Goal: Task Accomplishment & Management: Use online tool/utility

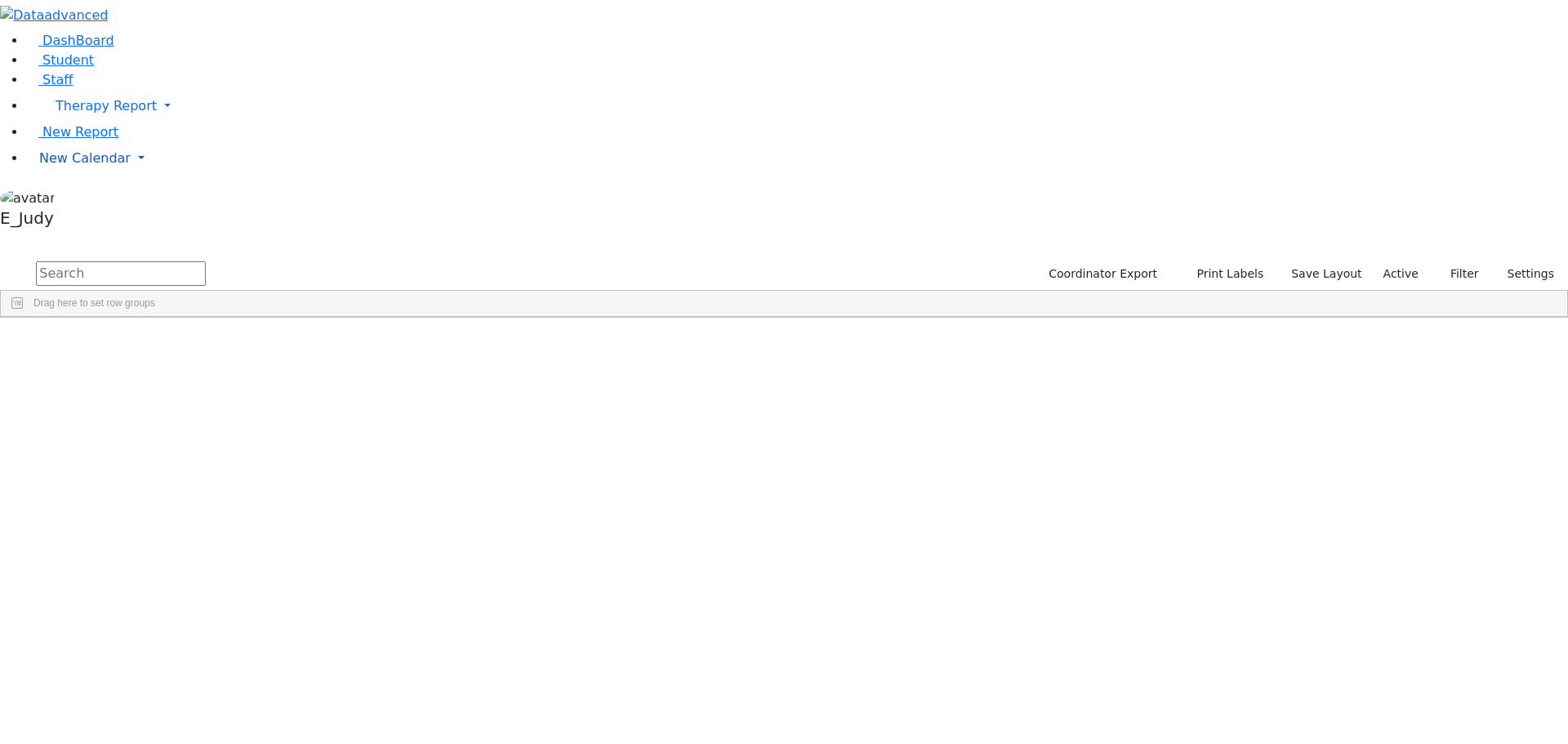
click at [83, 114] on span "New Calendar" at bounding box center [105, 105] width 101 height 16
click at [94, 198] on span "Calendar" at bounding box center [64, 190] width 58 height 16
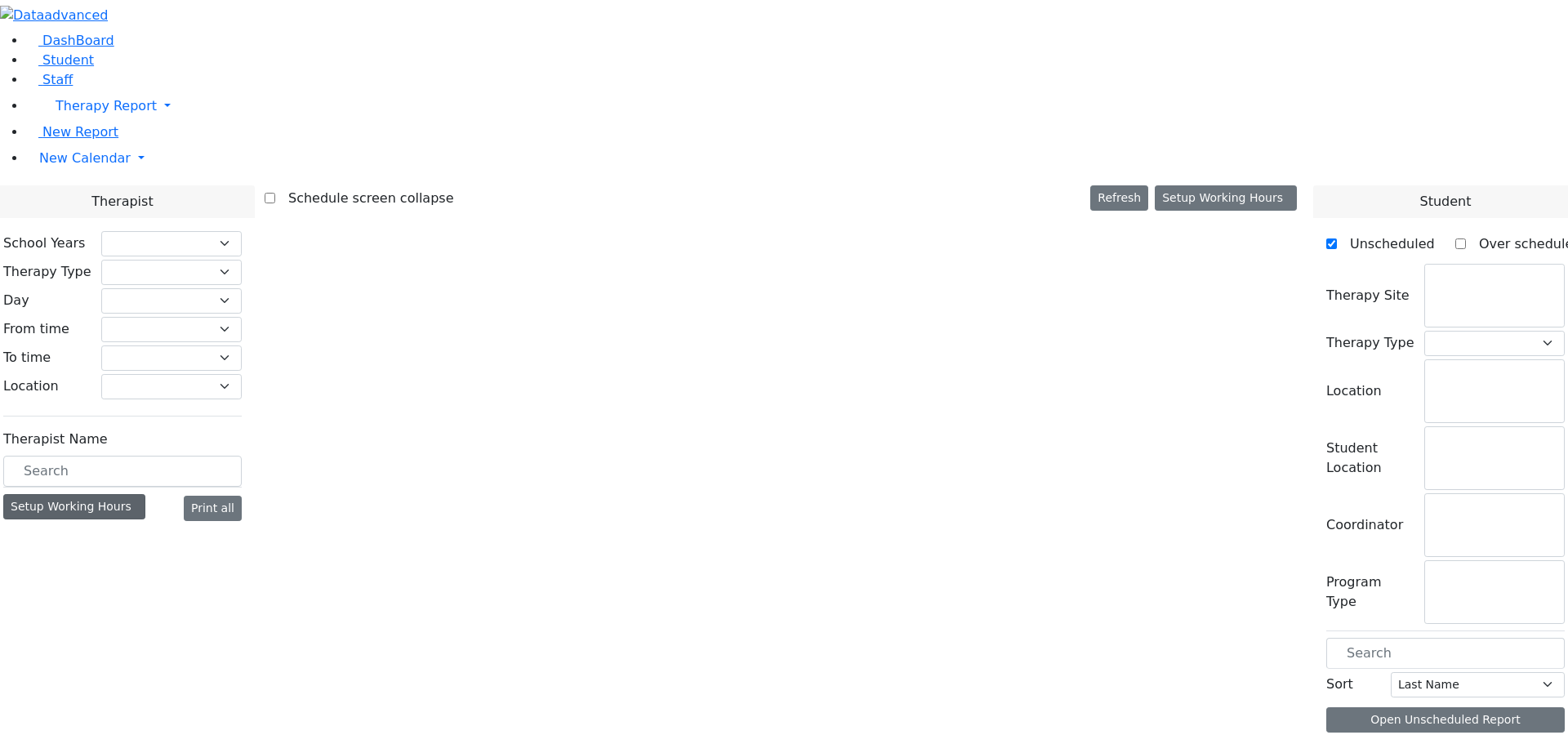
checkbox input "false"
select select "212"
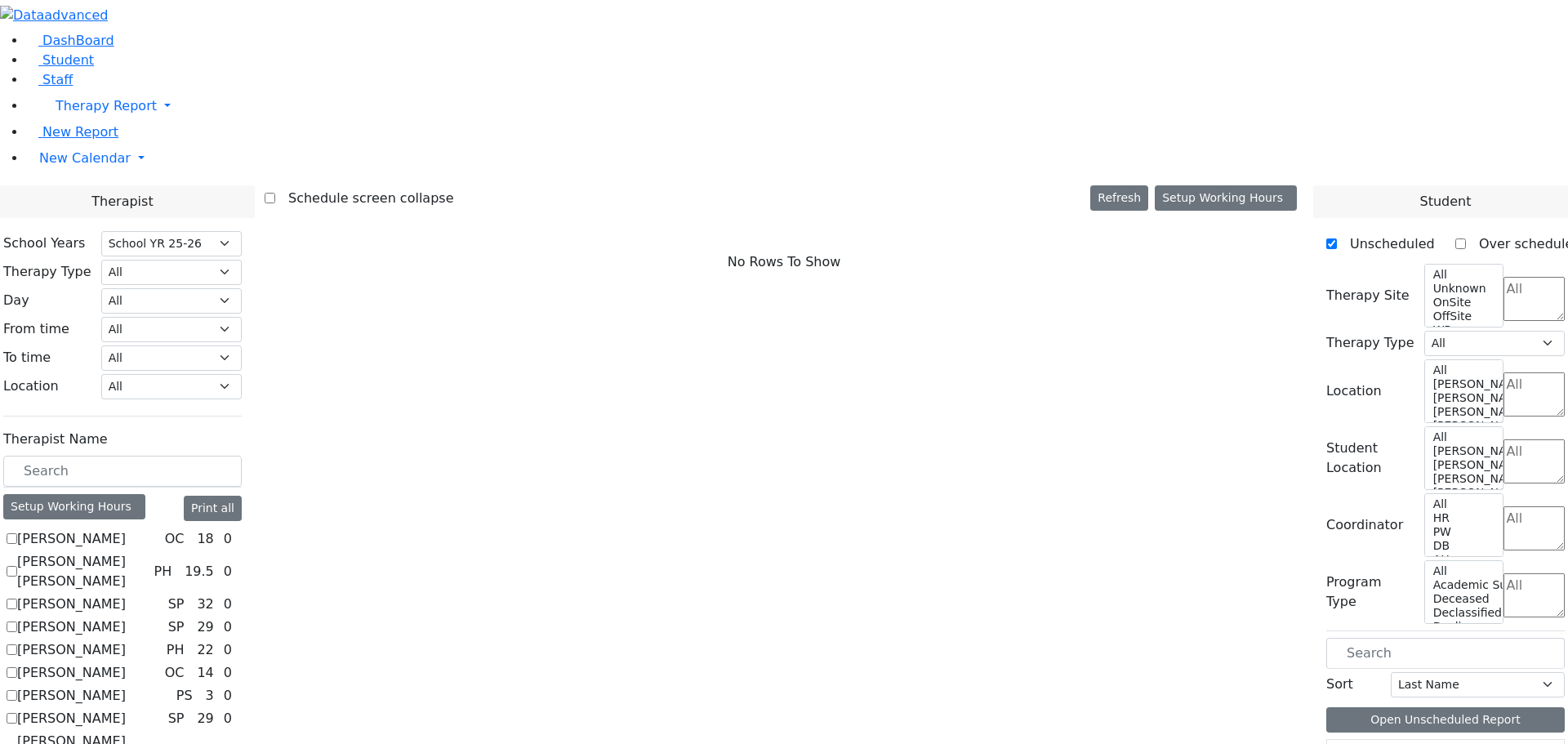
scroll to position [1143, 0]
checkbox input "true"
select select "2"
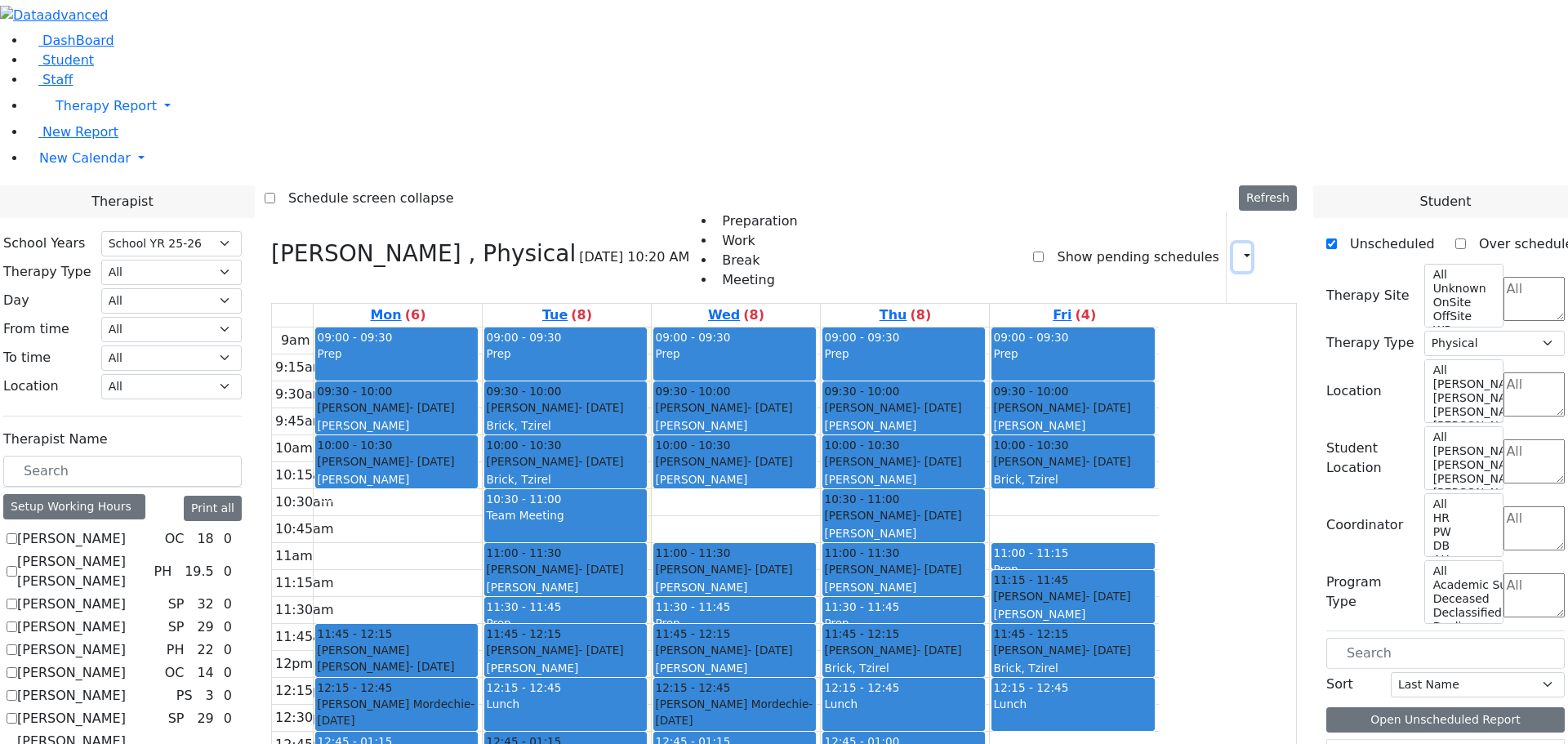
click at [1237, 249] on icon "button" at bounding box center [1237, 257] width 0 height 16
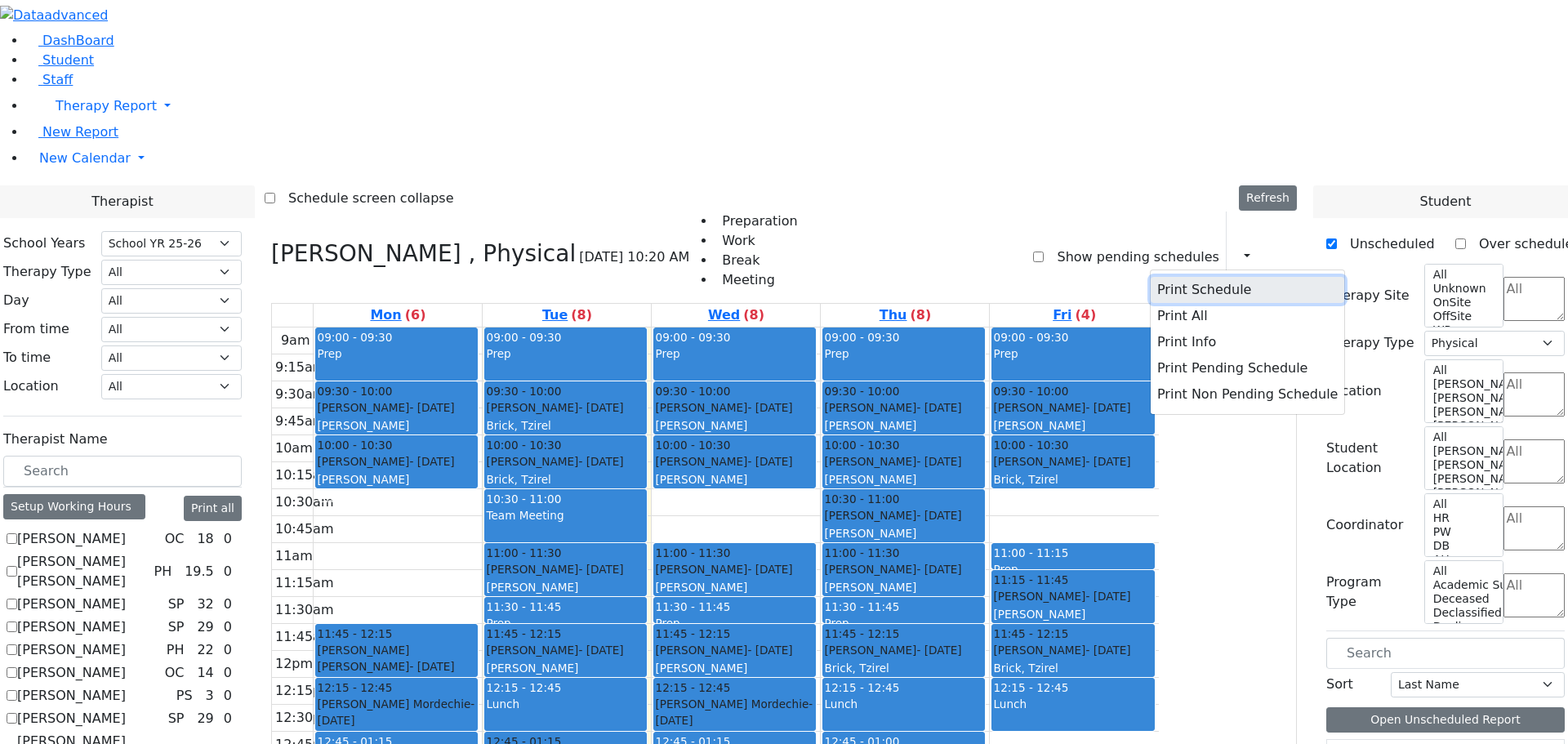
click at [1184, 277] on button "Print Schedule" at bounding box center [1247, 290] width 193 height 26
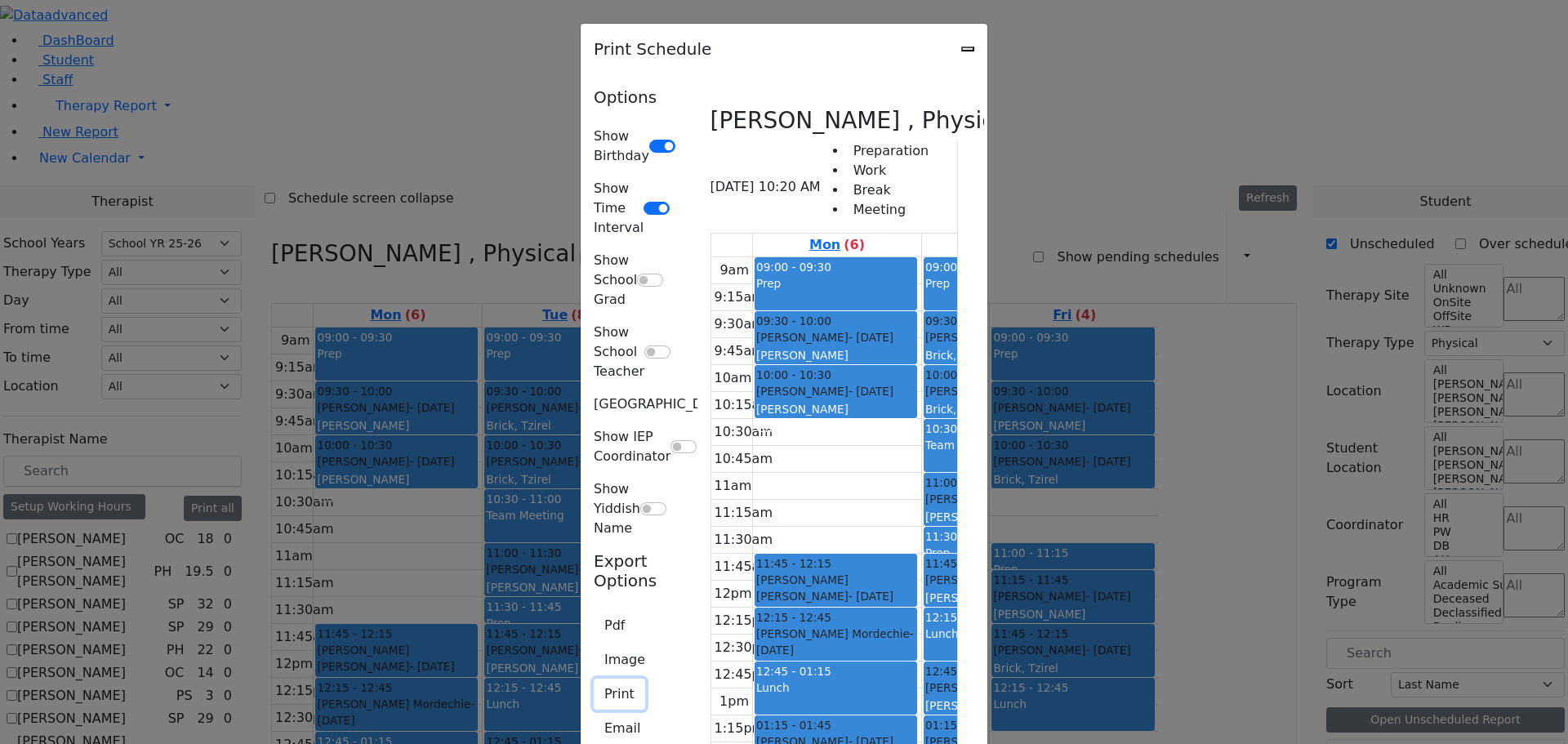
click at [593, 678] on button "Print" at bounding box center [619, 694] width 51 height 31
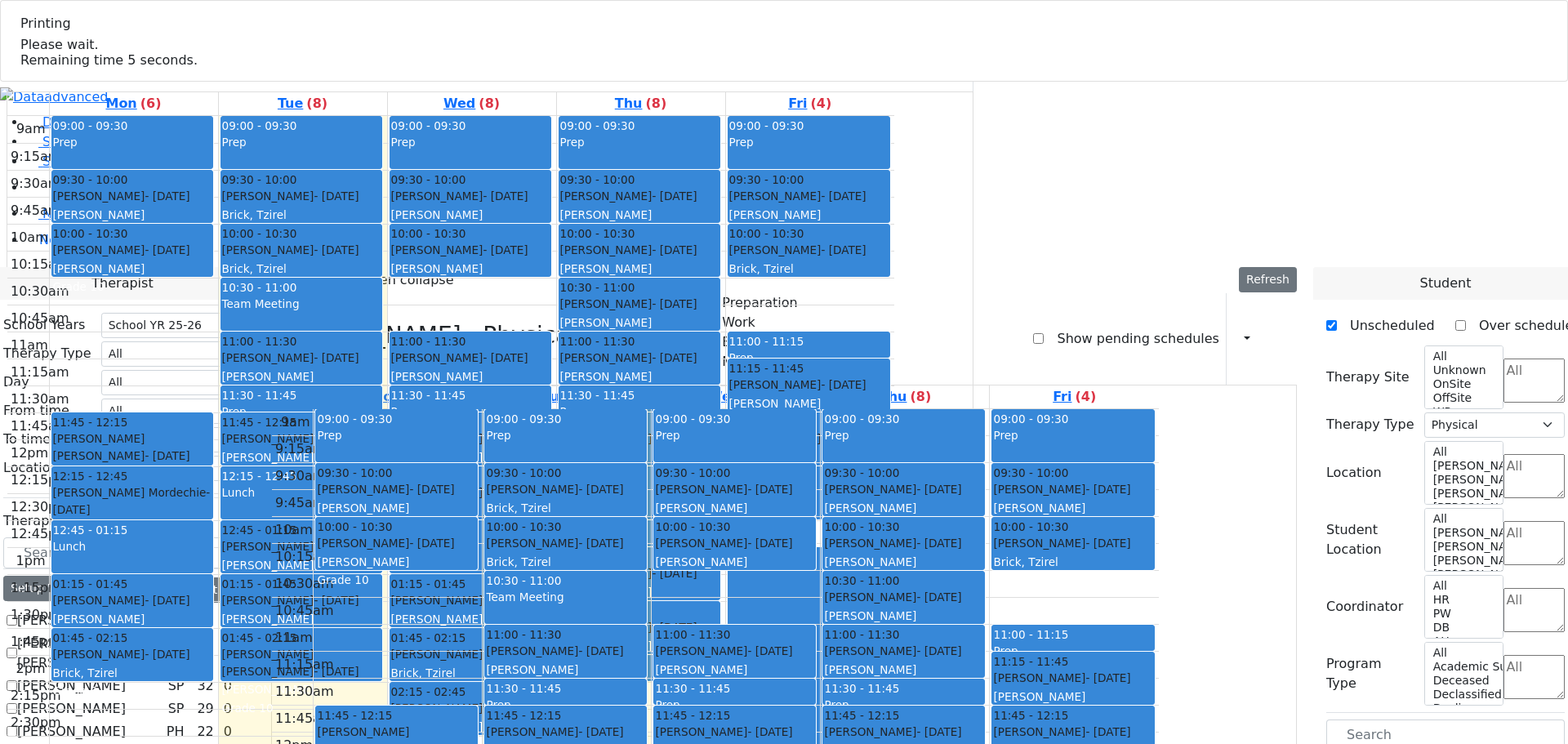
checkbox input "false"
select select
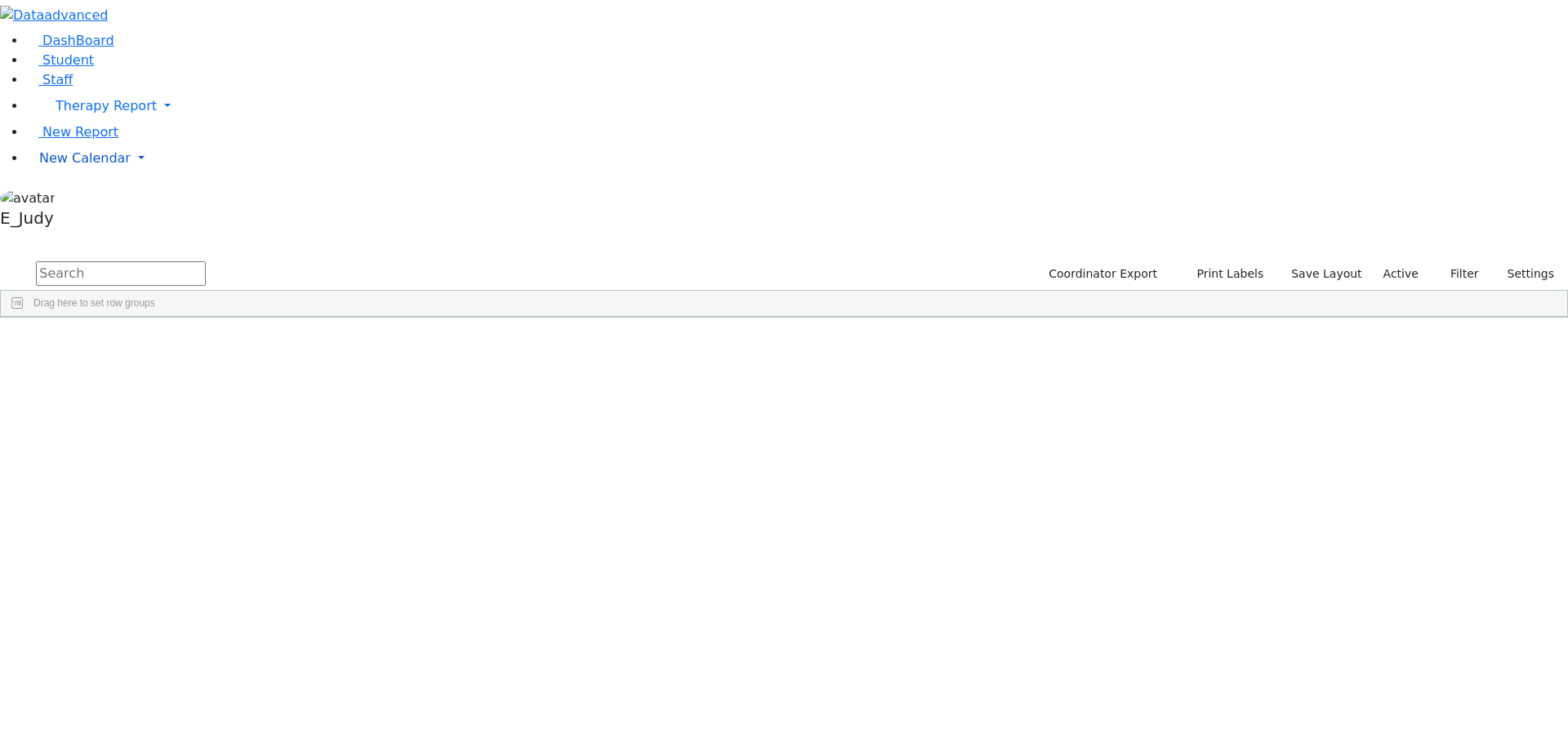
click at [157, 123] on link "New Calendar" at bounding box center [797, 106] width 1542 height 33
click at [227, 191] on icon at bounding box center [227, 191] width 0 height 0
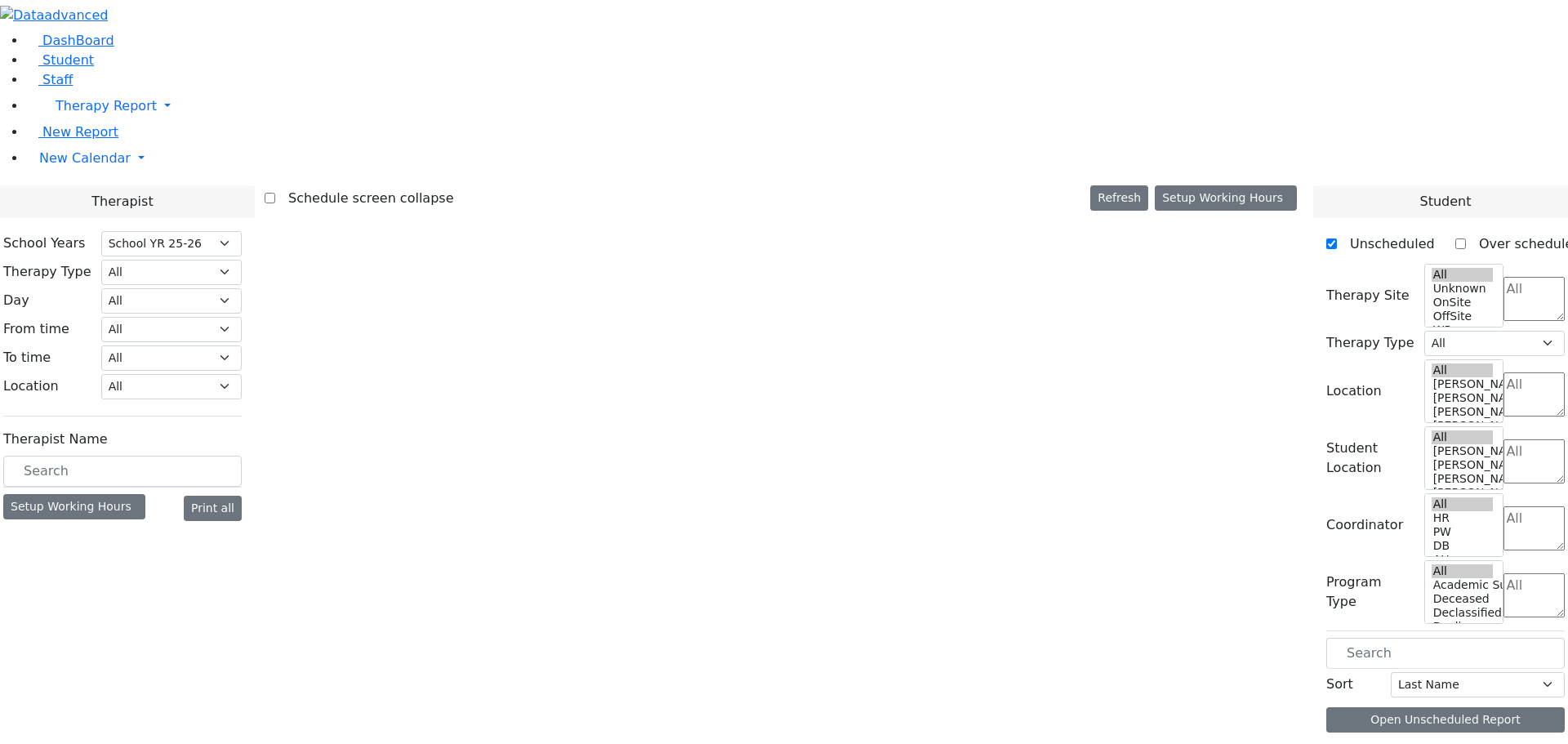
select select "212"
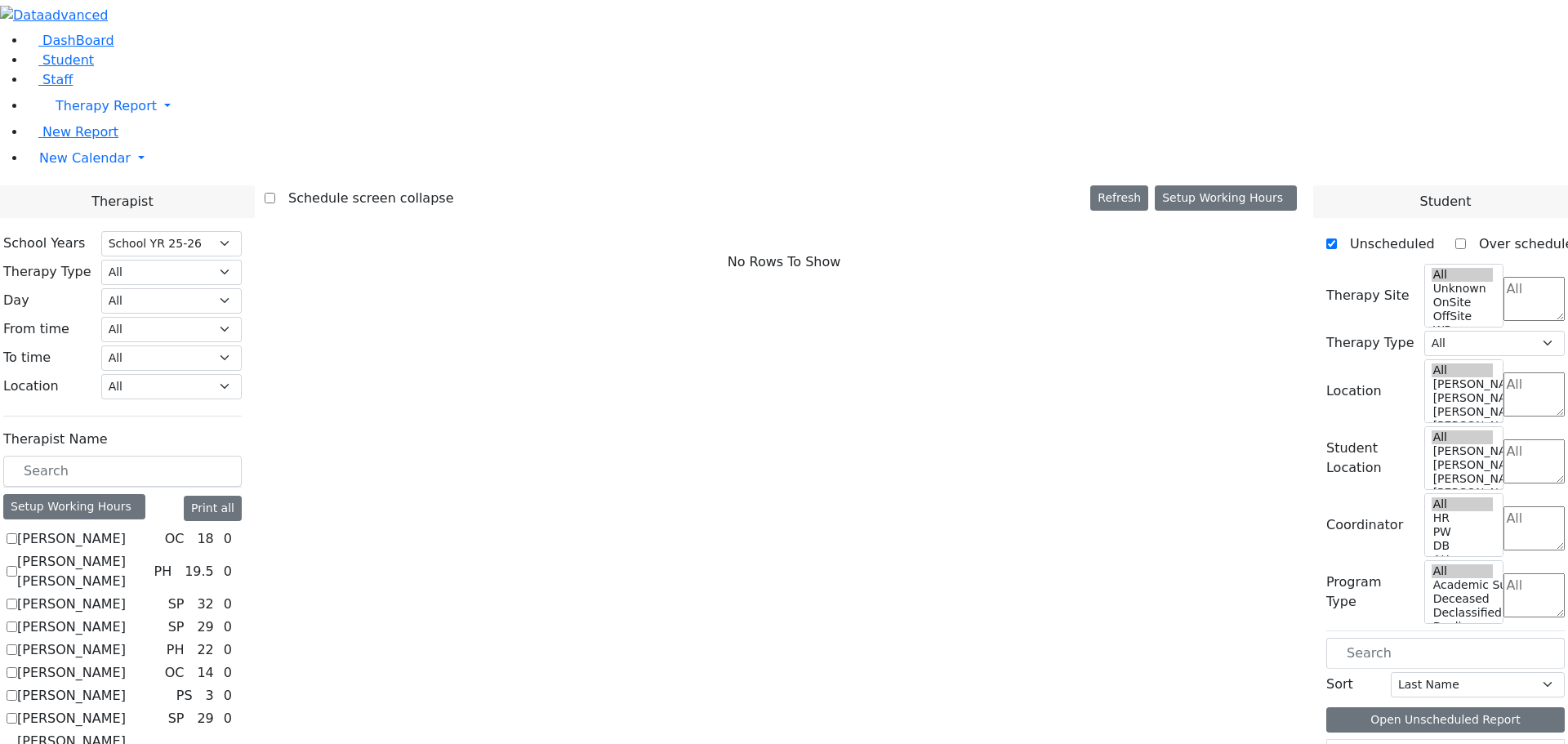
scroll to position [163, 0]
checkbox input "true"
select select "3"
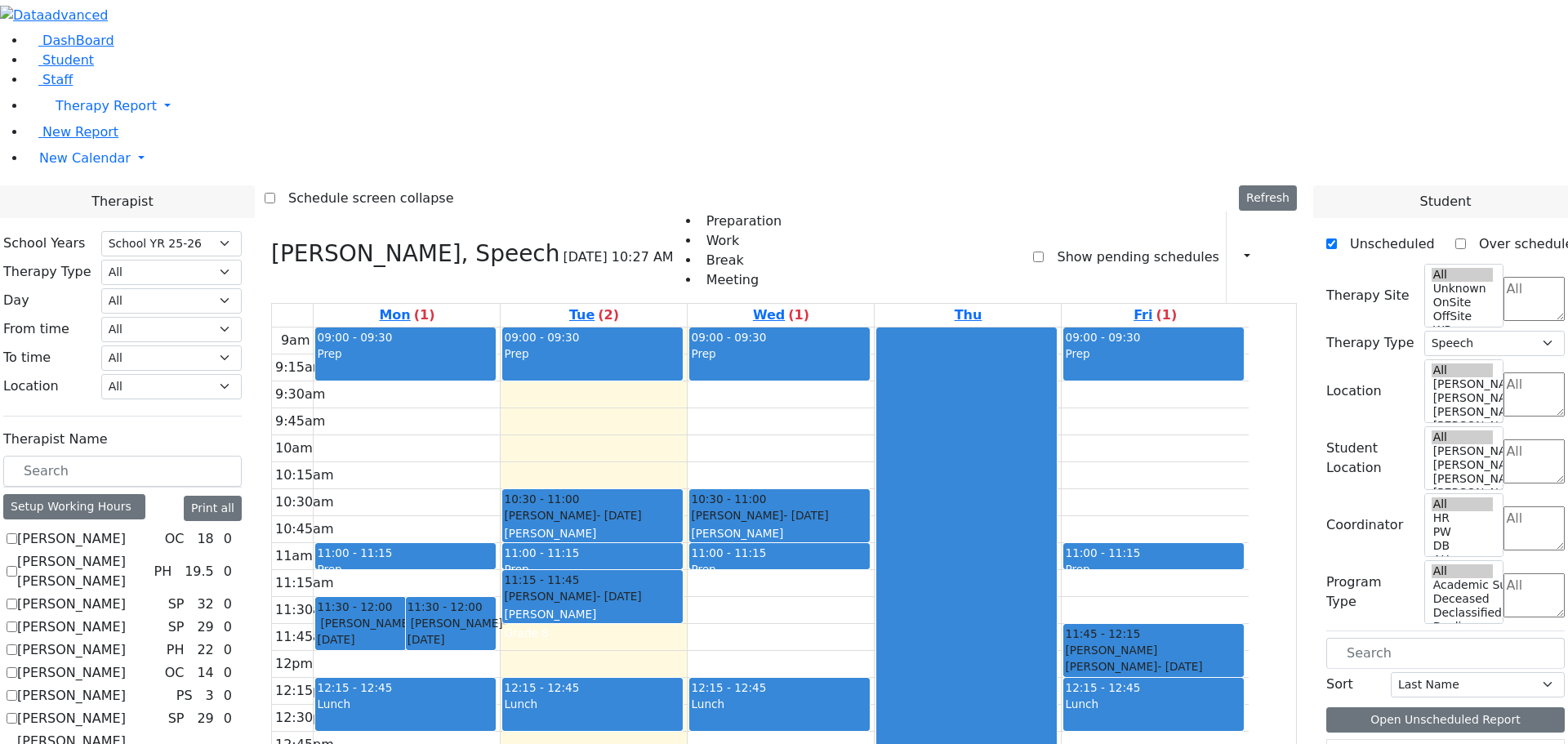
scroll to position [1183, 0]
checkbox input "true"
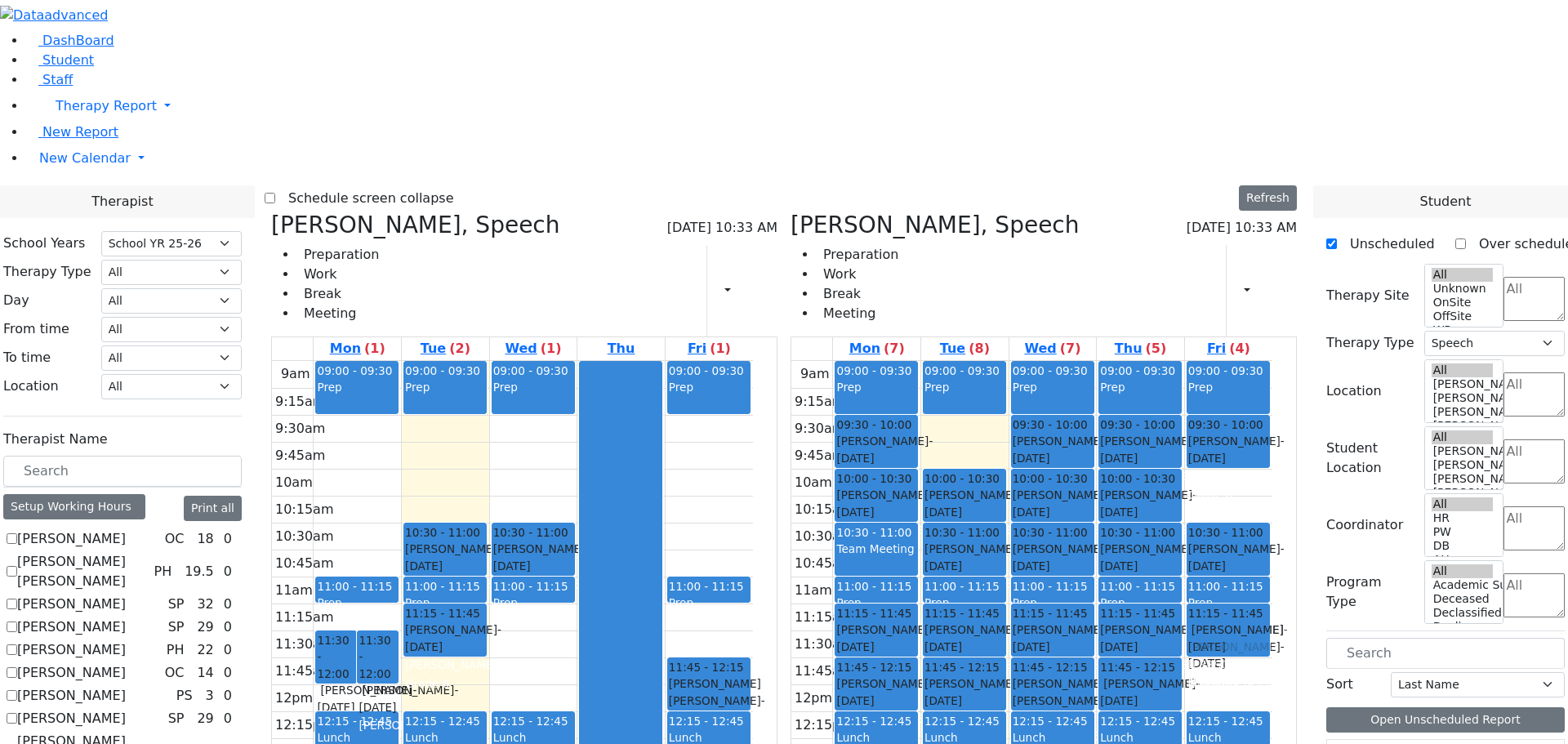
drag, startPoint x: 1251, startPoint y: 449, endPoint x: 1256, endPoint y: 402, distance: 47.3
click at [1256, 402] on div "09:00 - 09:30 Prep 09:30 - 10:00 [PERSON_NAME] - [DATE] [PERSON_NAME] Grade 8 1…" at bounding box center [1228, 684] width 87 height 647
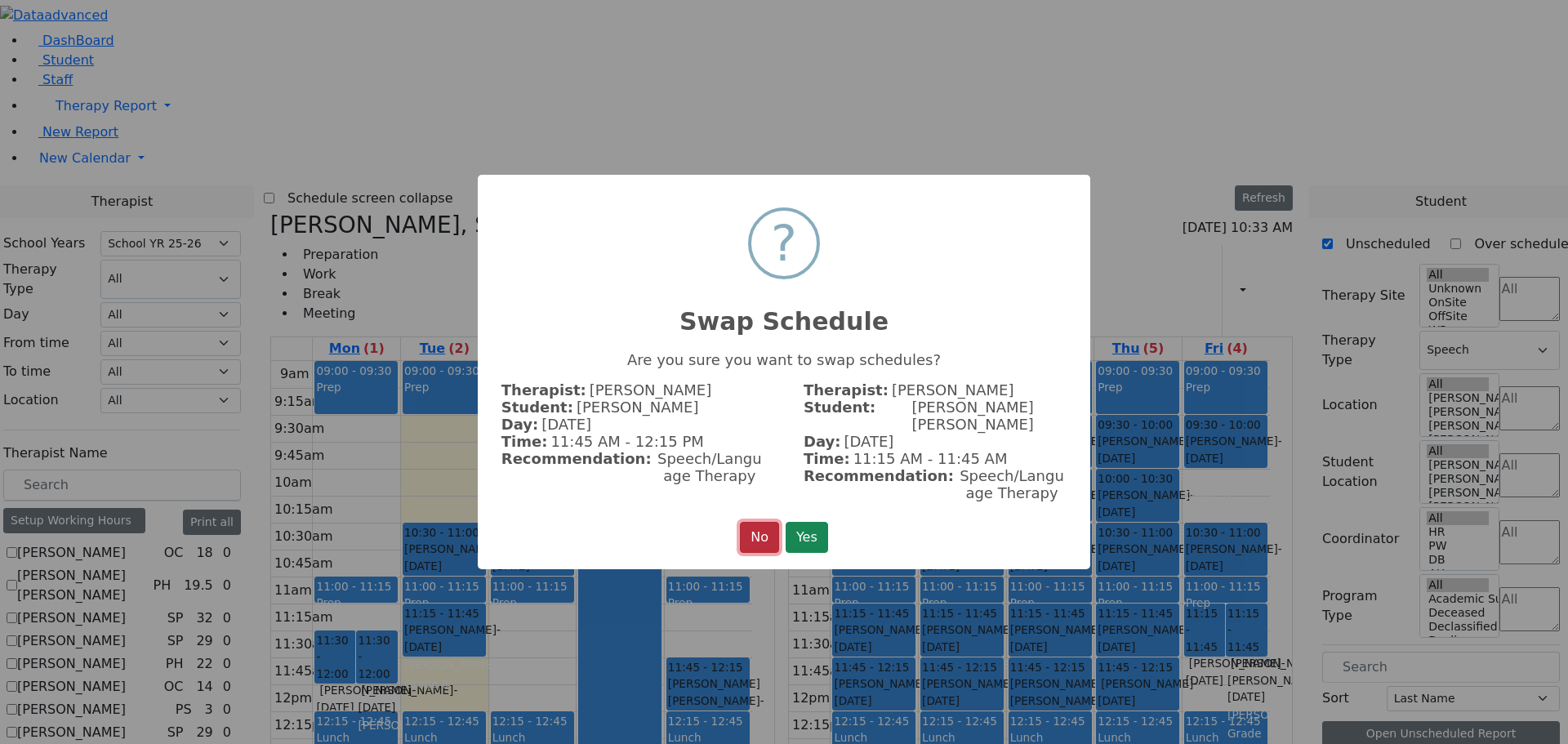
click at [761, 525] on button "No" at bounding box center [760, 537] width 40 height 31
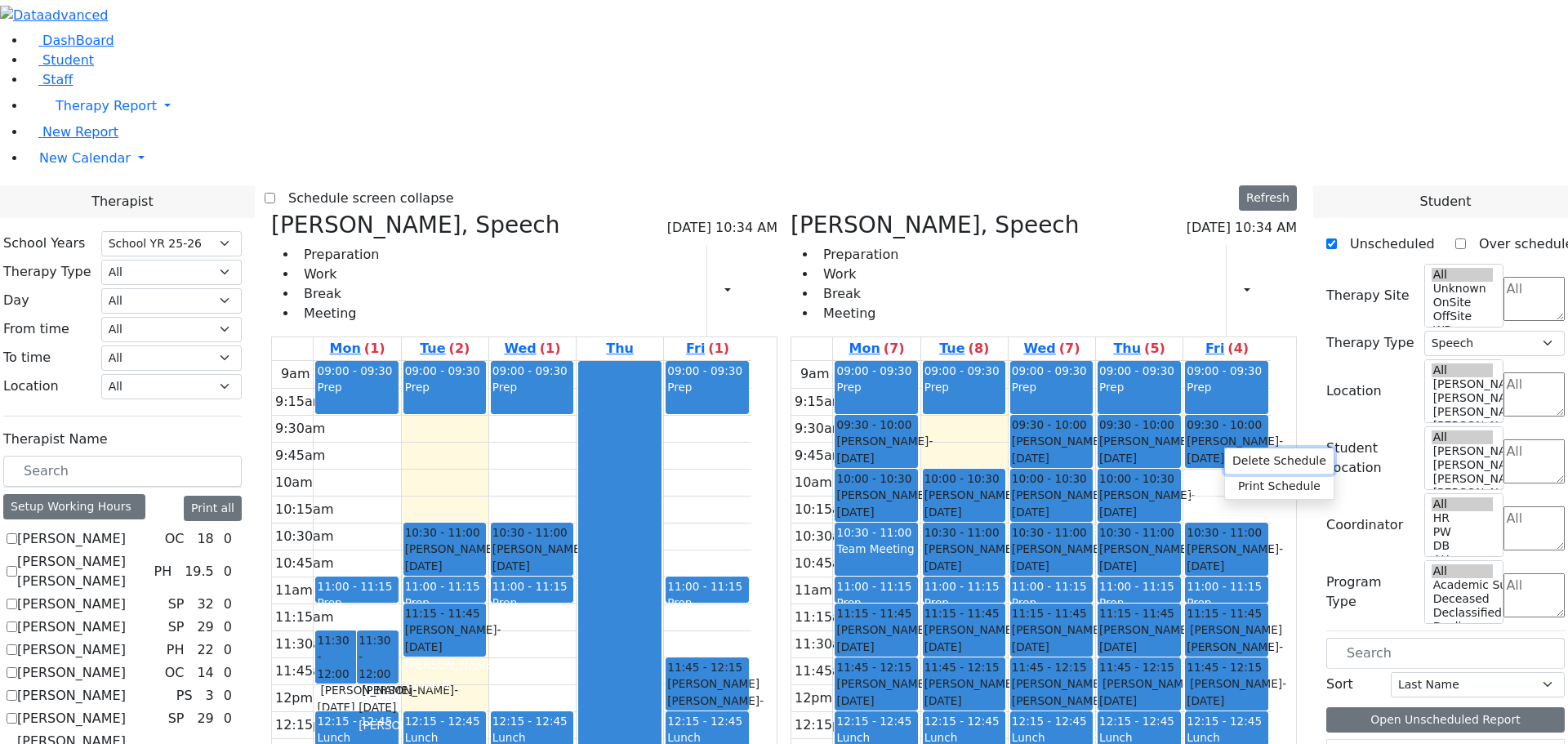
click at [1234, 461] on button "Delete Schedule" at bounding box center [1279, 461] width 109 height 26
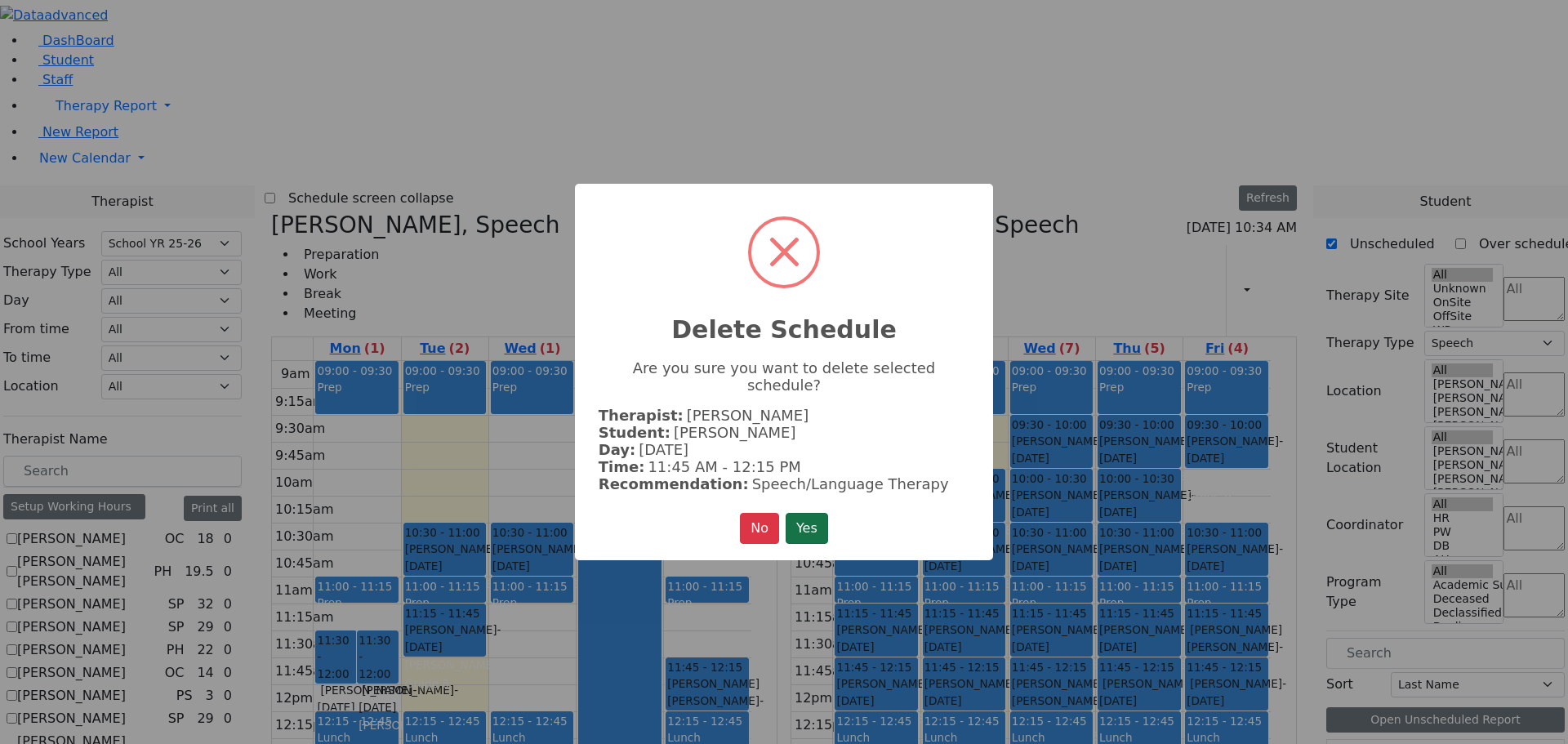
click at [808, 520] on button "Yes" at bounding box center [807, 528] width 43 height 31
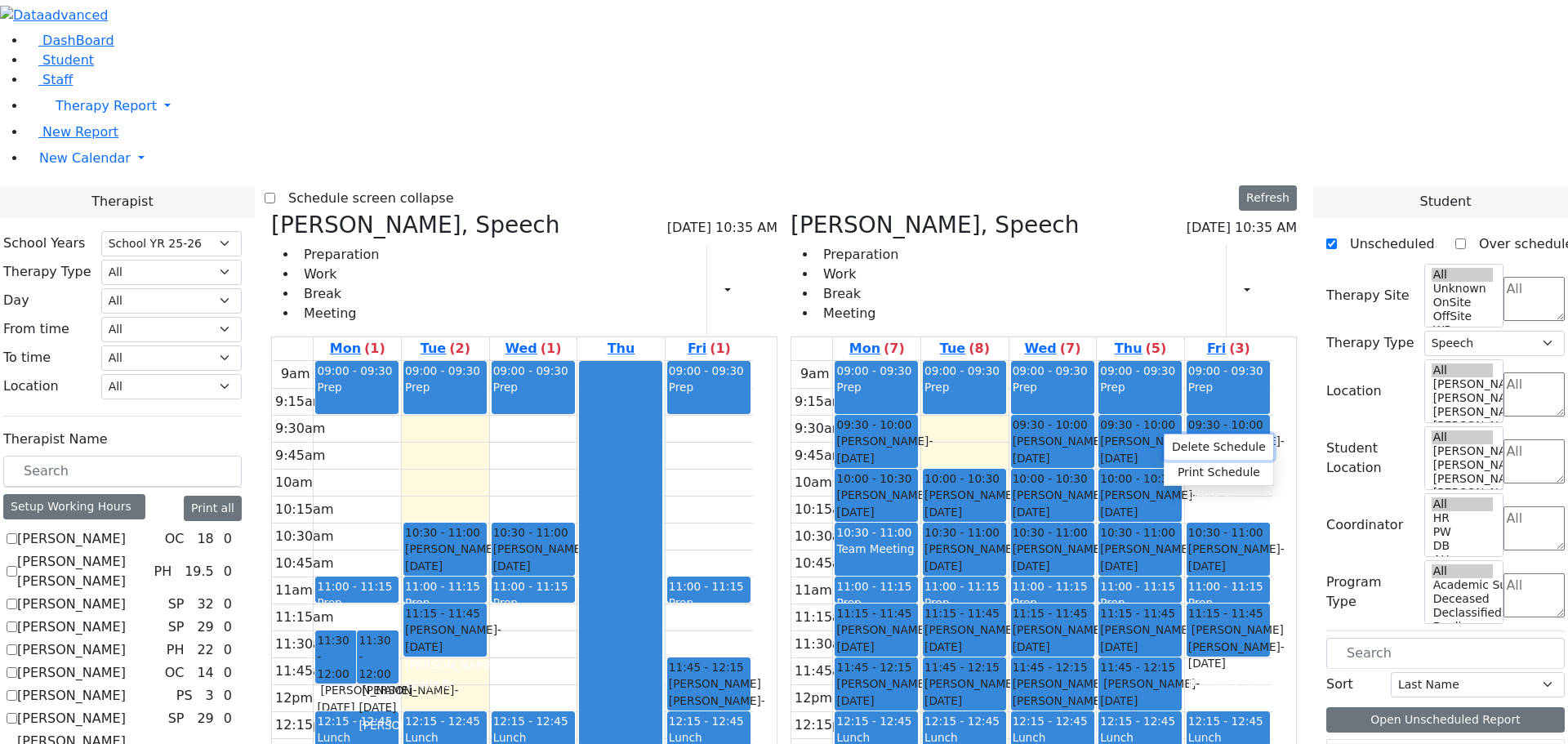
click at [1191, 446] on button "Delete Schedule" at bounding box center [1219, 447] width 109 height 26
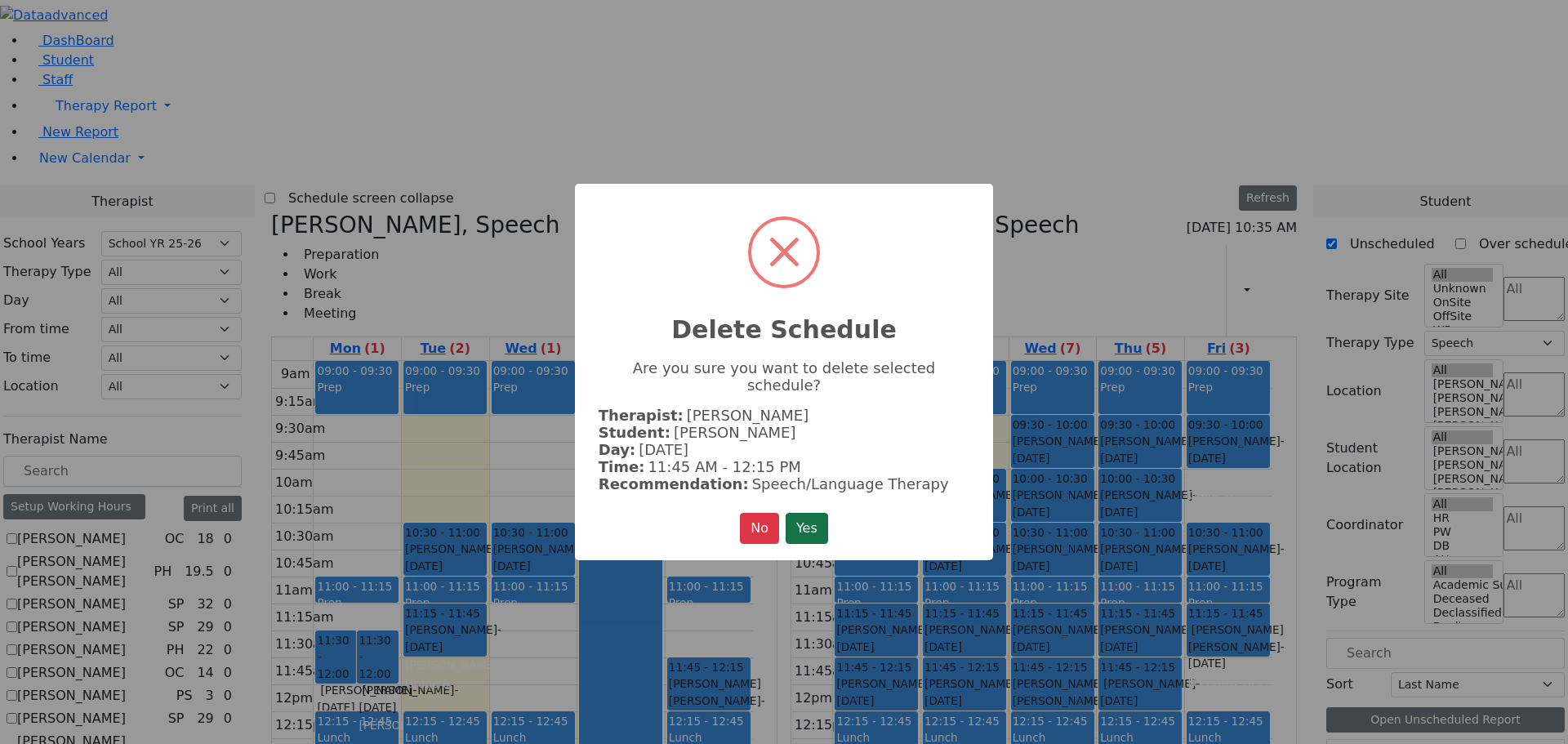
click at [804, 519] on button "Yes" at bounding box center [807, 528] width 43 height 31
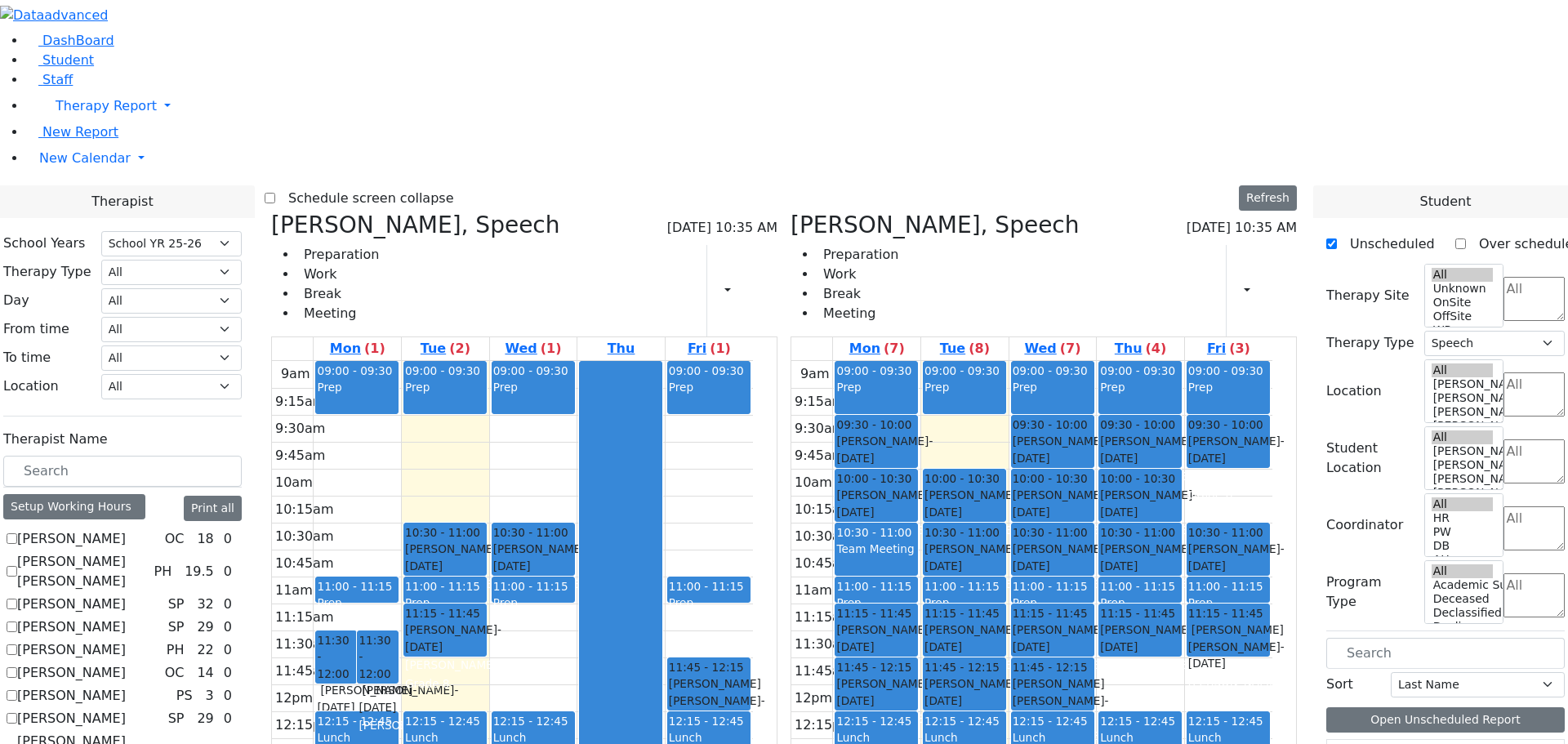
scroll to position [490, 0]
drag, startPoint x: 1353, startPoint y: 702, endPoint x: 1275, endPoint y: 370, distance: 341.0
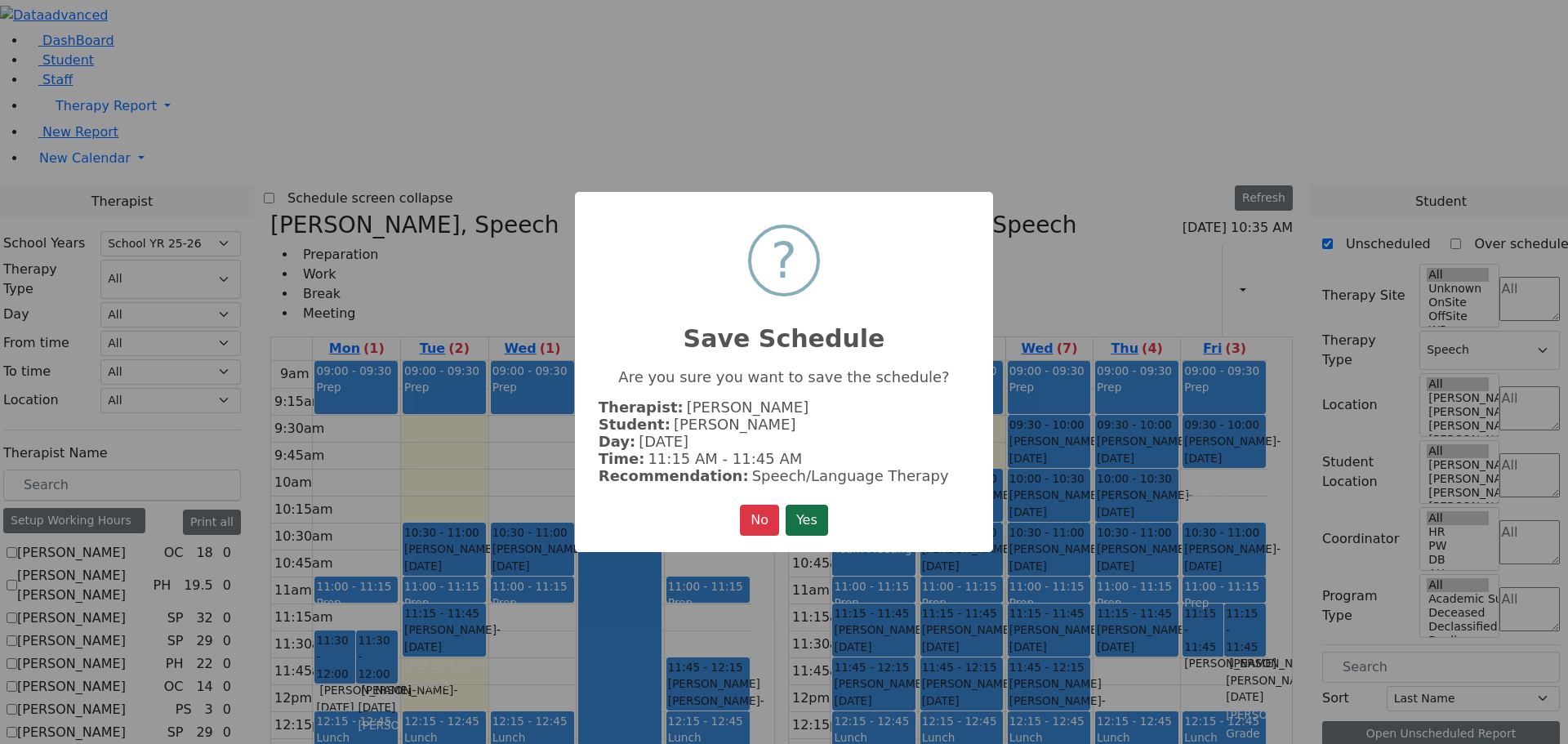
click at [802, 518] on button "Yes" at bounding box center [807, 520] width 43 height 31
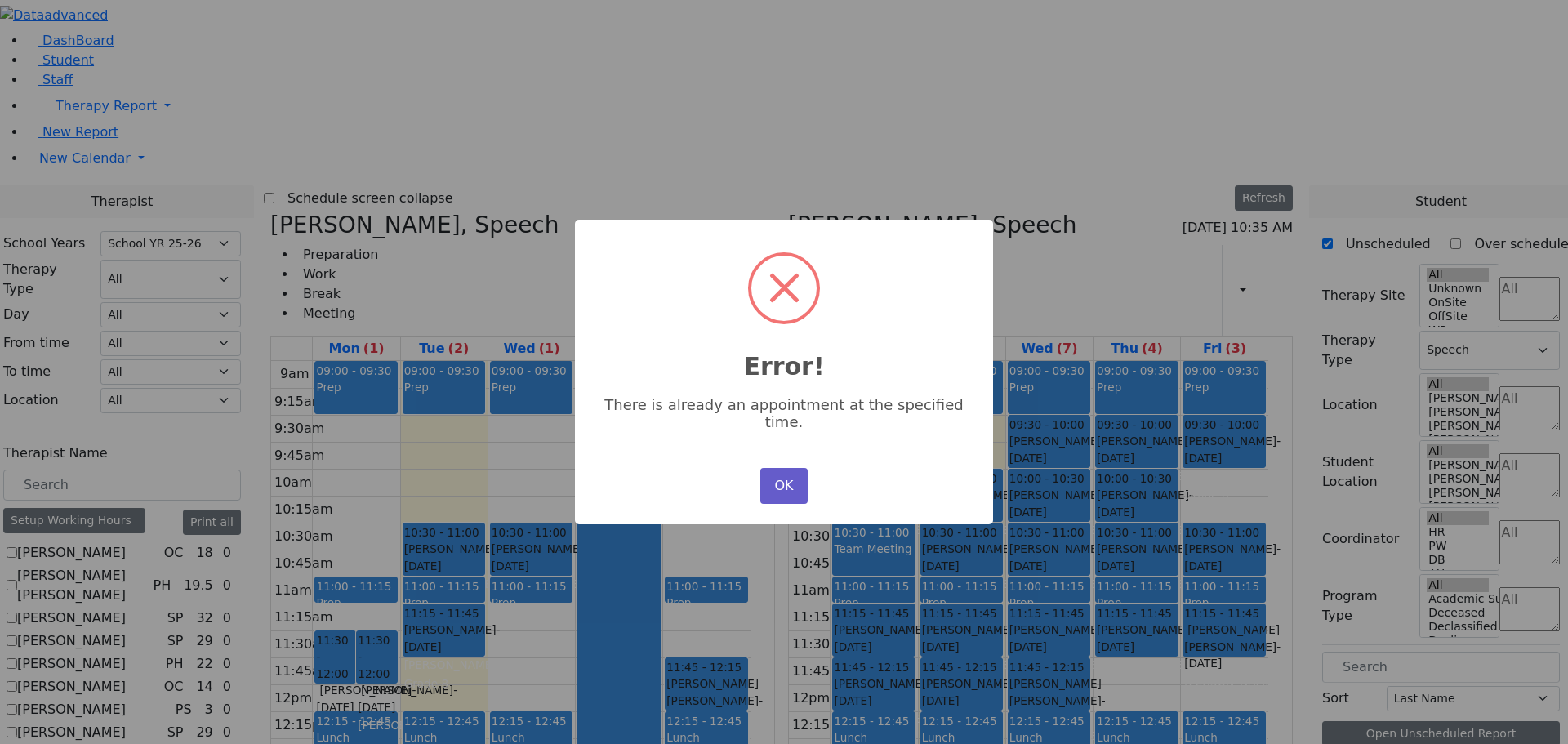
click at [795, 471] on button "OK" at bounding box center [784, 486] width 48 height 36
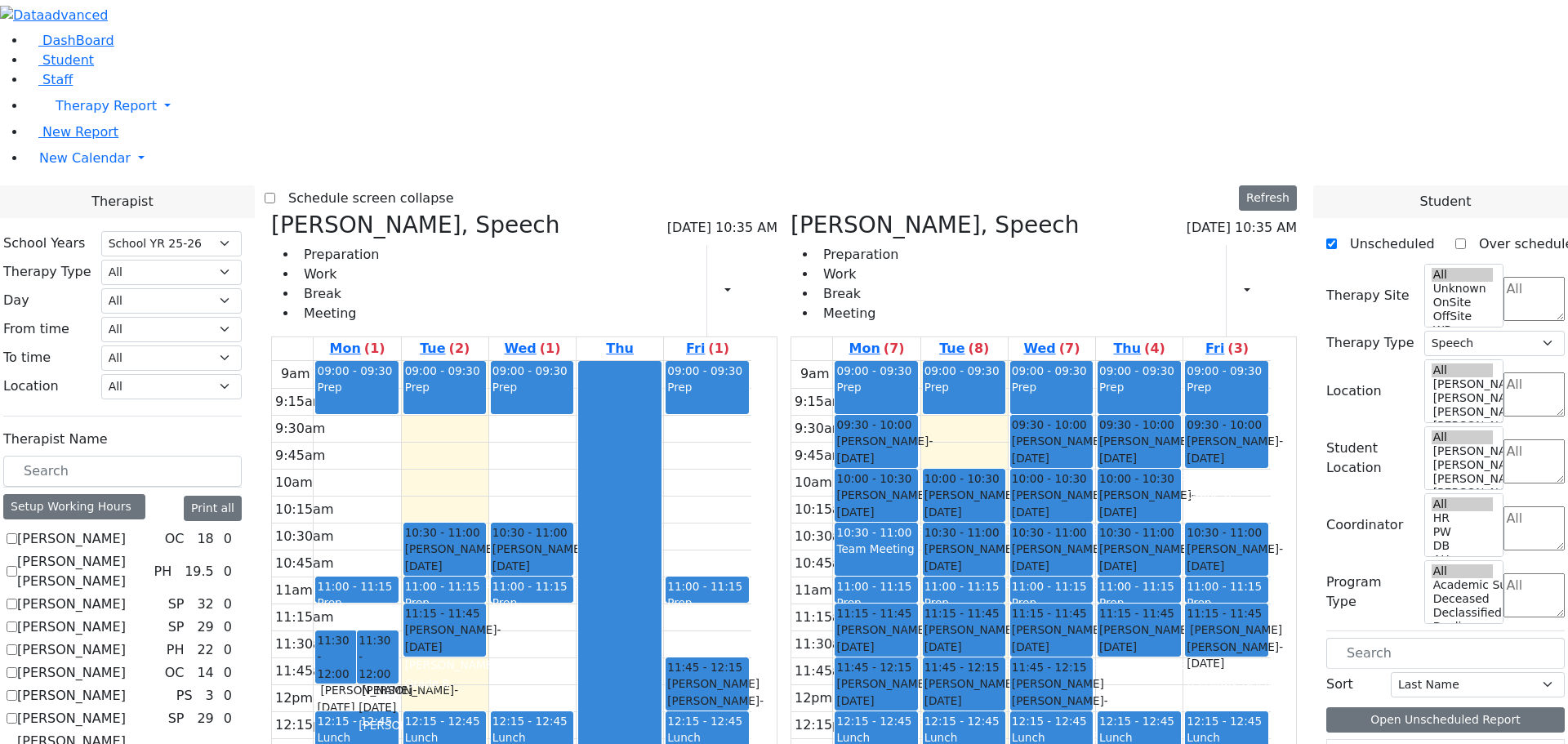
scroll to position [571, 0]
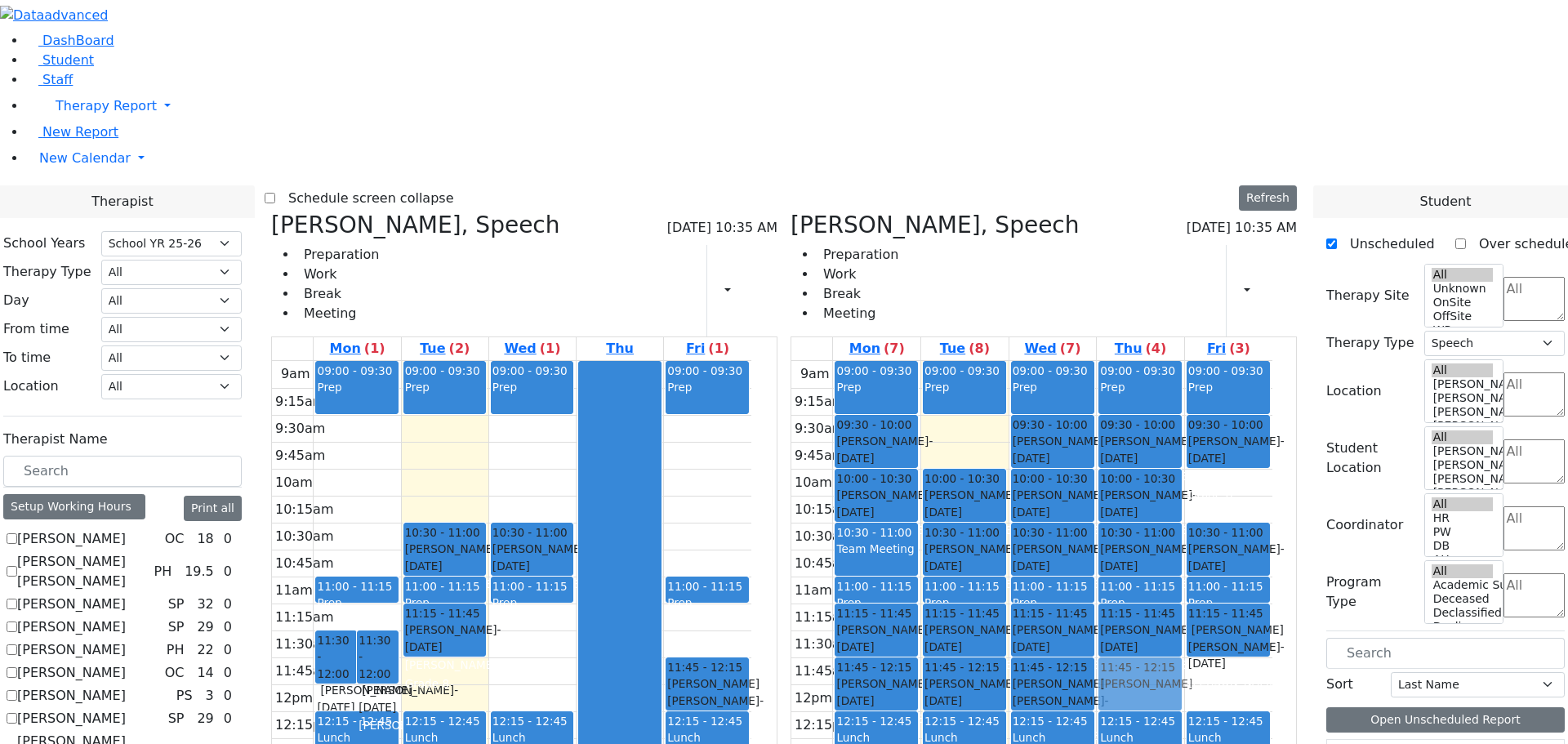
drag, startPoint x: 1384, startPoint y: 616, endPoint x: 1204, endPoint y: 426, distance: 261.7
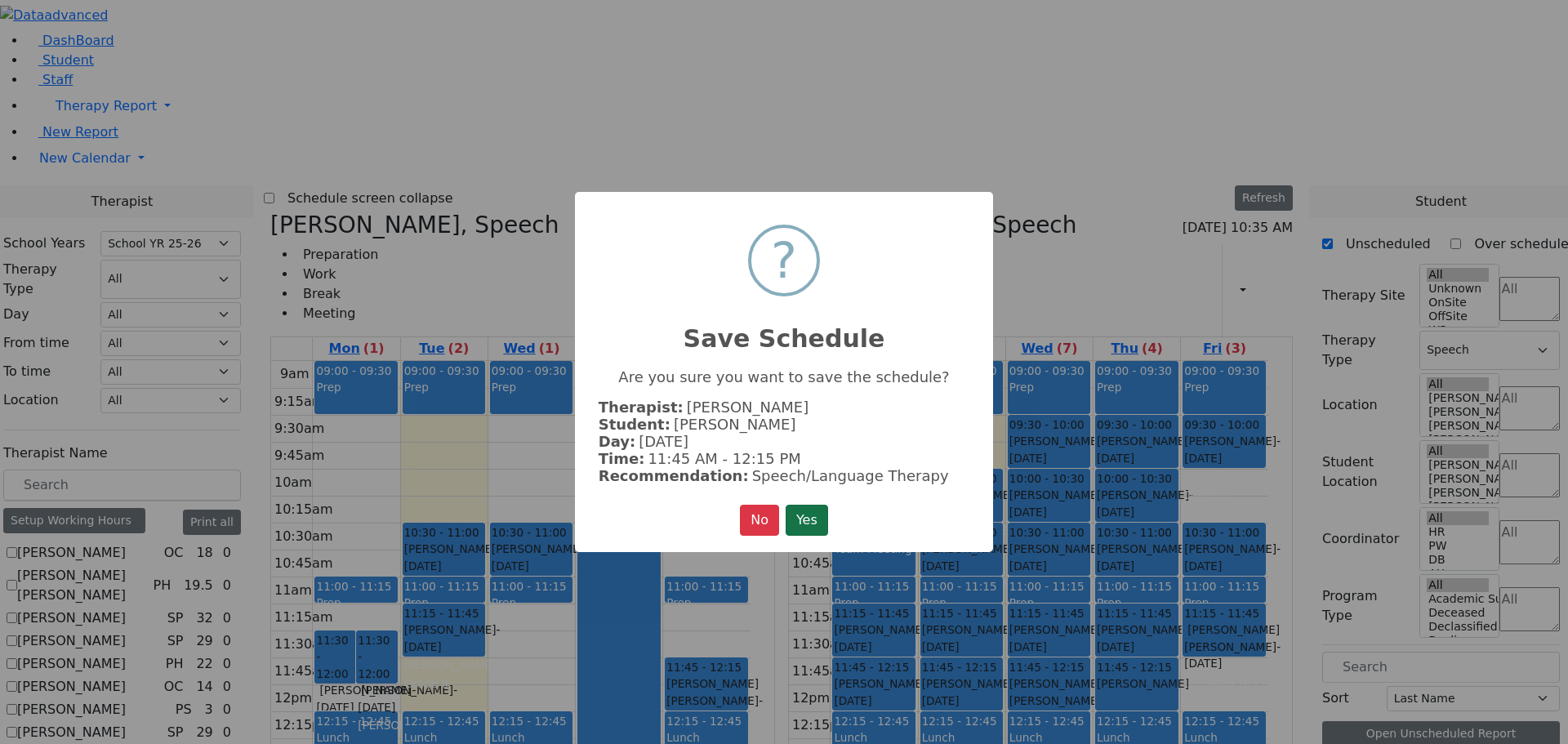
click at [807, 517] on button "Yes" at bounding box center [807, 520] width 43 height 31
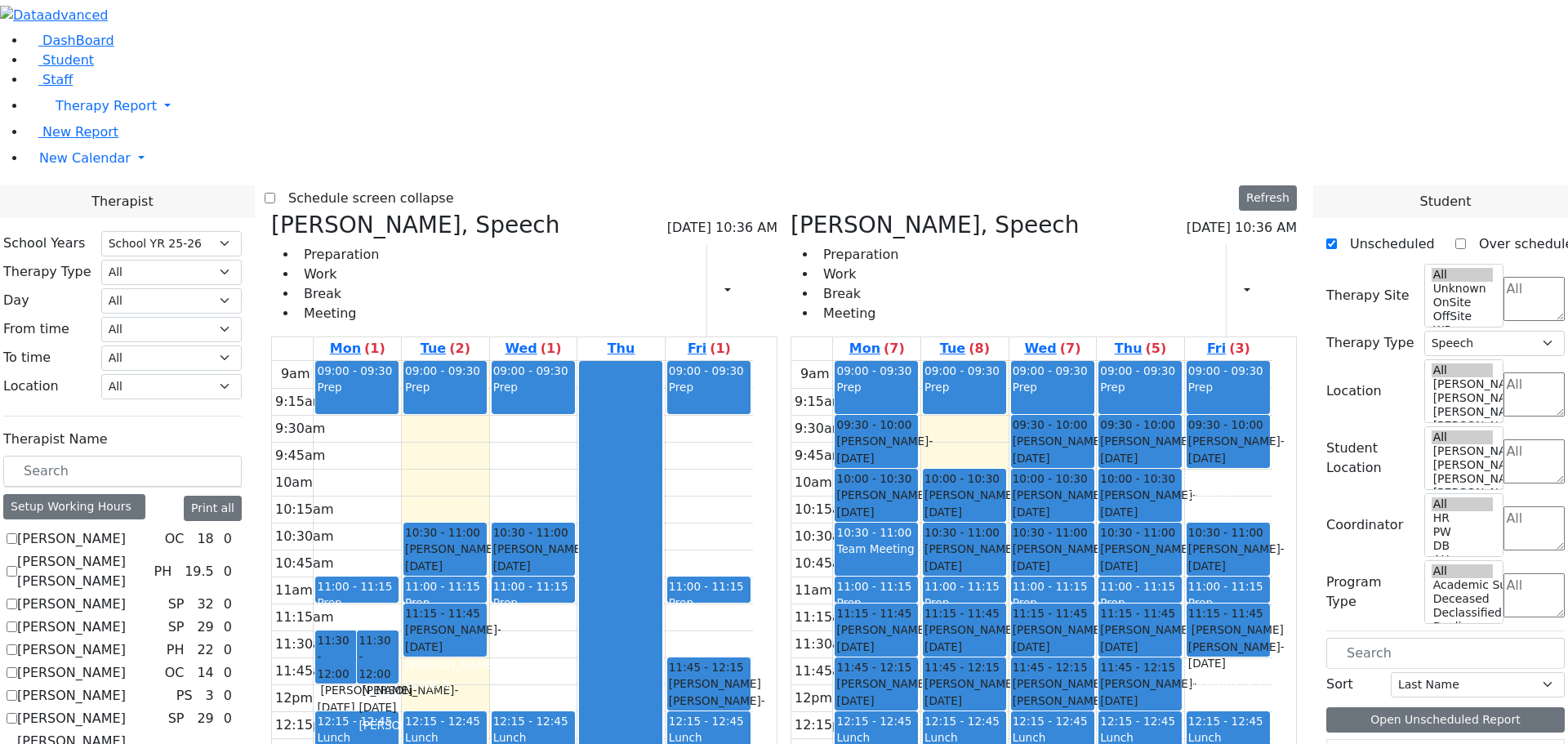
scroll to position [490, 0]
drag, startPoint x: 1361, startPoint y: 668, endPoint x: 1248, endPoint y: 371, distance: 317.8
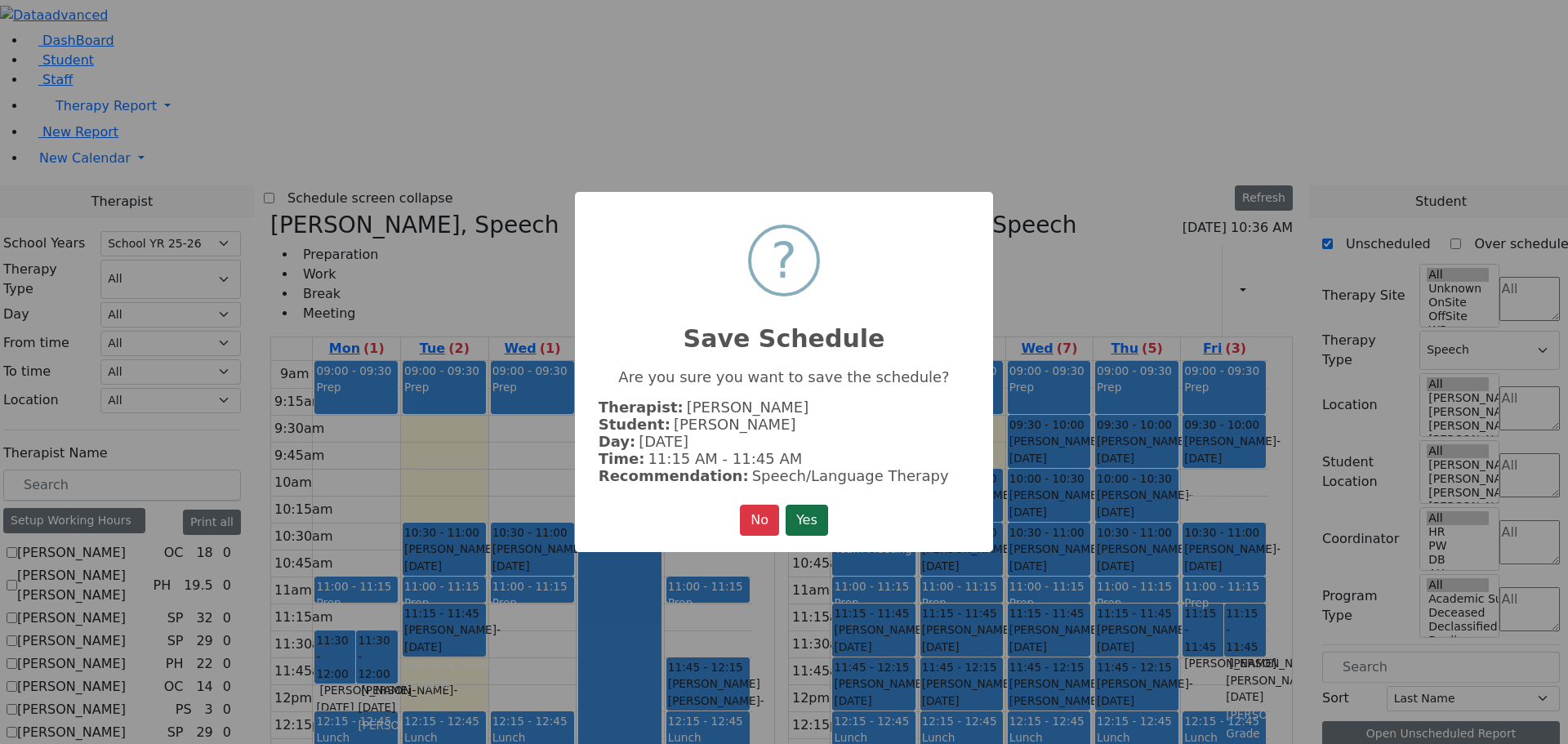
click at [817, 517] on button "Yes" at bounding box center [807, 520] width 43 height 31
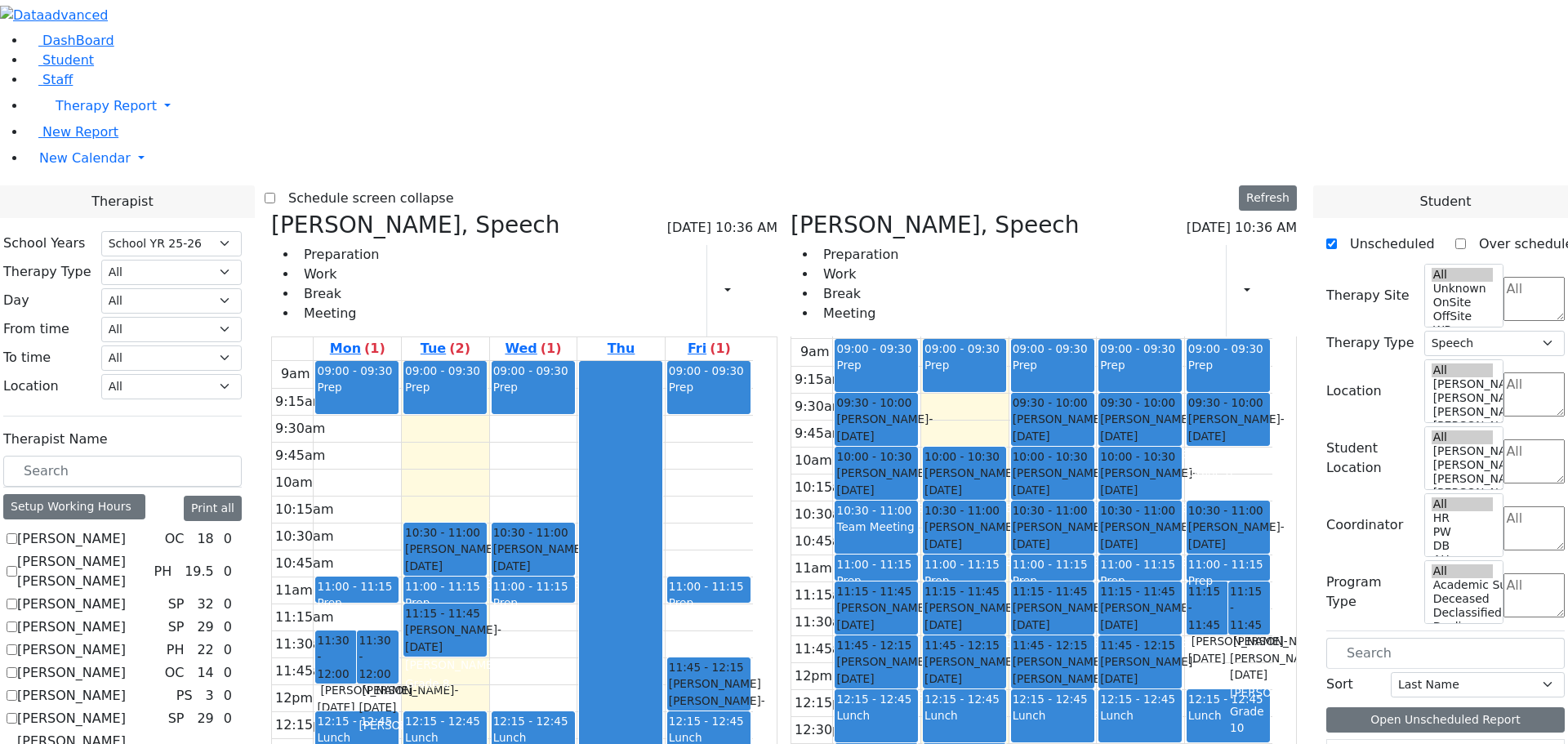
scroll to position [1143, 0]
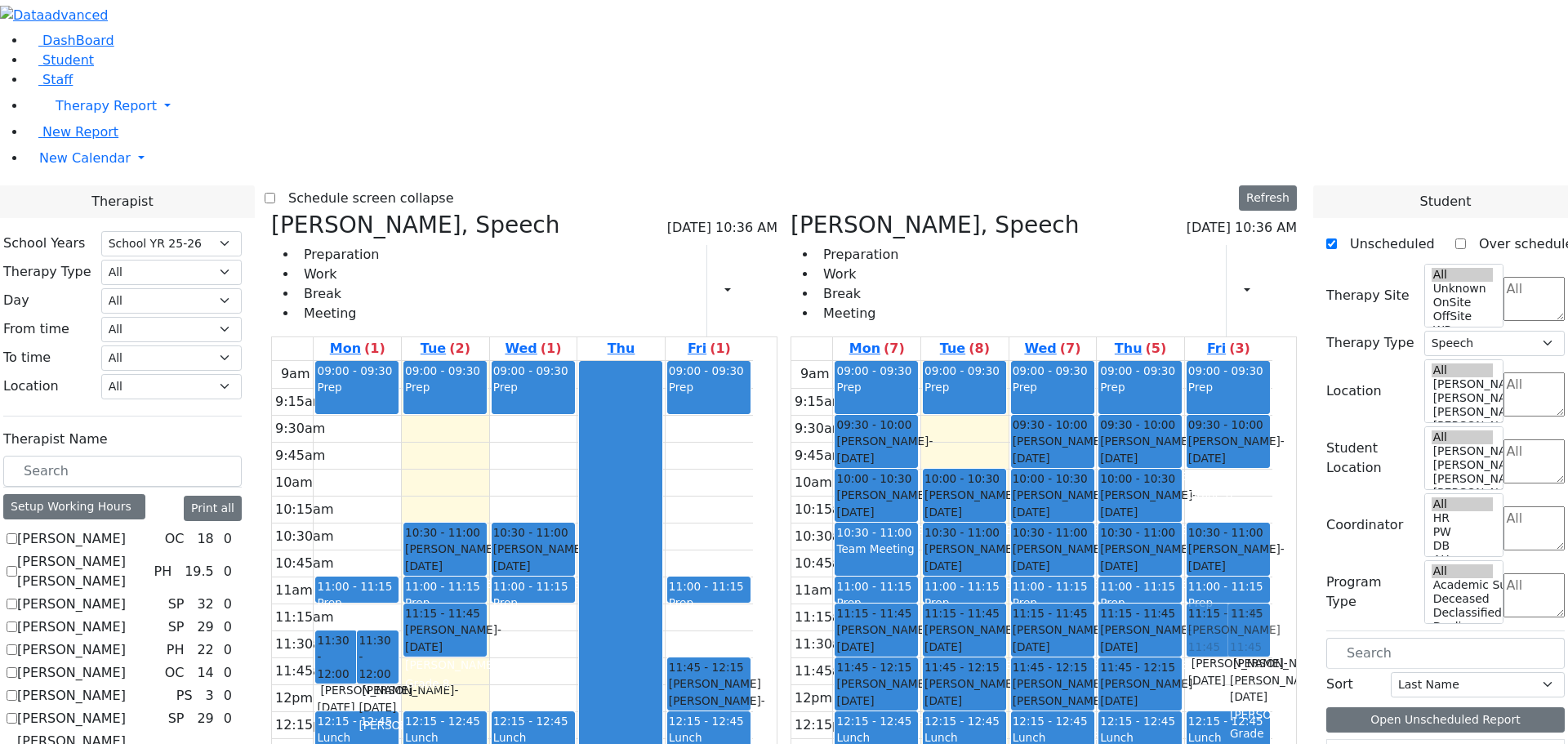
drag, startPoint x: 1365, startPoint y: 561, endPoint x: 1271, endPoint y: 386, distance: 198.6
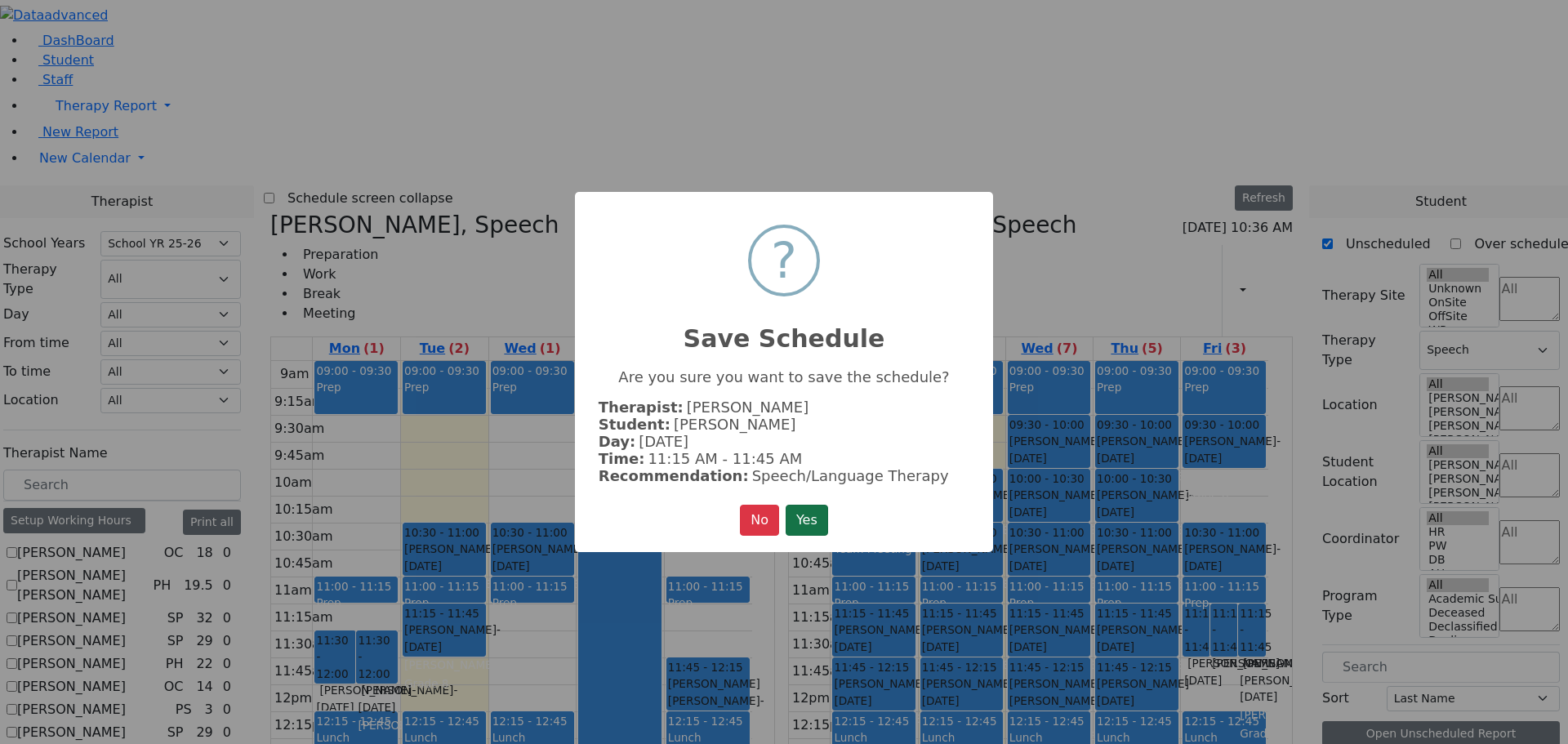
click at [813, 510] on button "Yes" at bounding box center [807, 520] width 43 height 31
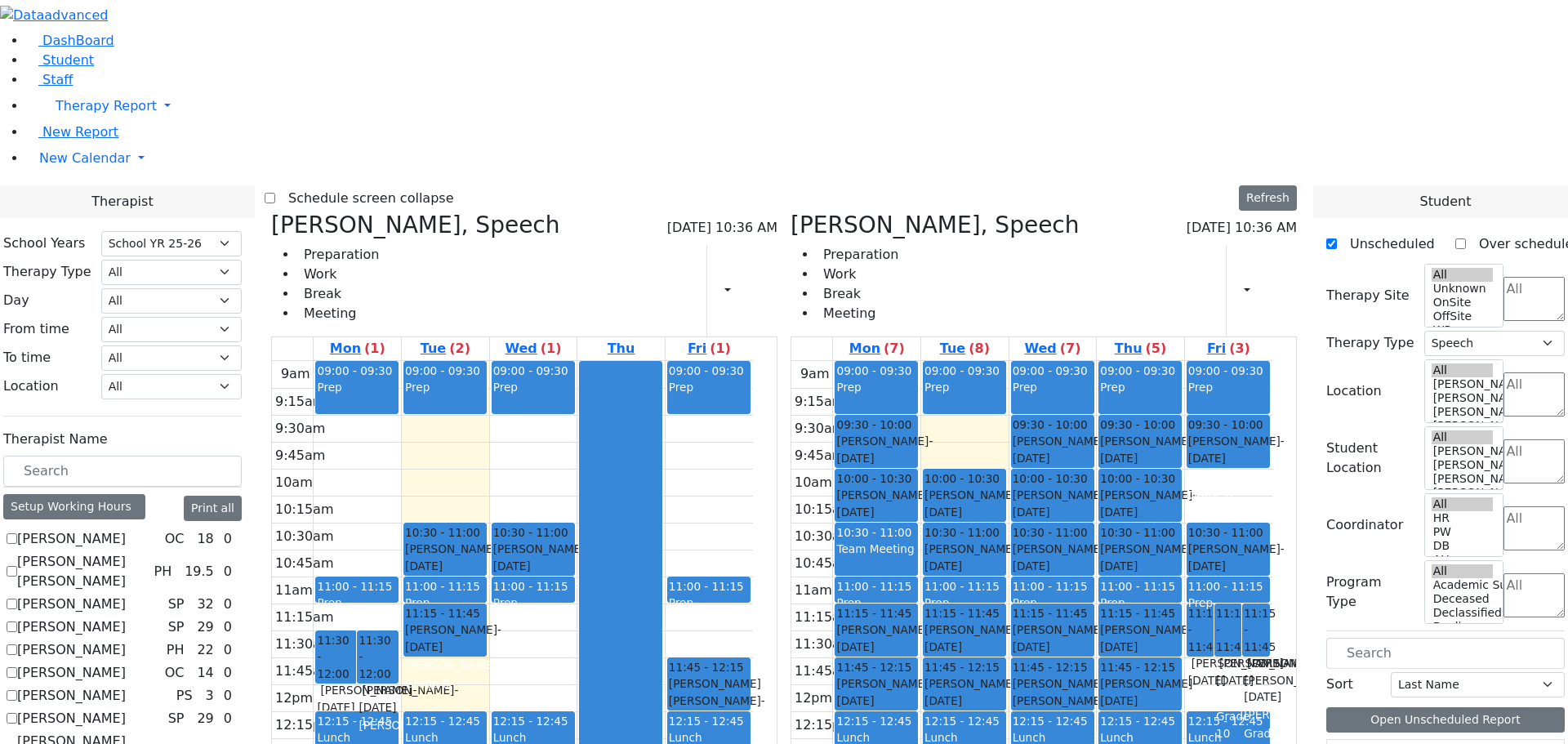
checkbox input "false"
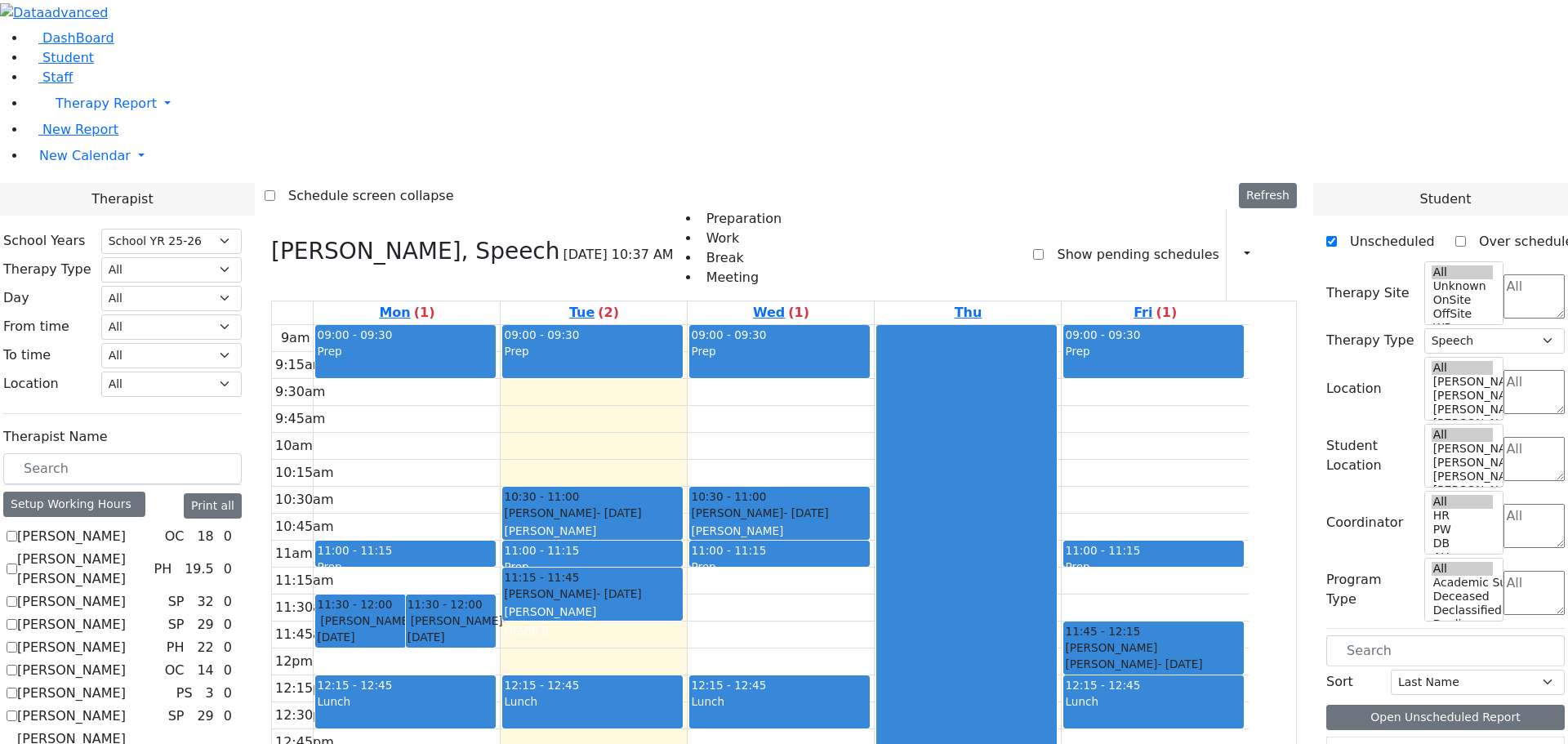
checkbox input "false"
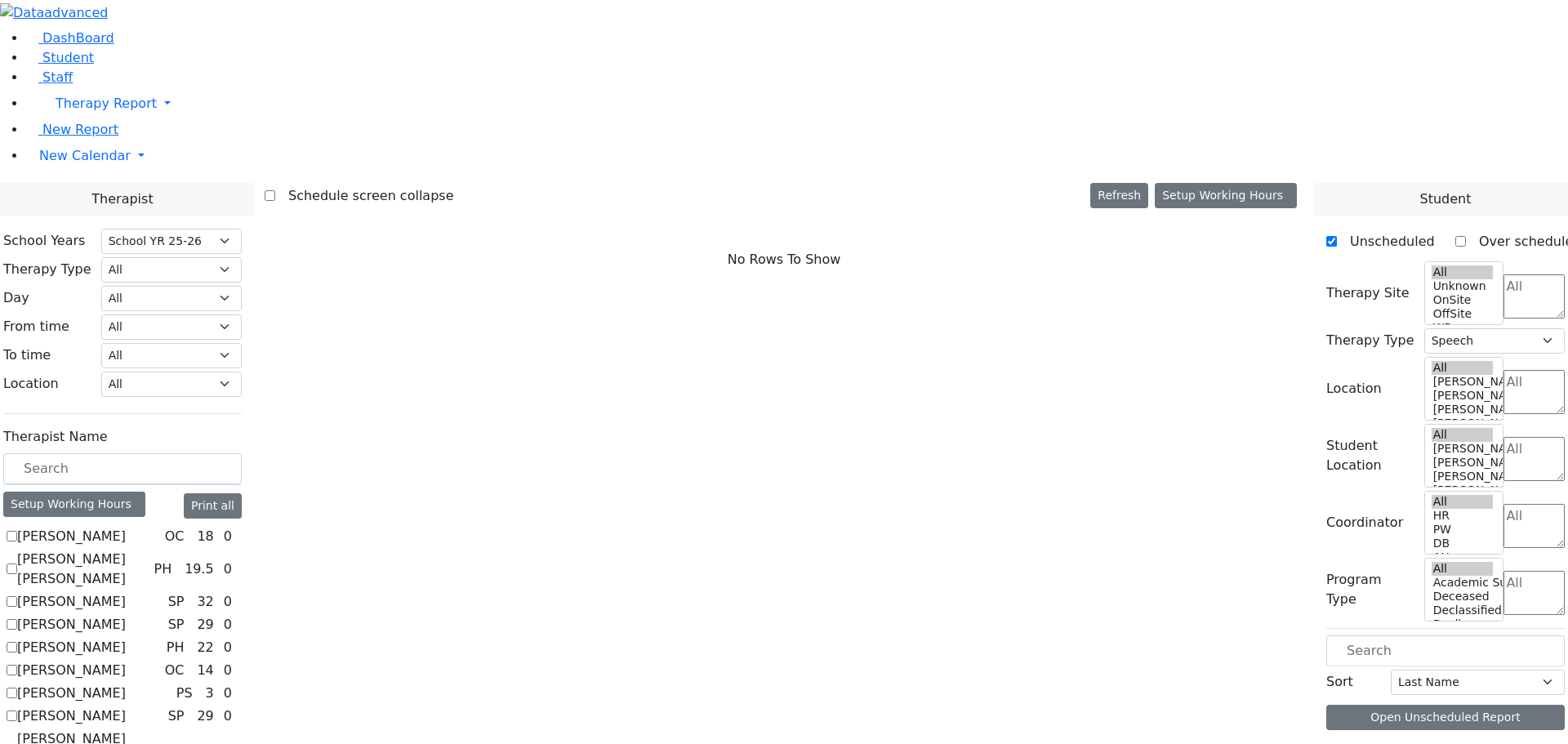
select select
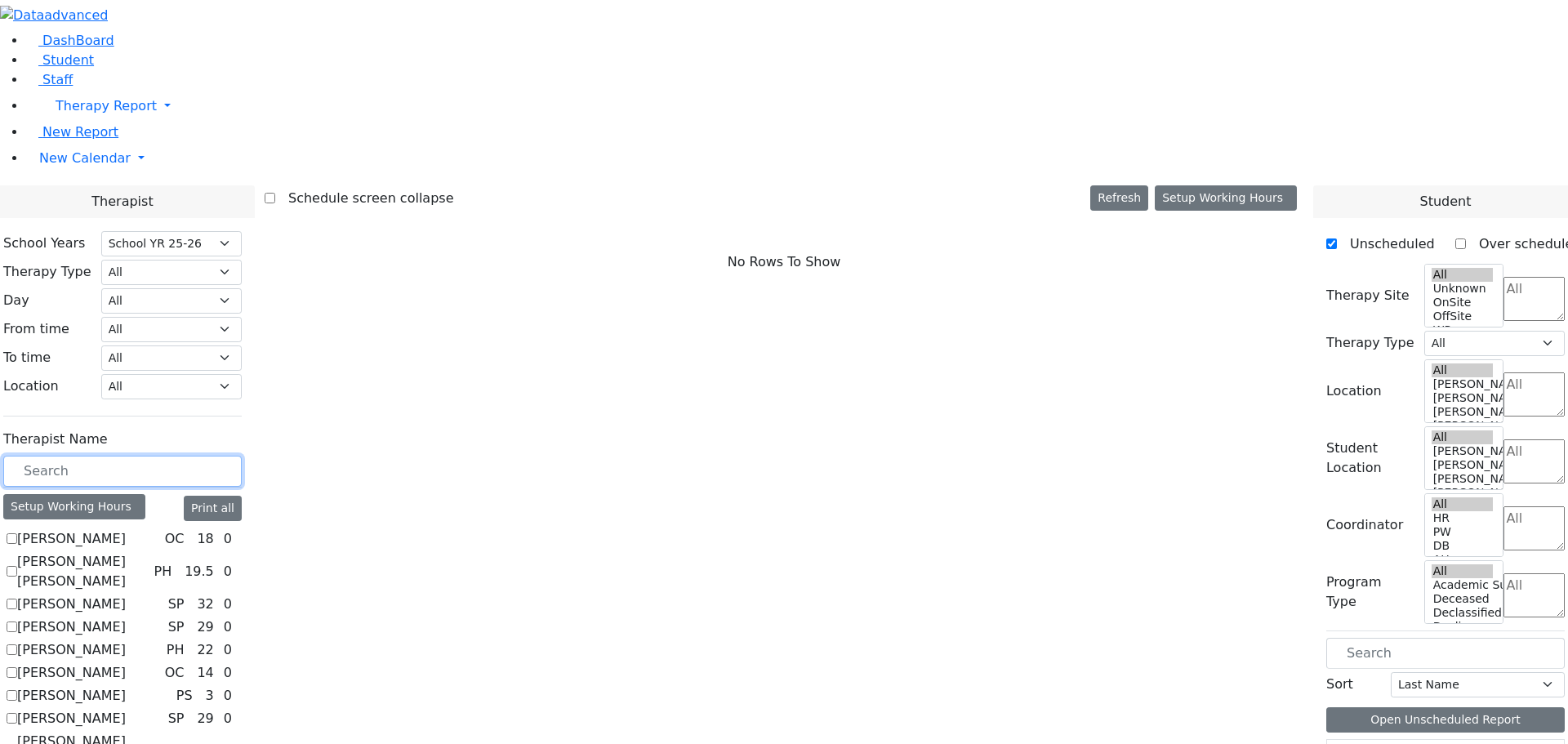
click at [116, 456] on input "text" at bounding box center [123, 472] width 239 height 31
checkbox input "true"
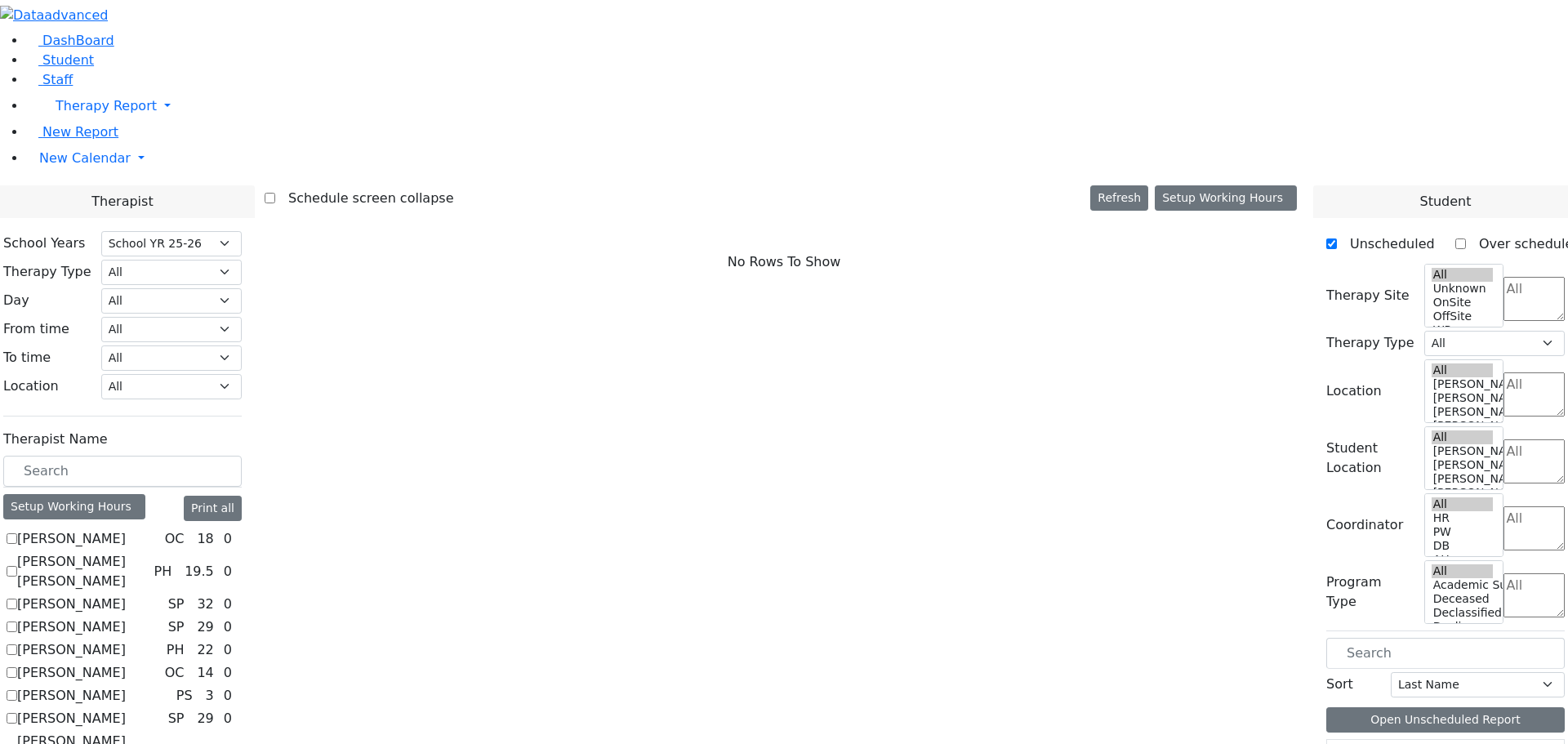
select select "3"
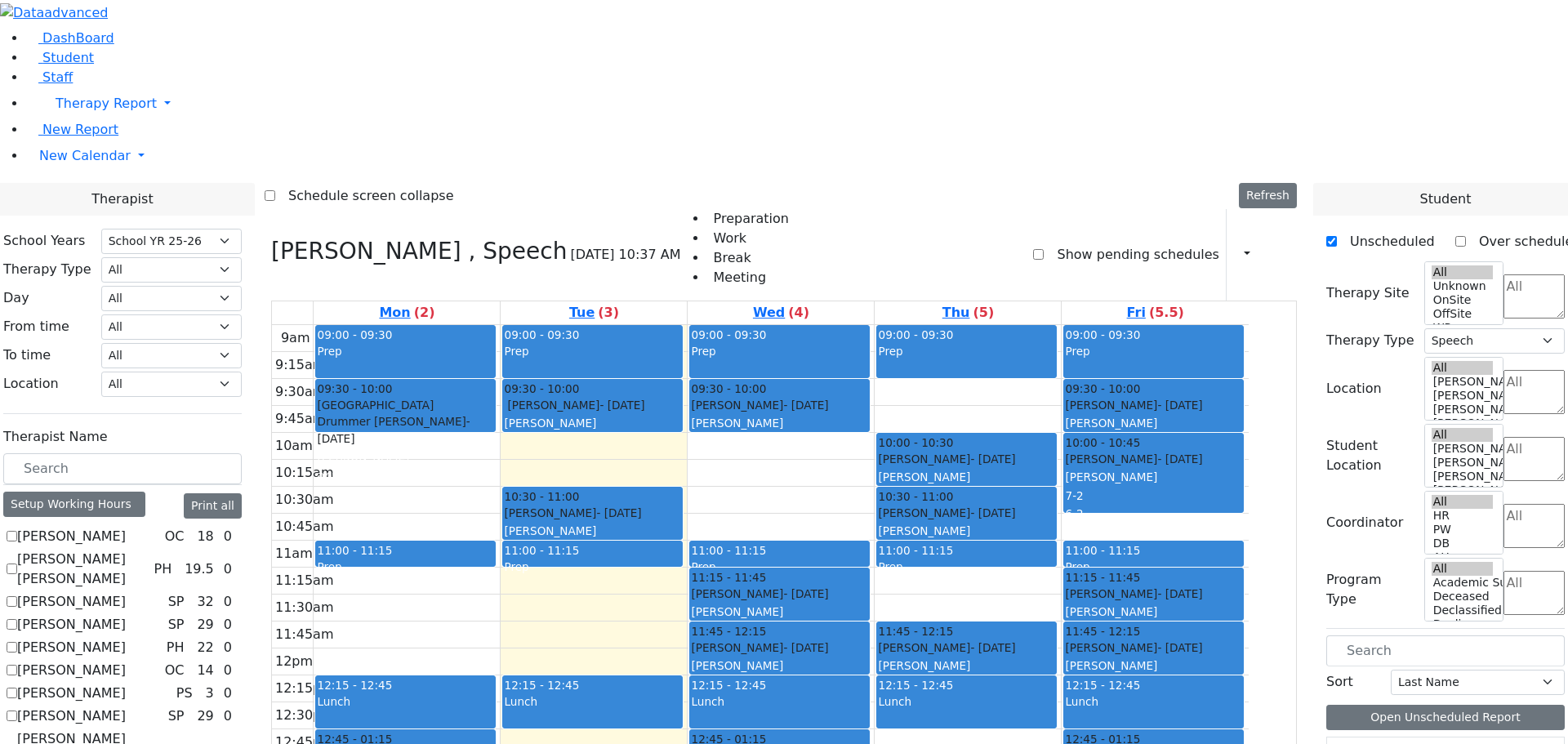
scroll to position [2764, 0]
drag, startPoint x: 1345, startPoint y: 596, endPoint x: 626, endPoint y: 675, distance: 723.3
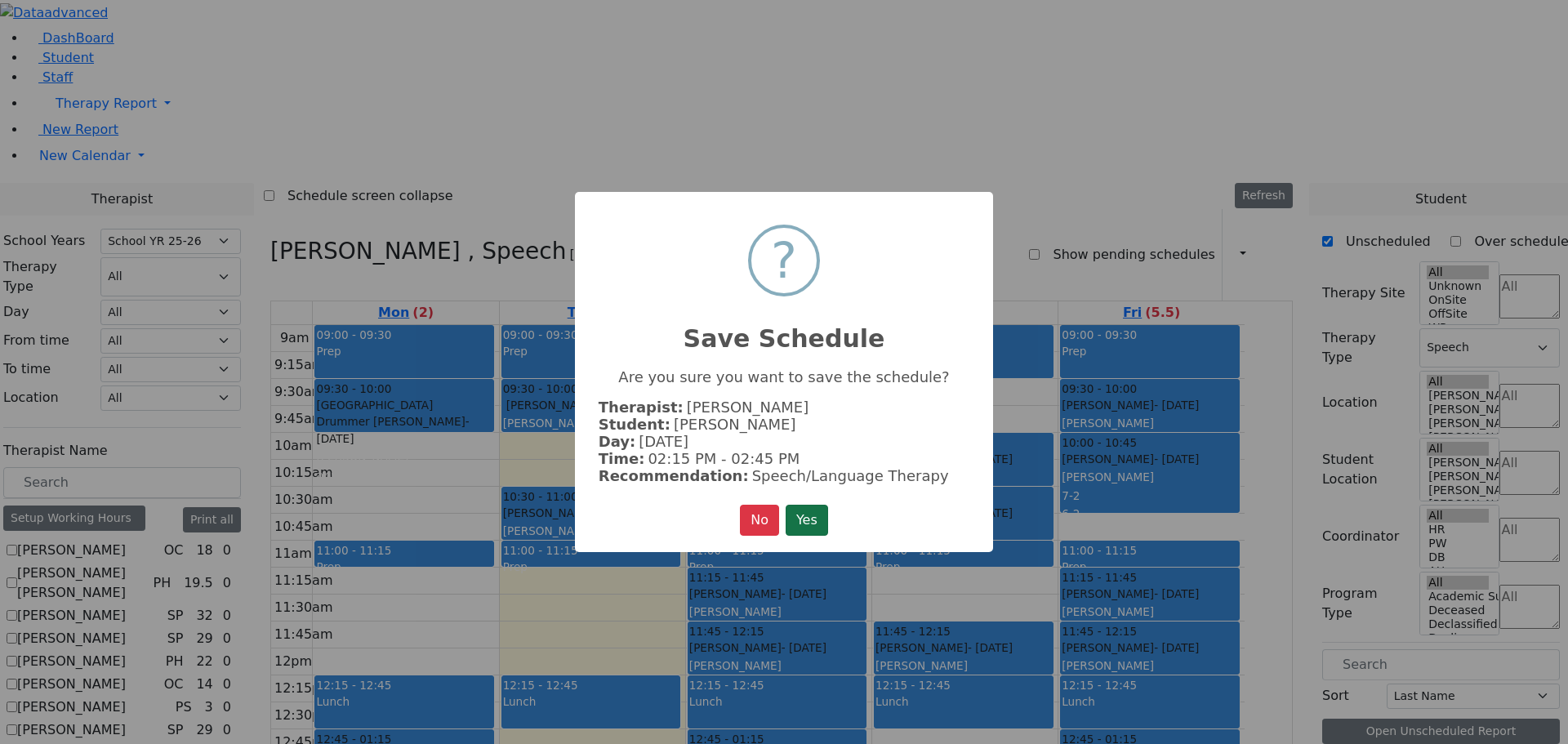
click at [812, 518] on button "Yes" at bounding box center [807, 520] width 43 height 31
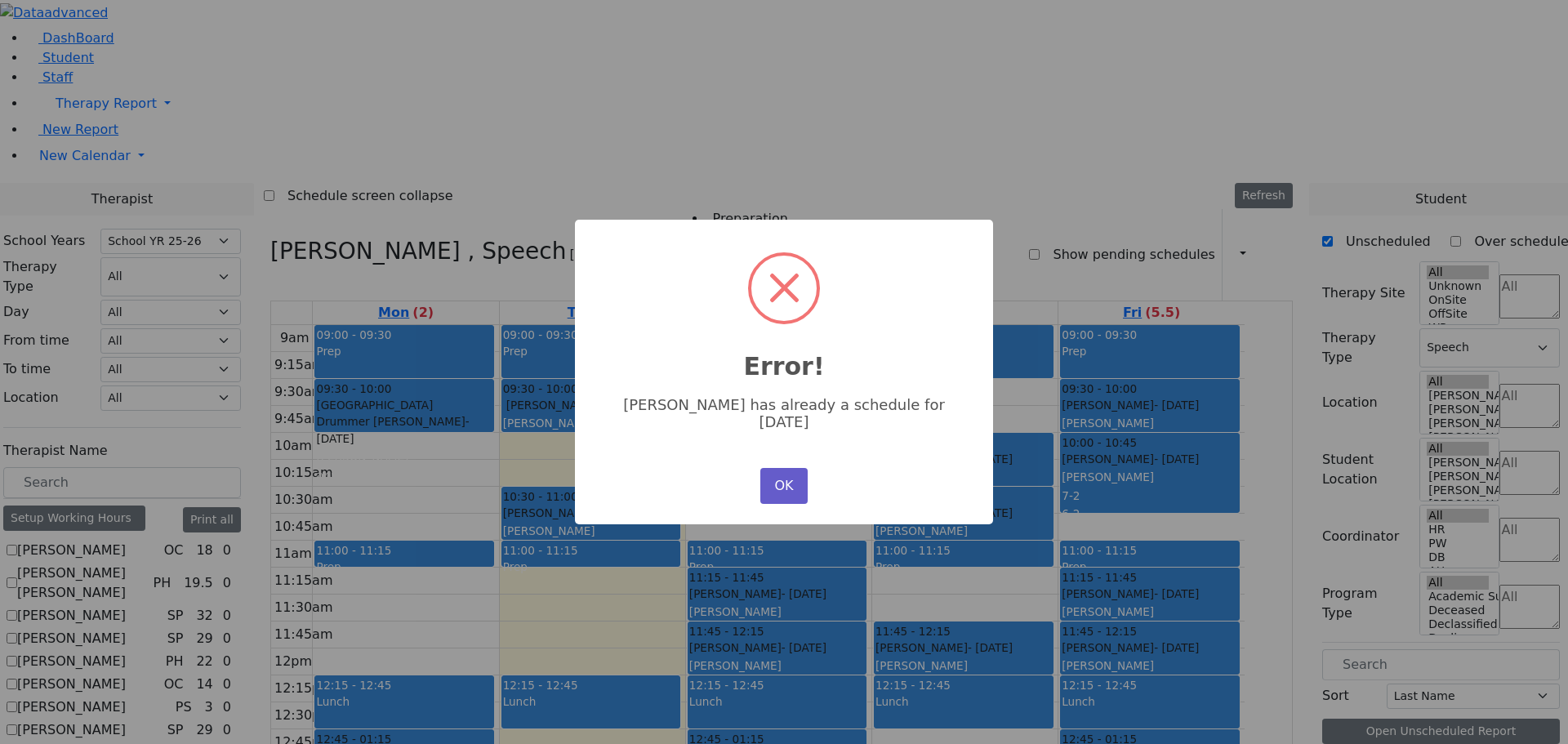
scroll to position [0, 0]
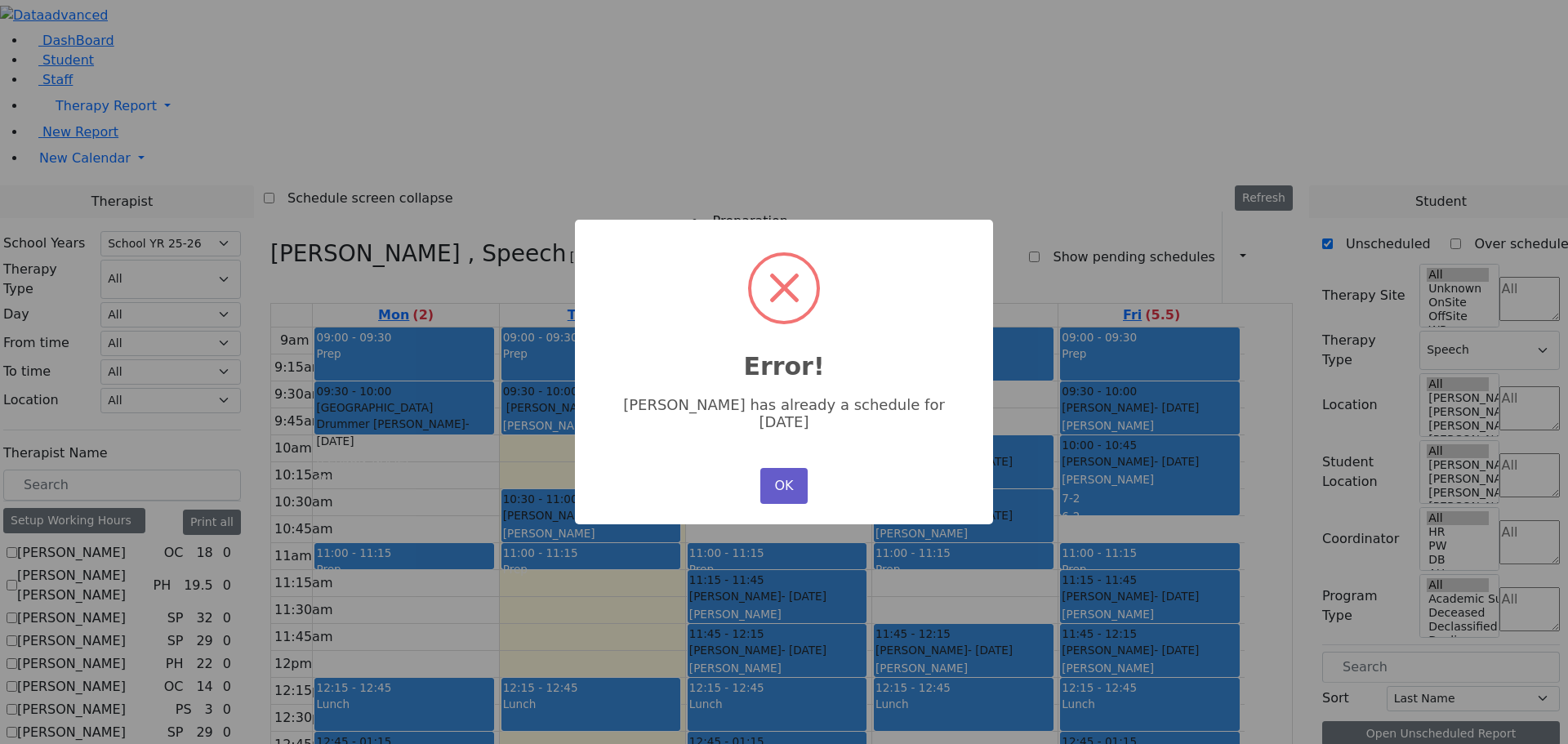
click at [782, 467] on button "OK" at bounding box center [784, 486] width 48 height 36
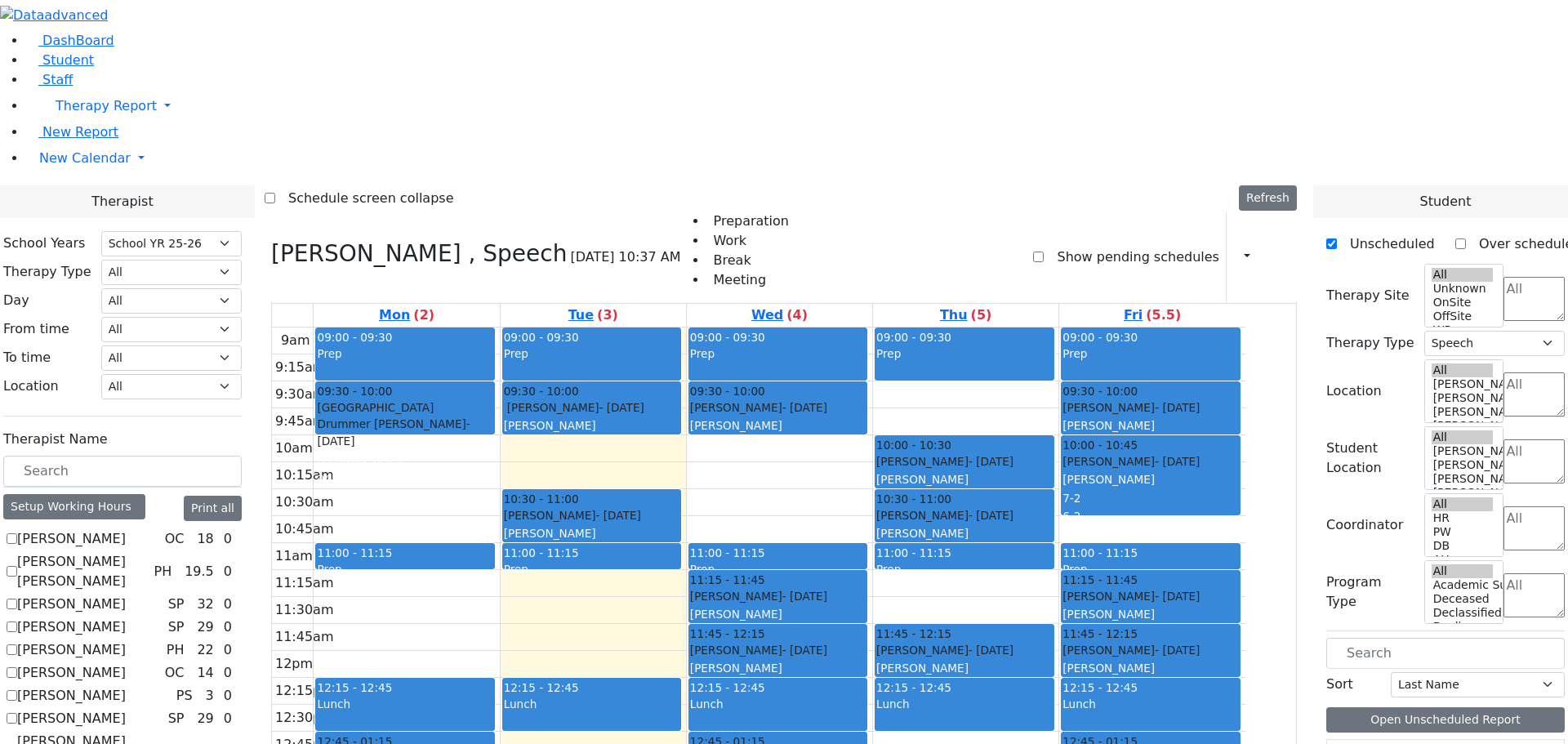
scroll to position [2695, 0]
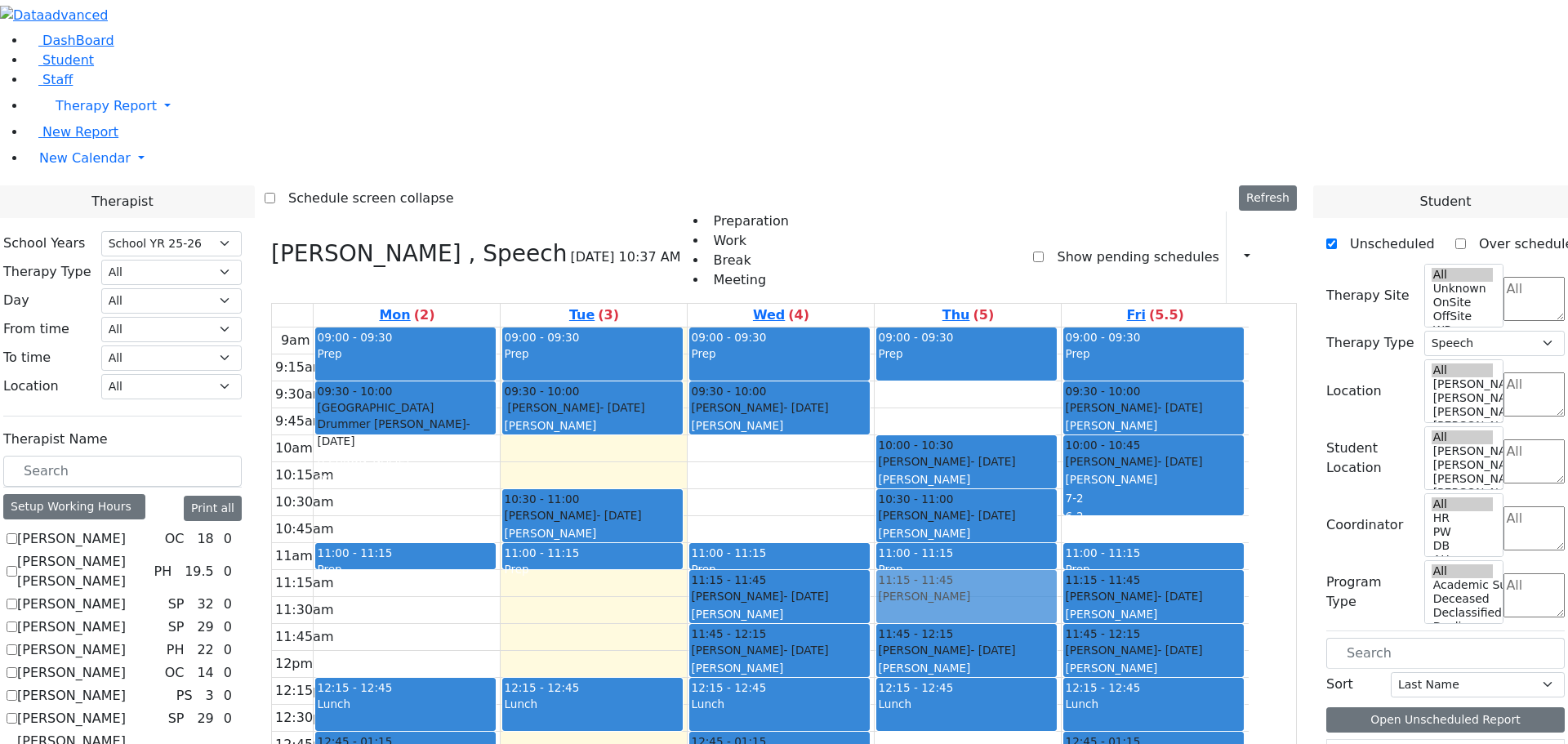
drag, startPoint x: 1380, startPoint y: 667, endPoint x: 1014, endPoint y: 300, distance: 518.3
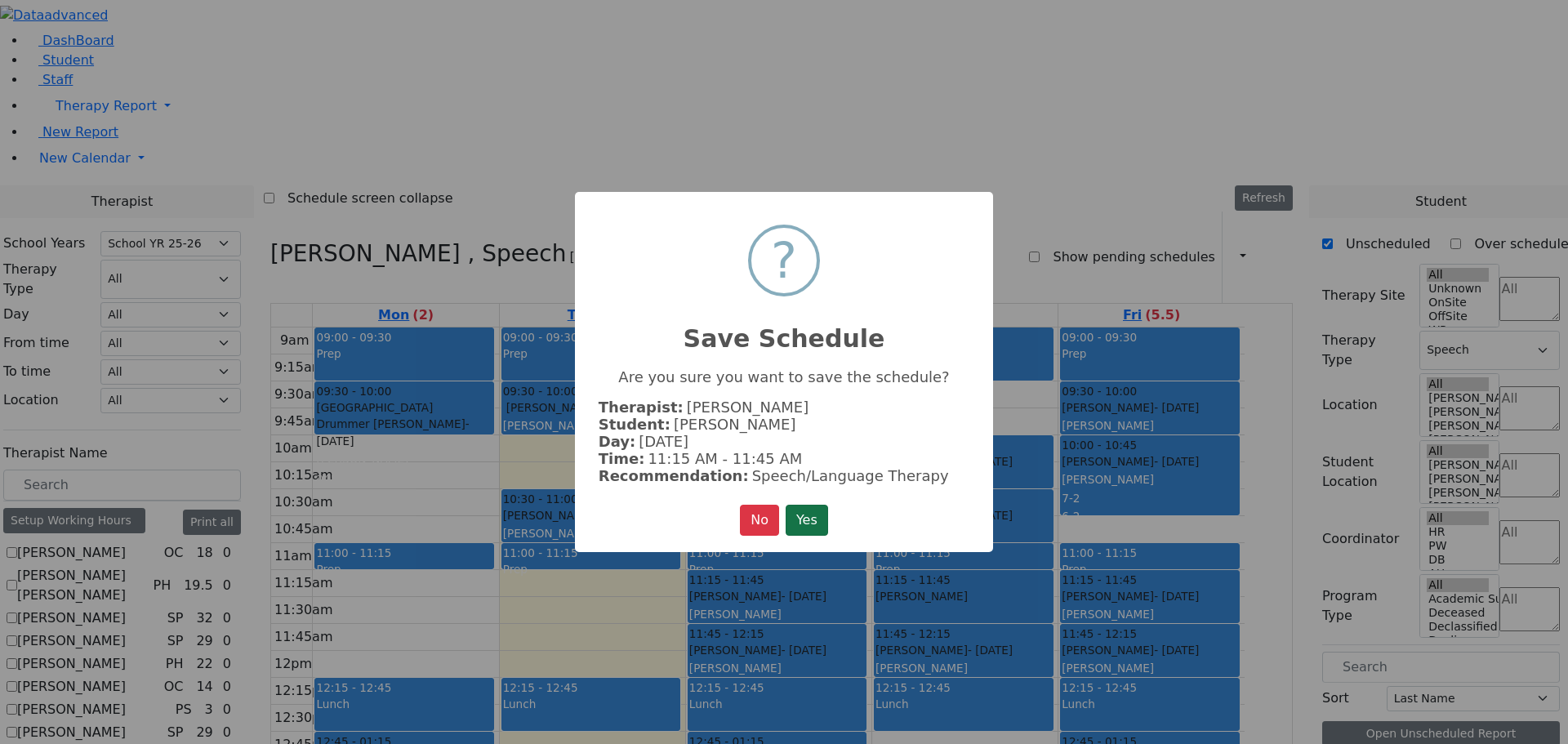
click at [803, 517] on button "Yes" at bounding box center [807, 520] width 43 height 31
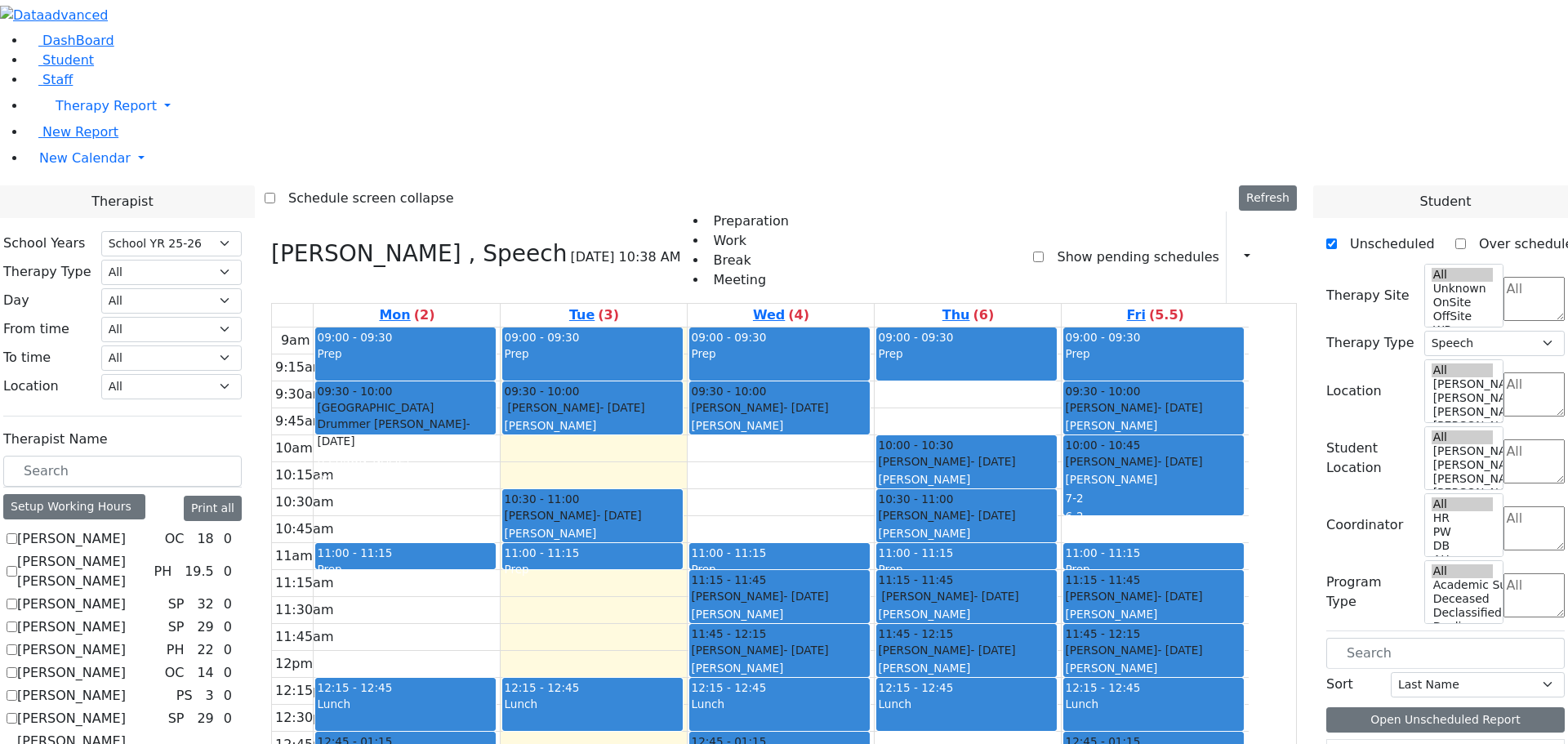
checkbox input "false"
select select
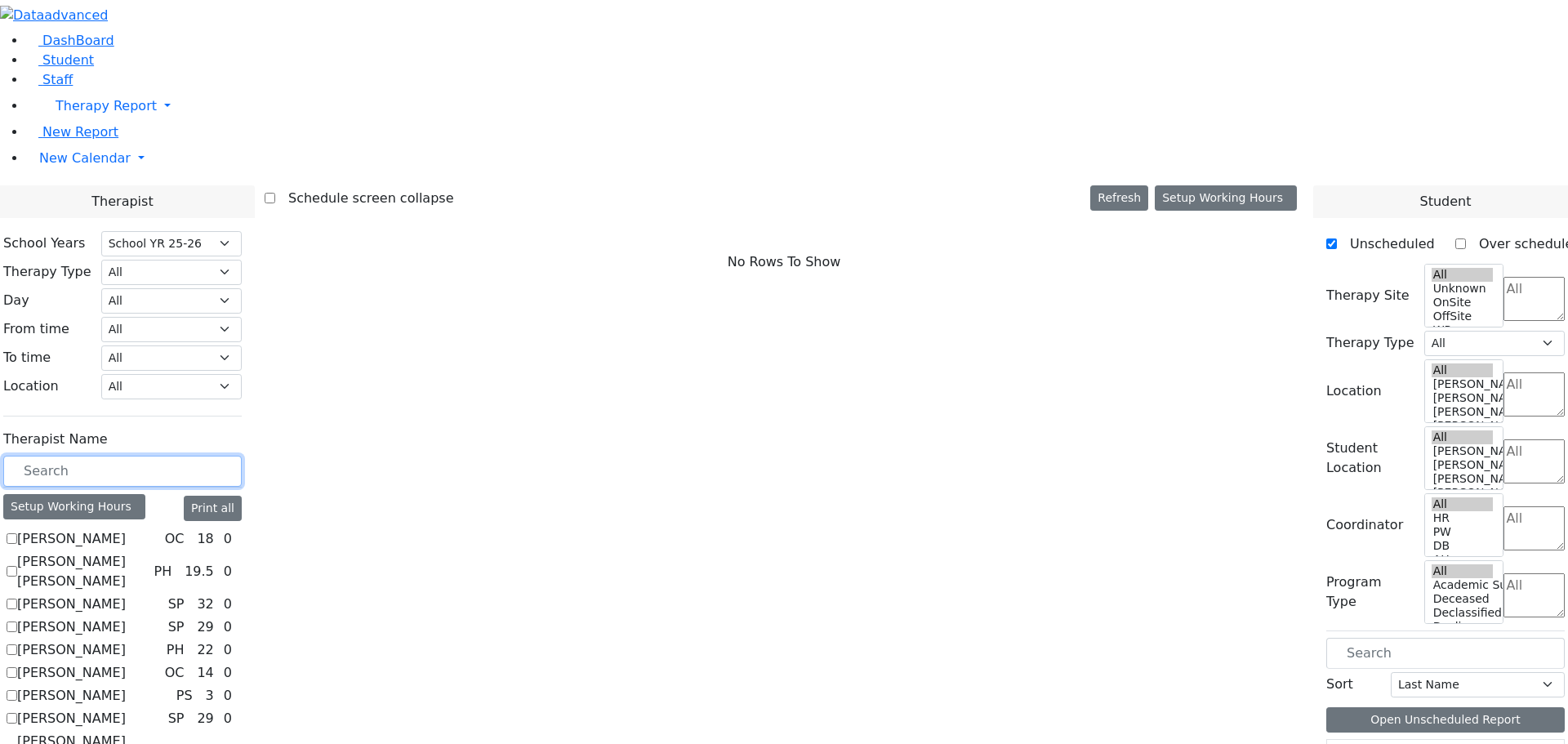
click at [86, 456] on input "text" at bounding box center [123, 472] width 239 height 31
checkbox input "true"
select select "1"
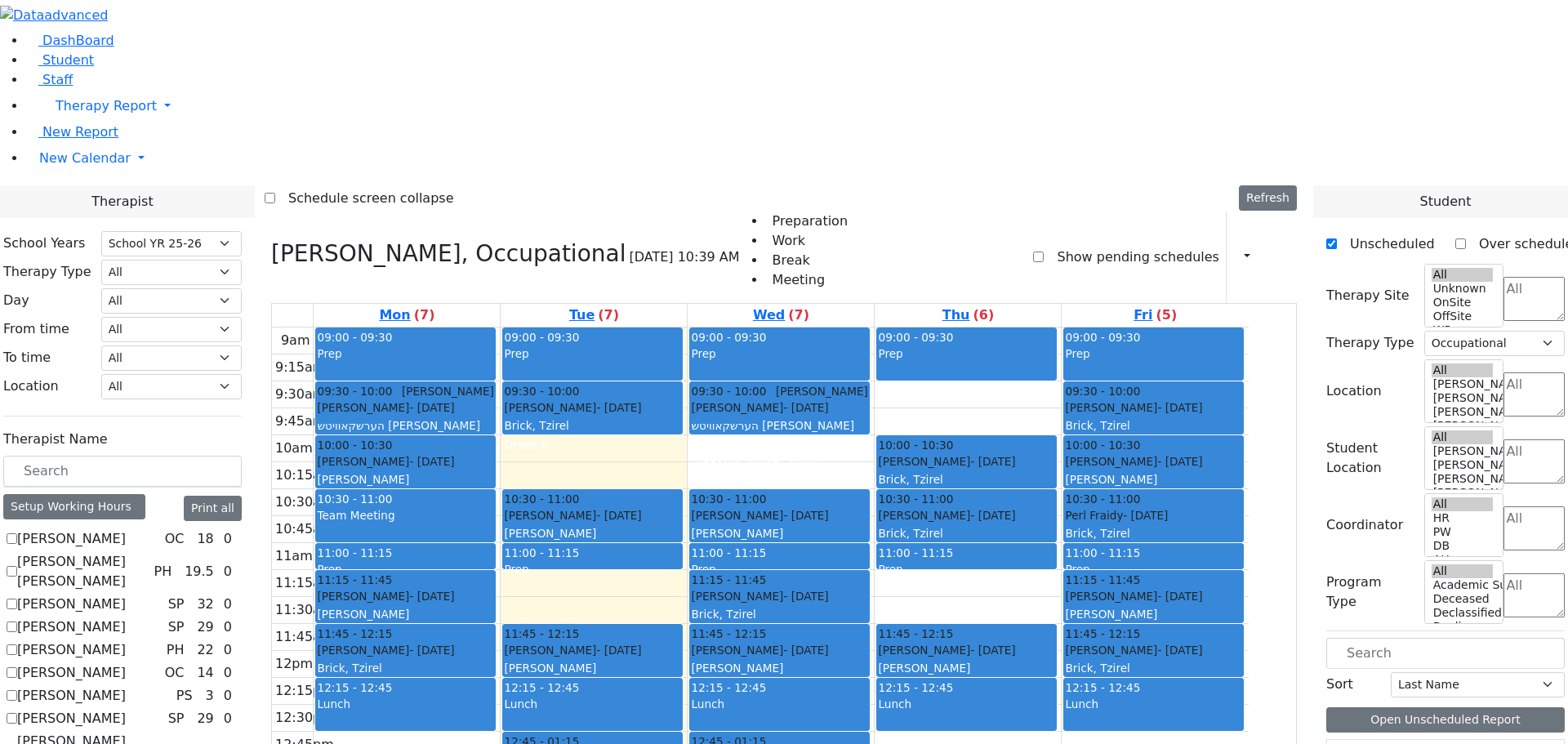
drag, startPoint x: 833, startPoint y: 671, endPoint x: 831, endPoint y: 700, distance: 29.1
click at [831, 700] on div "9am 9:15am 9:30am 9:45am 10am 10:15am 10:30am 10:45am 11am 11:15am 11:30am 11:4…" at bounding box center [760, 651] width 976 height 647
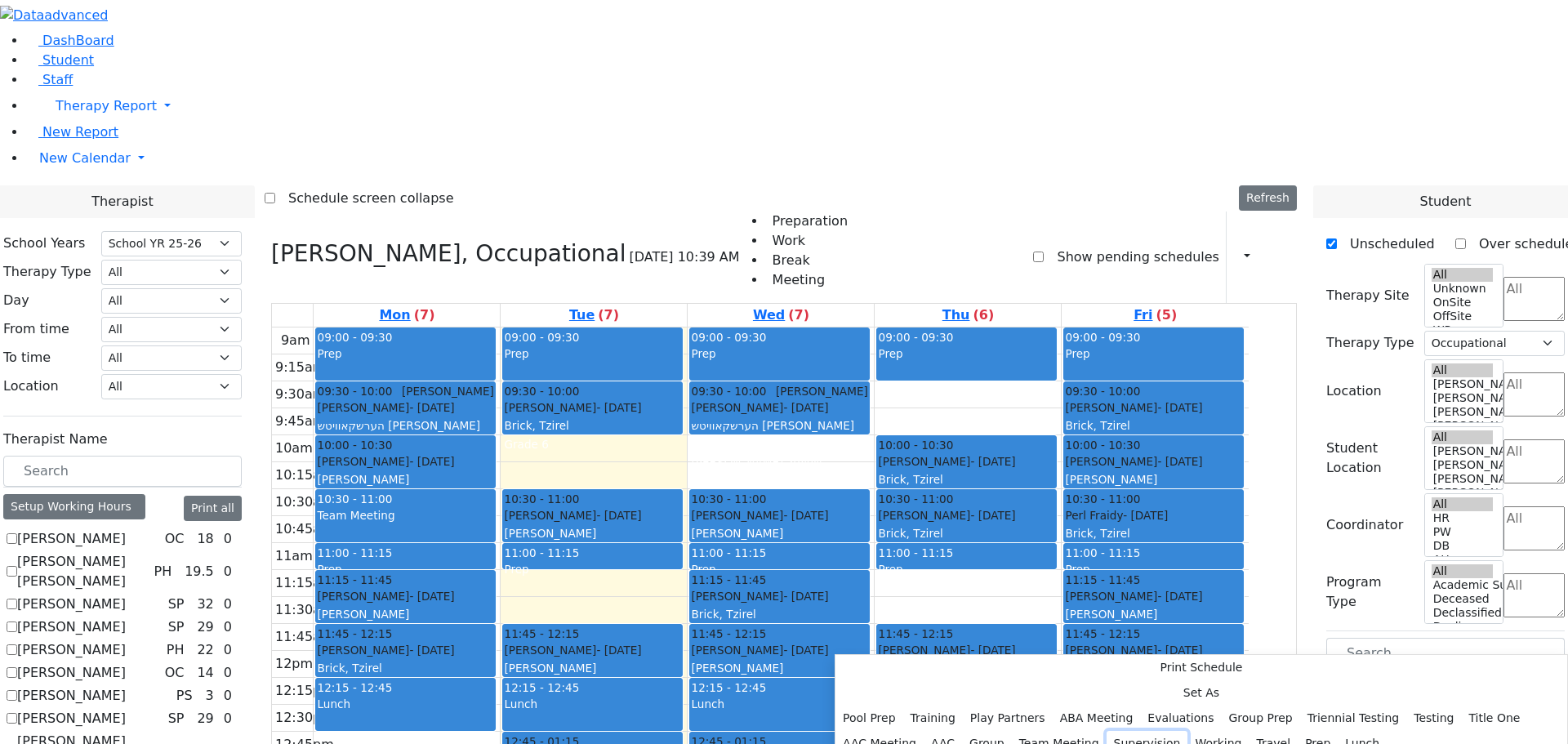
click at [1106, 731] on button "Supervision" at bounding box center [1147, 743] width 81 height 26
select select "3"
select select "14:15:00"
select select "14:45:00"
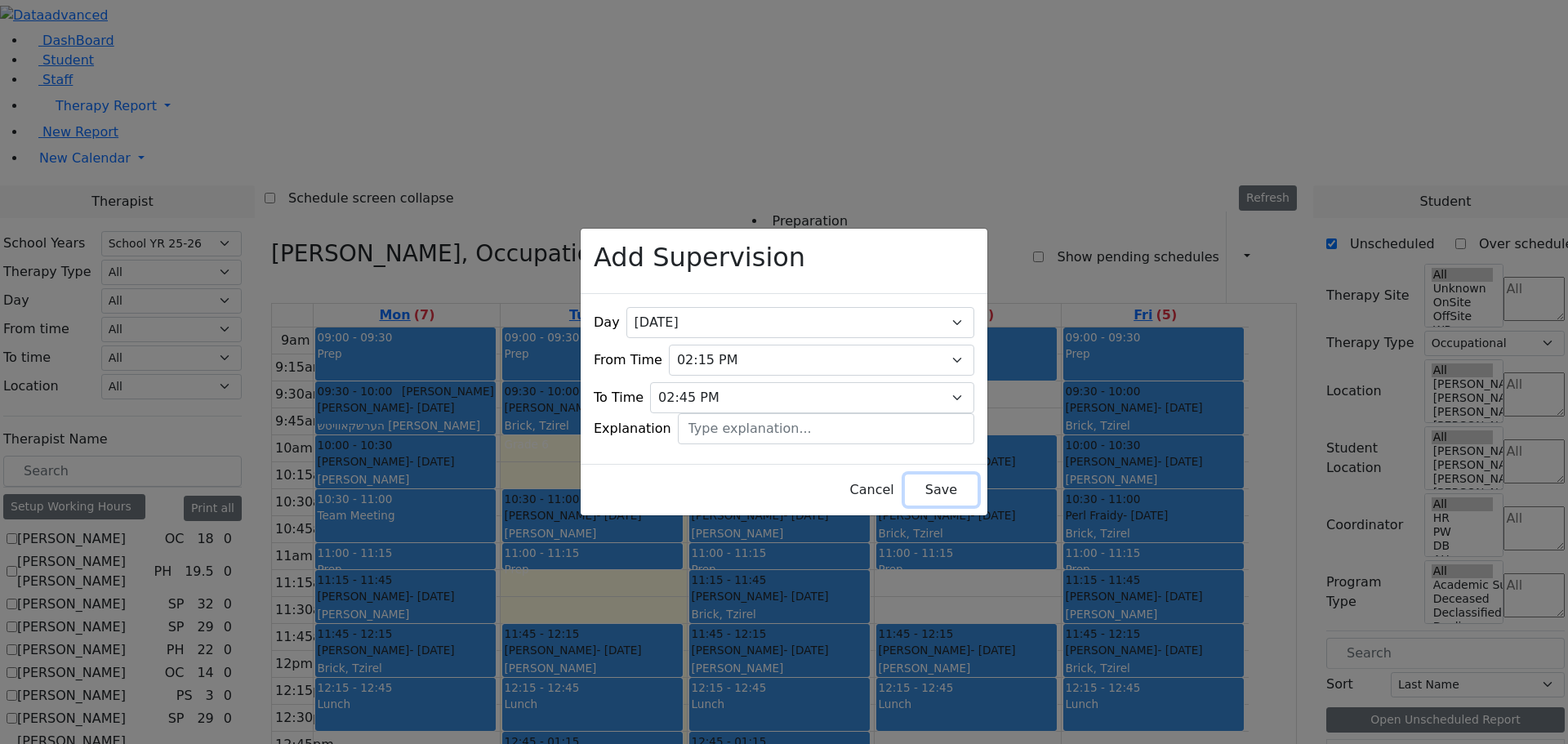
click at [919, 474] on button "Save" at bounding box center [941, 490] width 72 height 31
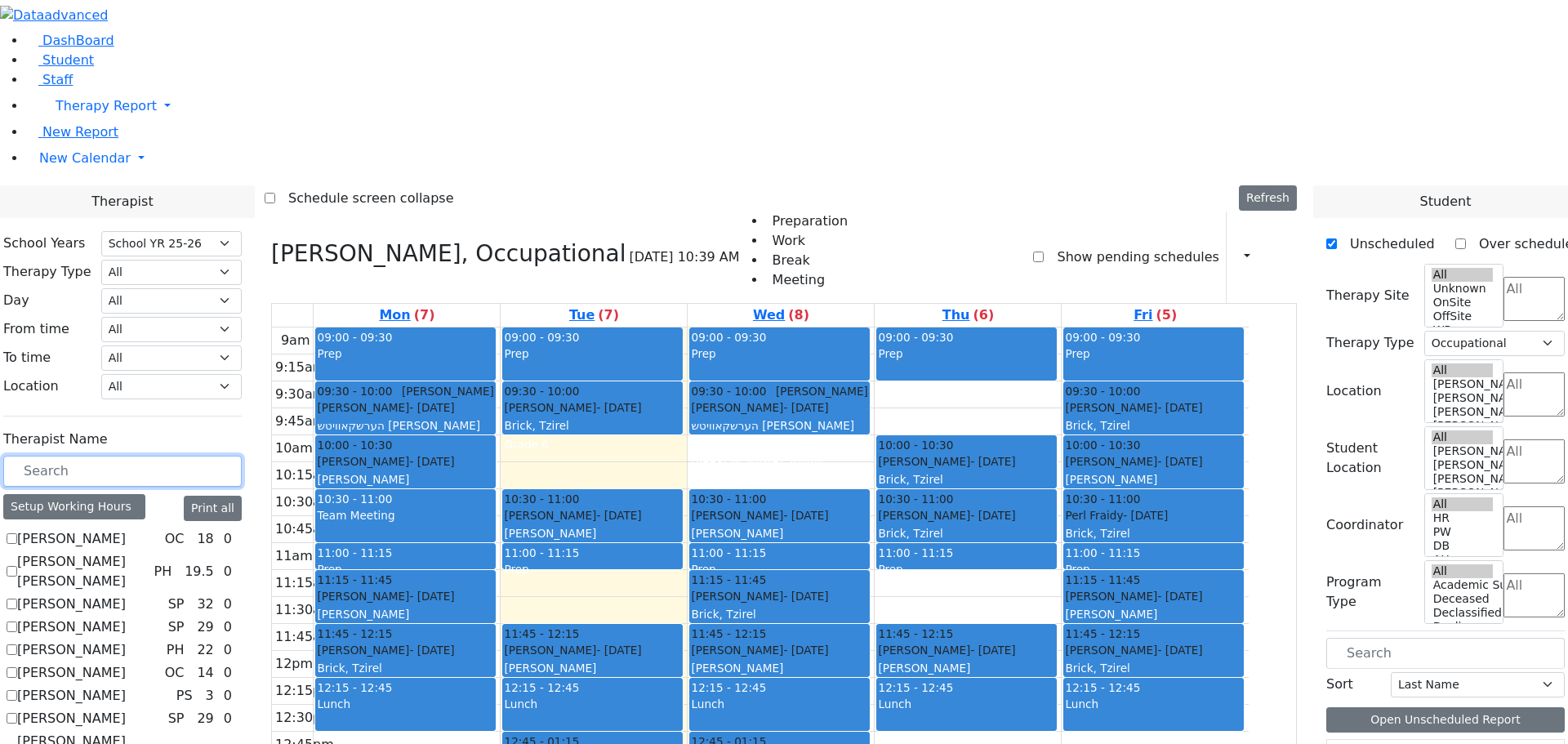
click at [95, 456] on input "text" at bounding box center [123, 472] width 239 height 31
checkbox input "false"
select select
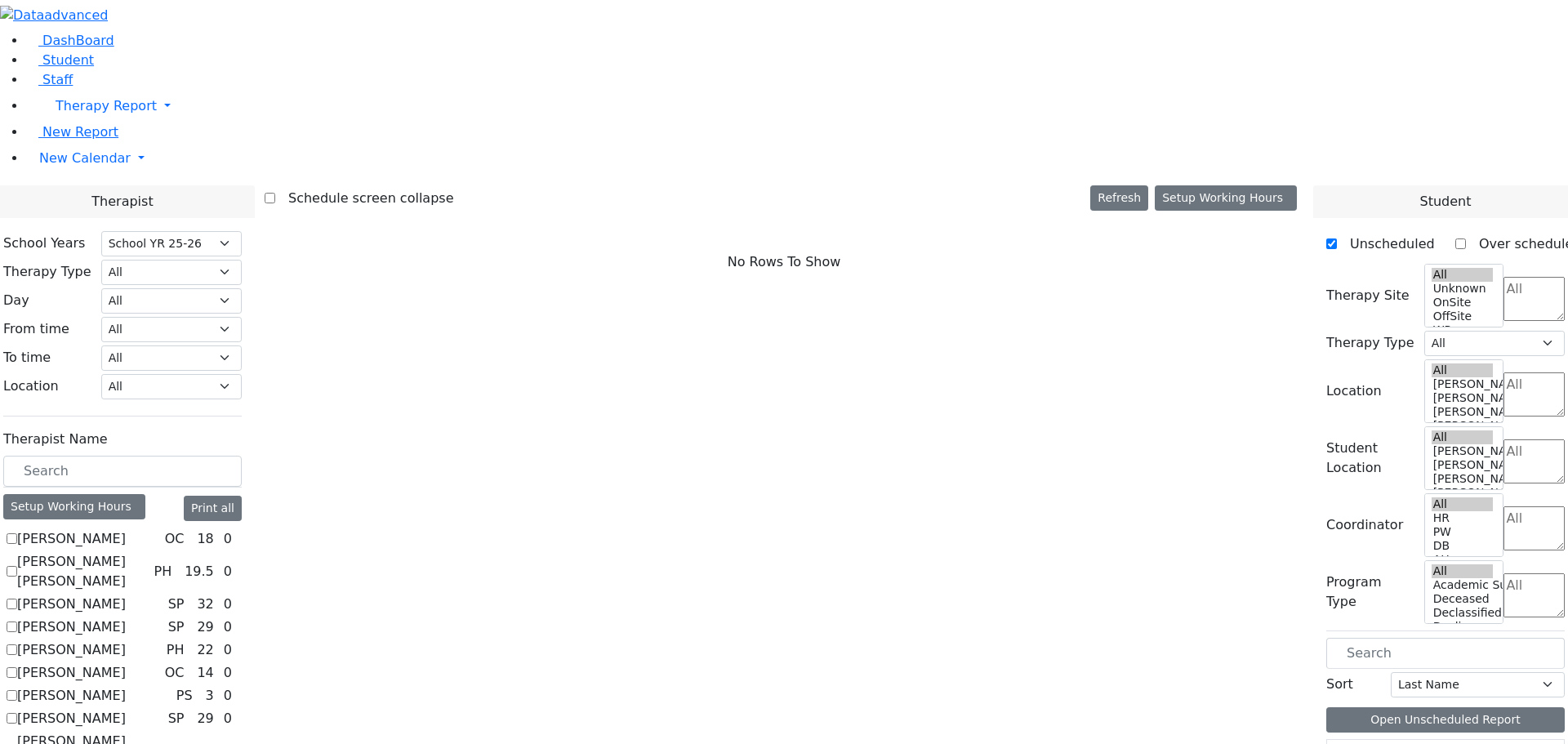
scroll to position [653, 0]
checkbox input "true"
select select "1"
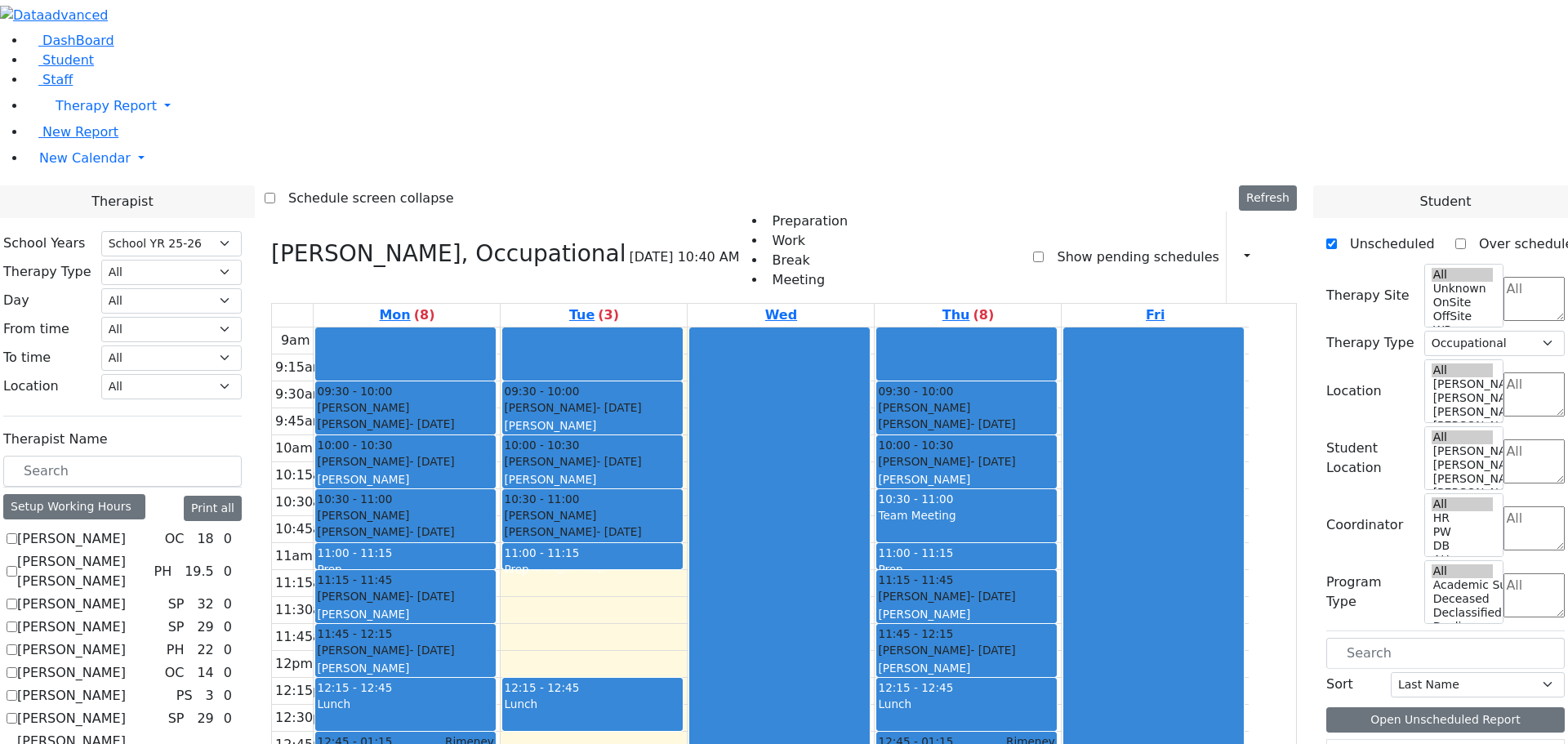
scroll to position [1266, 0]
checkbox input "true"
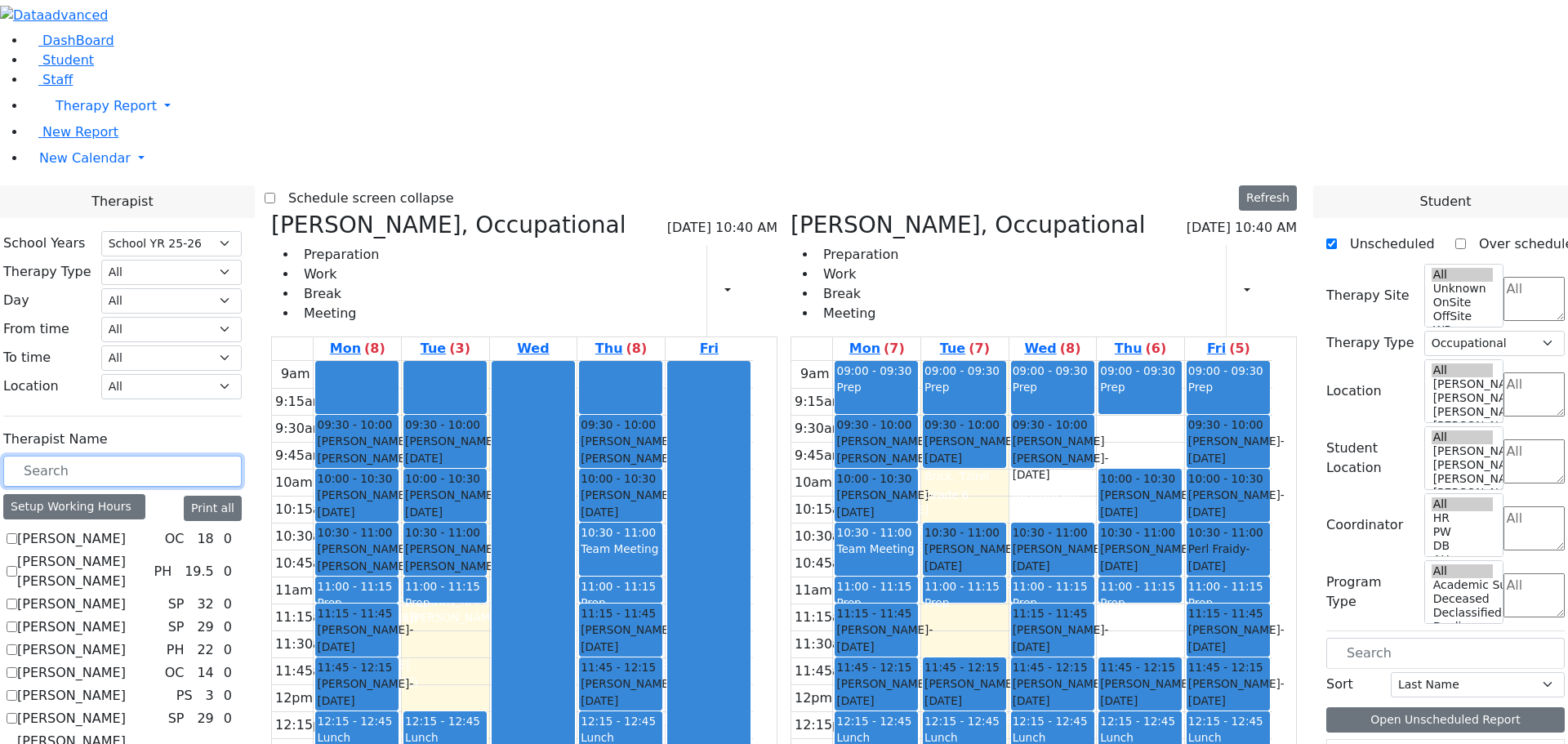
click at [139, 456] on input "text" at bounding box center [123, 472] width 239 height 31
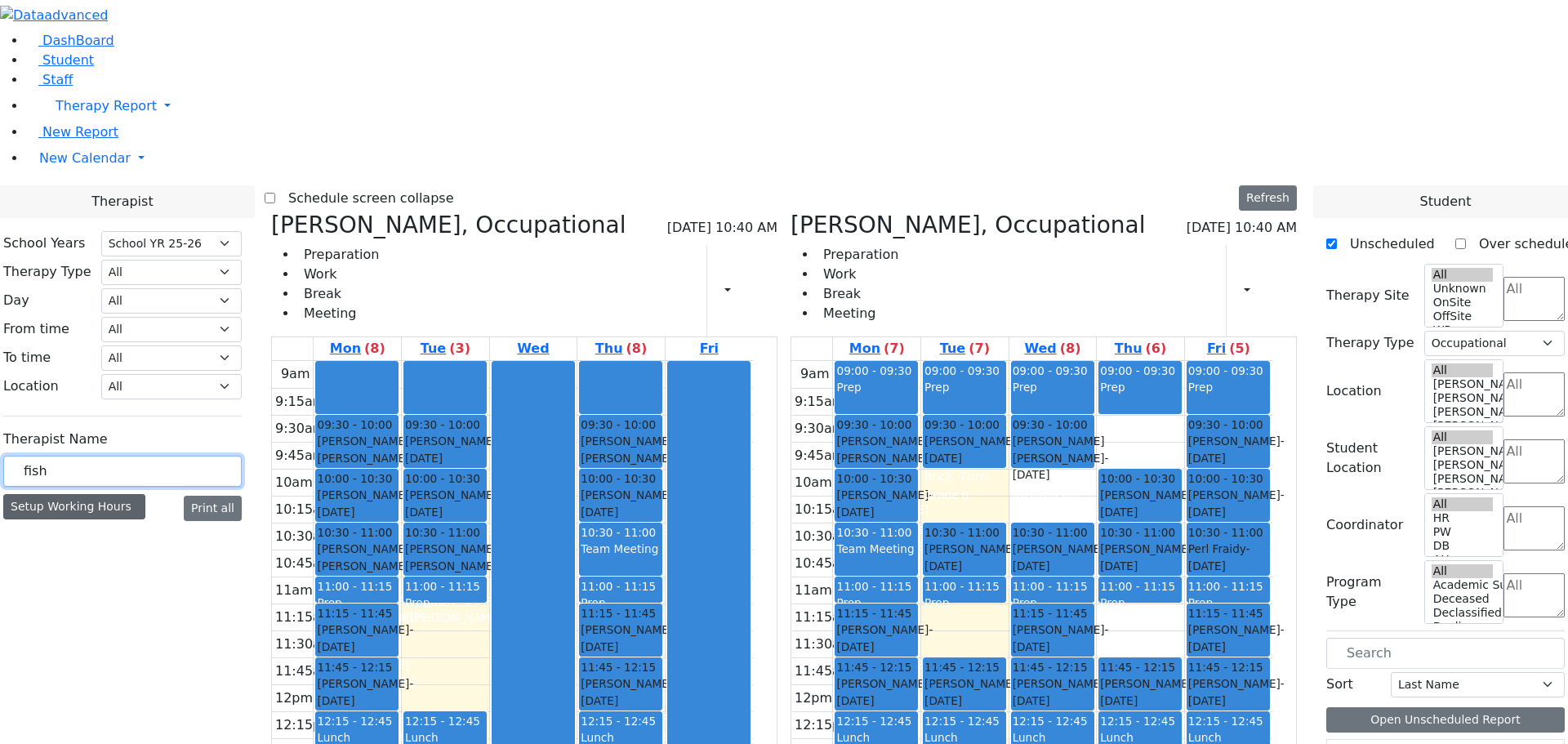
type input "fish"
click at [146, 494] on div "Setup Working Hours" at bounding box center [74, 506] width 142 height 26
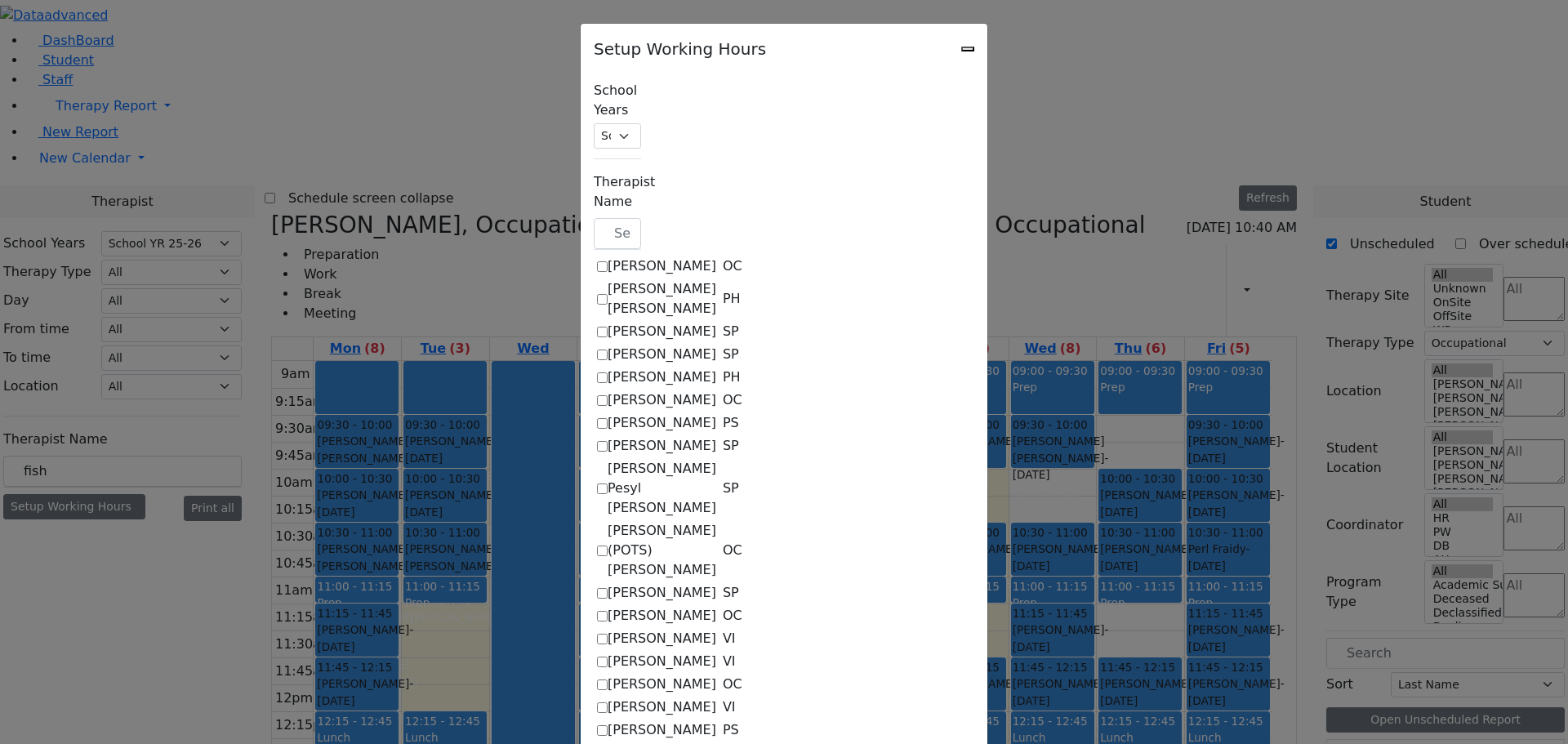
scroll to position [408, 0]
checkbox input "true"
select select "09:30:00"
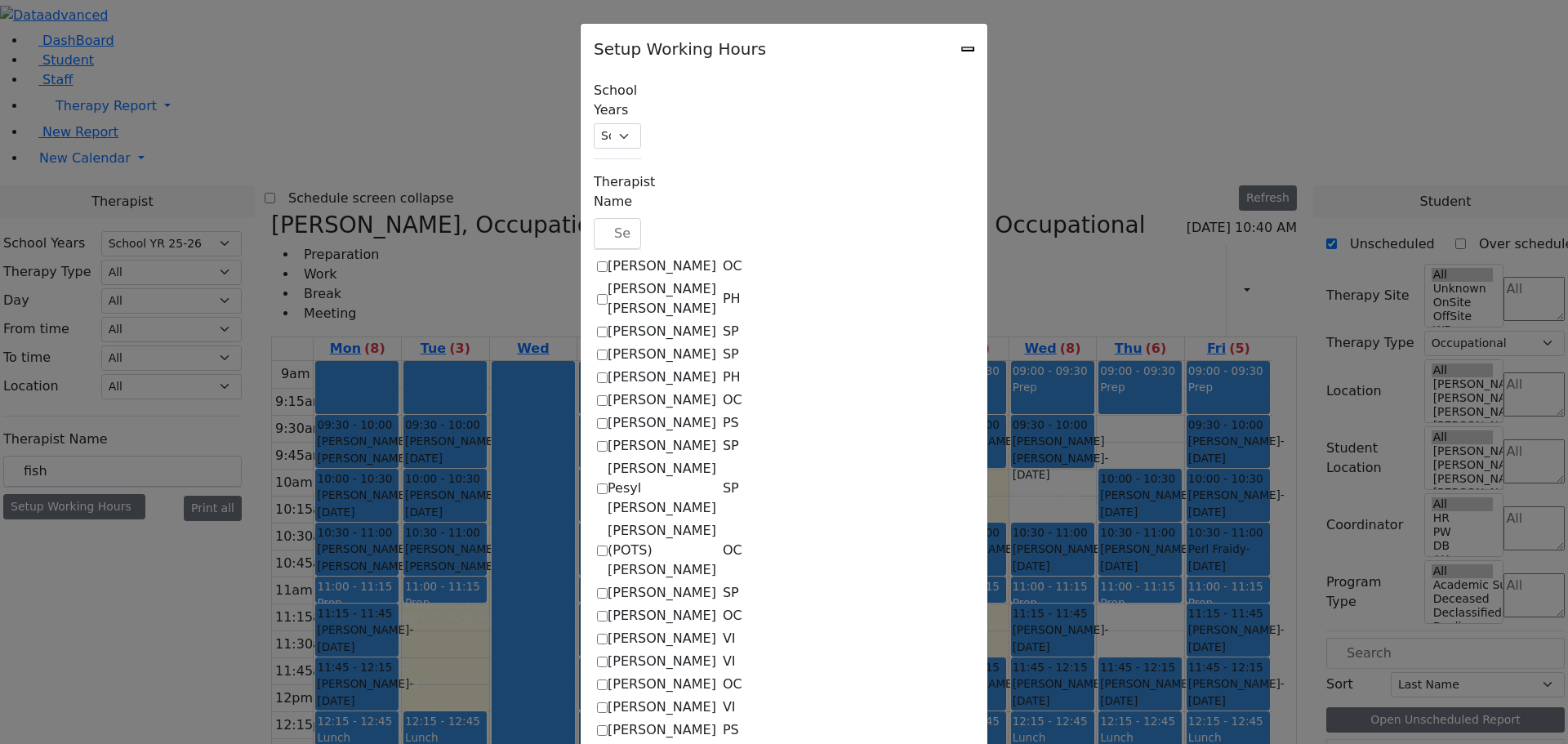
select select "15:00:00"
select select "1"
select select "15:00:00"
select select "09:30:00"
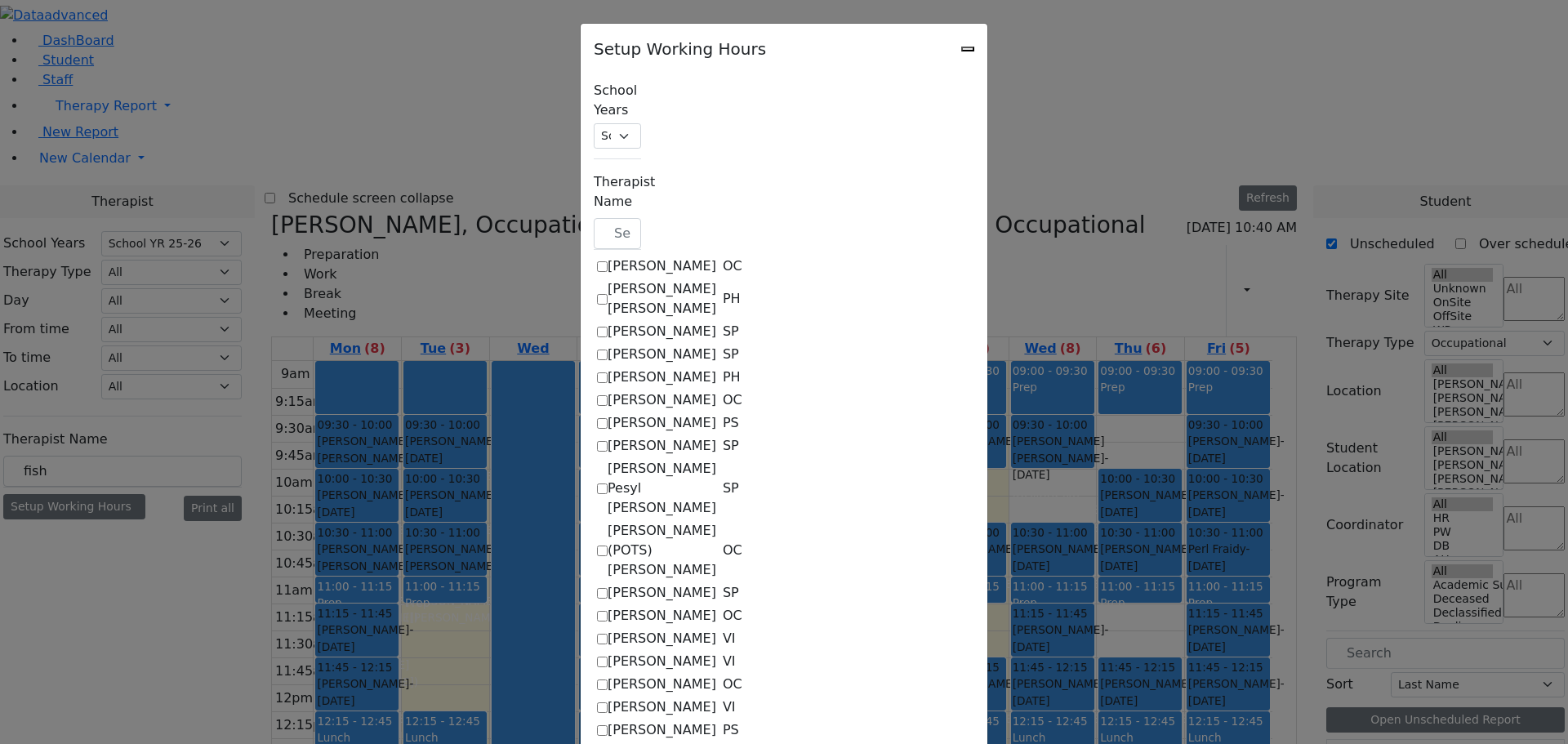
select select "15:00:00"
select select "1"
select select "15:00:00"
select select "09:30:00"
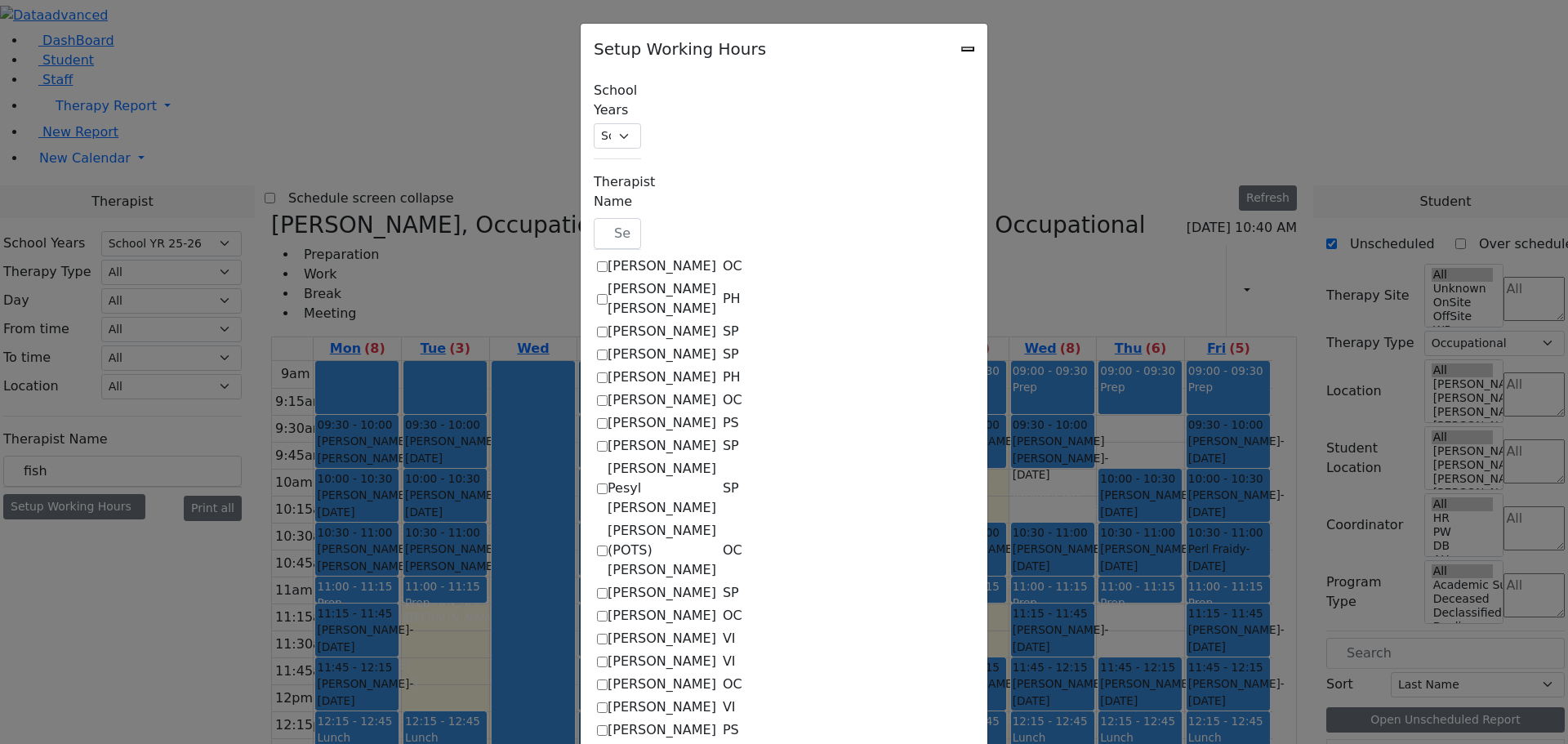
select select "15:00:00"
select select "1"
select select "15:00:00"
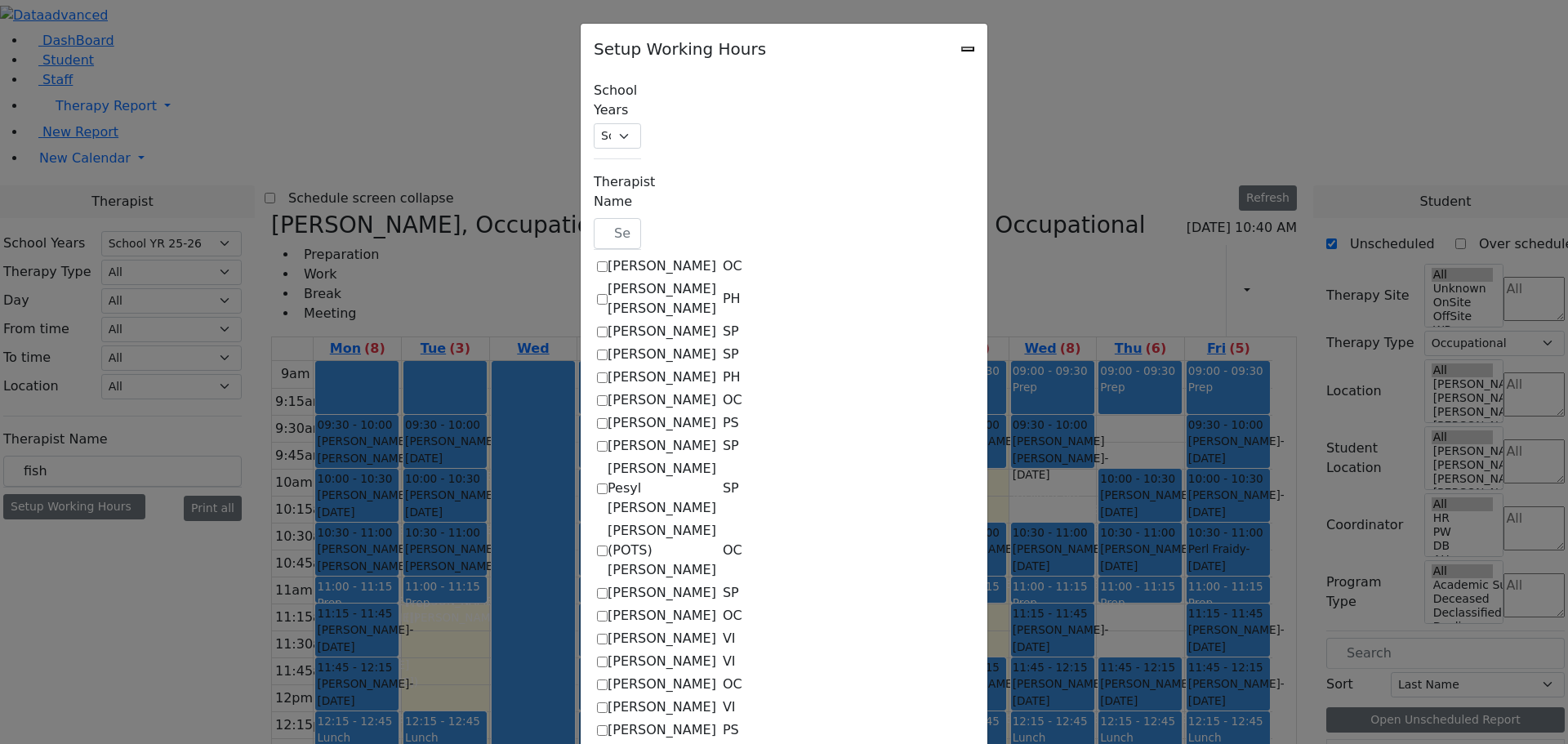
select select "15:00:00"
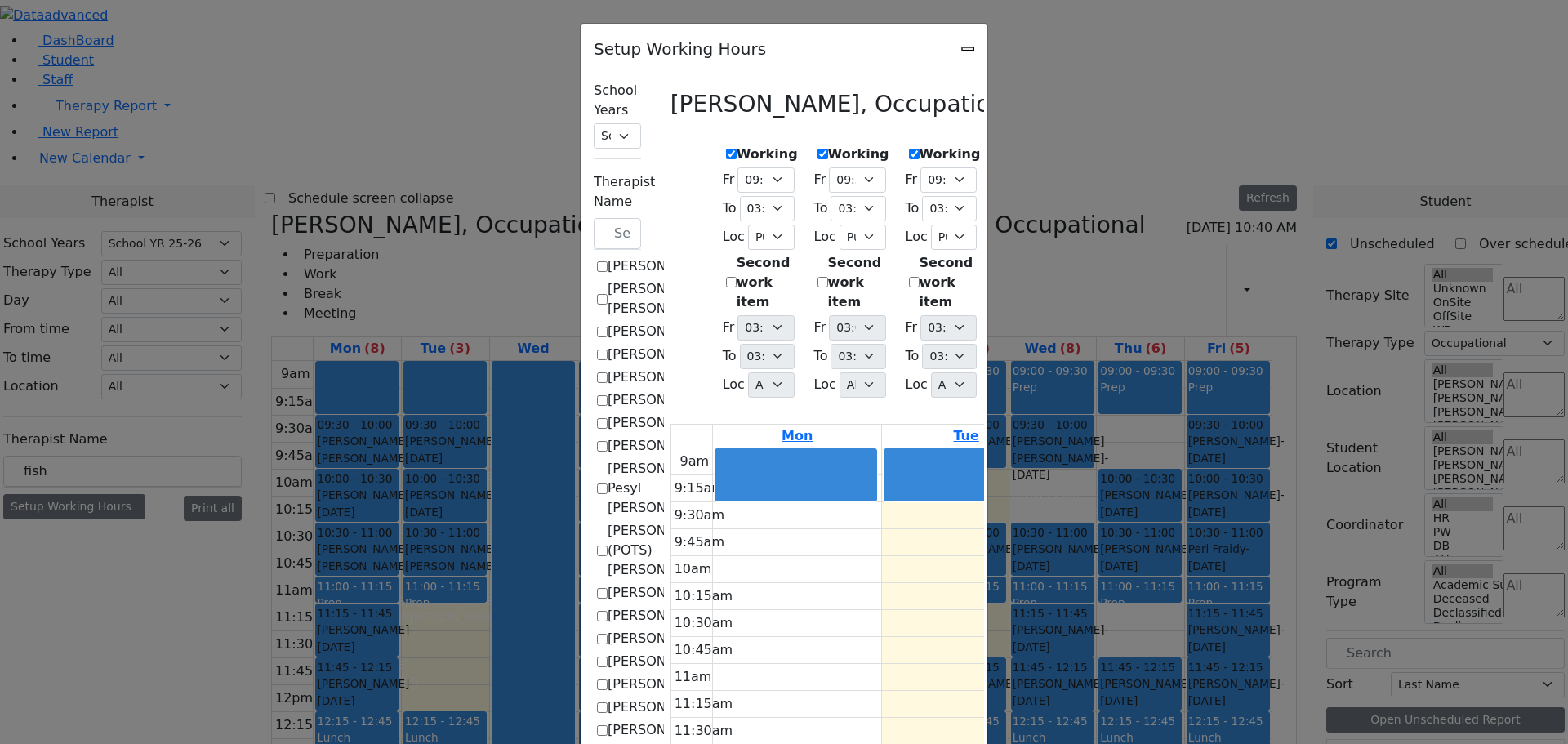
click at [968, 49] on icon "Close" at bounding box center [968, 49] width 0 height 0
checkbox input "false"
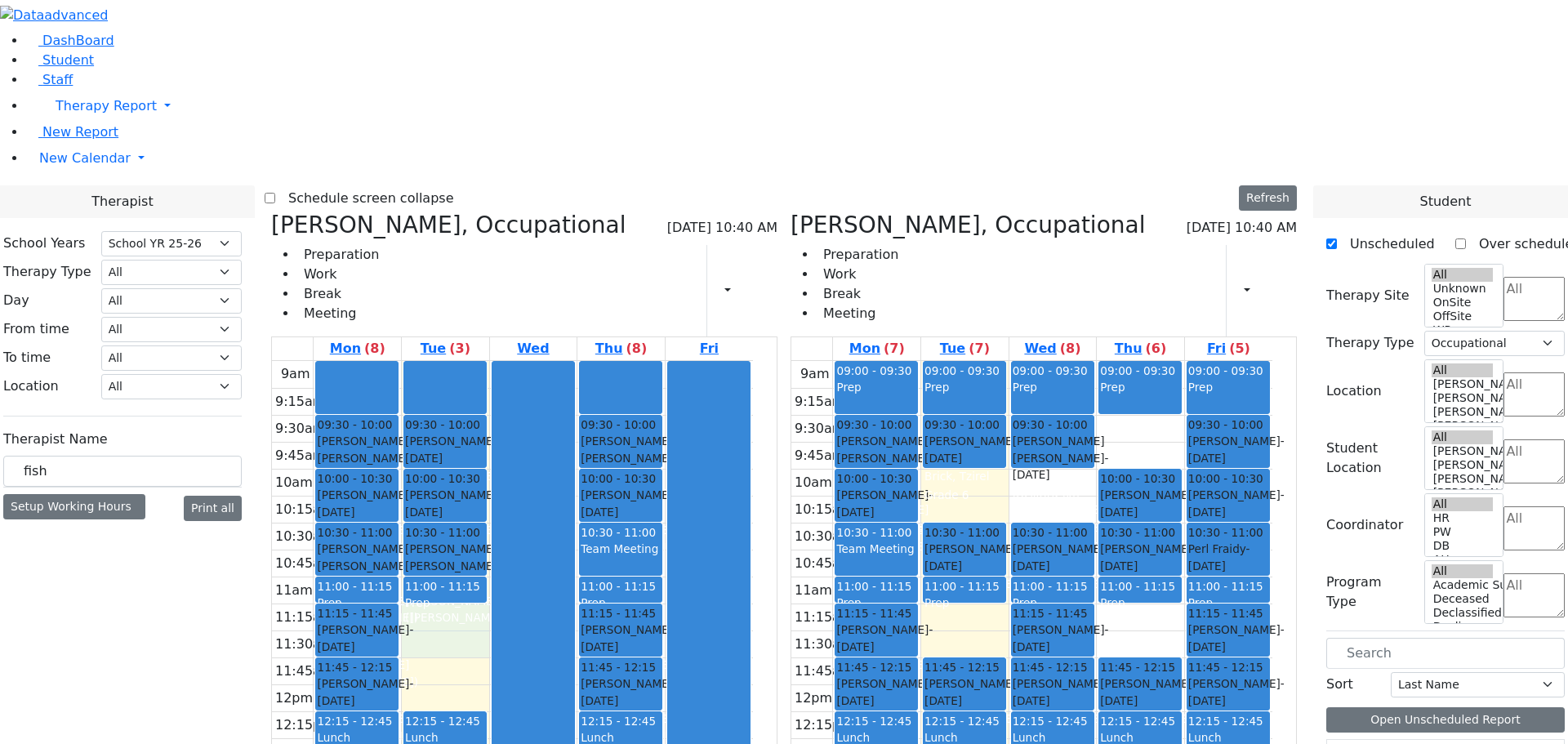
drag, startPoint x: 479, startPoint y: 364, endPoint x: 481, endPoint y: 394, distance: 30.1
click at [481, 394] on div "9am 9:15am 9:30am 9:45am 10am 10:15am 10:30am 10:45am 11am 11:15am 11:30am 11:4…" at bounding box center [512, 684] width 481 height 647
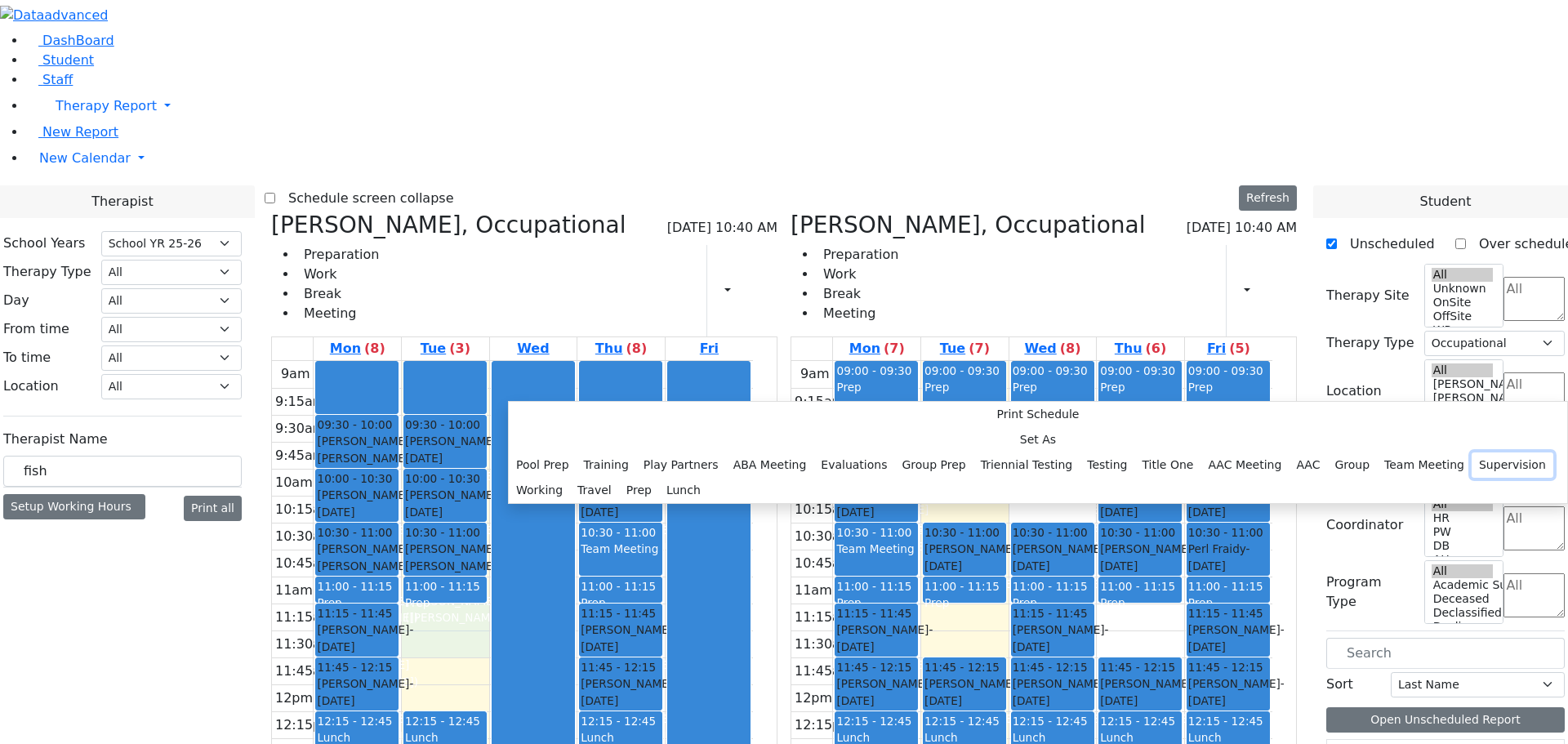
click at [1472, 453] on button "Supervision" at bounding box center [1512, 465] width 81 height 26
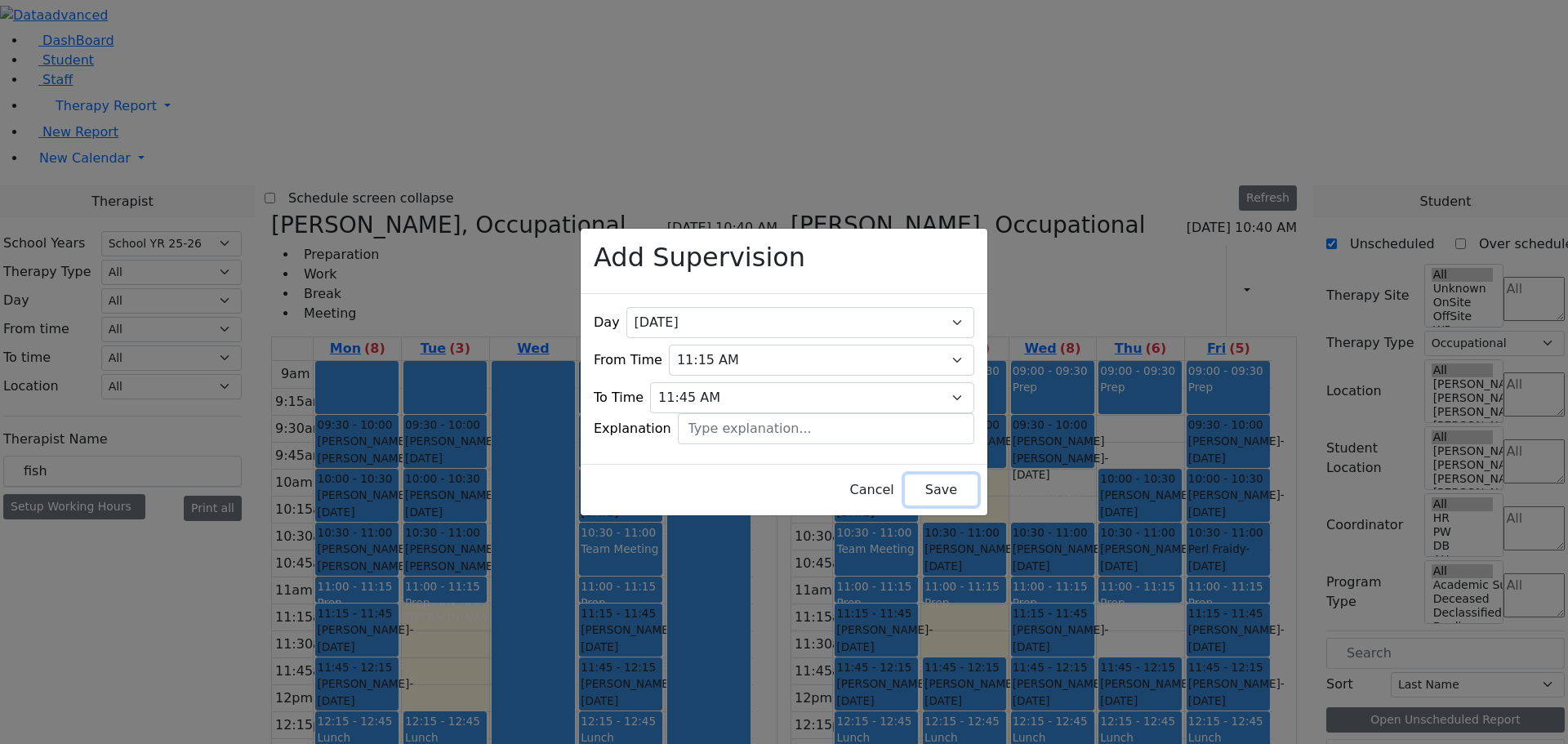
click at [910, 486] on button "Save" at bounding box center [941, 490] width 72 height 31
select select
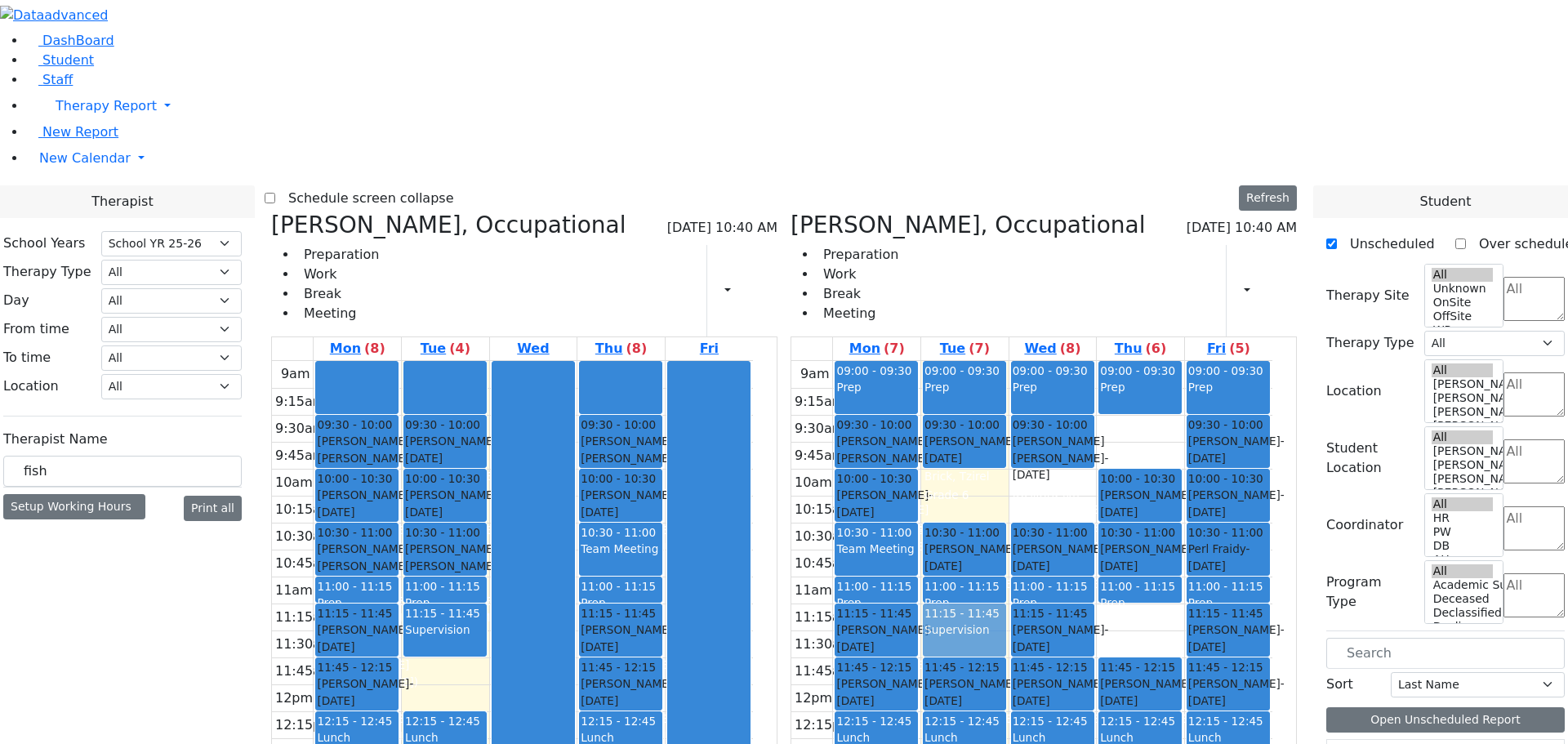
drag, startPoint x: 1060, startPoint y: 718, endPoint x: 966, endPoint y: 393, distance: 338.3
click at [966, 393] on tr "09:00 - 09:30 Prep 09:30 - 10:00 Goldstein Hershkowitz Shimon - 09/06/2017 הערש…" at bounding box center [1031, 684] width 481 height 647
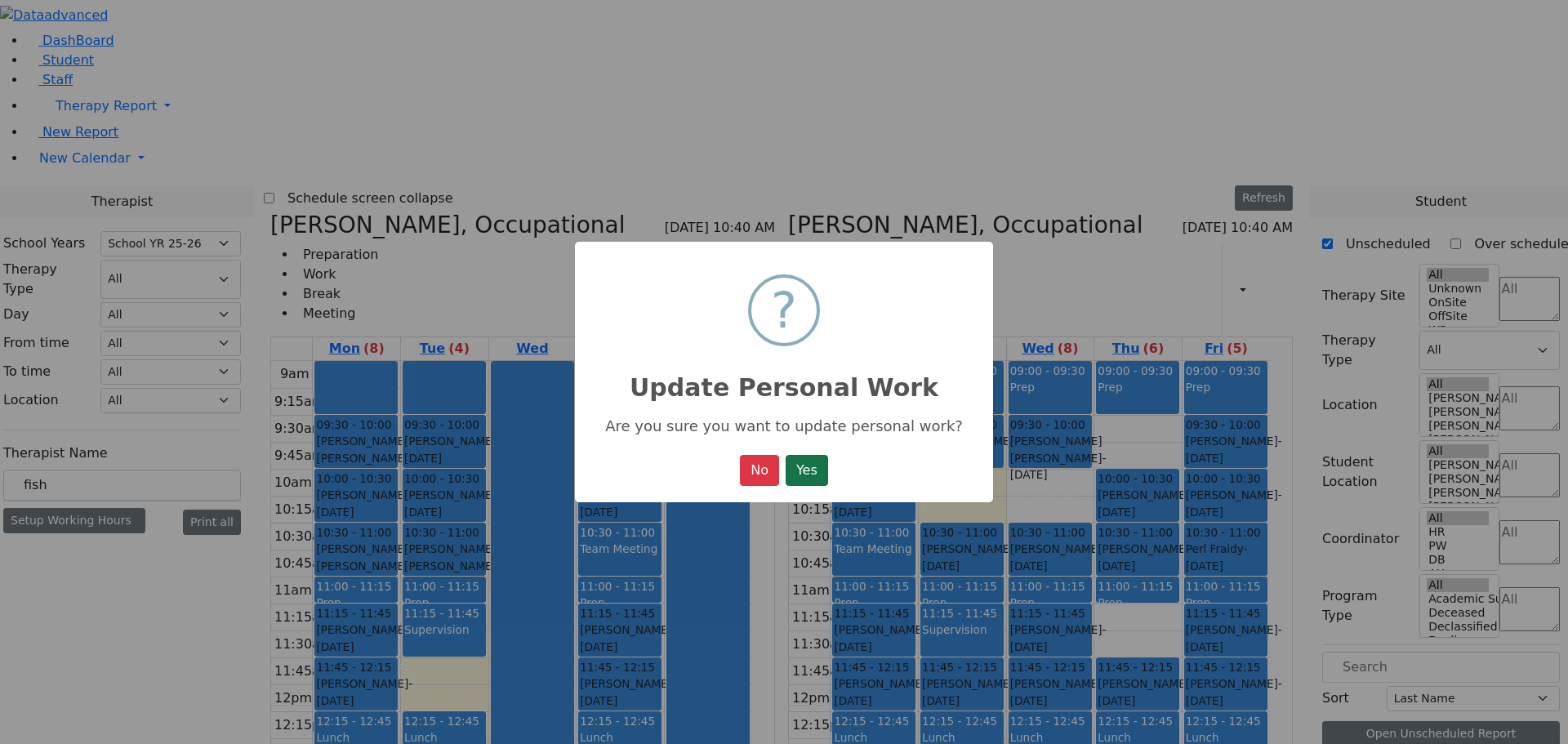
click at [803, 472] on button "Yes" at bounding box center [807, 471] width 43 height 31
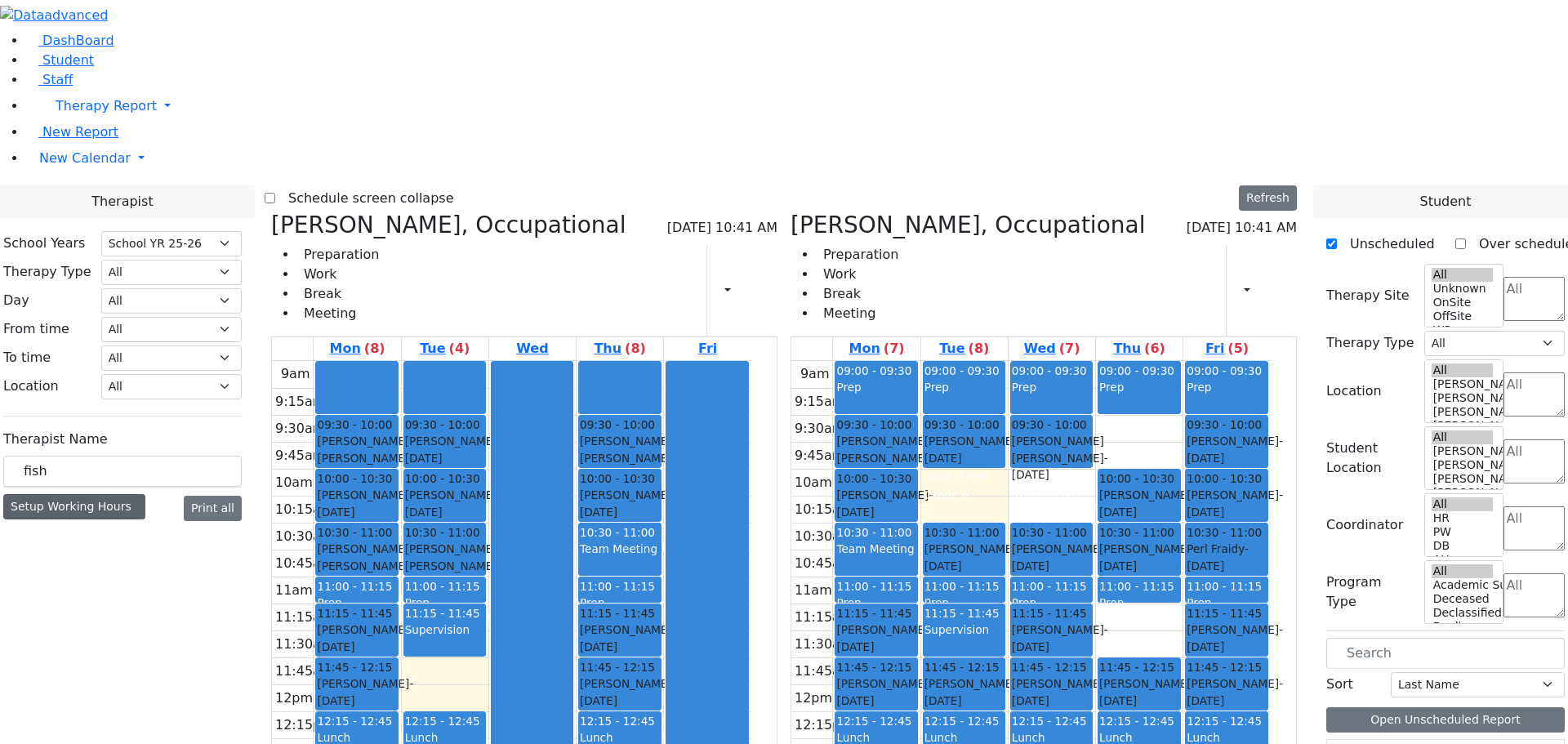
click at [146, 494] on div "Setup Working Hours" at bounding box center [74, 506] width 142 height 26
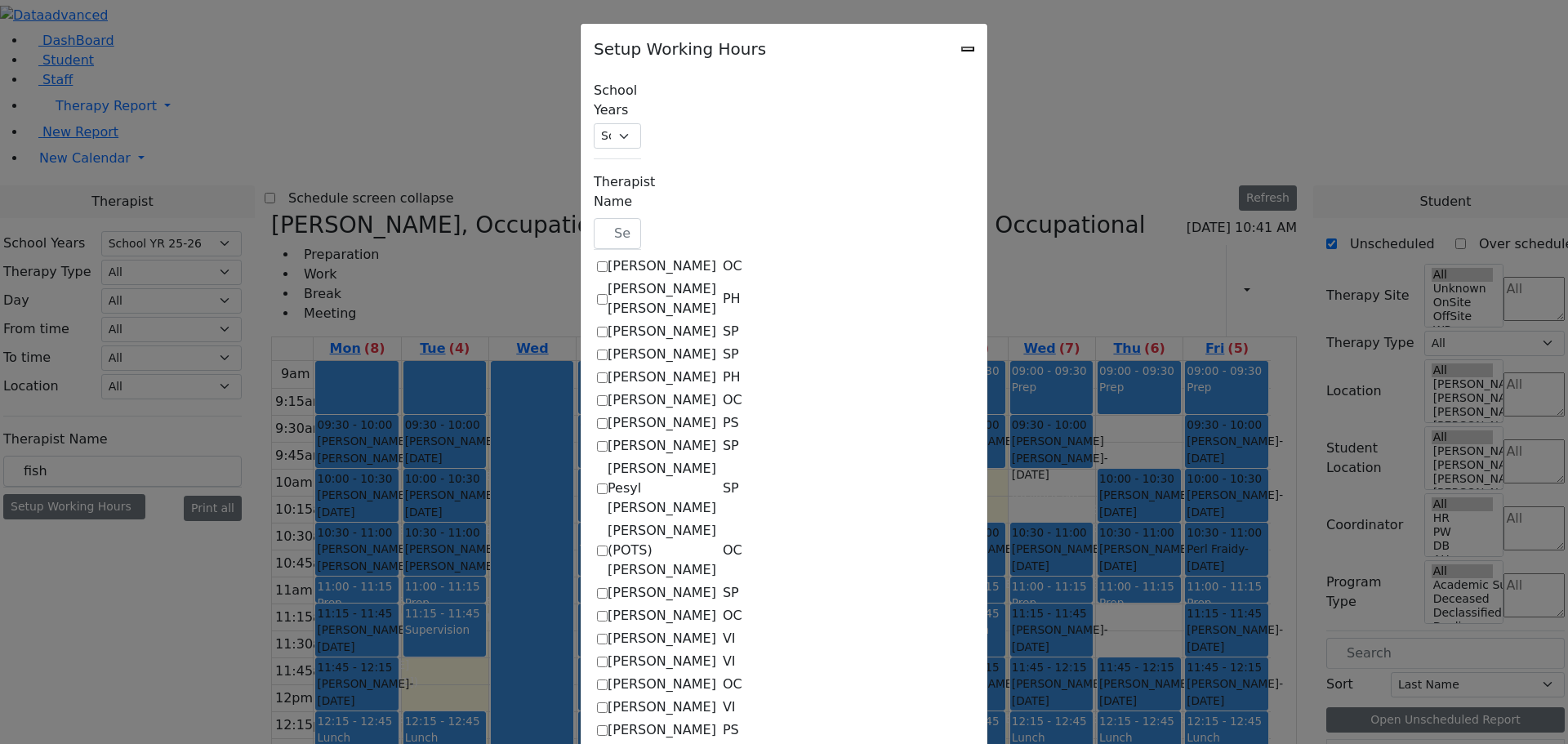
scroll to position [327, 0]
checkbox input "true"
select select "09:30:00"
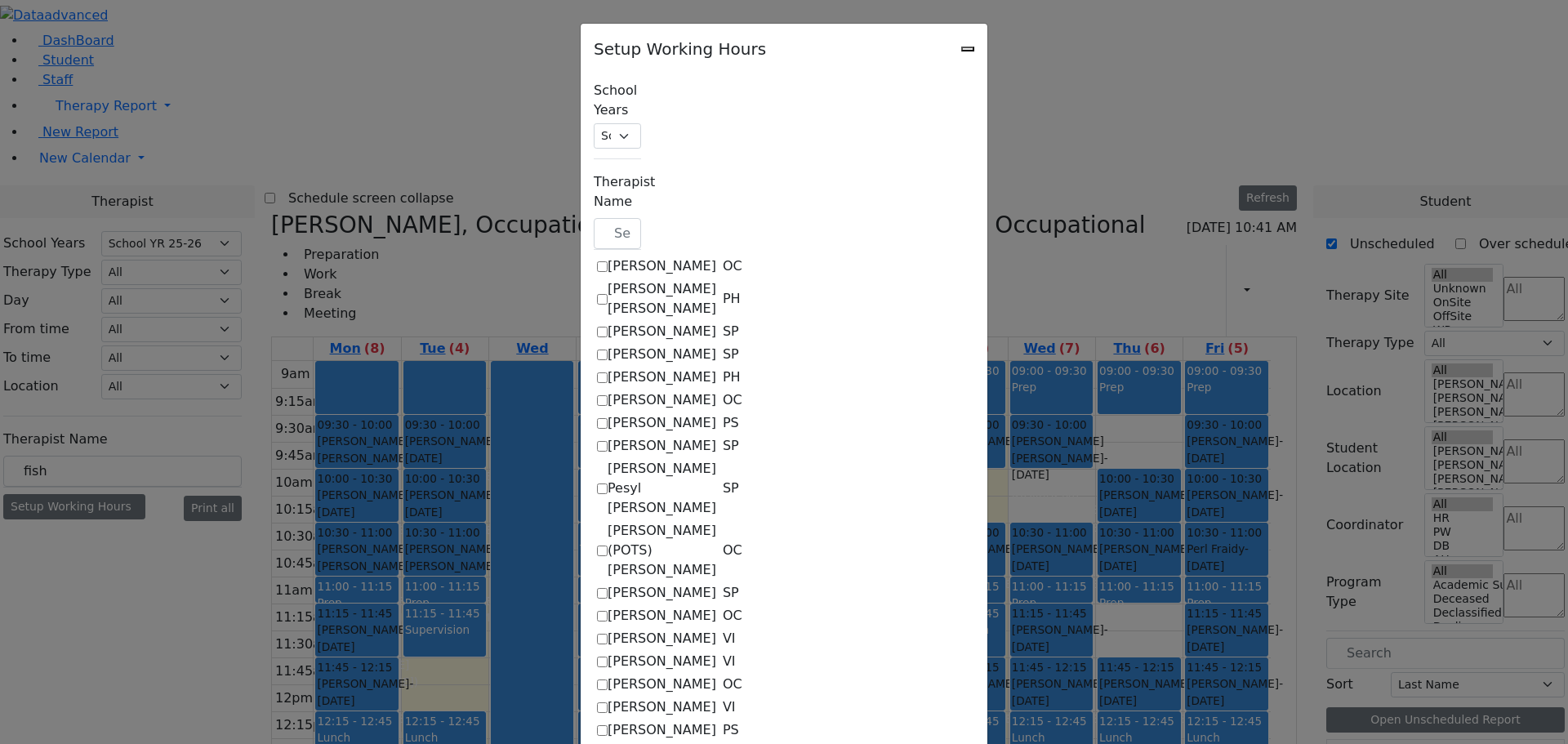
select select "15:00:00"
select select "1"
select select "15:00:00"
select select "09:30:00"
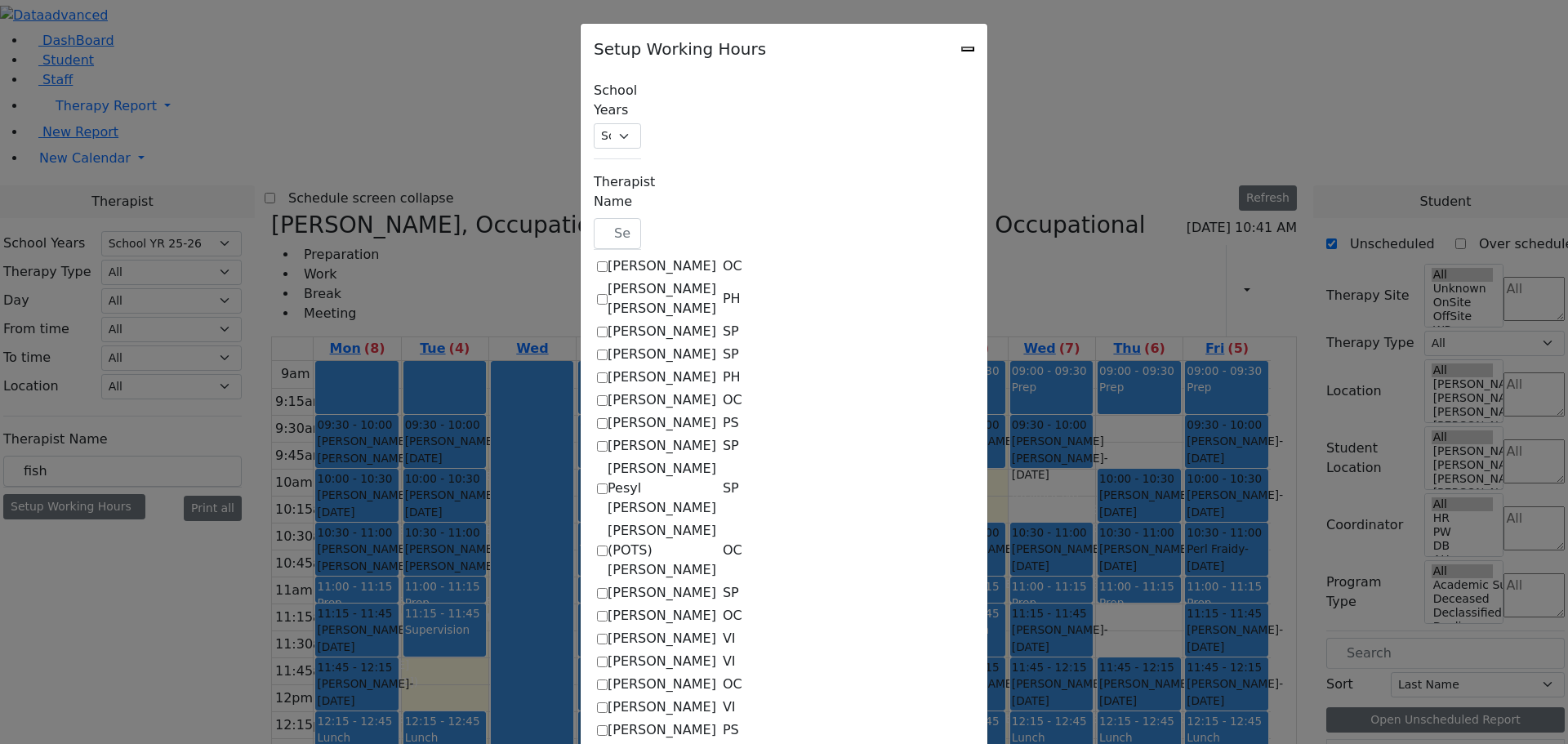
select select "15:00:00"
select select "1"
select select "15:00:00"
select select "09:30:00"
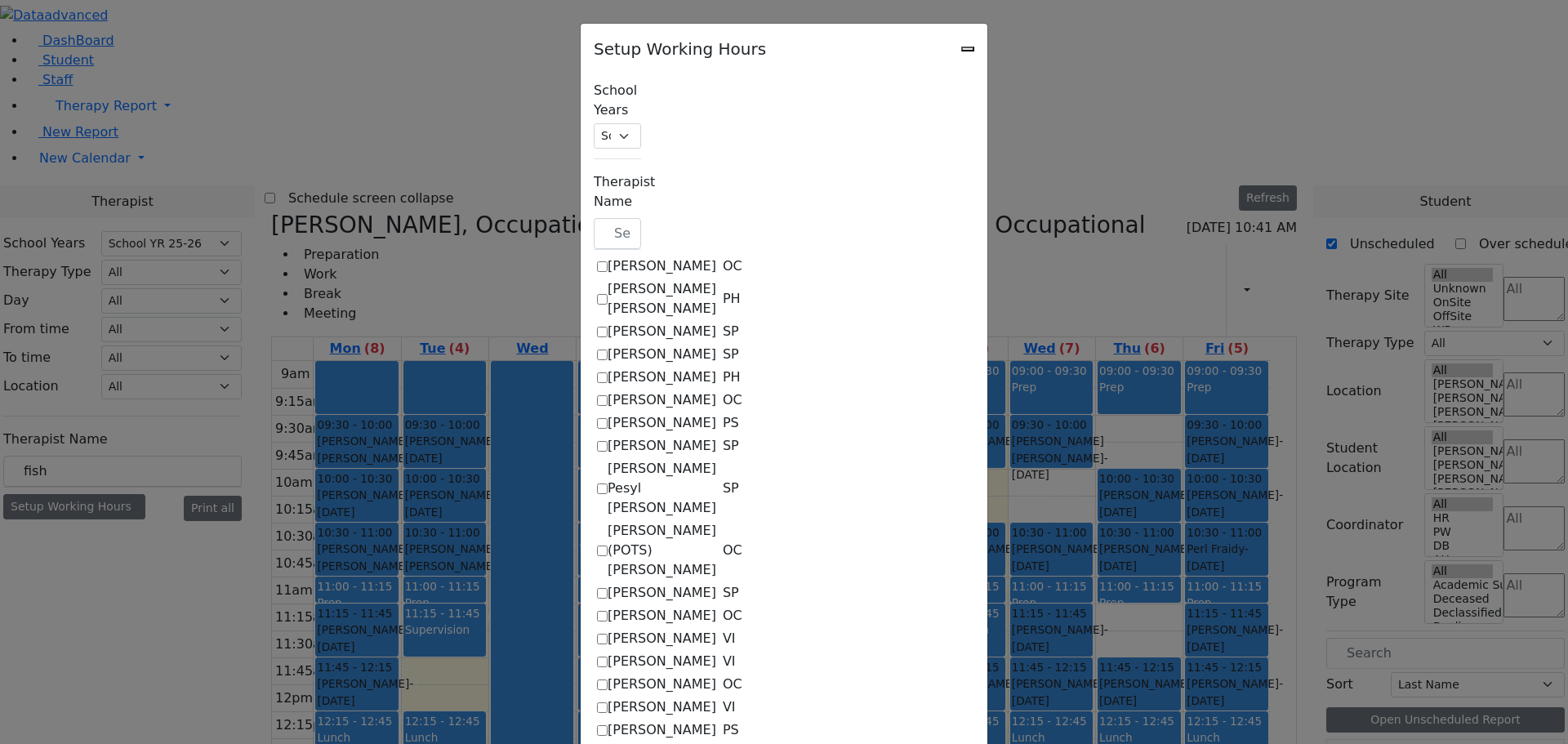
select select "15:00:00"
select select "1"
select select "15:00:00"
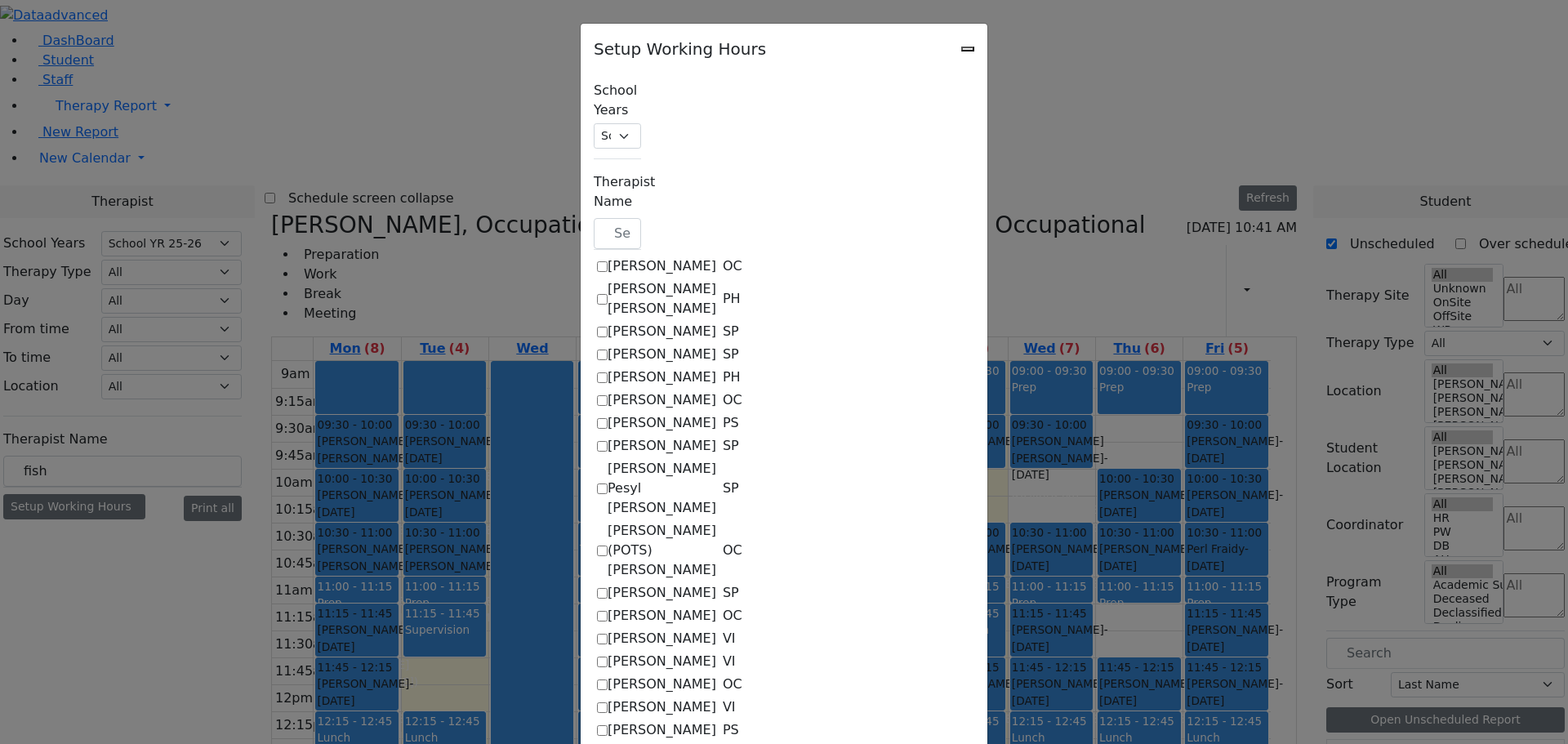
select select "15:00:00"
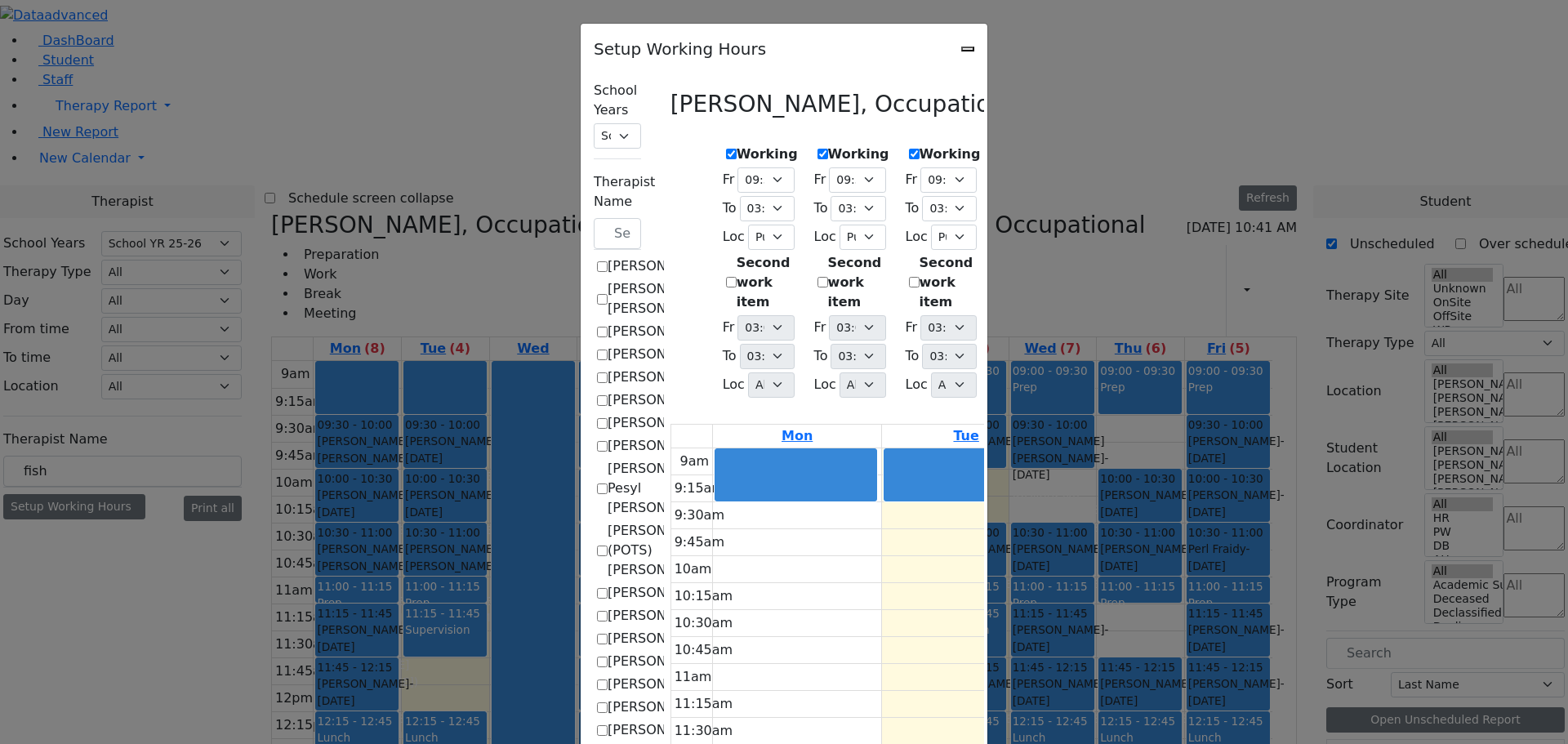
click at [828, 145] on label "Working" at bounding box center [858, 155] width 61 height 20
click at [817, 149] on input "Working" at bounding box center [822, 154] width 11 height 11
checkbox input "false"
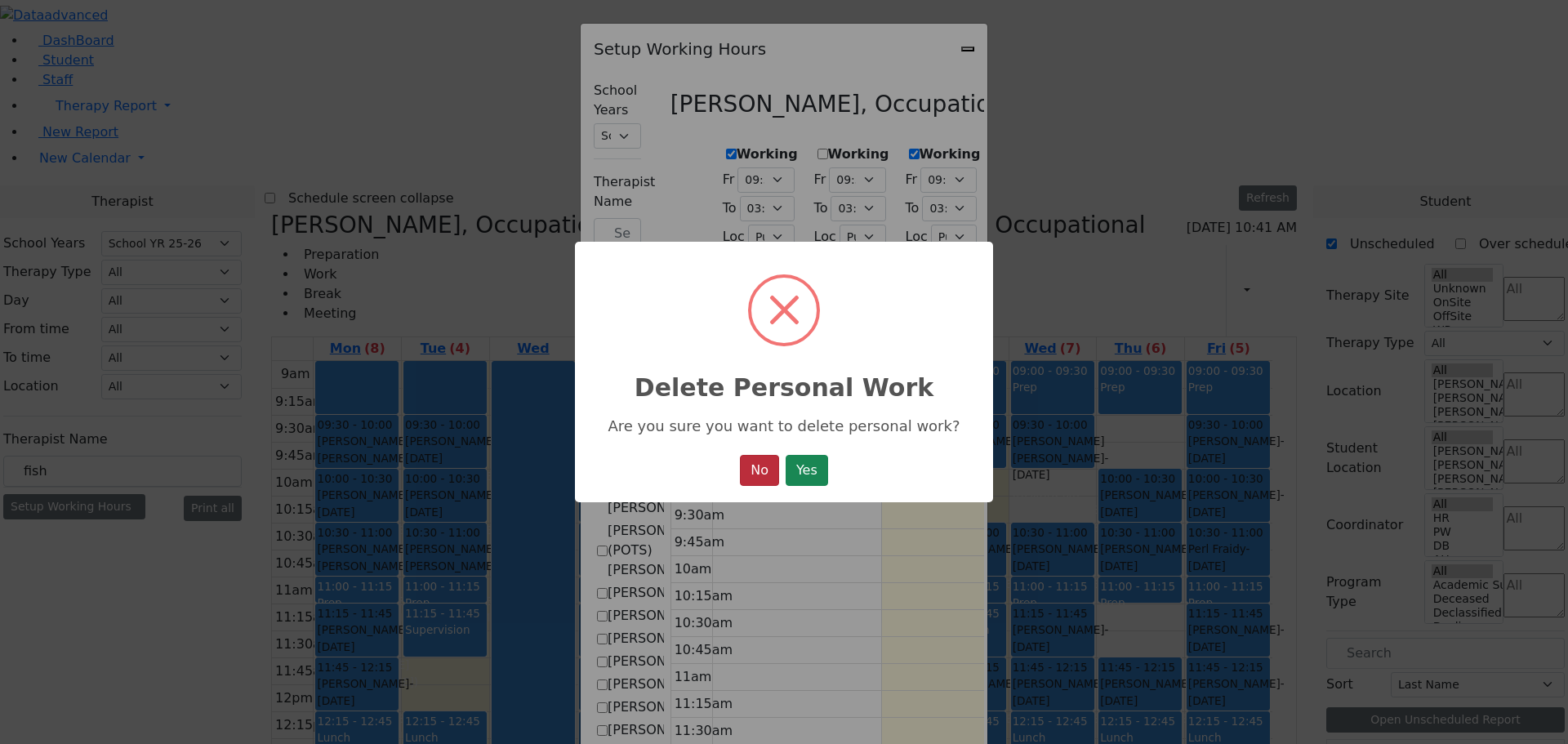
click at [740, 473] on button "No" at bounding box center [760, 471] width 40 height 31
select select "09:30:00"
select select "15:00:00"
select select "1"
select select "15:00:00"
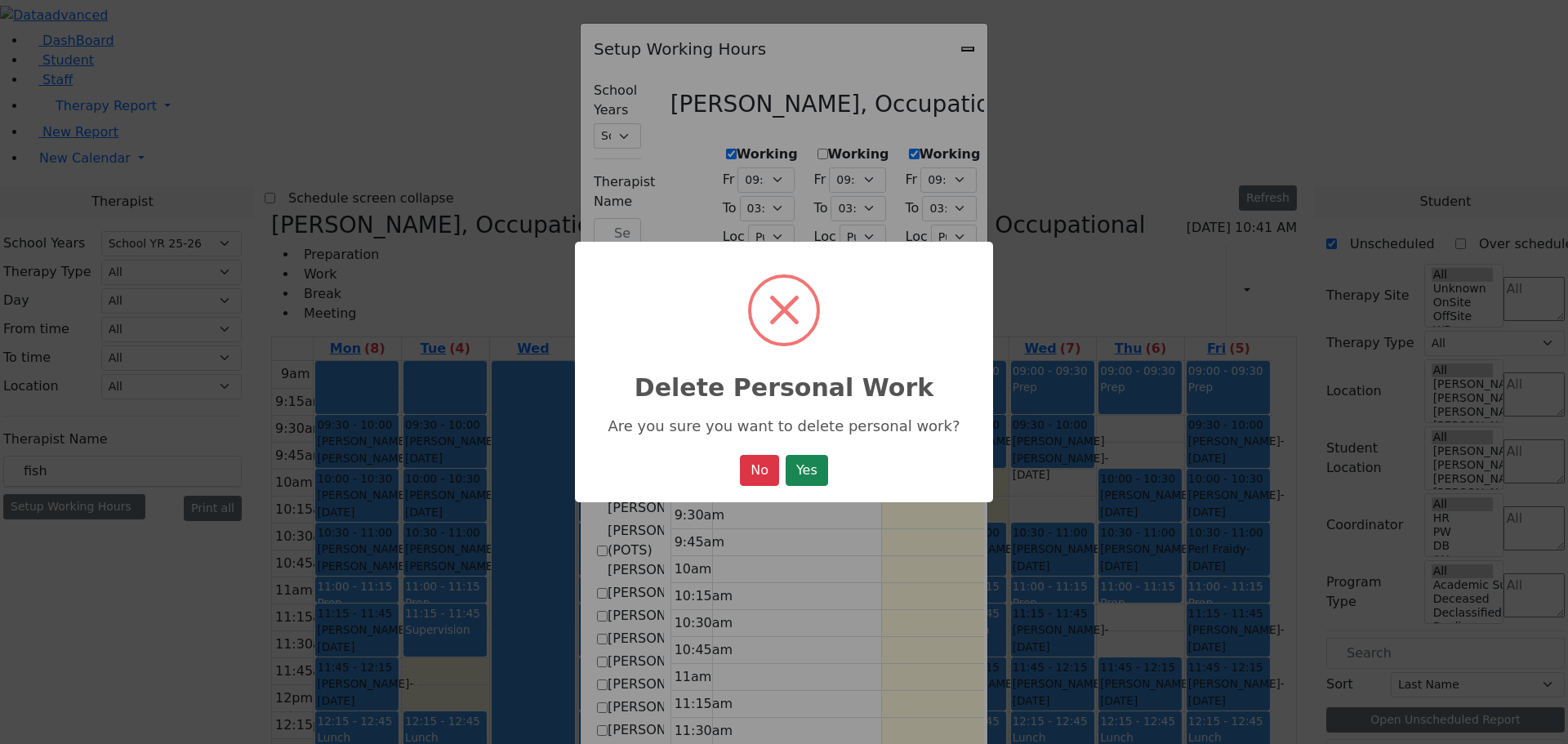
select select "15:00:00"
select select "09:30:00"
select select "15:00:00"
select select "1"
select select "15:00:00"
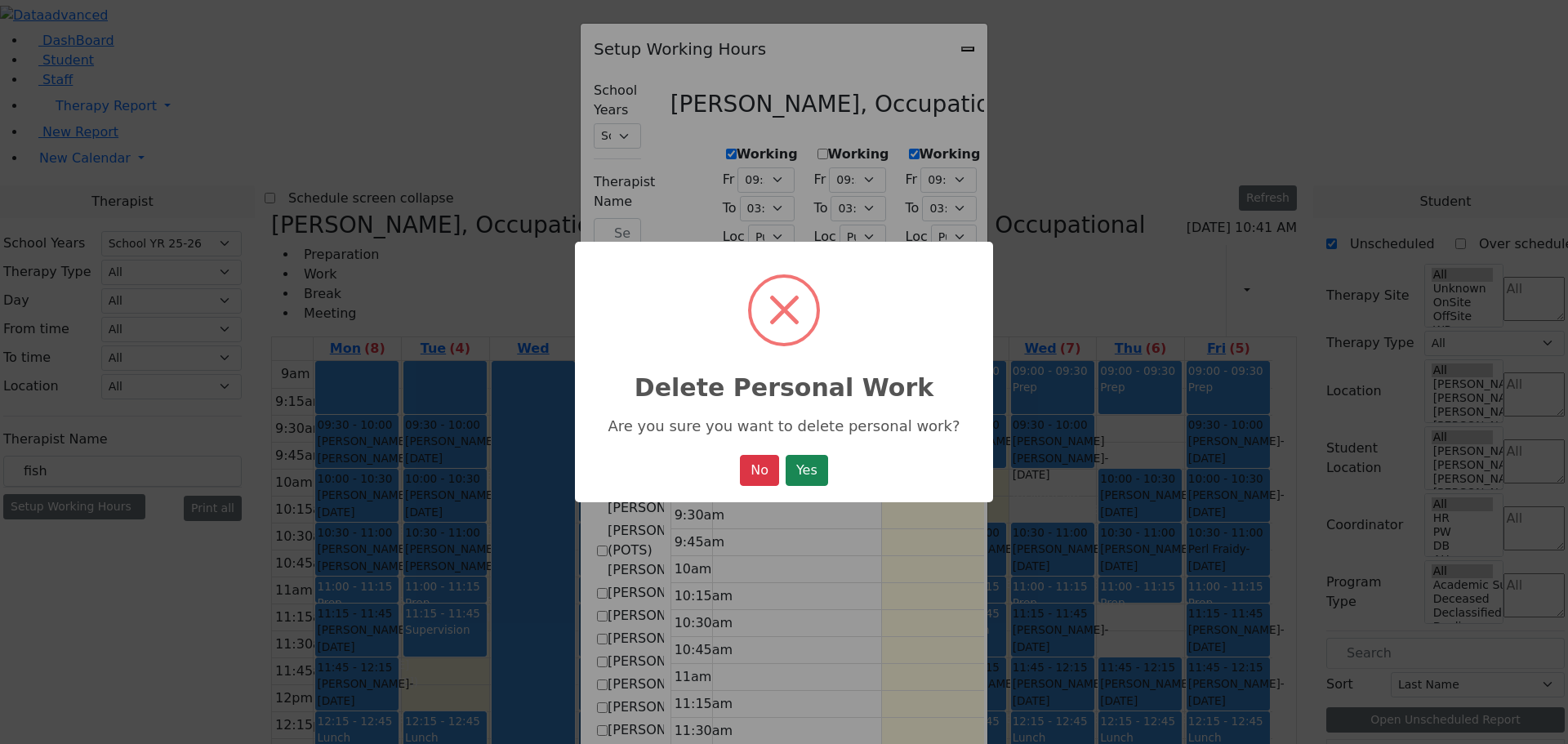
select select "15:00:00"
select select "09:30:00"
select select "15:00:00"
select select "1"
select select "15:00:00"
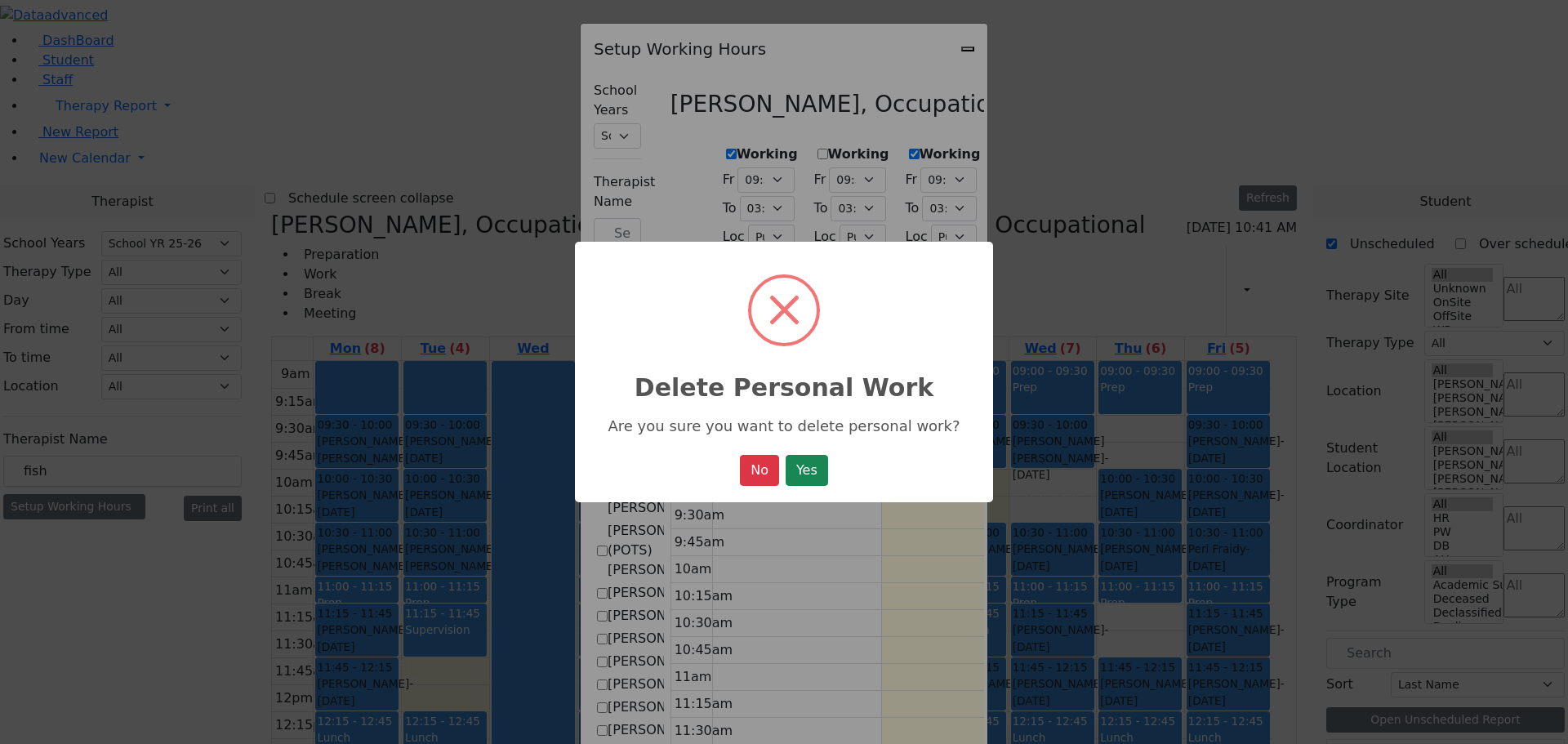
select select "15:00:00"
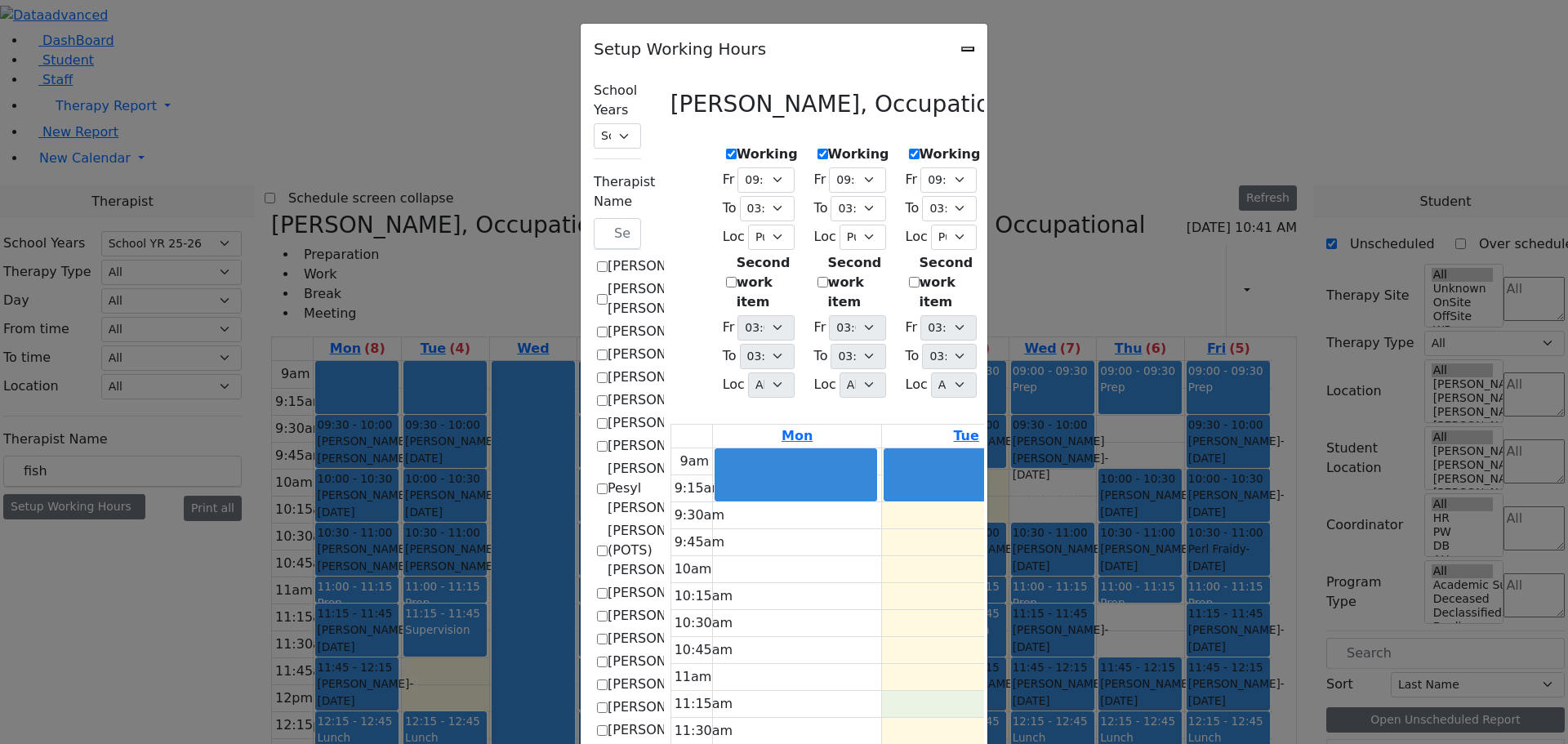
scroll to position [0, 0]
drag, startPoint x: 672, startPoint y: 479, endPoint x: 672, endPoint y: 495, distance: 16.0
drag, startPoint x: 658, startPoint y: 616, endPoint x: 671, endPoint y: 642, distance: 29.1
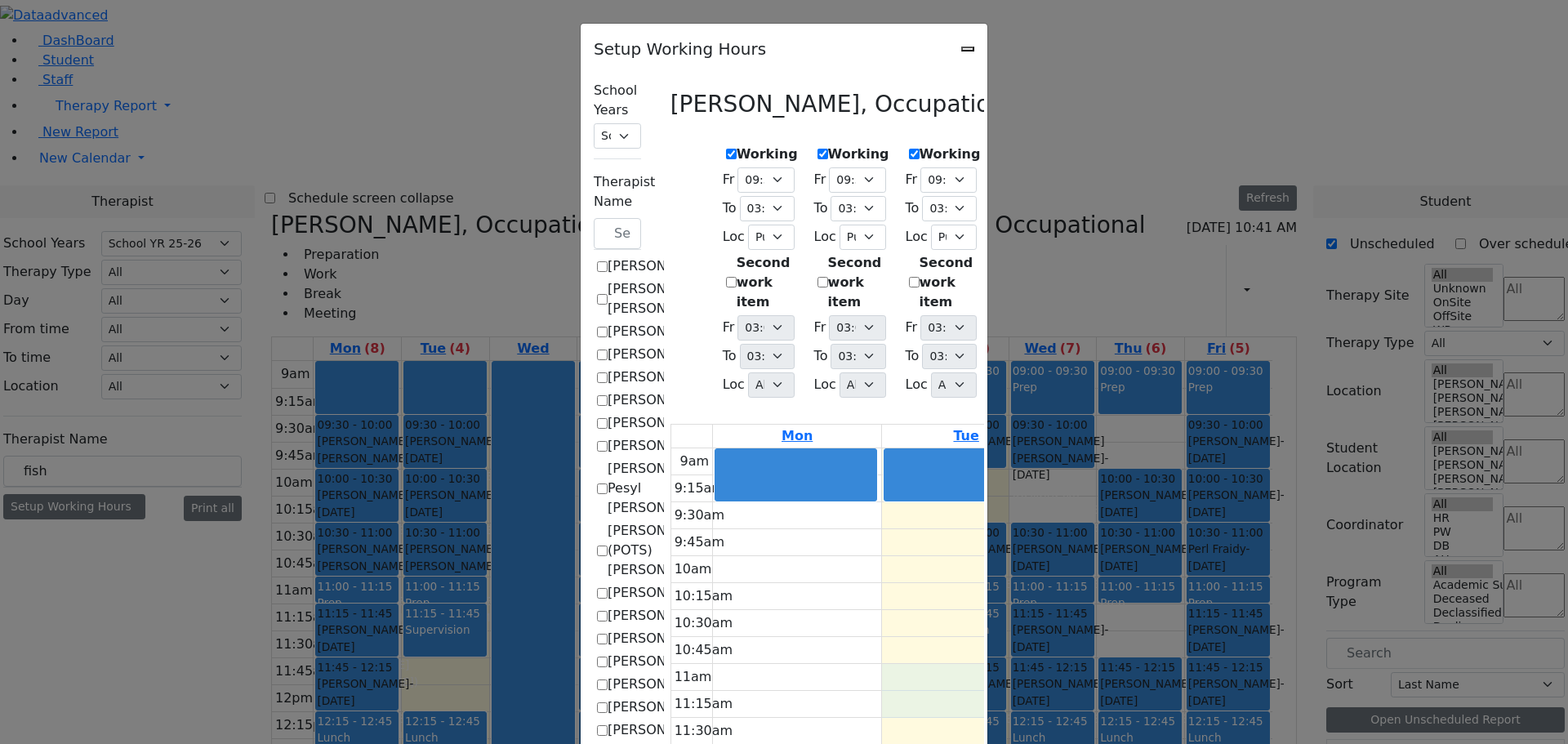
click at [828, 145] on label "Working" at bounding box center [858, 155] width 61 height 20
click at [817, 149] on input "Working" at bounding box center [822, 154] width 11 height 11
checkbox input "false"
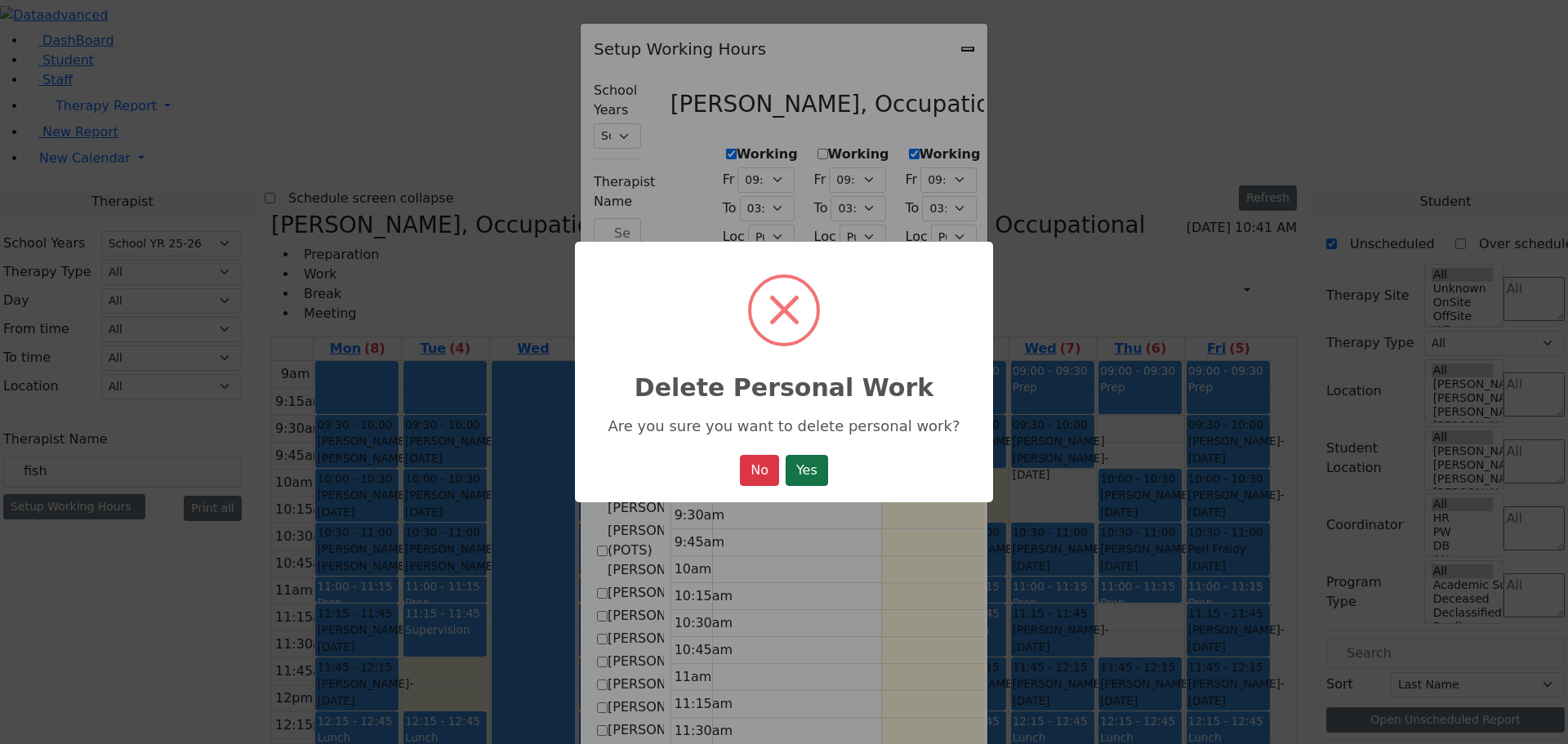
click at [805, 464] on button "Yes" at bounding box center [807, 471] width 43 height 31
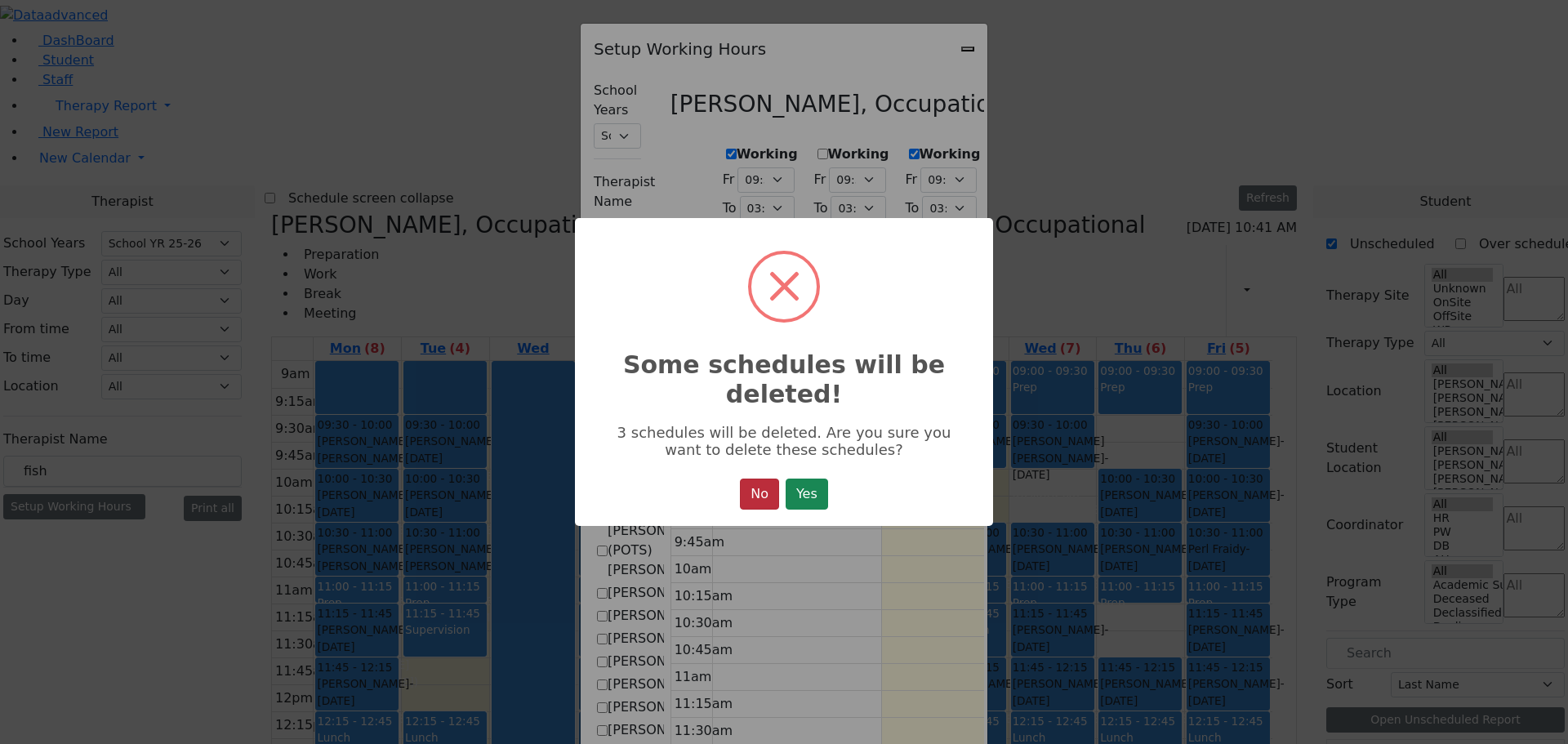
click at [747, 500] on button "No" at bounding box center [760, 494] width 40 height 31
select select "09:30:00"
select select "15:00:00"
select select "1"
select select "15:00:00"
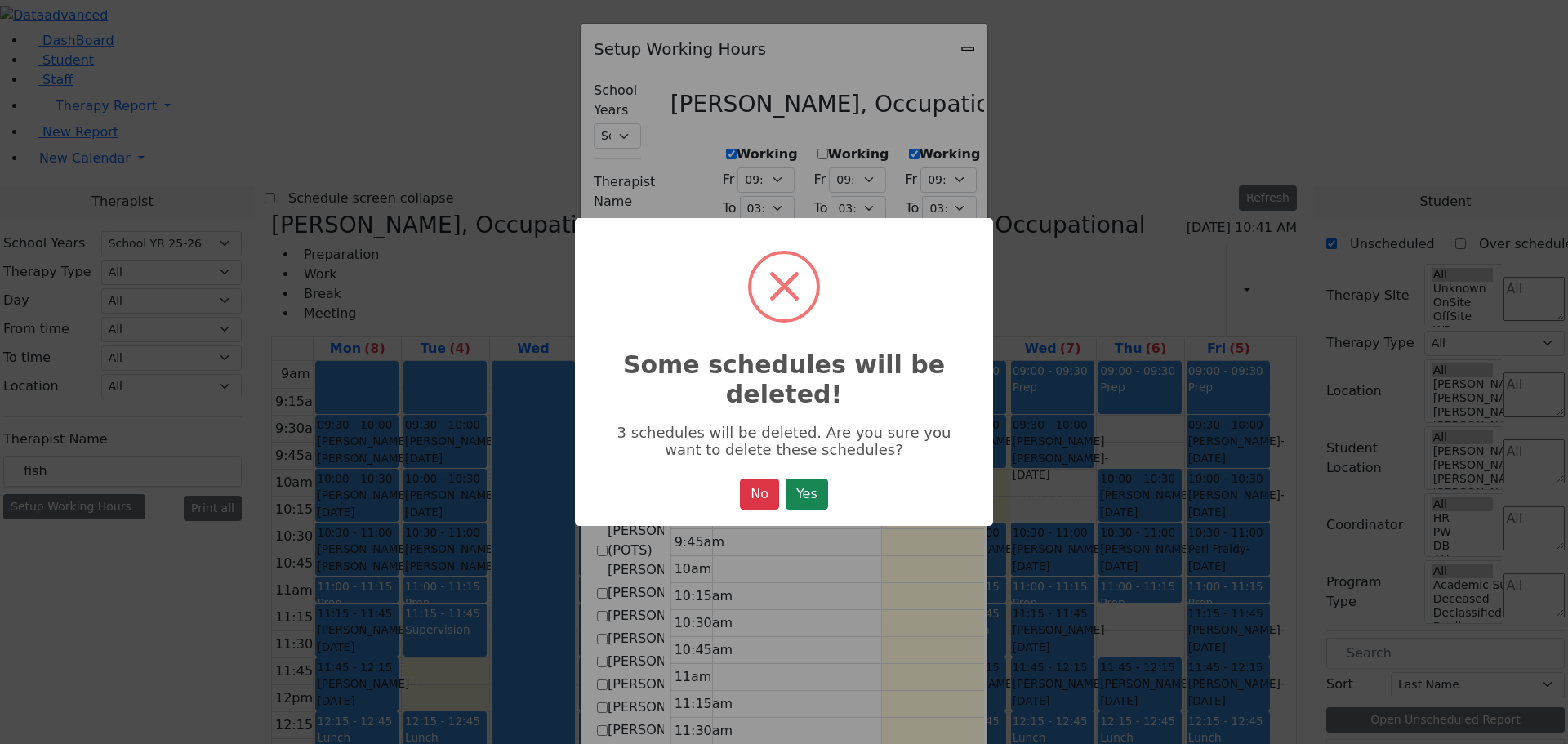
select select "15:00:00"
select select "09:30:00"
select select "15:00:00"
select select "1"
select select "15:00:00"
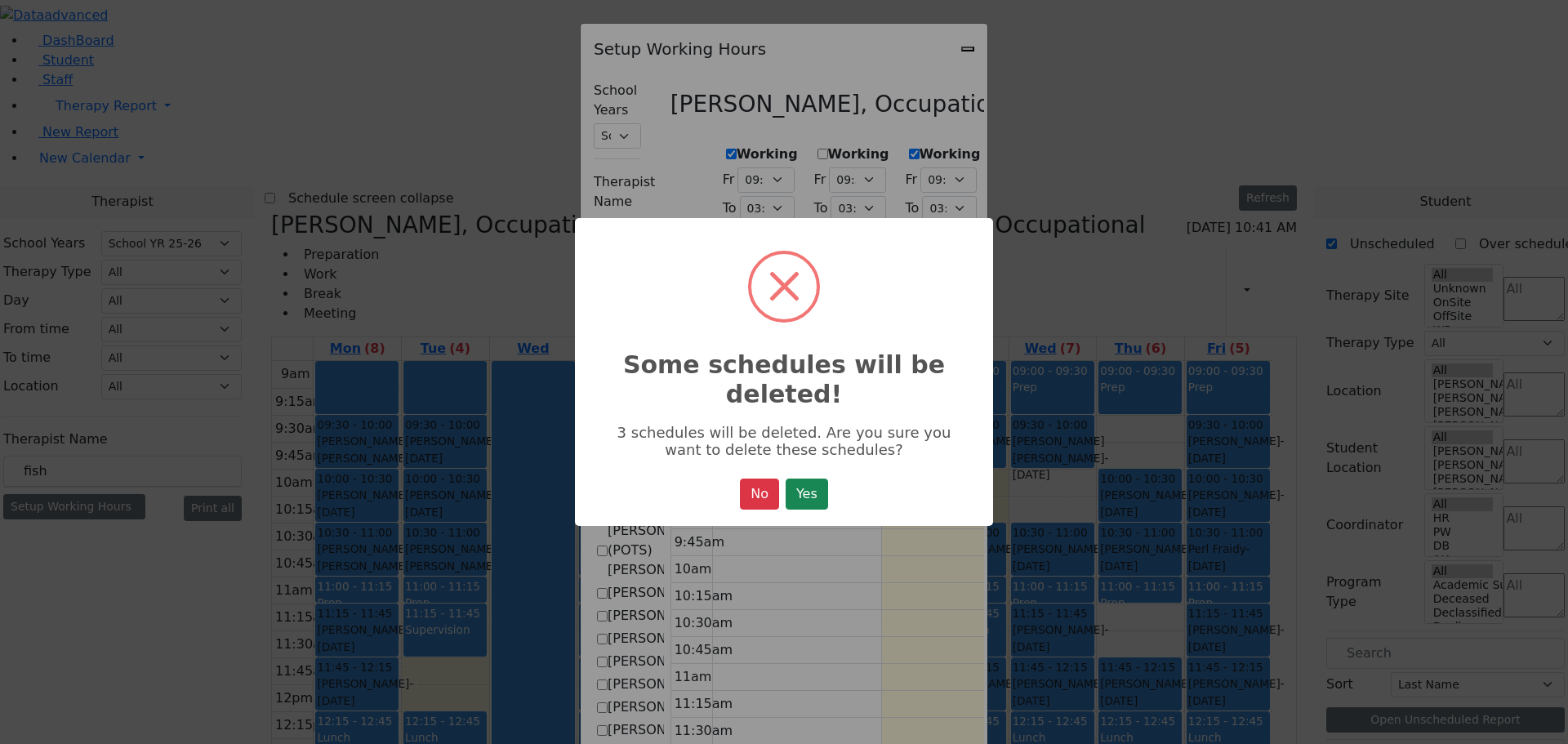
select select "15:00:00"
select select "09:30:00"
select select "15:00:00"
select select "1"
select select "15:00:00"
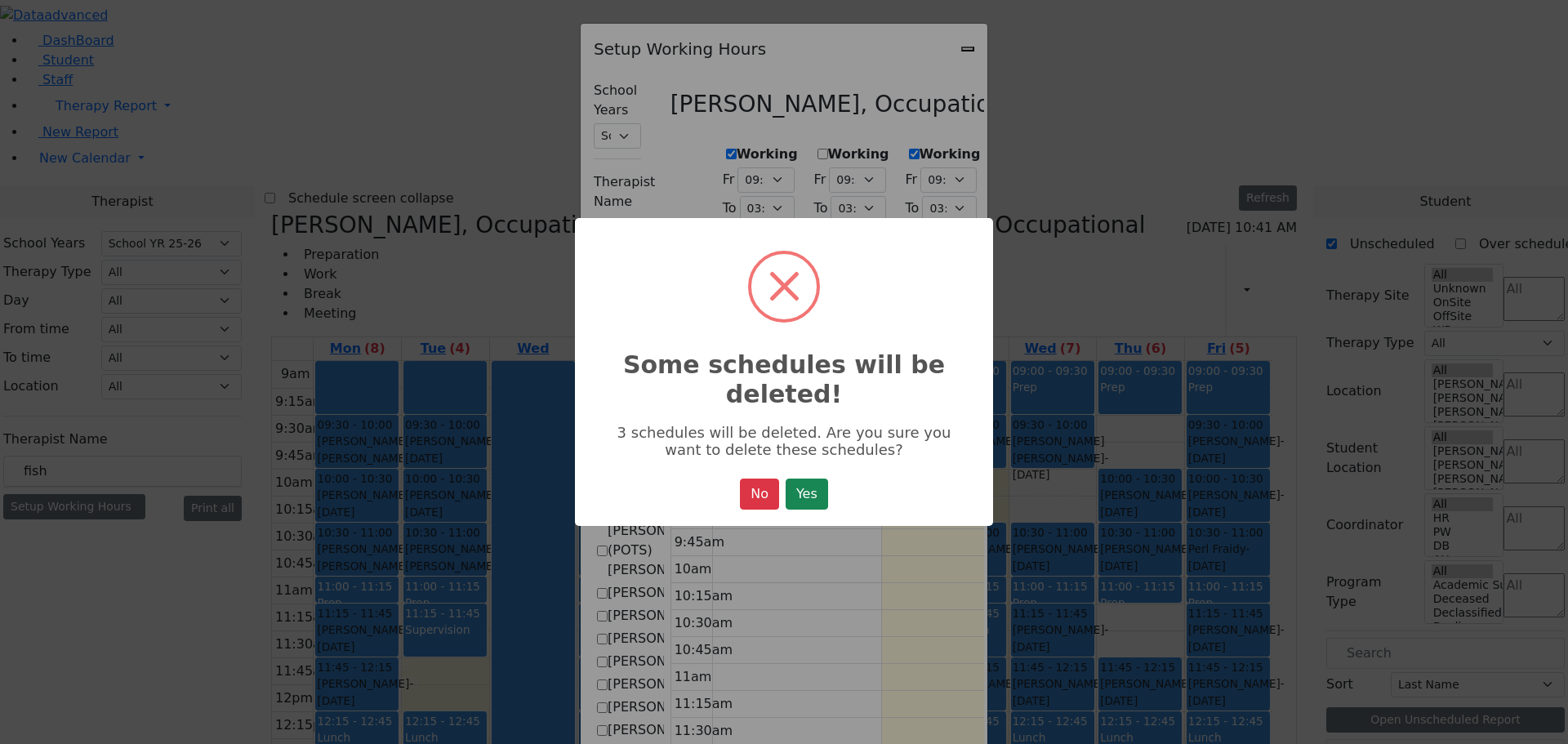
select select "15:00:00"
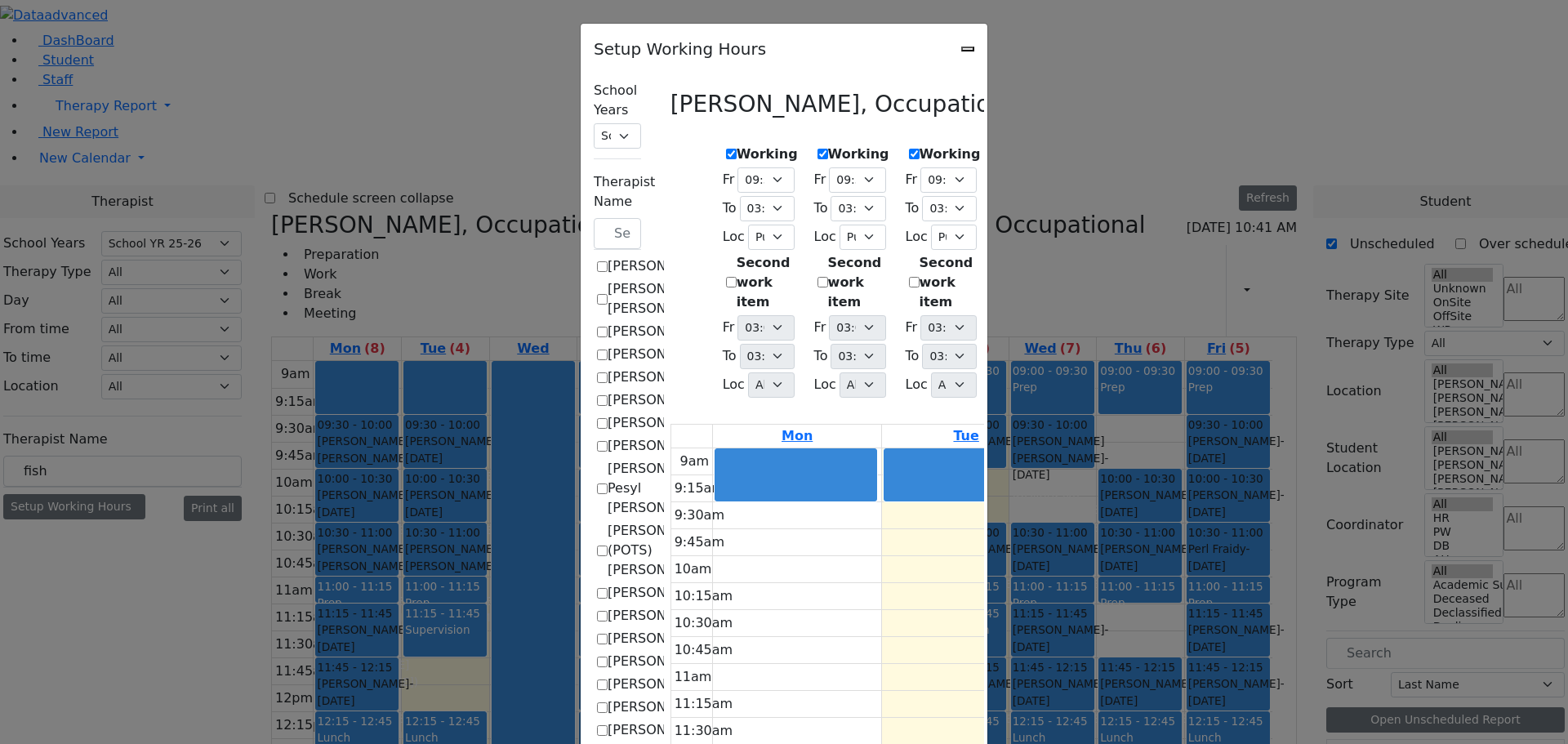
click at [968, 49] on icon "Close" at bounding box center [968, 49] width 0 height 0
checkbox input "false"
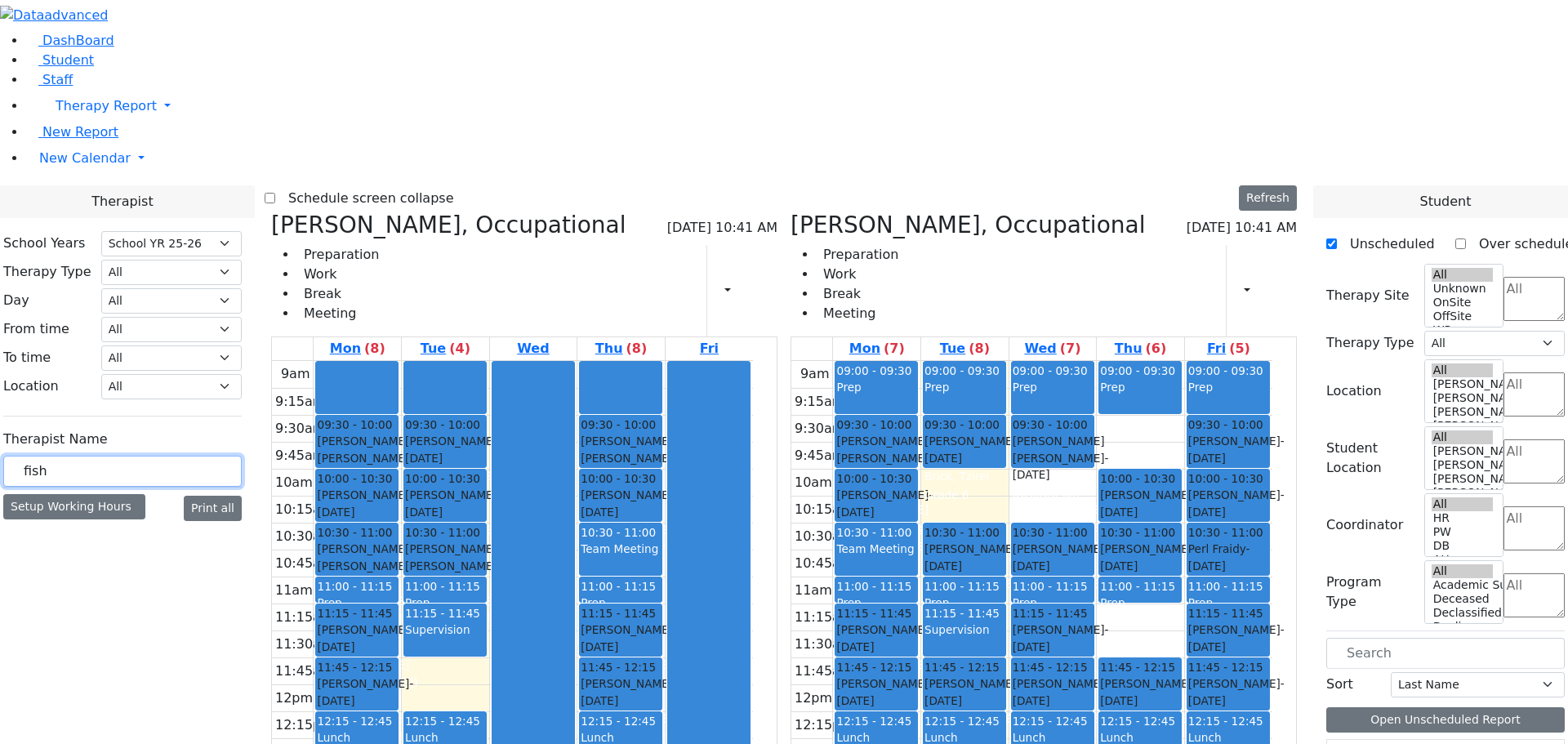
drag, startPoint x: 117, startPoint y: 289, endPoint x: 54, endPoint y: 285, distance: 63.1
click at [54, 285] on div "School Years Select School YR Summer YR 25 School YR 25-26 Summer YR 25 School …" at bounding box center [122, 380] width 264 height 324
click at [107, 494] on div "Setup Working Hours" at bounding box center [74, 506] width 142 height 26
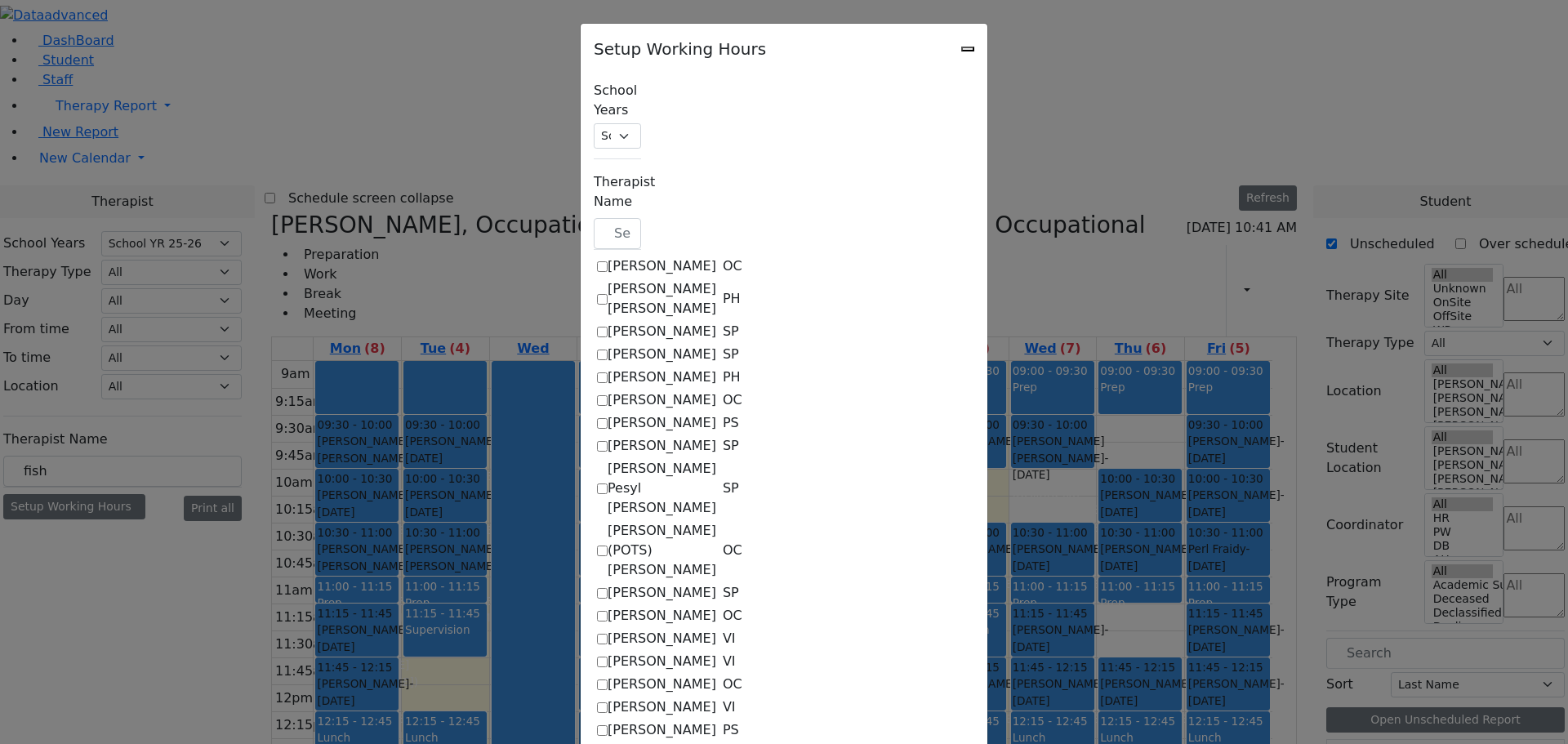
click at [86, 284] on div "Setup Working Hours School Years Select School YR Summer YR 25 School YR 25-26 …" at bounding box center [784, 372] width 1568 height 744
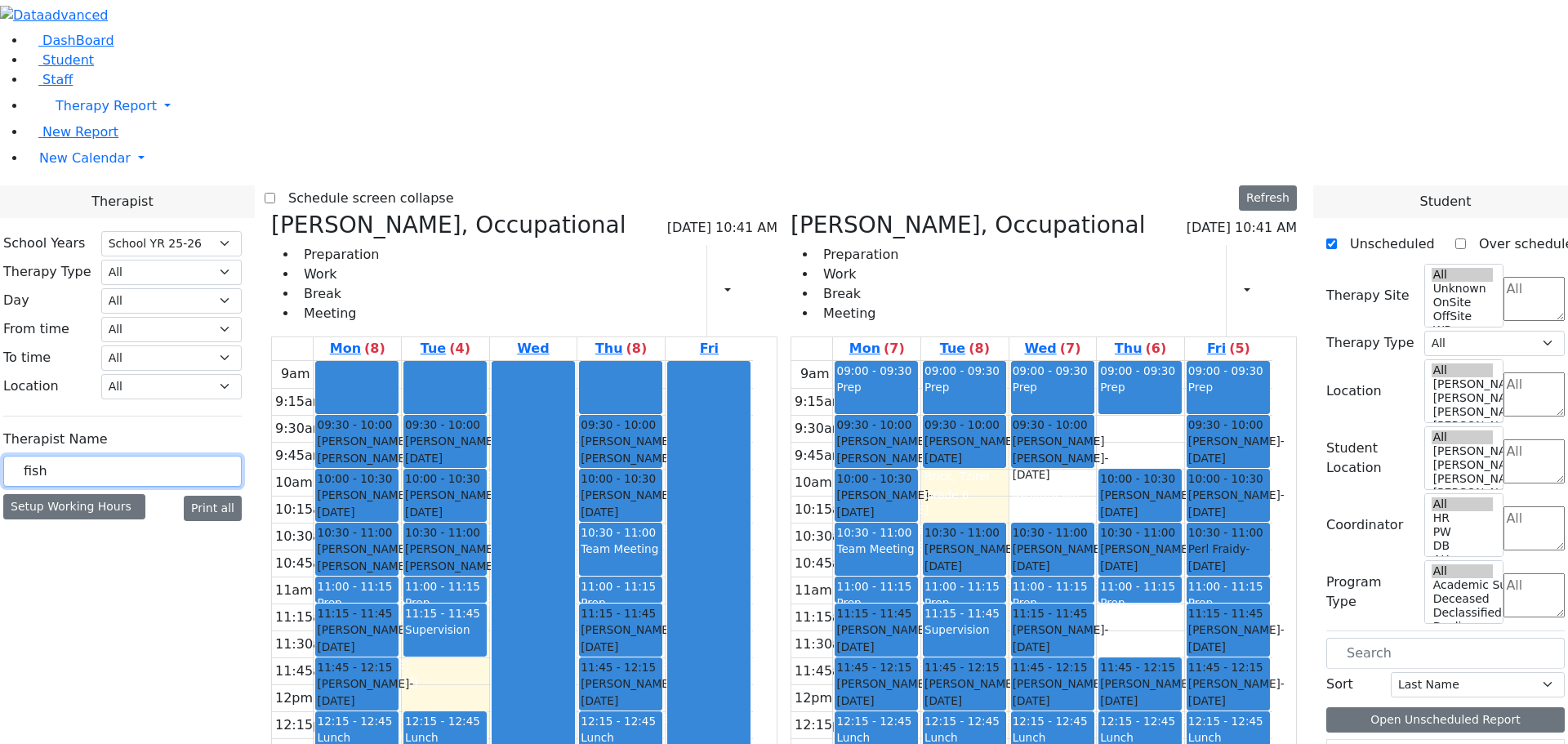
drag, startPoint x: 105, startPoint y: 286, endPoint x: 54, endPoint y: 268, distance: 54.1
click at [59, 277] on div "School Years Select School YR Summer YR 25 School YR 25-26 Summer YR 25 School …" at bounding box center [122, 380] width 264 height 324
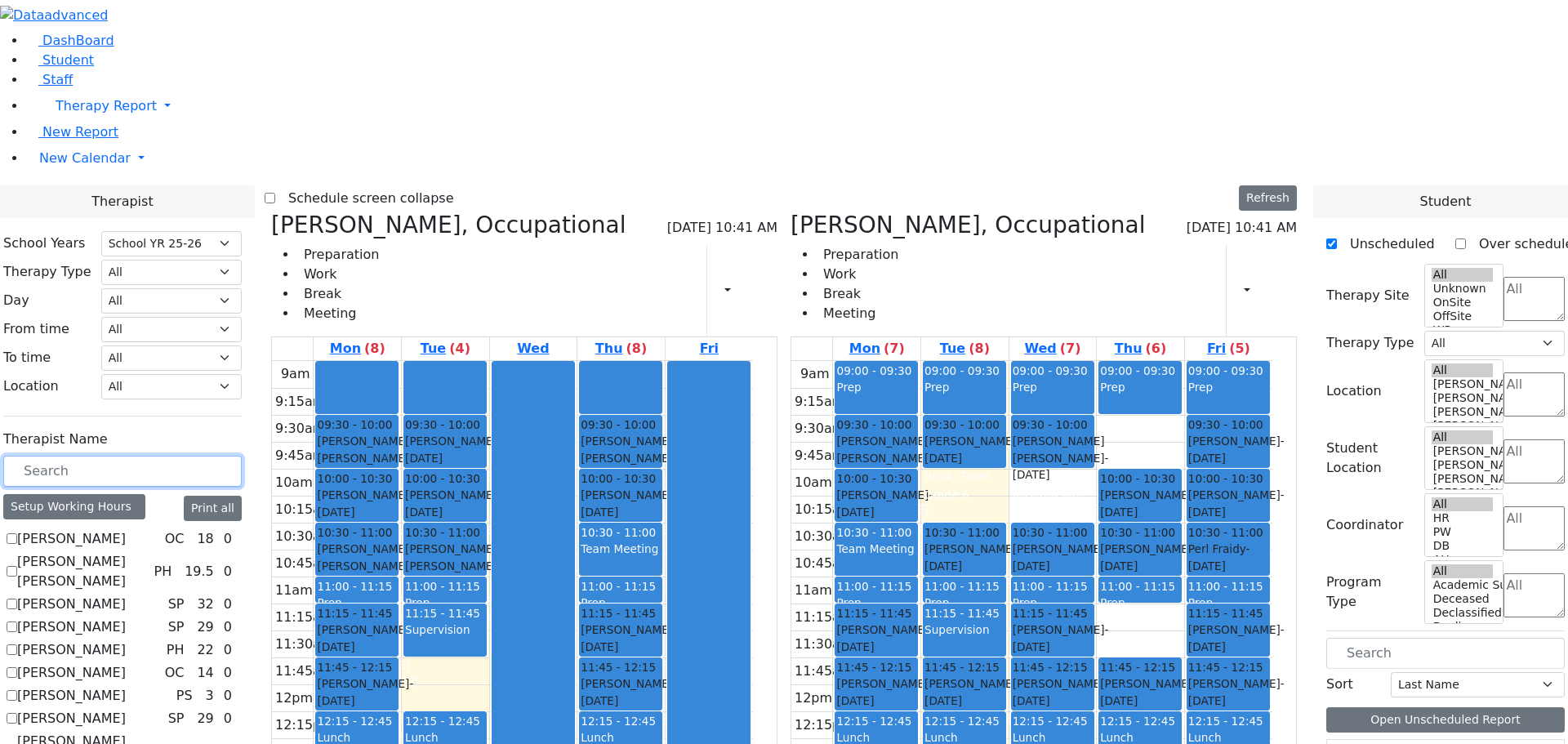
scroll to position [490, 0]
checkbox input "true"
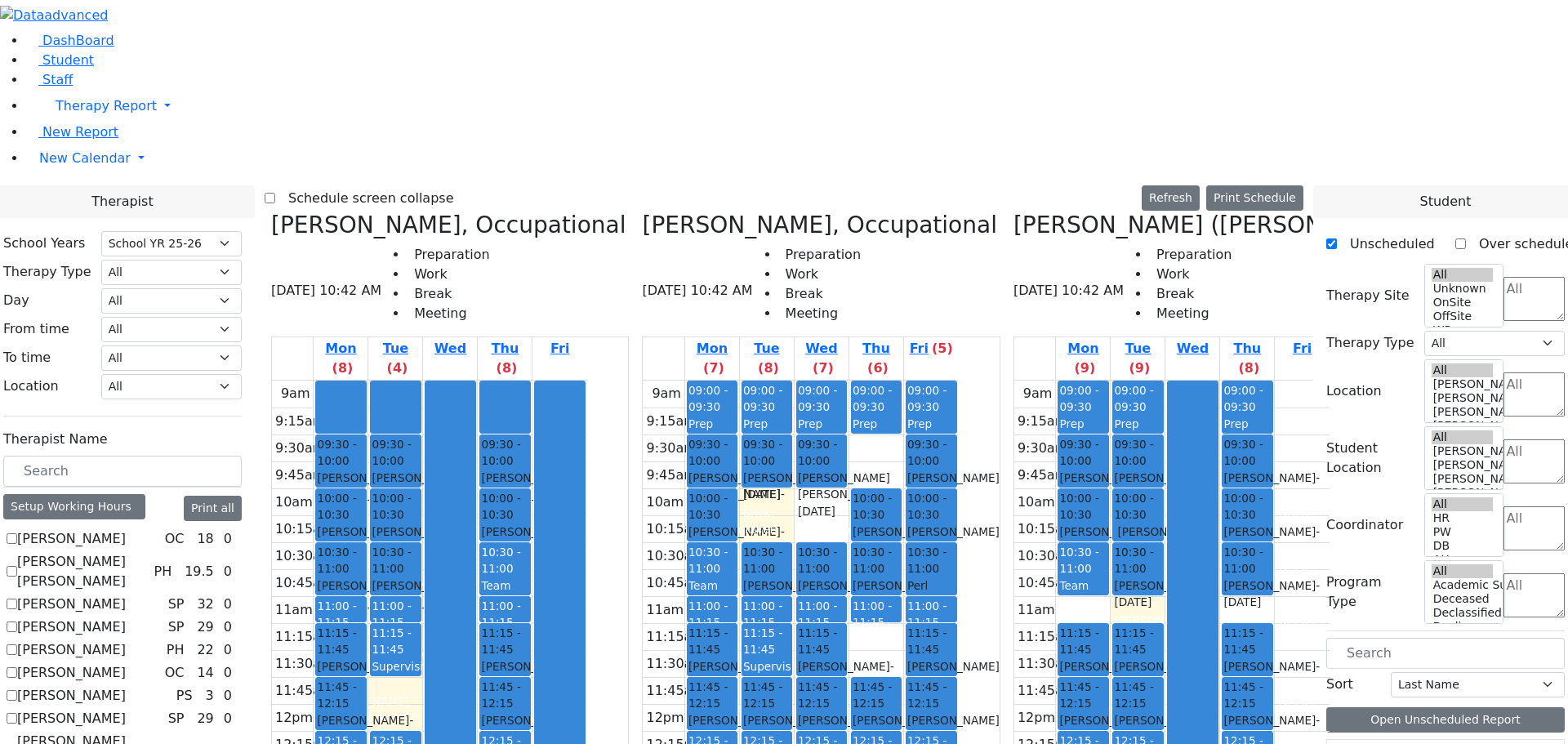
click at [271, 212] on icon at bounding box center [271, 225] width 0 height 27
checkbox input "false"
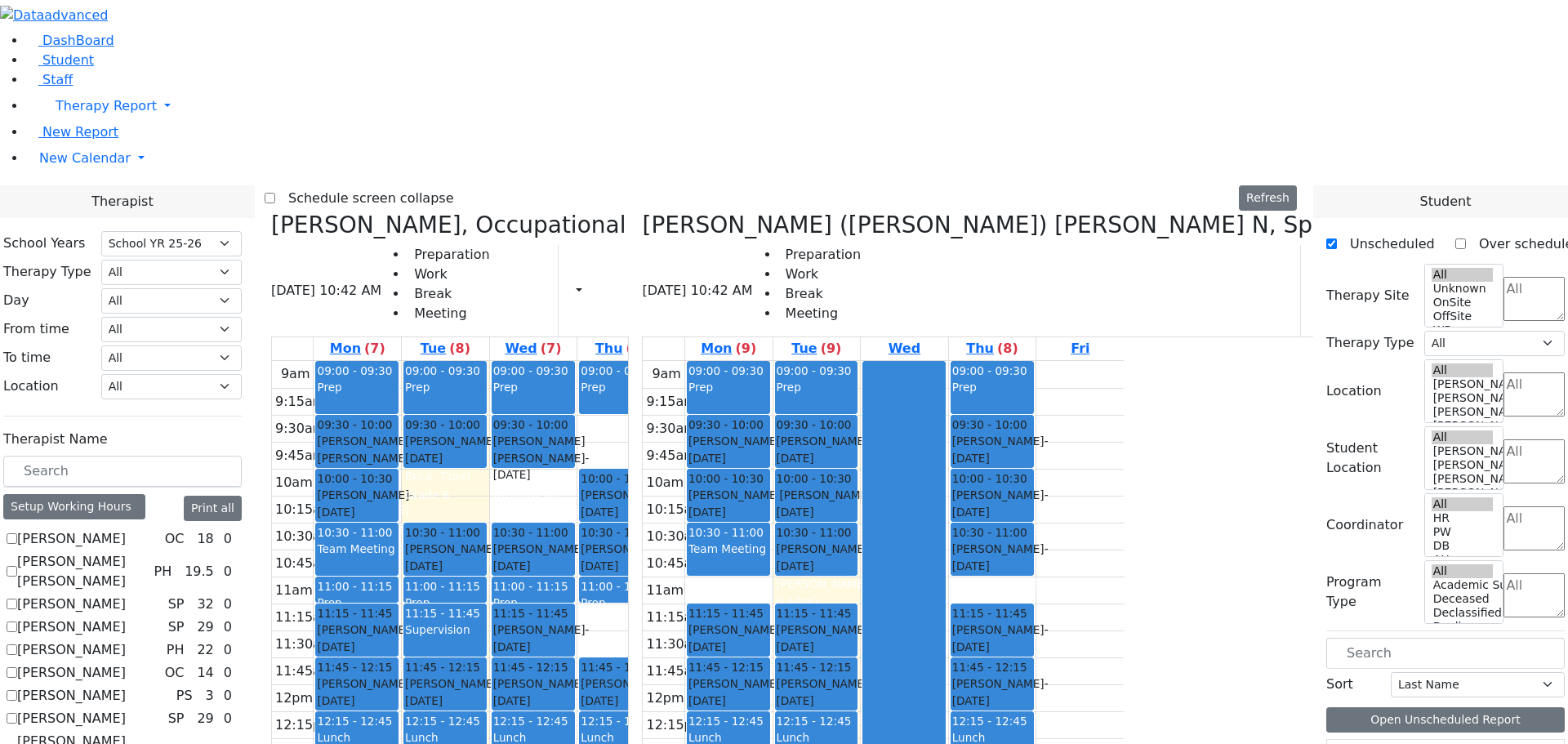
click at [271, 212] on icon at bounding box center [271, 225] width 0 height 27
select select "3"
checkbox input "false"
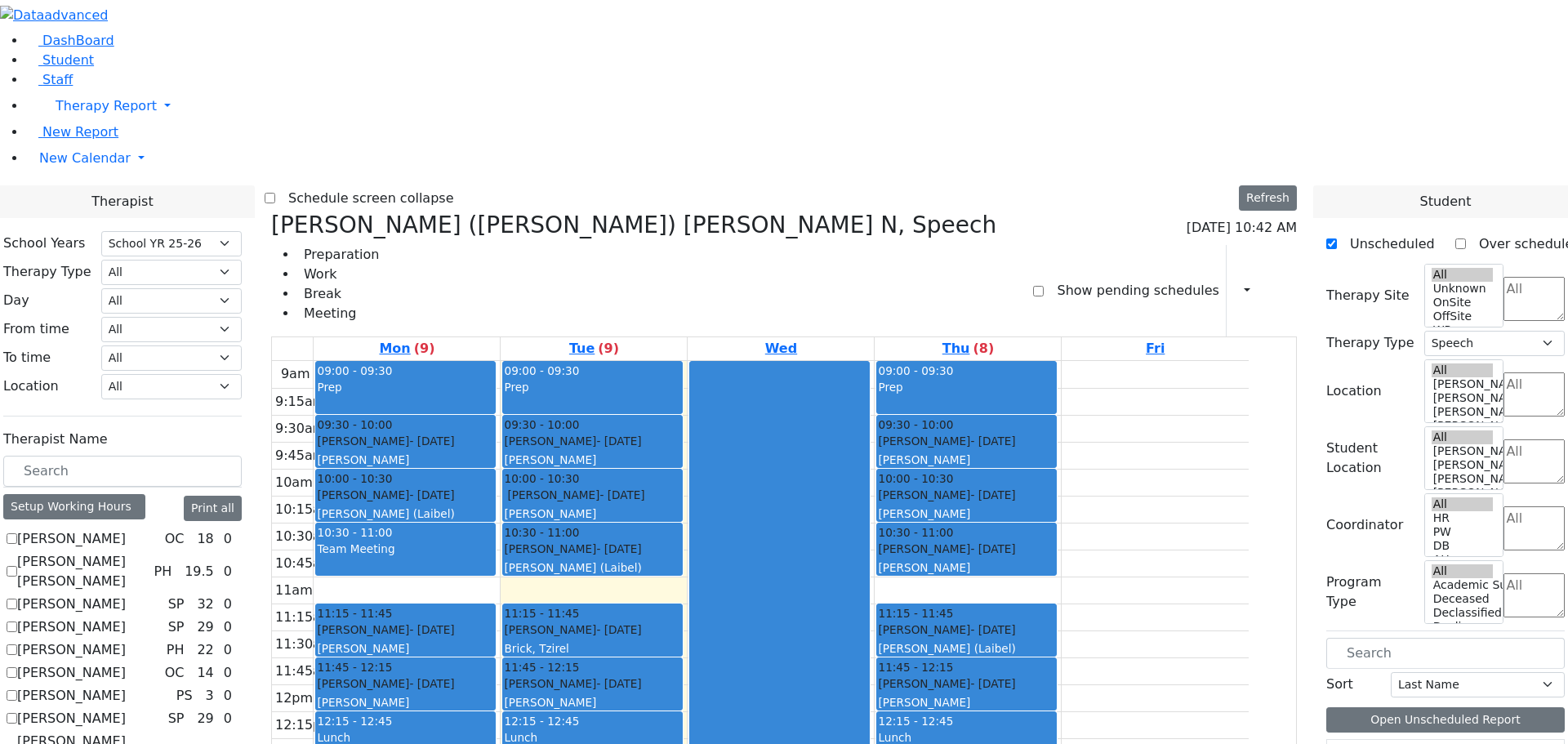
click at [271, 212] on icon at bounding box center [271, 225] width 0 height 27
select select
checkbox input "false"
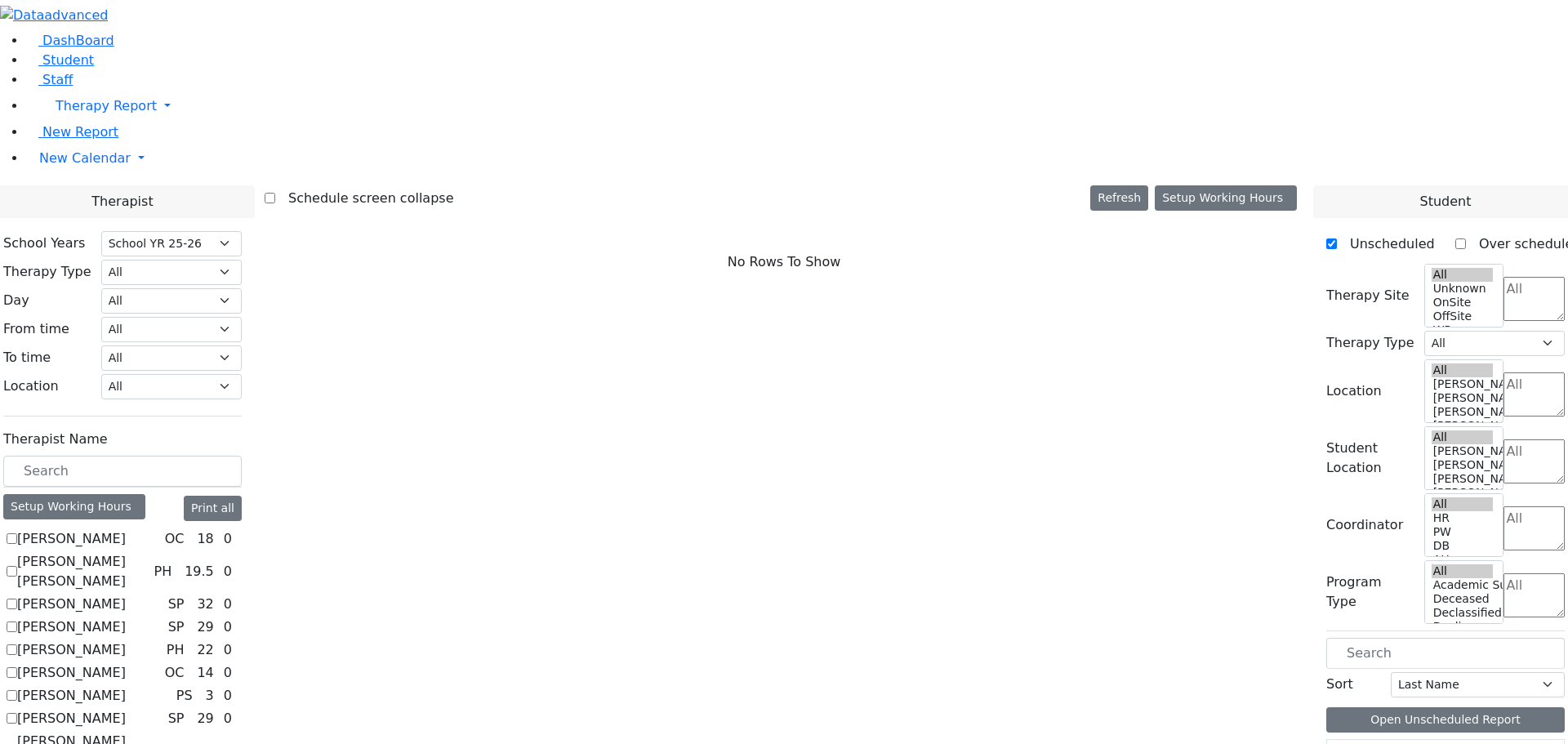
scroll to position [408, 0]
checkbox input "true"
select select "3"
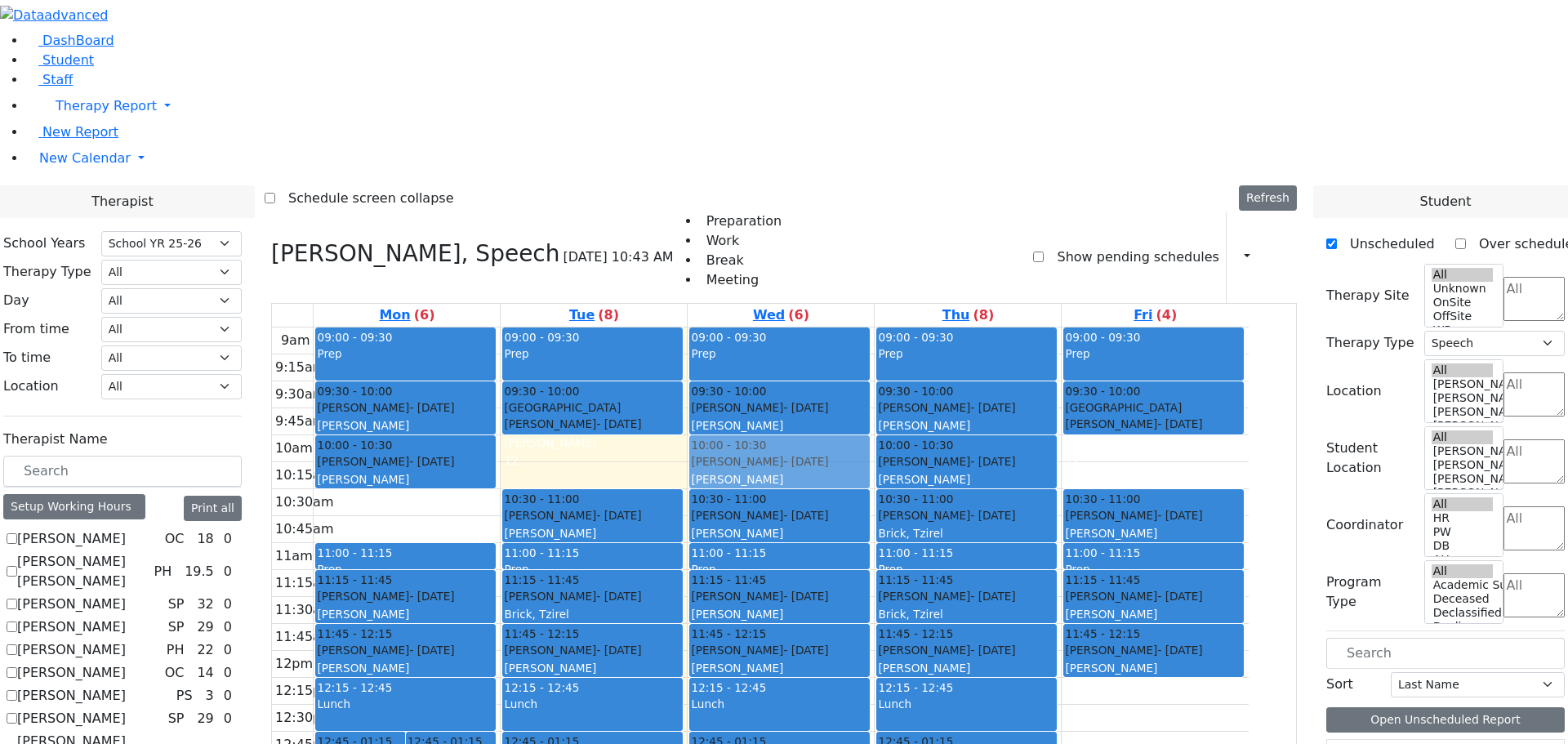
drag, startPoint x: 683, startPoint y: 226, endPoint x: 831, endPoint y: 222, distance: 148.1
click at [831, 328] on tr "12:45 - 01:15 Polatsek Yisroel - 12/20/2007 Feigenbaum Avraham (Alan) 12:45 - 0…" at bounding box center [760, 651] width 976 height 647
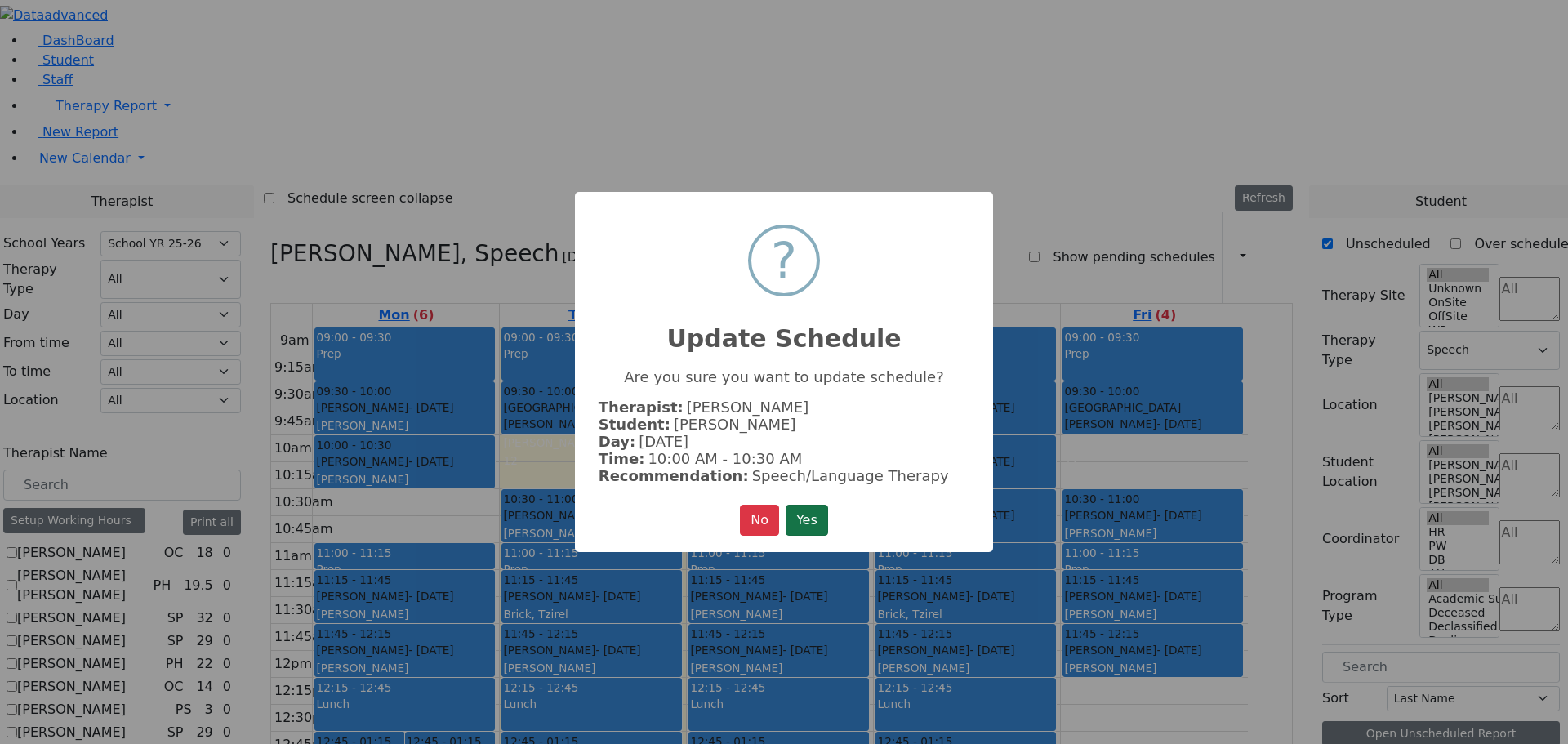
click at [806, 509] on button "Yes" at bounding box center [807, 520] width 43 height 31
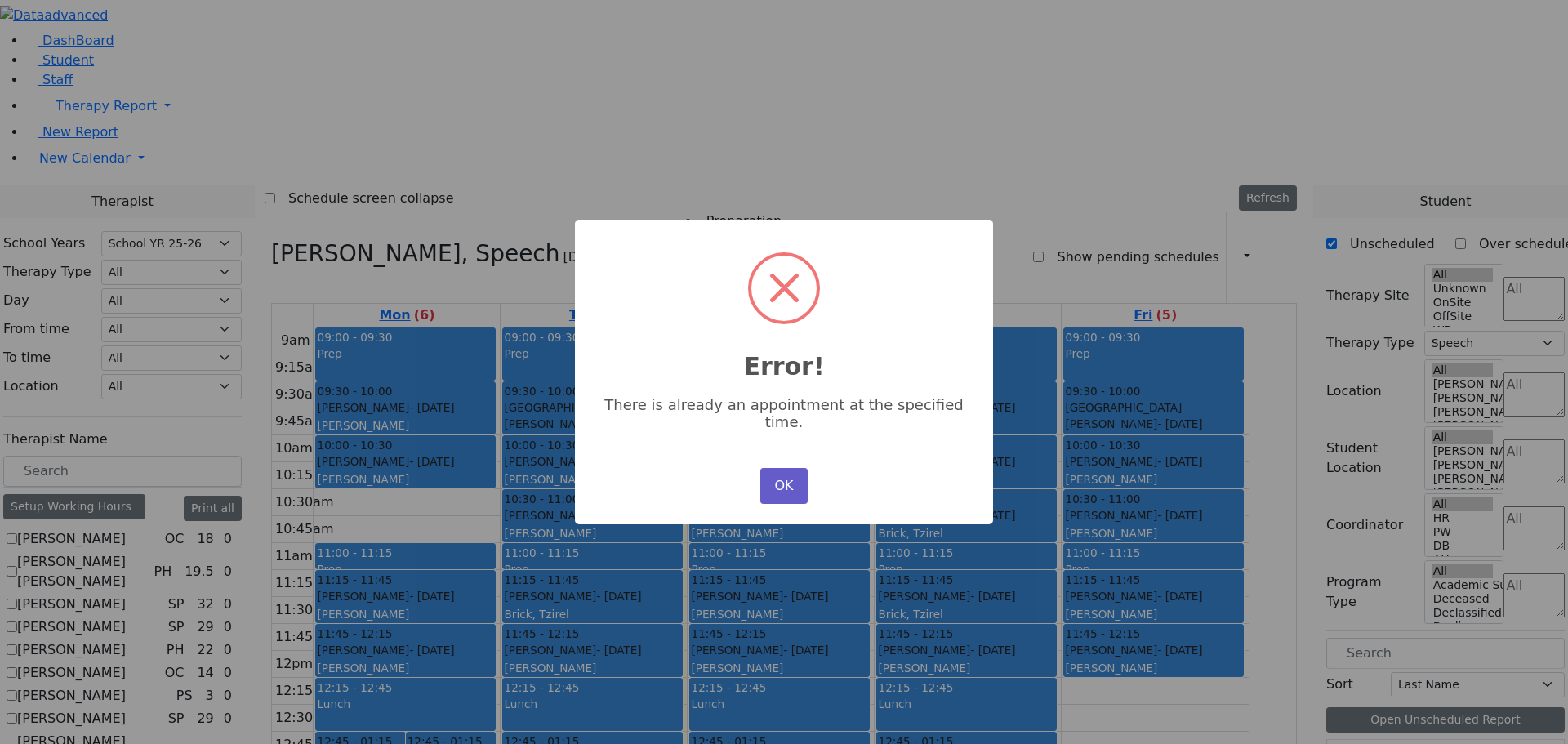
click at [781, 467] on button "OK" at bounding box center [784, 486] width 48 height 36
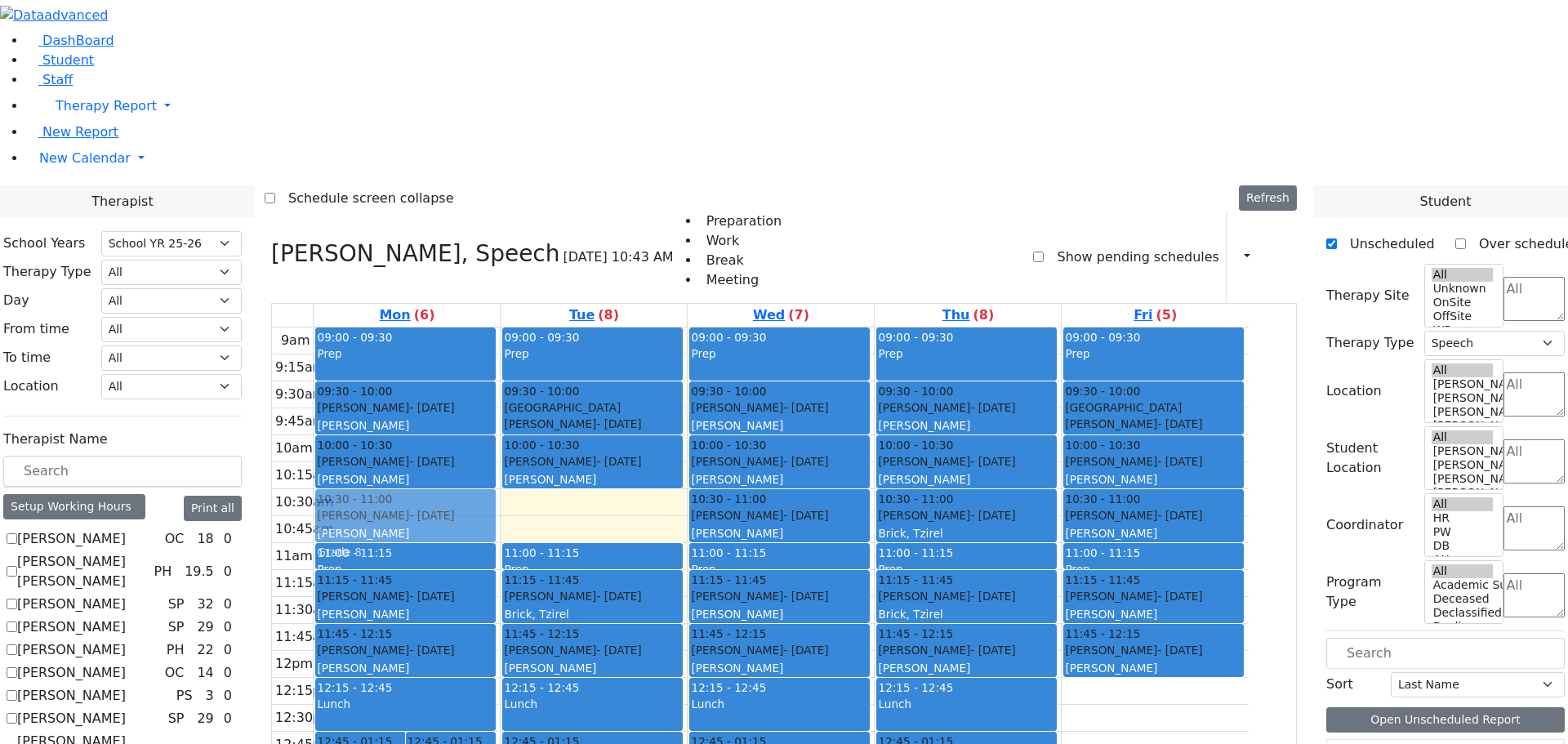
drag, startPoint x: 623, startPoint y: 283, endPoint x: 458, endPoint y: 281, distance: 165.0
click at [458, 328] on tr "12:45 - 01:15 Polatsek Yisroel - 12/20/2007 Feigenbaum Avraham (Alan) 12:45 - 0…" at bounding box center [760, 651] width 976 height 647
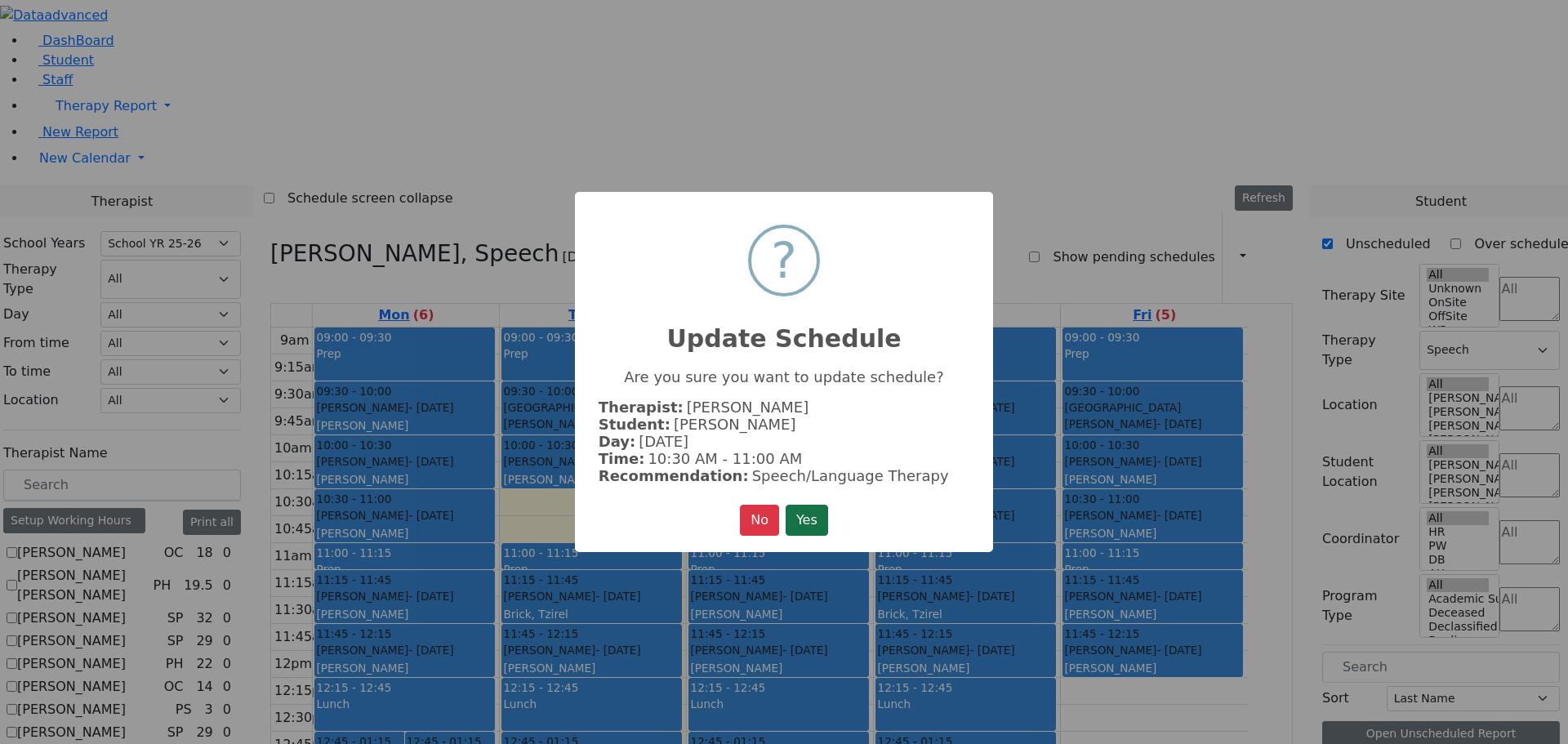
click at [816, 509] on button "Yes" at bounding box center [807, 520] width 43 height 31
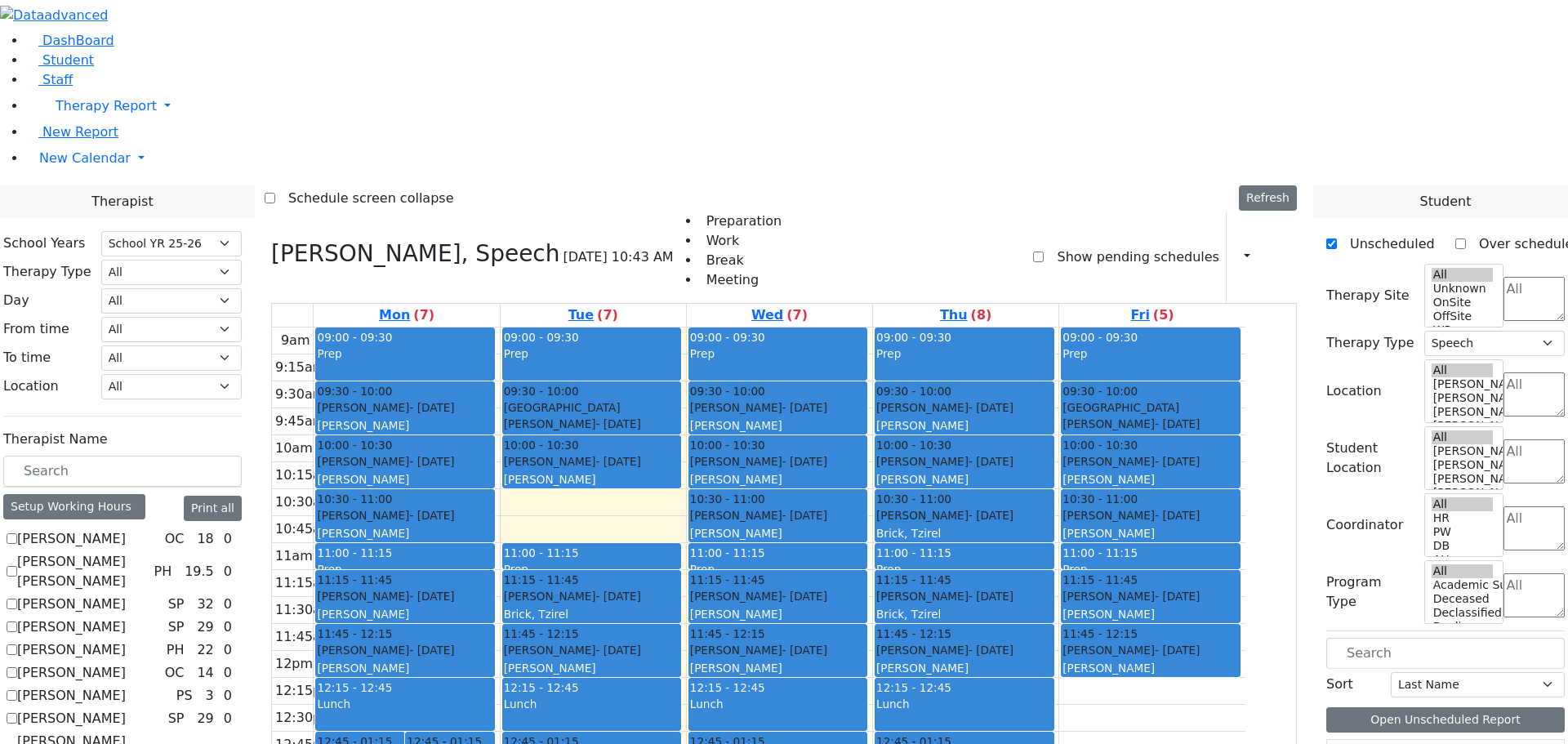
checkbox input "false"
select select
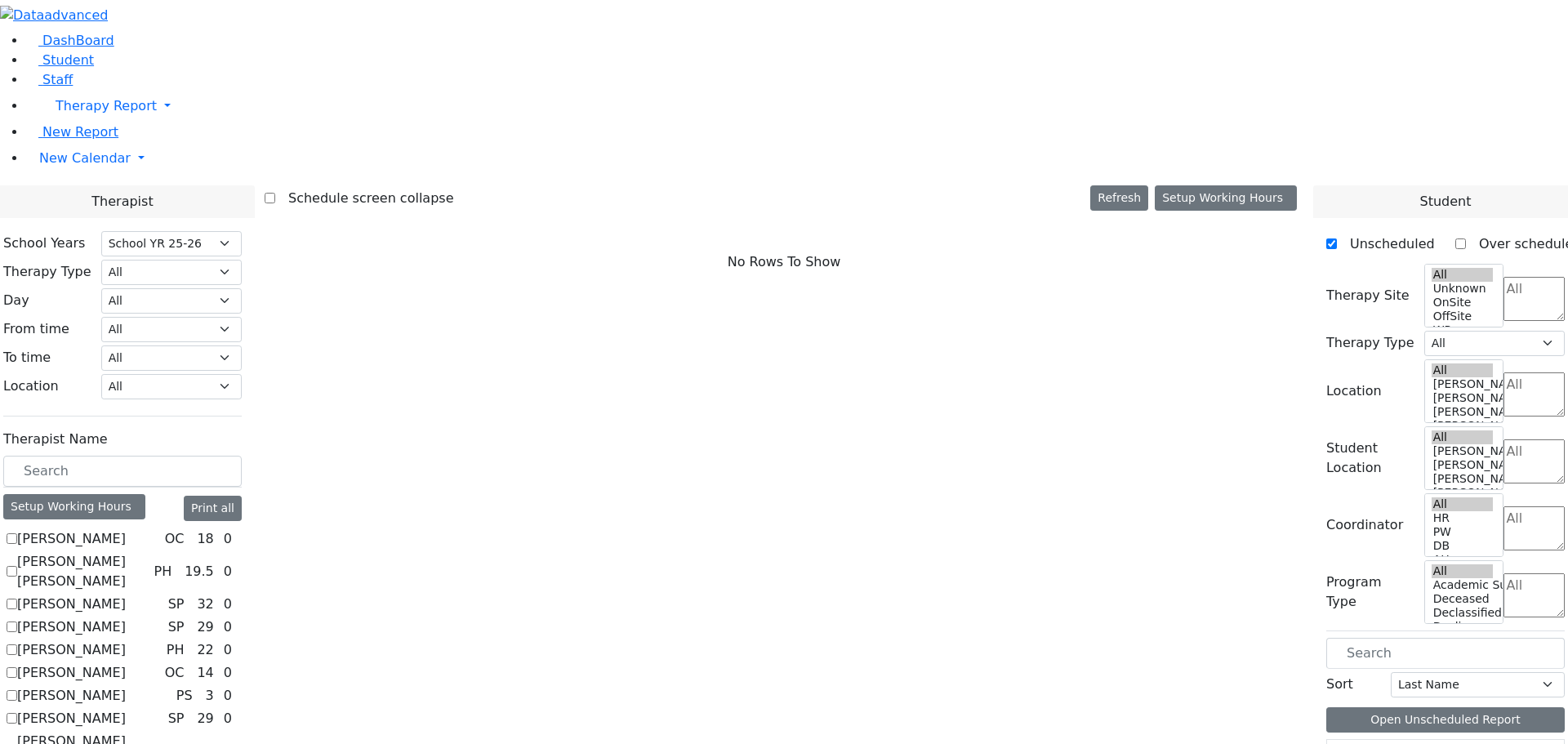
select select "212"
click at [67, 686] on label "[PERSON_NAME]" at bounding box center [72, 695] width 109 height 20
click at [17, 690] on input "[PERSON_NAME]" at bounding box center [12, 695] width 11 height 11
checkbox input "true"
select select "6"
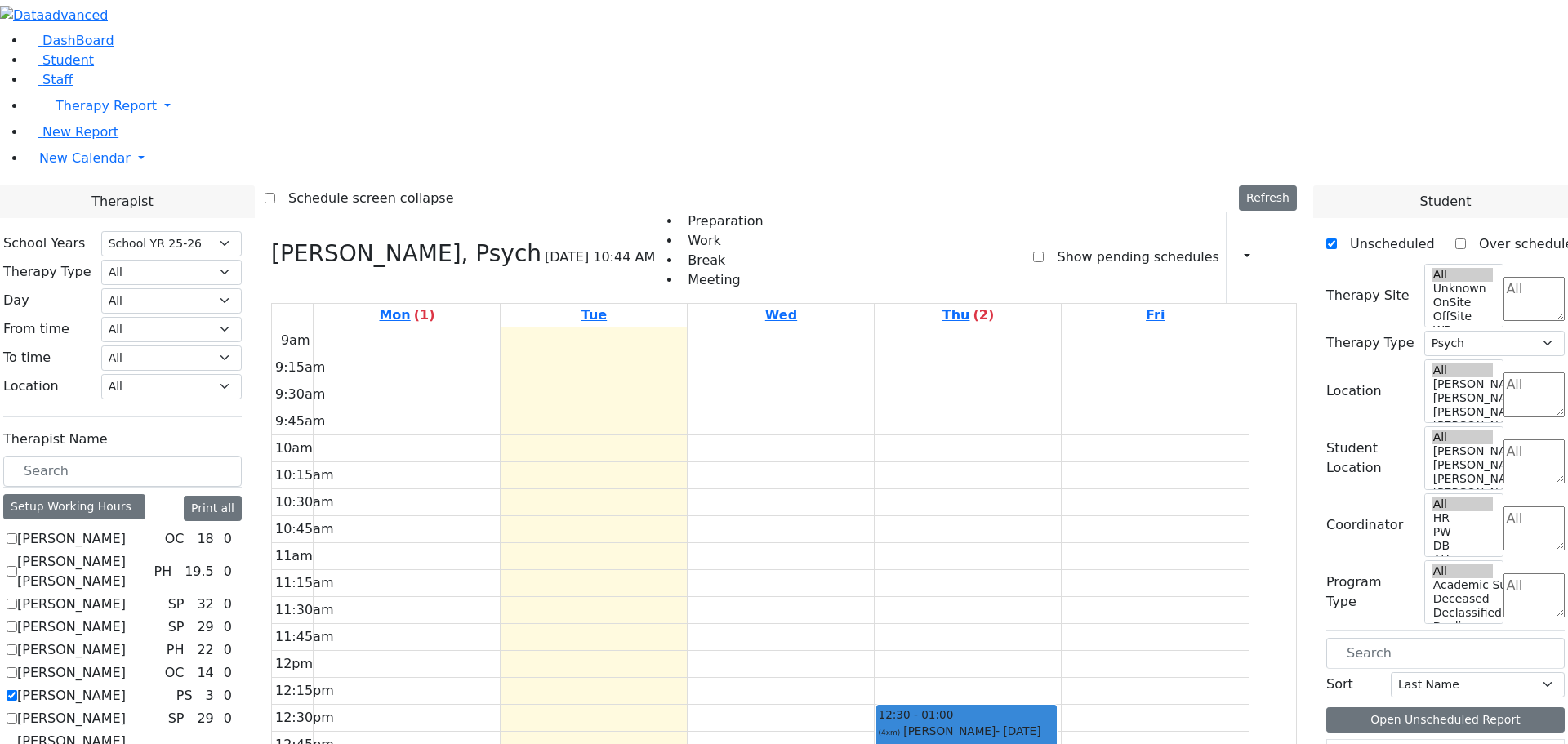
drag, startPoint x: 1368, startPoint y: 694, endPoint x: 383, endPoint y: 174, distance: 1113.8
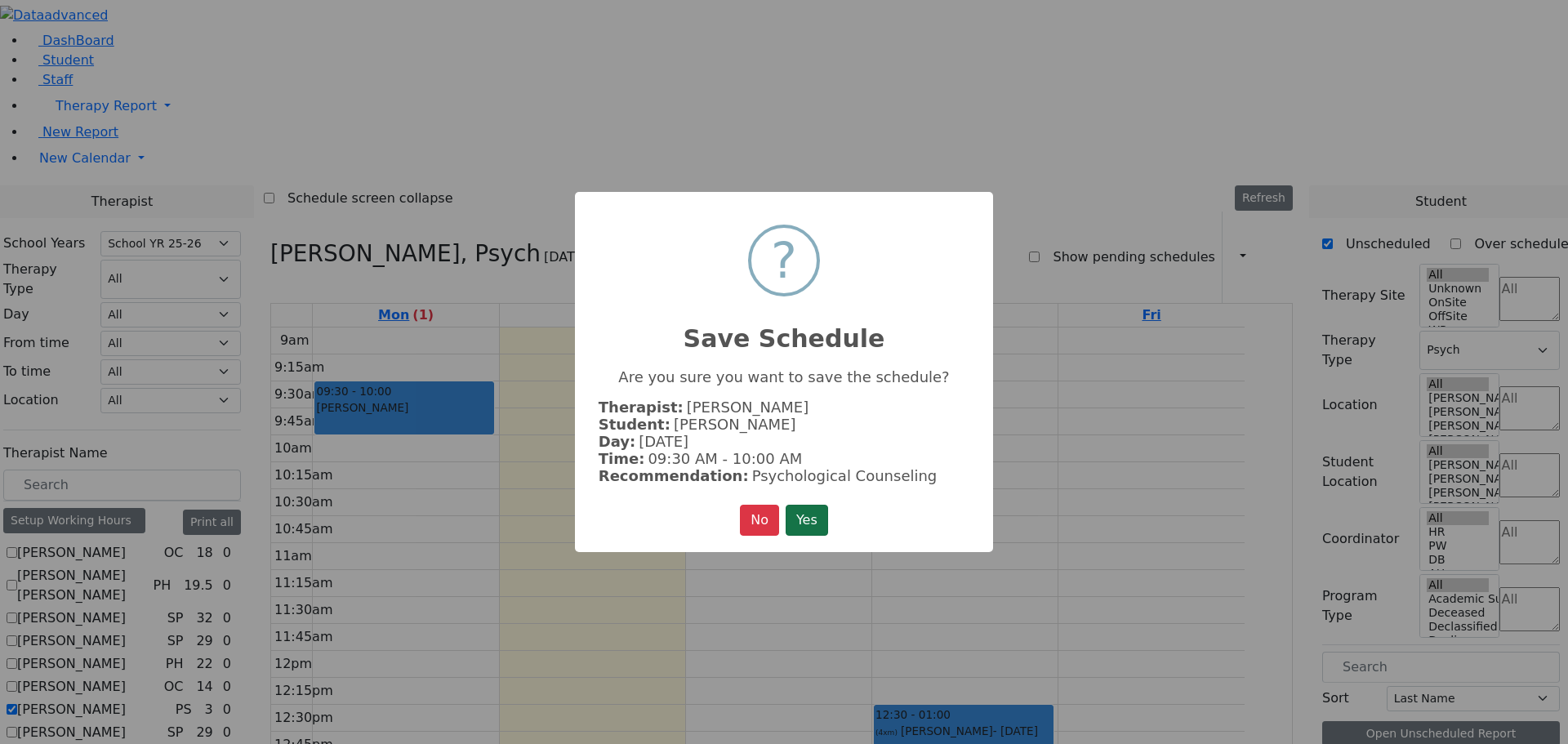
click at [817, 518] on button "Yes" at bounding box center [807, 520] width 43 height 31
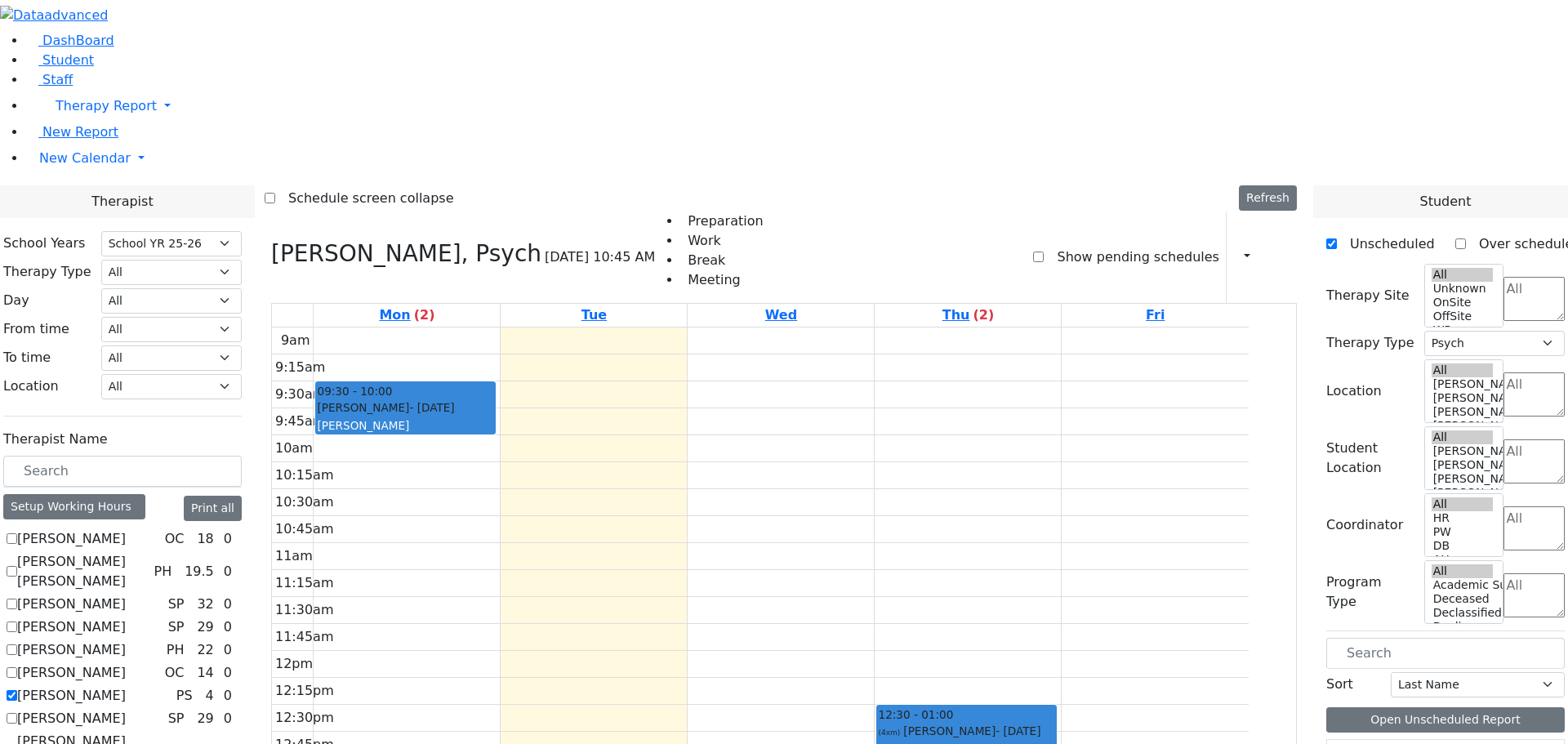
drag, startPoint x: 1366, startPoint y: 548, endPoint x: 979, endPoint y: 276, distance: 473.0
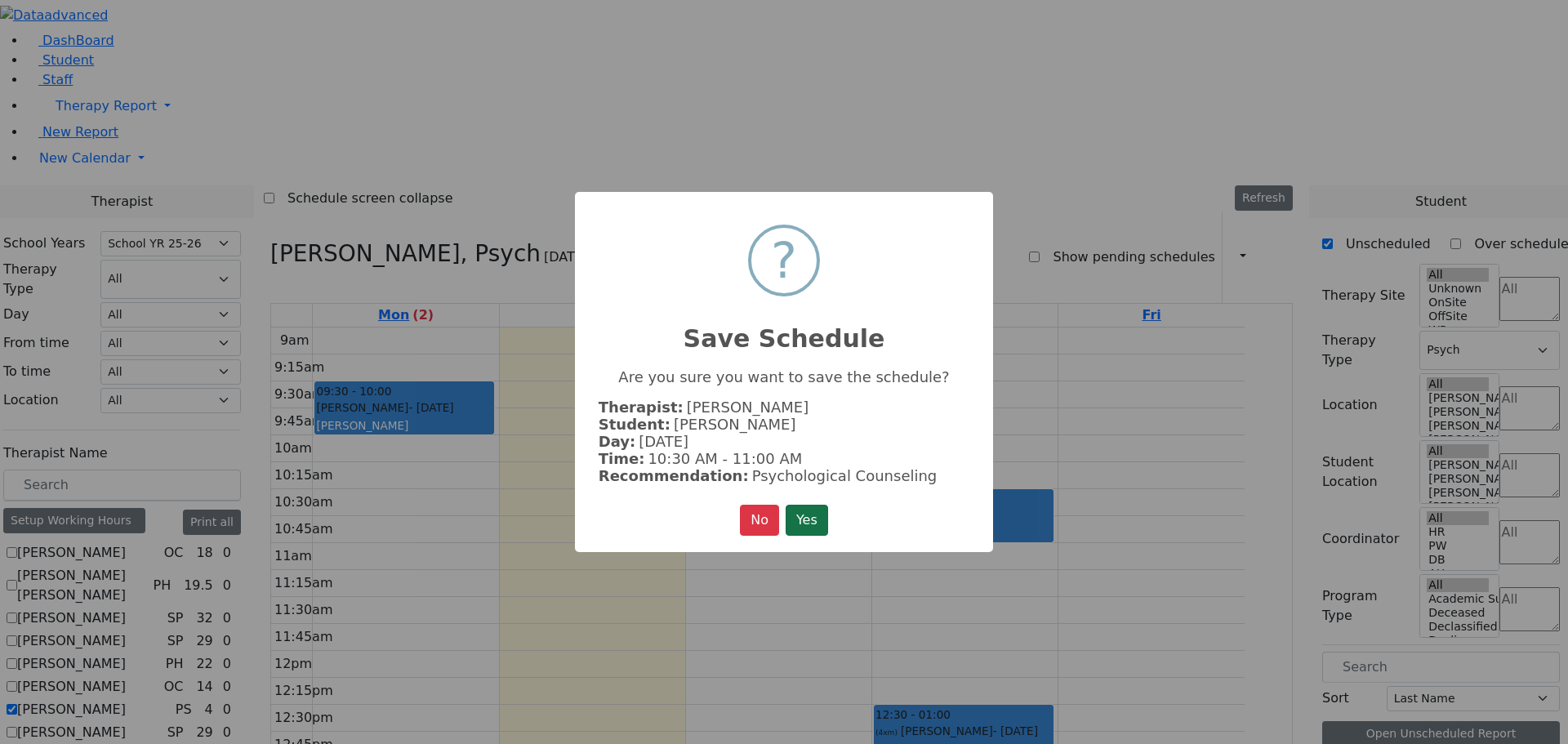
click at [793, 518] on button "Yes" at bounding box center [807, 520] width 43 height 31
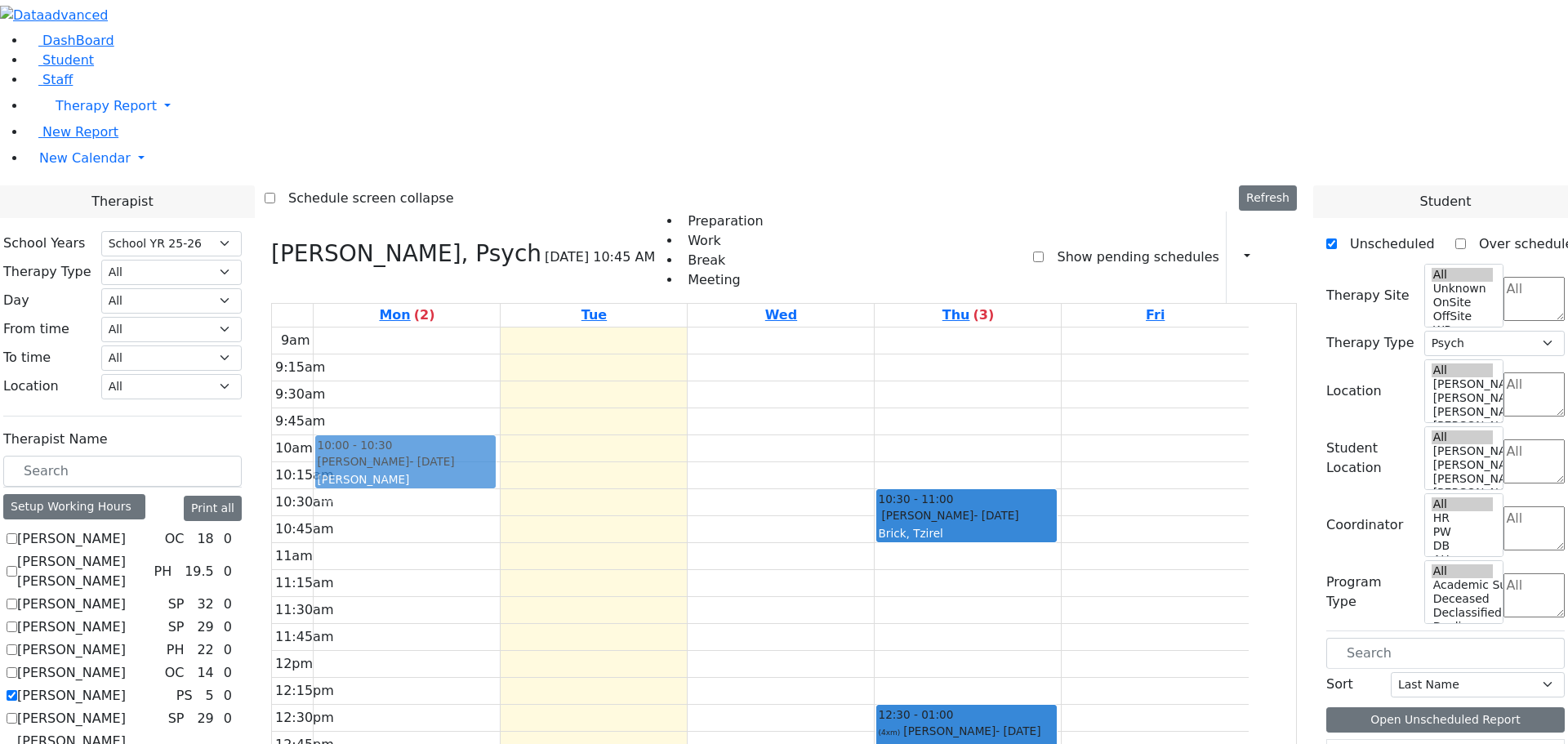
drag, startPoint x: 452, startPoint y: 171, endPoint x: 445, endPoint y: 213, distance: 42.6
click at [445, 328] on div "09:30 - 10:00 Frankel Blimy - 04/29/2009 Weber, Leah Grade 8 01:00 - 01:30 (3xm…" at bounding box center [407, 651] width 186 height 647
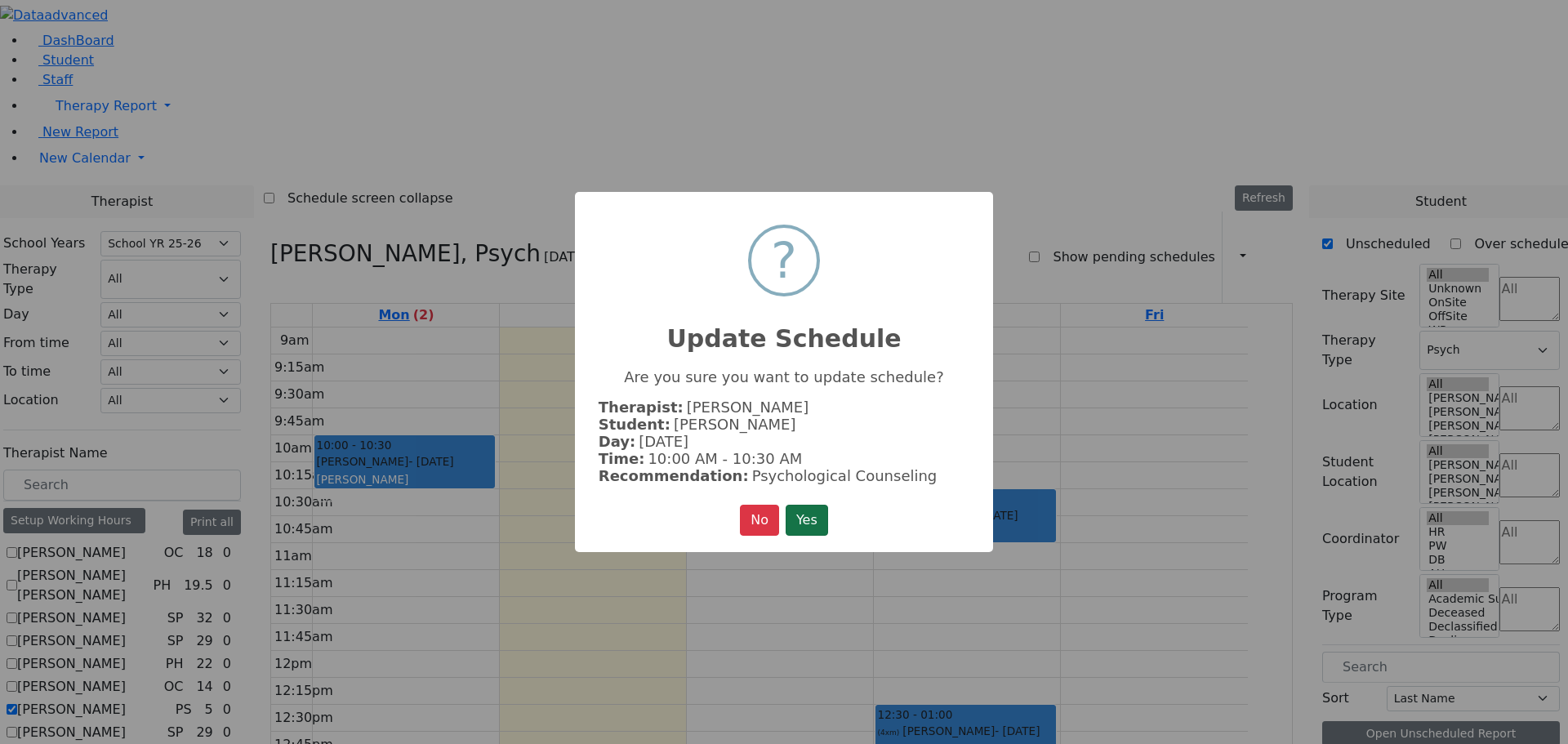
click at [819, 514] on button "Yes" at bounding box center [807, 520] width 43 height 31
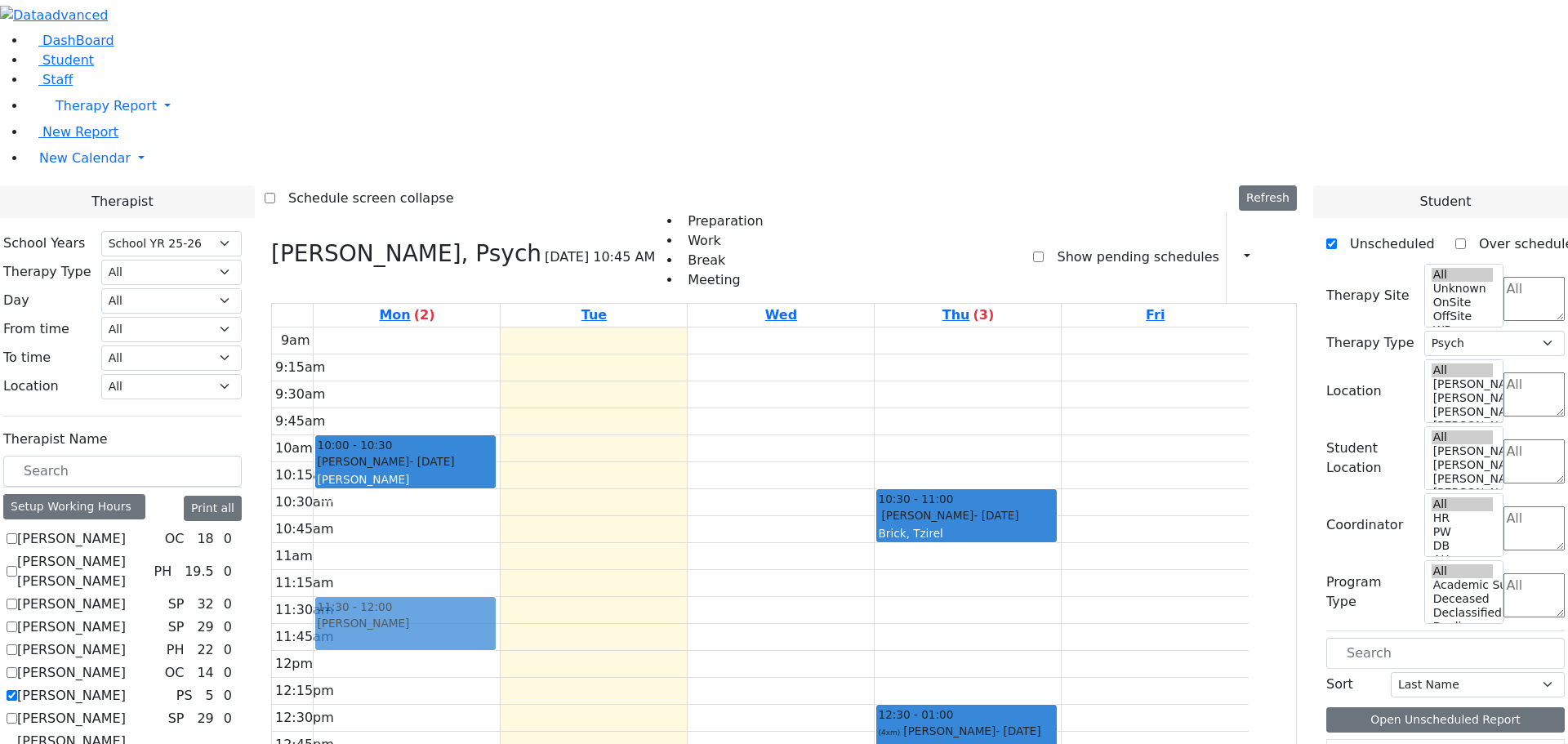
drag, startPoint x: 1375, startPoint y: 510, endPoint x: 425, endPoint y: 371, distance: 960.1
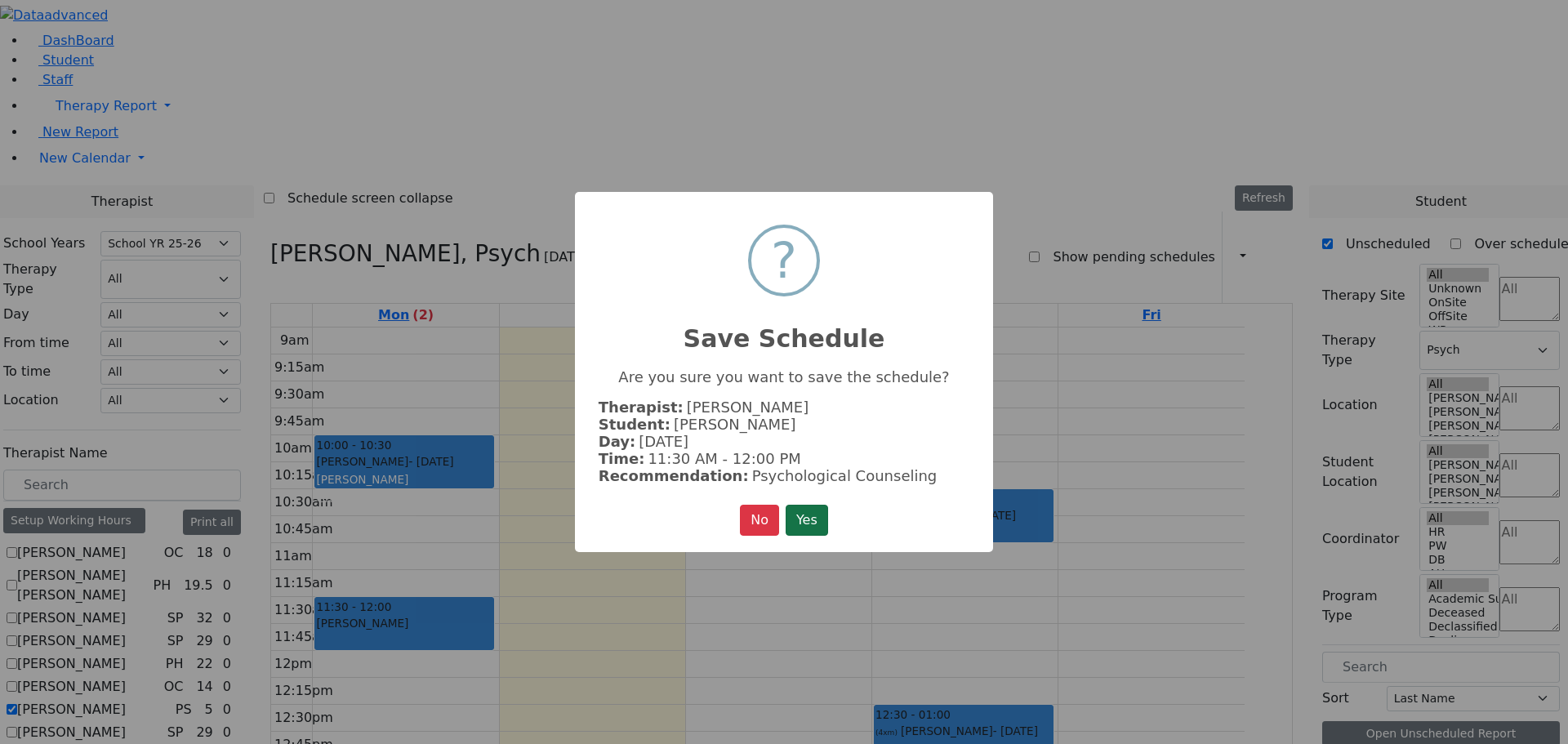
click at [803, 517] on button "Yes" at bounding box center [807, 520] width 43 height 31
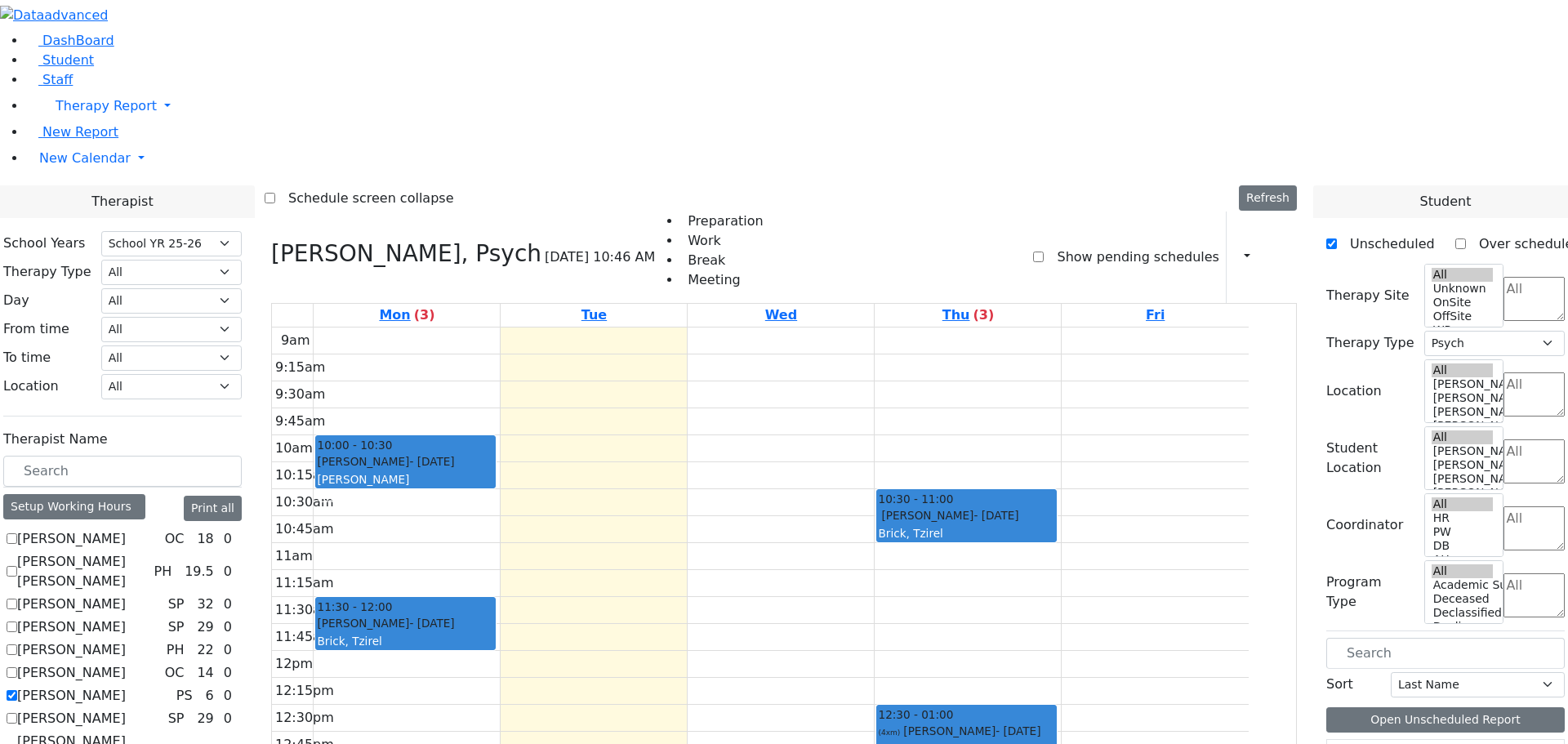
scroll to position [245, 0]
drag, startPoint x: 1376, startPoint y: 456, endPoint x: 437, endPoint y: 599, distance: 949.8
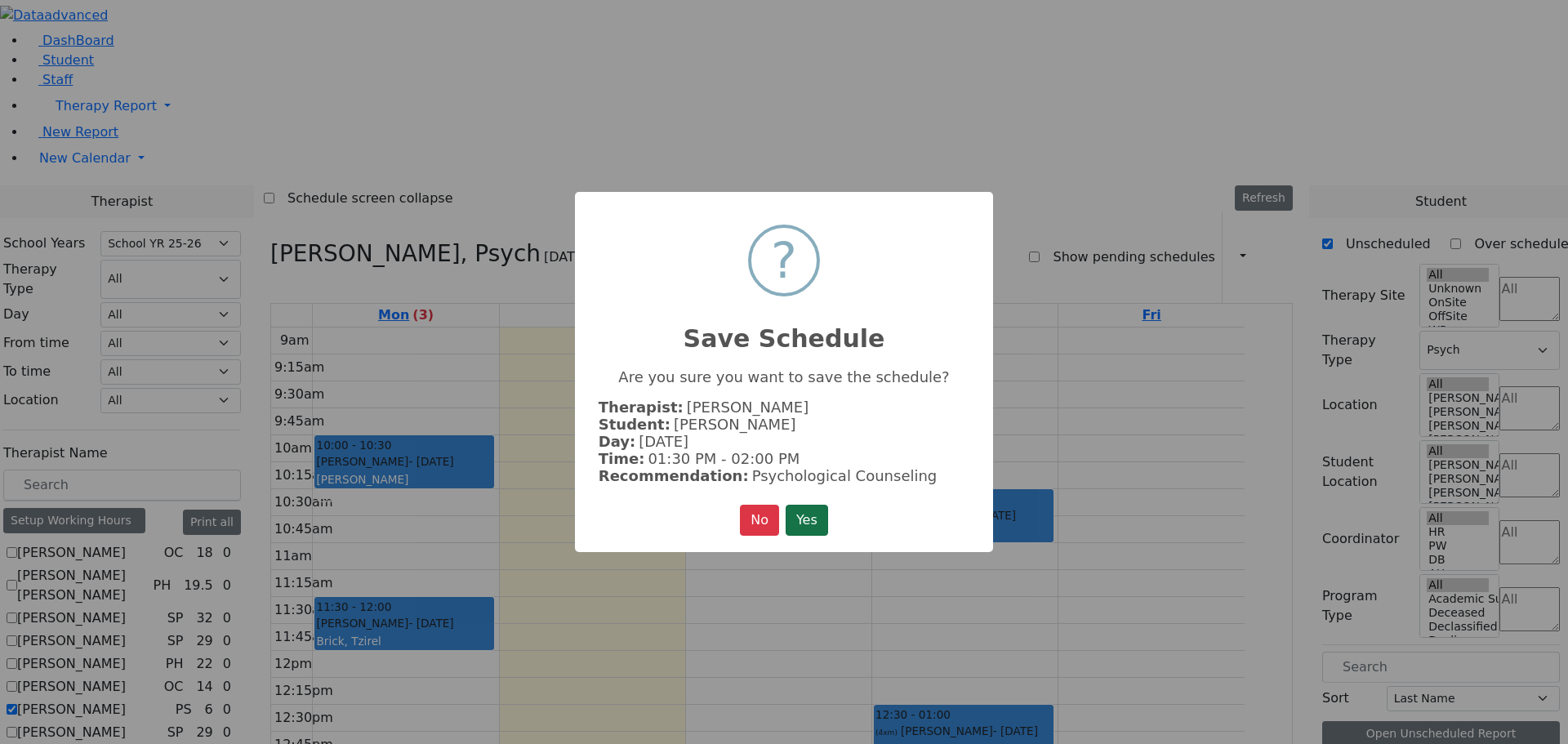
click at [814, 511] on button "Yes" at bounding box center [807, 520] width 43 height 31
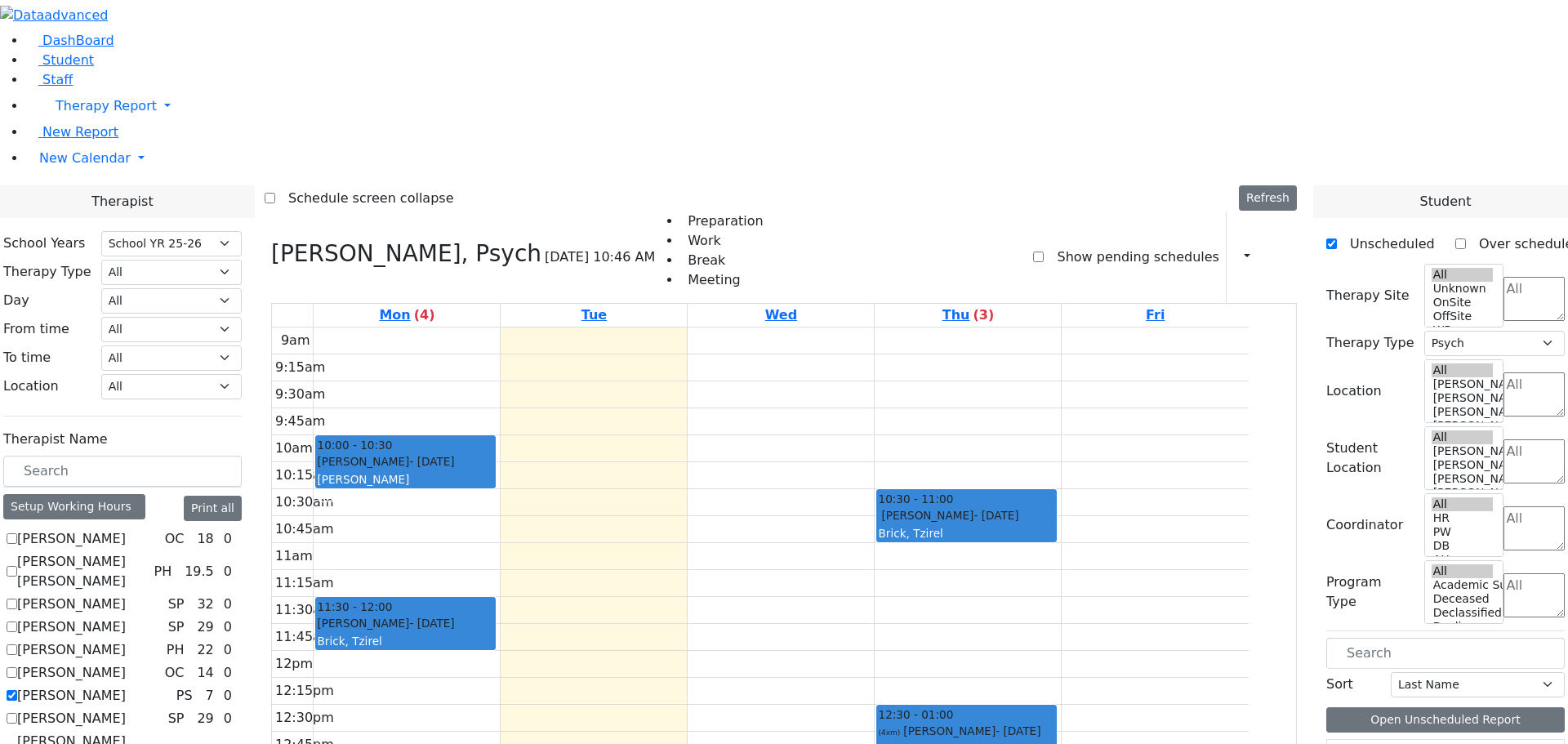
drag, startPoint x: 489, startPoint y: 602, endPoint x: 526, endPoint y: 594, distance: 37.9
click at [500, 594] on div "10:00 - 10:30 Frankel Blimy - 04/29/2009 Weber, Leah Grade 8 11:30 - 12:00 Berk…" at bounding box center [407, 651] width 186 height 647
click at [513, 616] on button "Delete Schedule" at bounding box center [548, 620] width 109 height 26
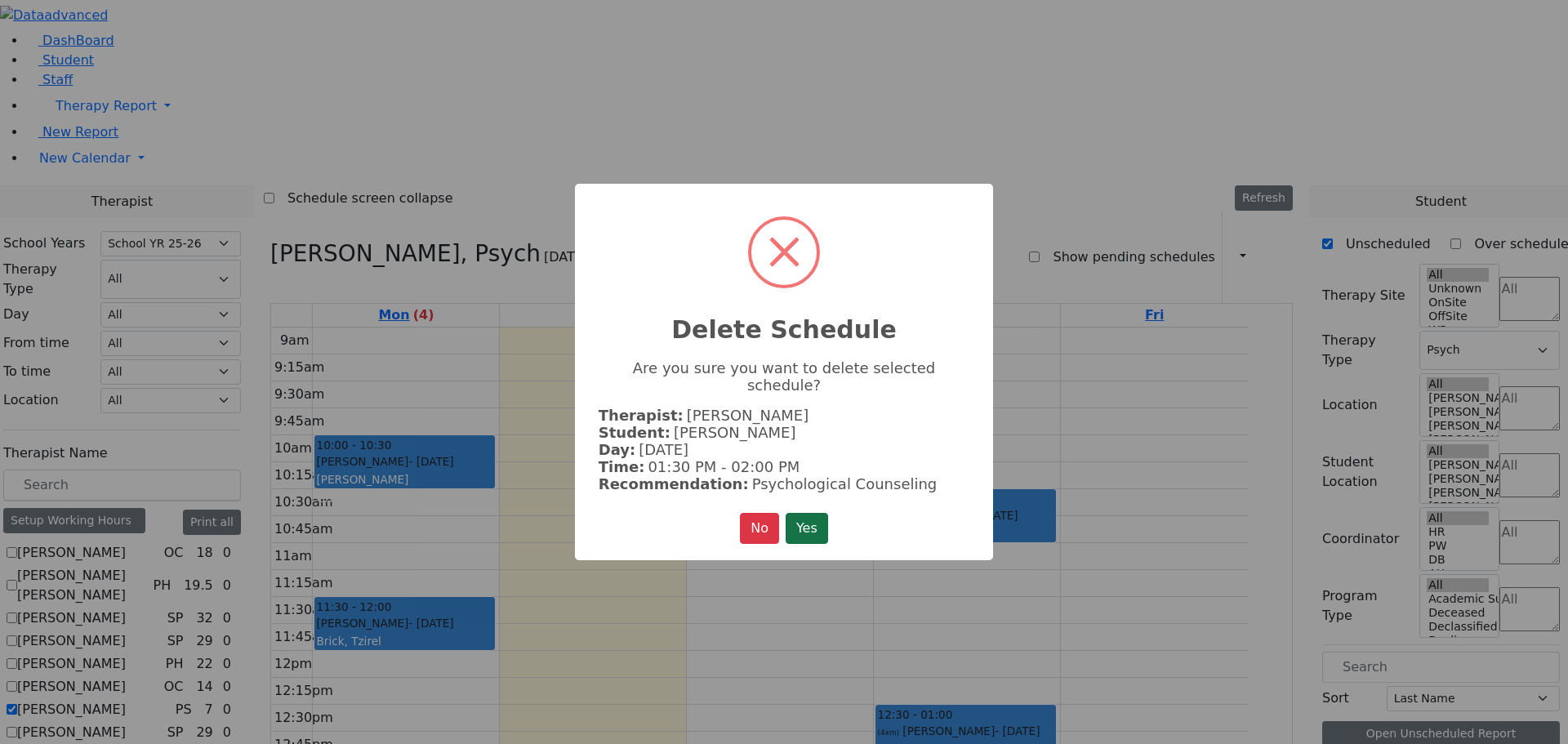
click at [807, 518] on button "Yes" at bounding box center [807, 528] width 43 height 31
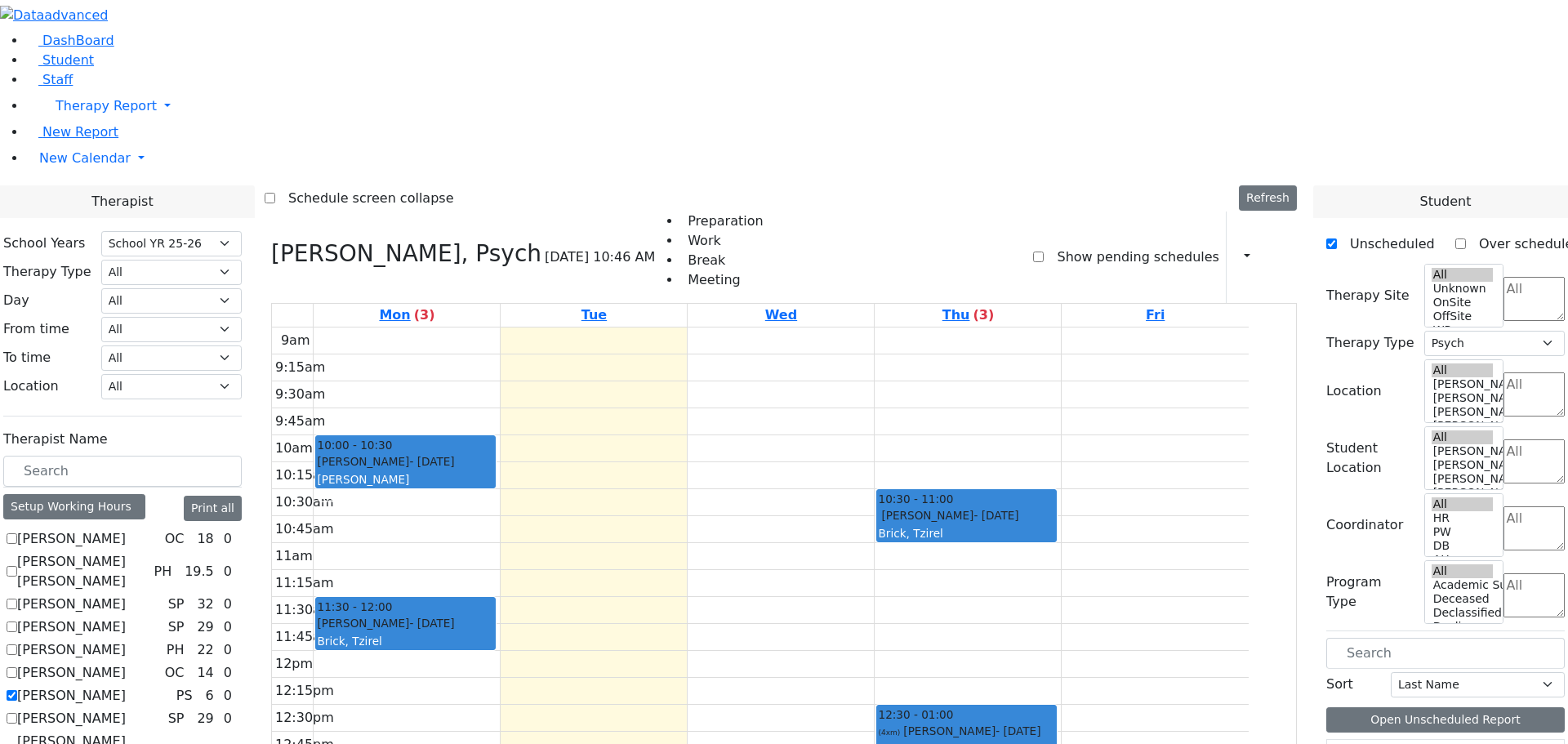
scroll to position [408, 0]
drag, startPoint x: 1377, startPoint y: 593, endPoint x: 1047, endPoint y: 284, distance: 452.1
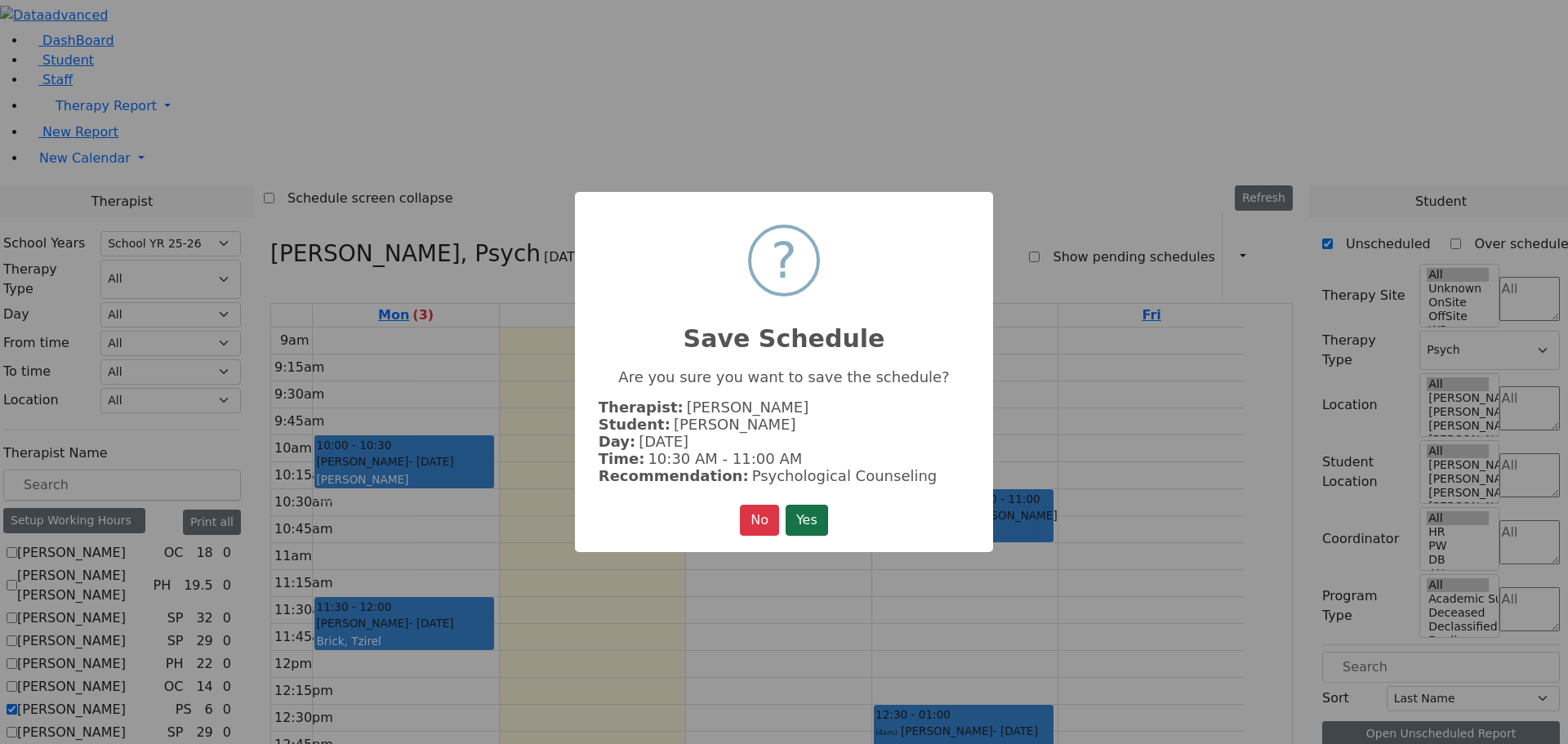
click at [802, 514] on button "Yes" at bounding box center [807, 520] width 43 height 31
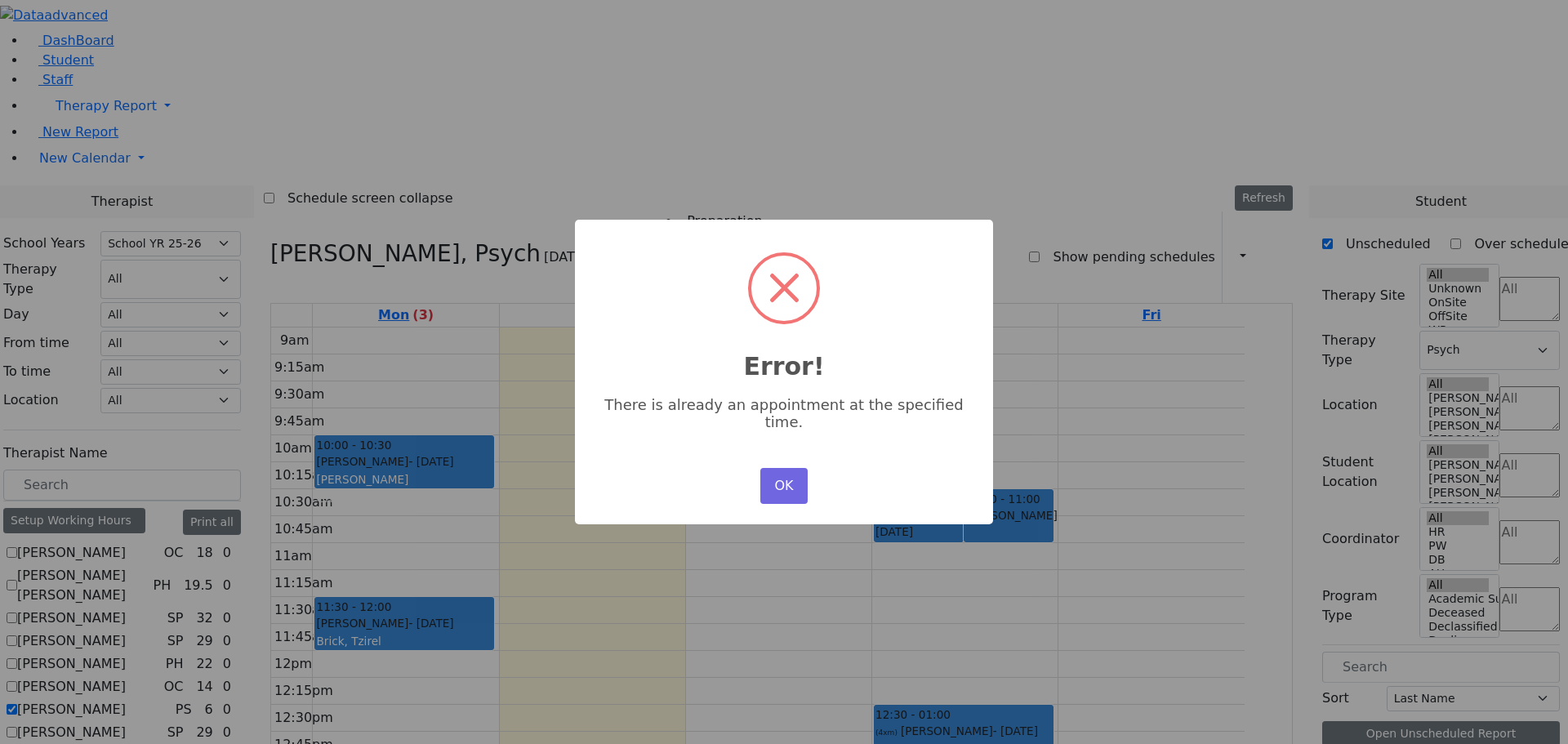
scroll to position [0, 0]
click at [776, 467] on button "OK" at bounding box center [784, 486] width 48 height 36
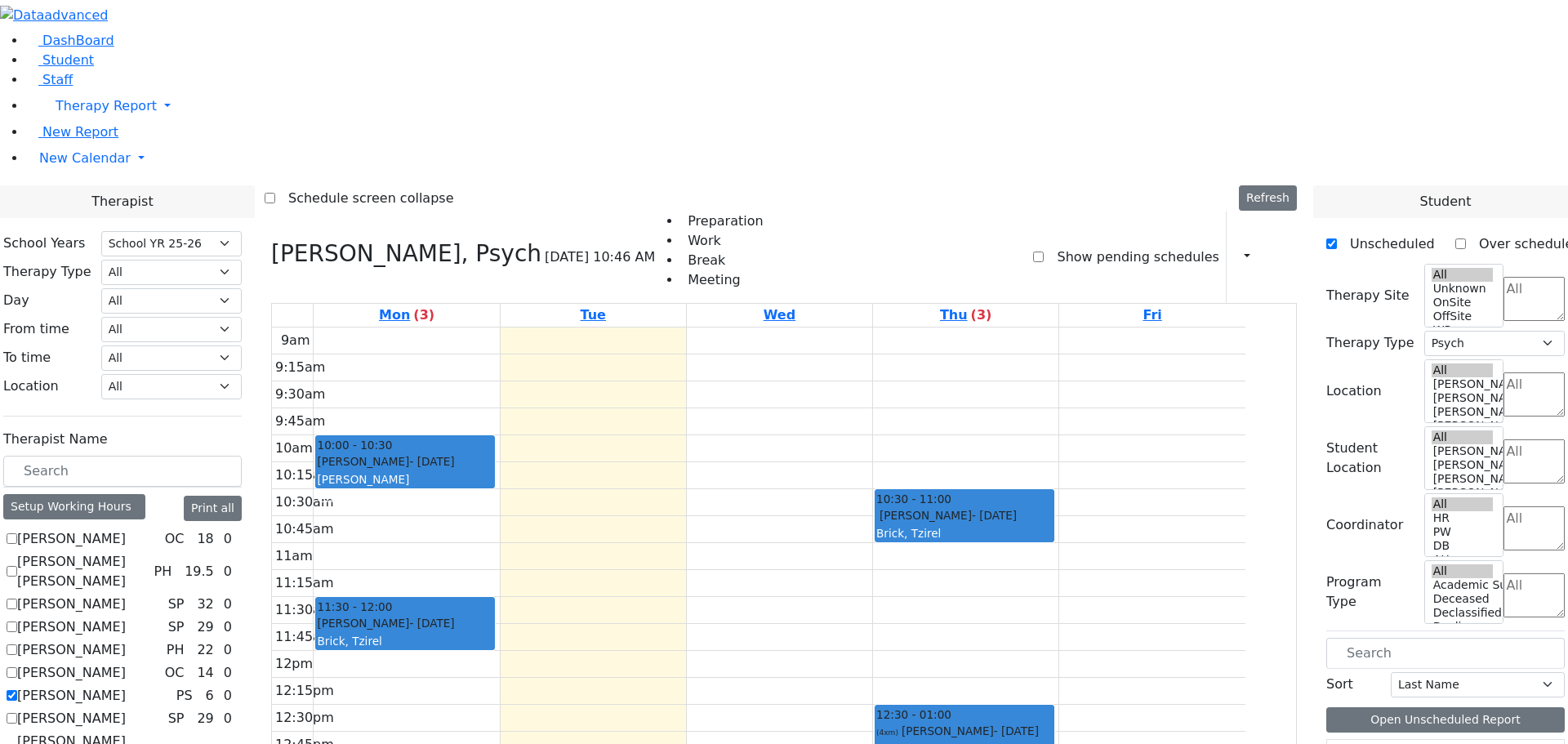
scroll to position [408, 0]
drag, startPoint x: 1359, startPoint y: 593, endPoint x: 506, endPoint y: 607, distance: 853.1
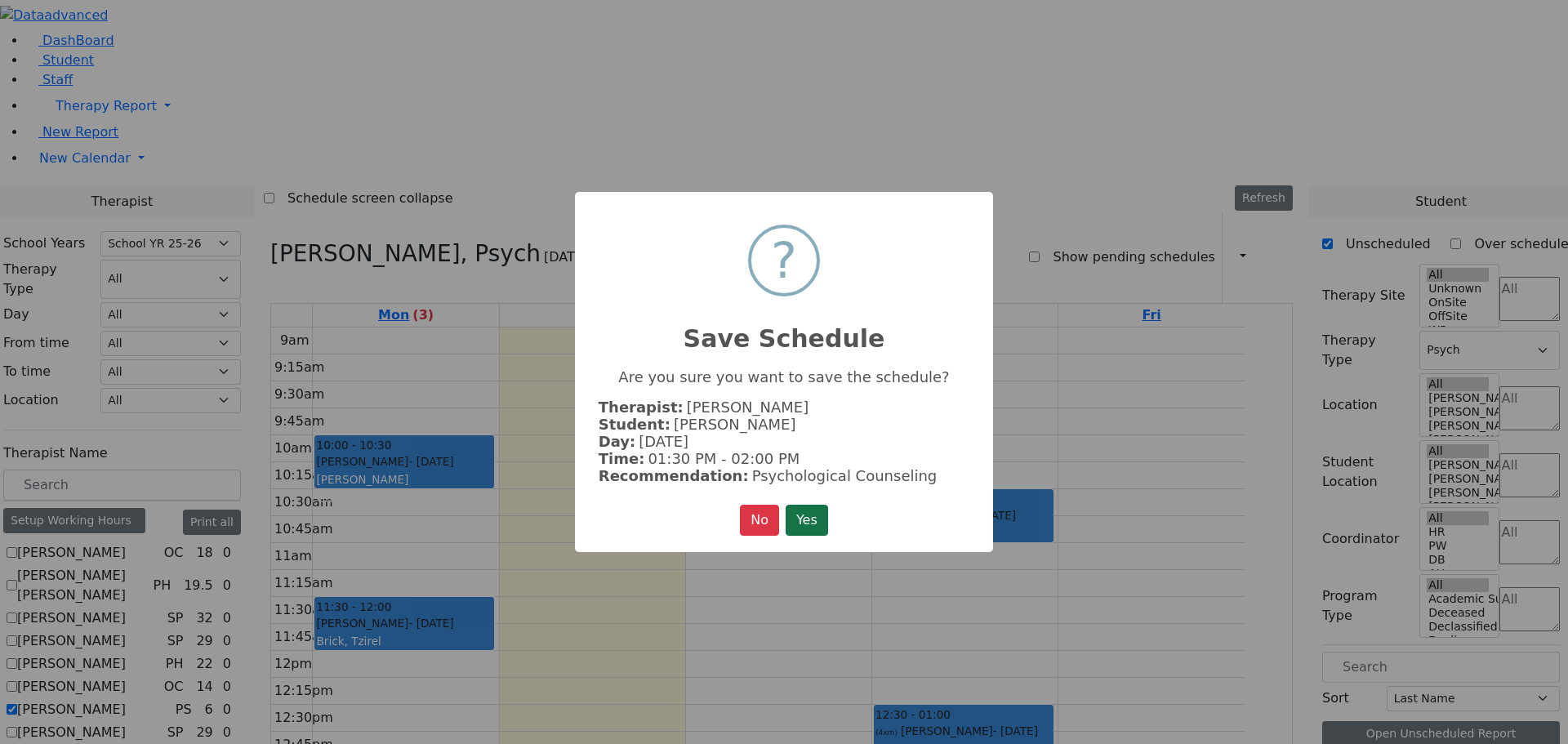
click at [798, 520] on button "Yes" at bounding box center [807, 520] width 43 height 31
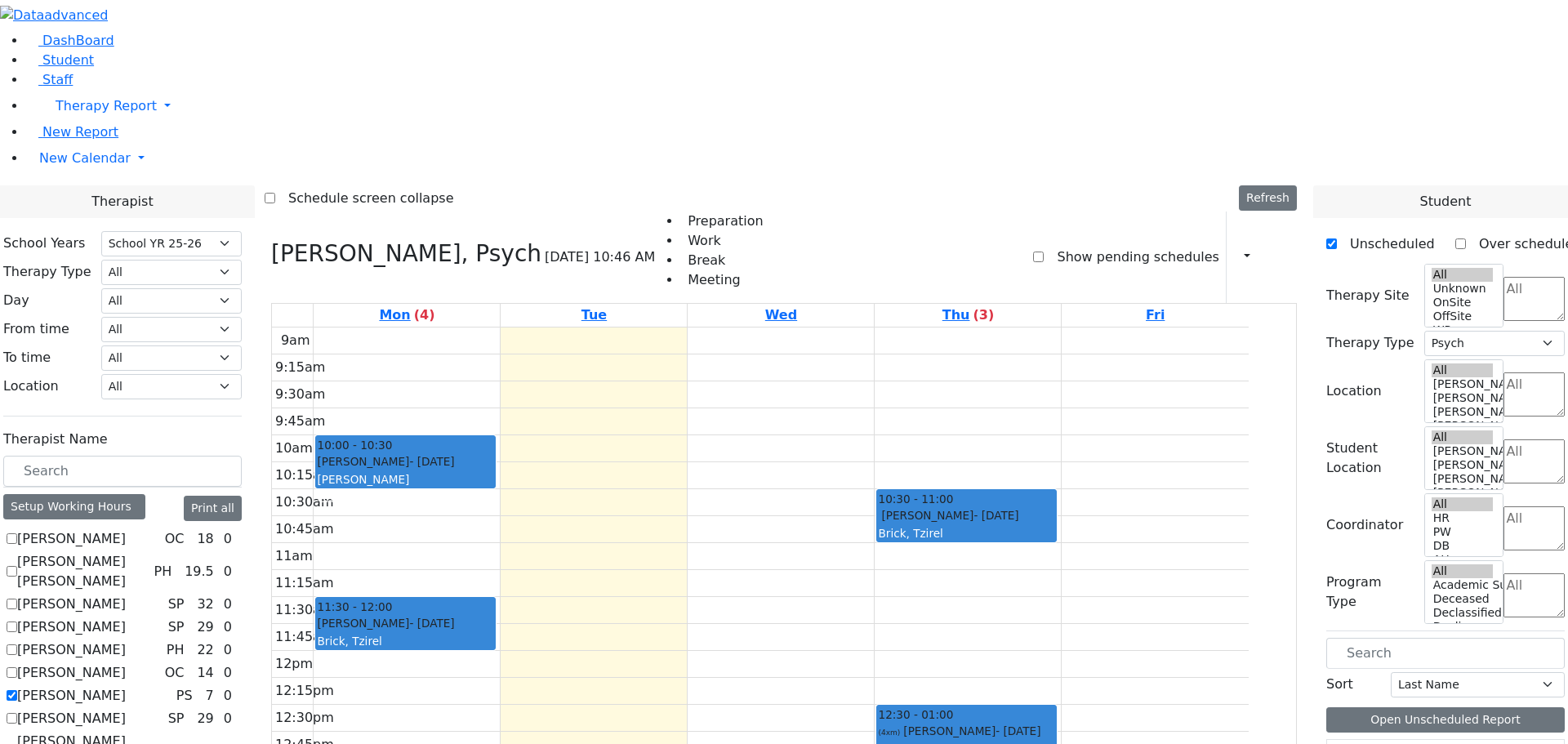
scroll to position [327, 0]
drag, startPoint x: 1366, startPoint y: 670, endPoint x: 1022, endPoint y: 288, distance: 514.1
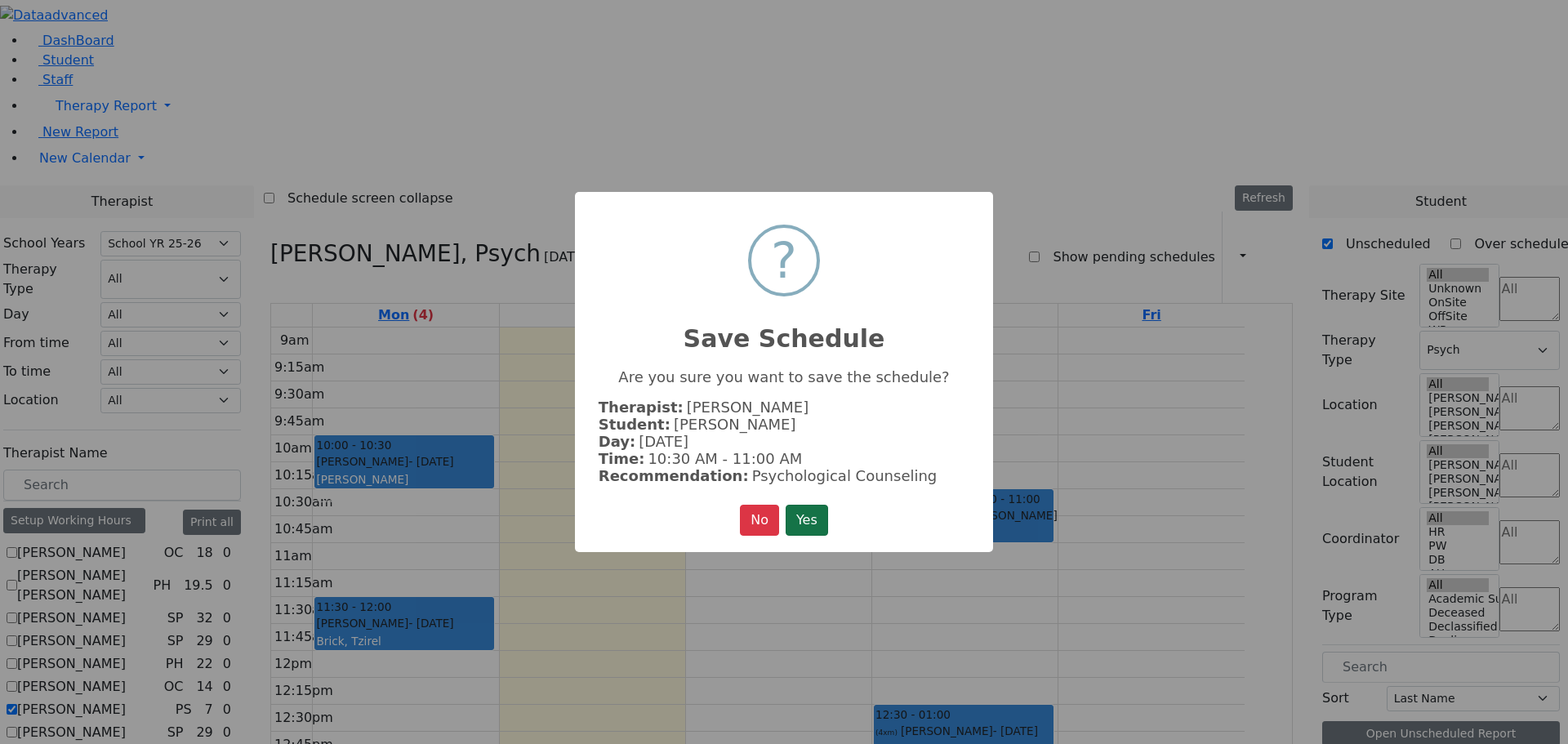
click at [803, 510] on button "Yes" at bounding box center [807, 520] width 43 height 31
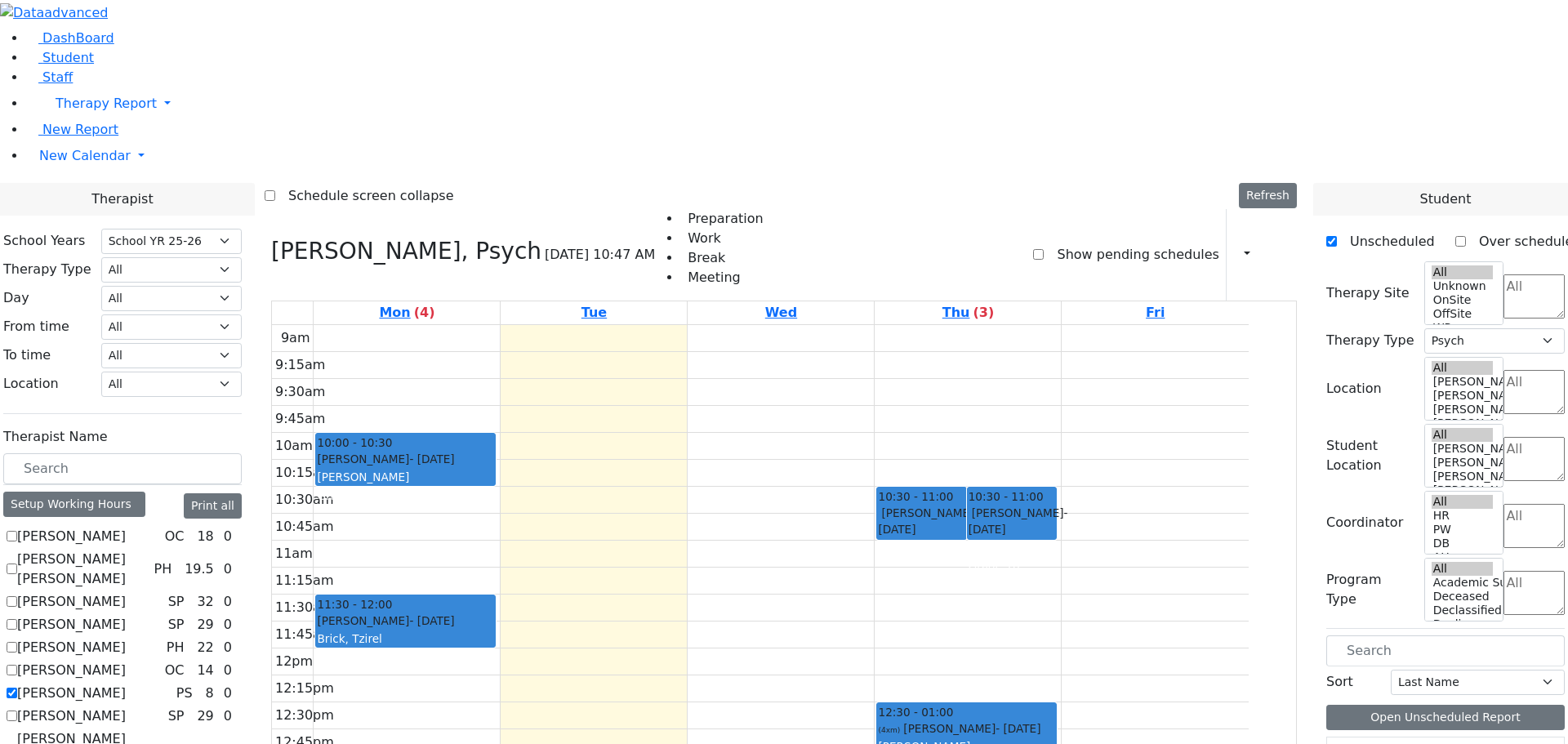
scroll to position [779, 0]
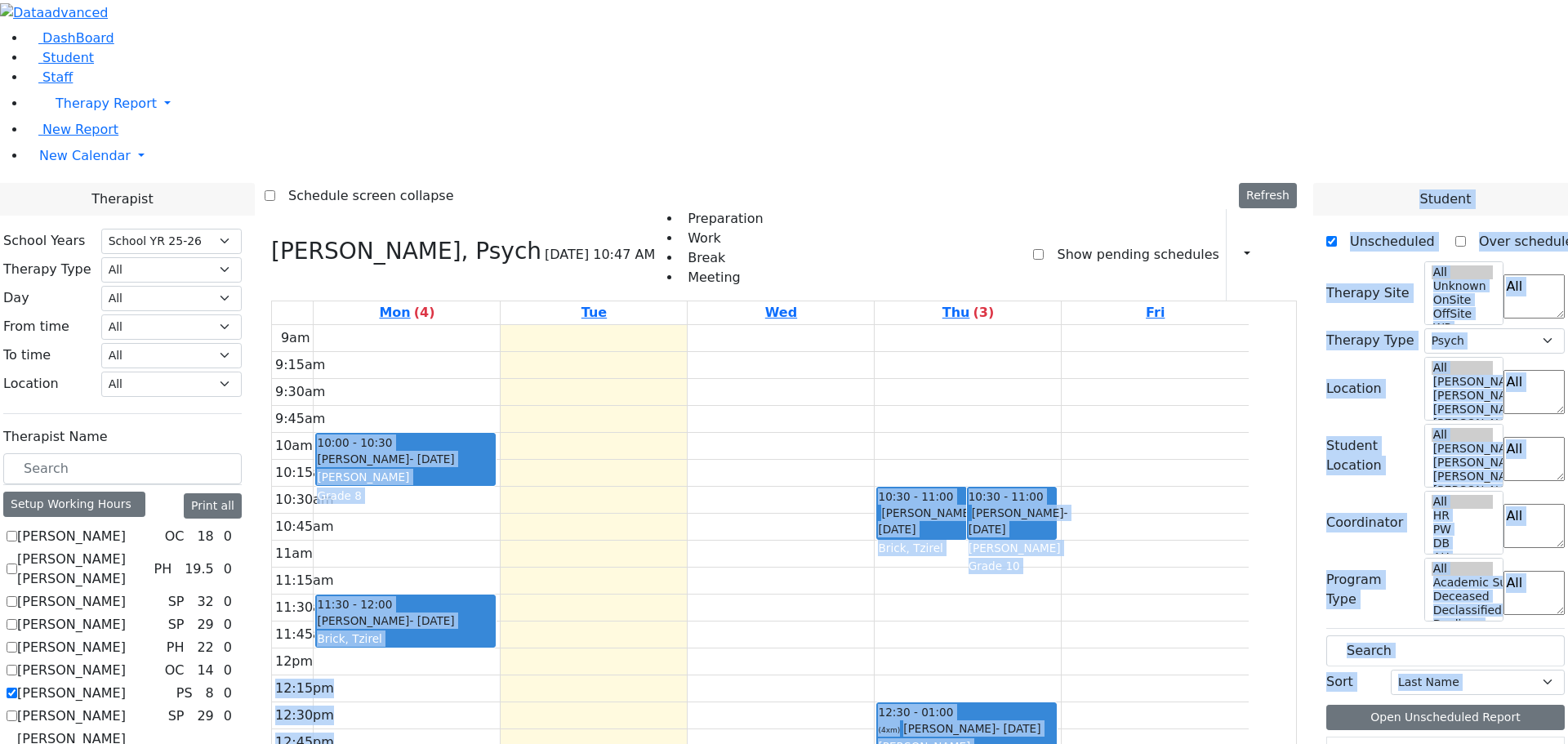
drag, startPoint x: 1361, startPoint y: 527, endPoint x: 1114, endPoint y: 441, distance: 261.5
click at [1240, 681] on div "9am 9:15am 9:30am 9:45am 10am 10:15am 10:30am 10:45am 11am 11:15am 11:30am 11:4…" at bounding box center [760, 649] width 976 height 647
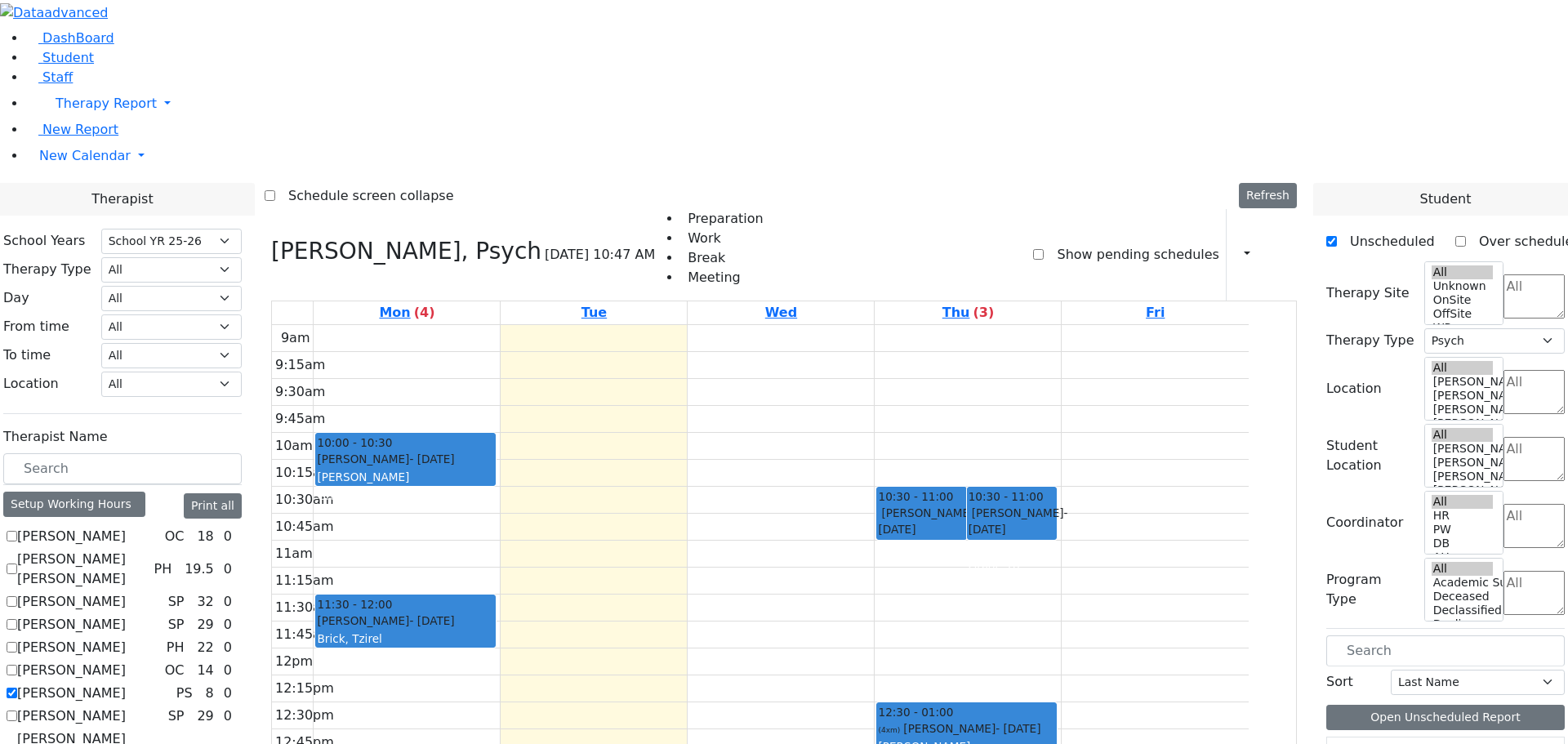
drag, startPoint x: 1362, startPoint y: 487, endPoint x: 1122, endPoint y: 272, distance: 322.2
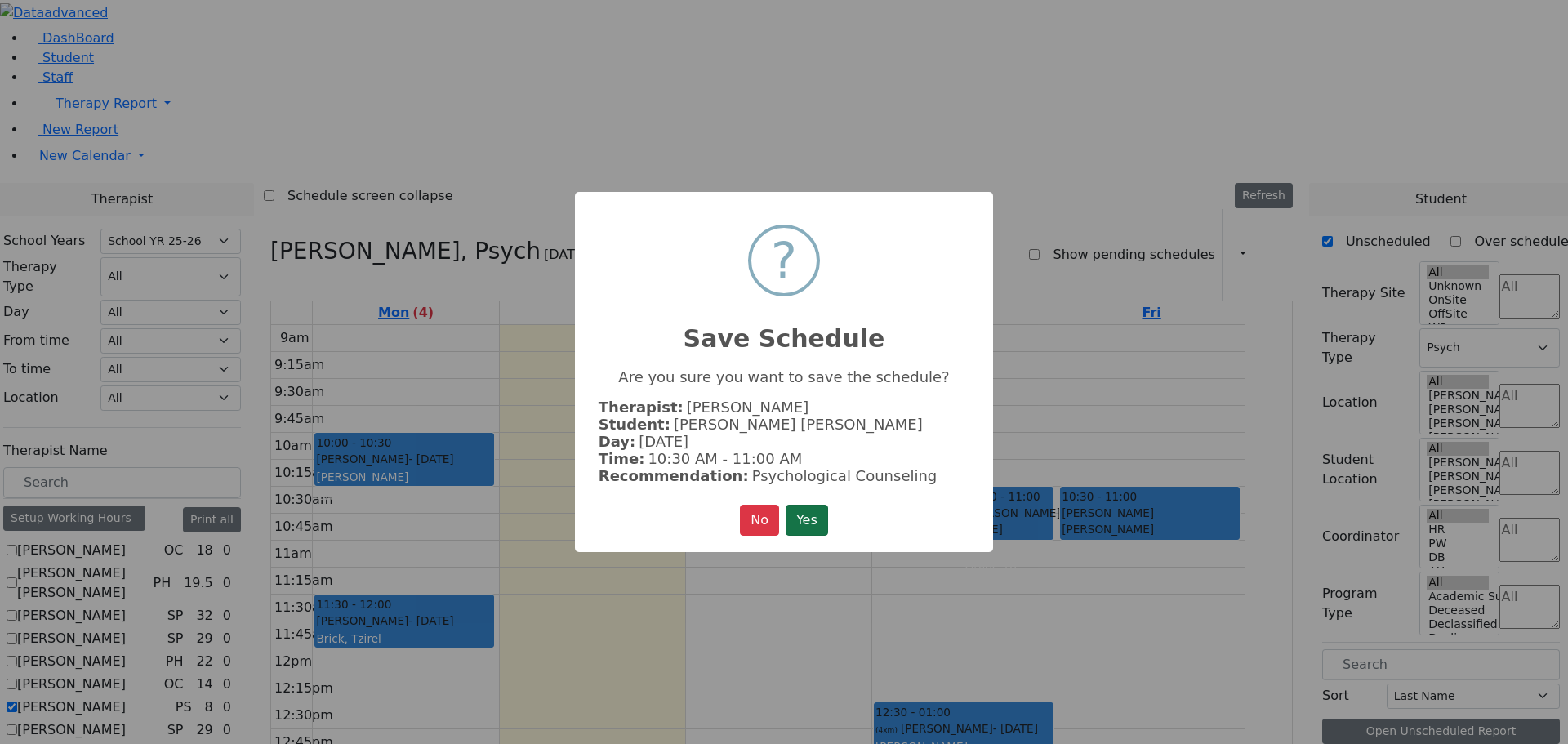
click at [817, 509] on button "Yes" at bounding box center [807, 520] width 43 height 31
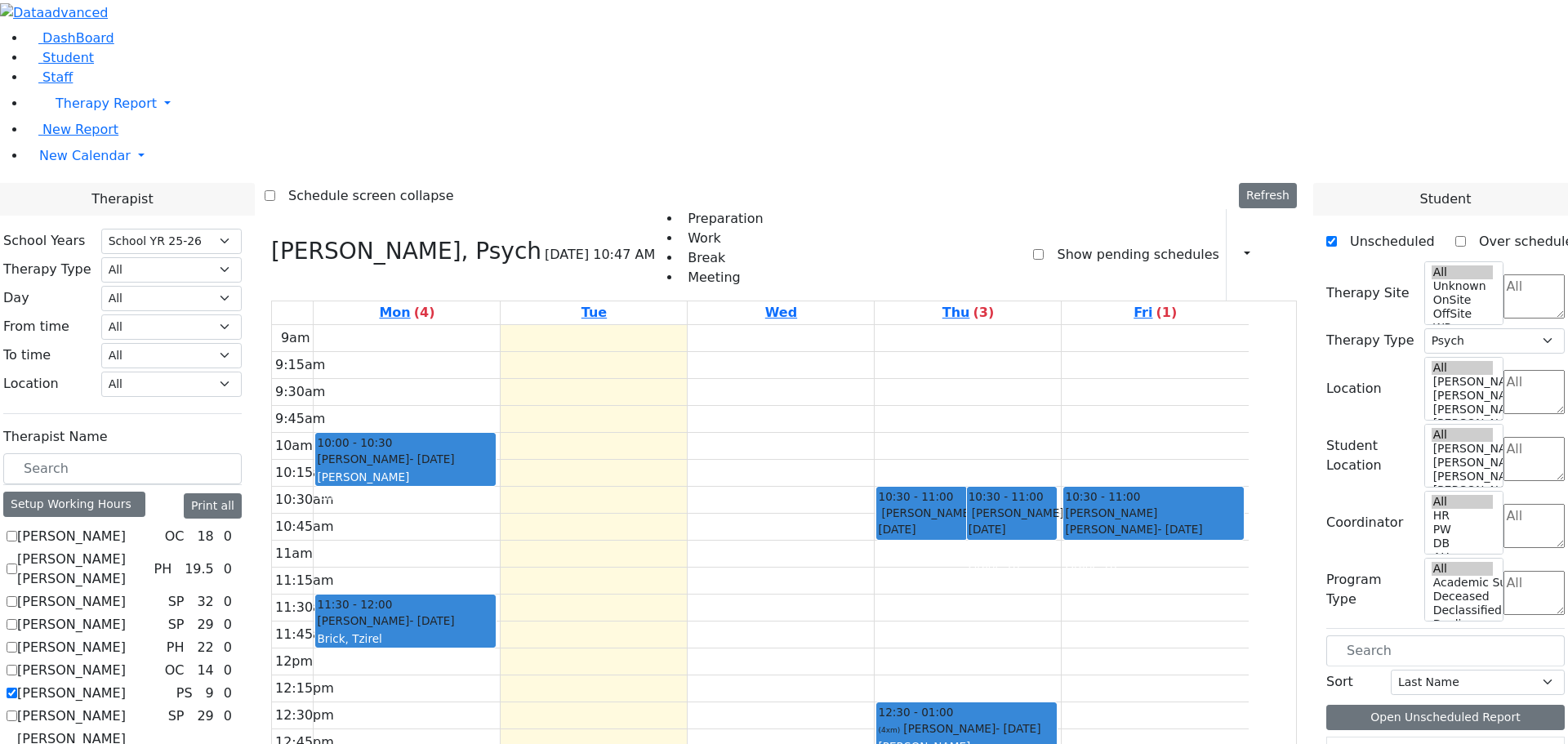
scroll to position [0, 0]
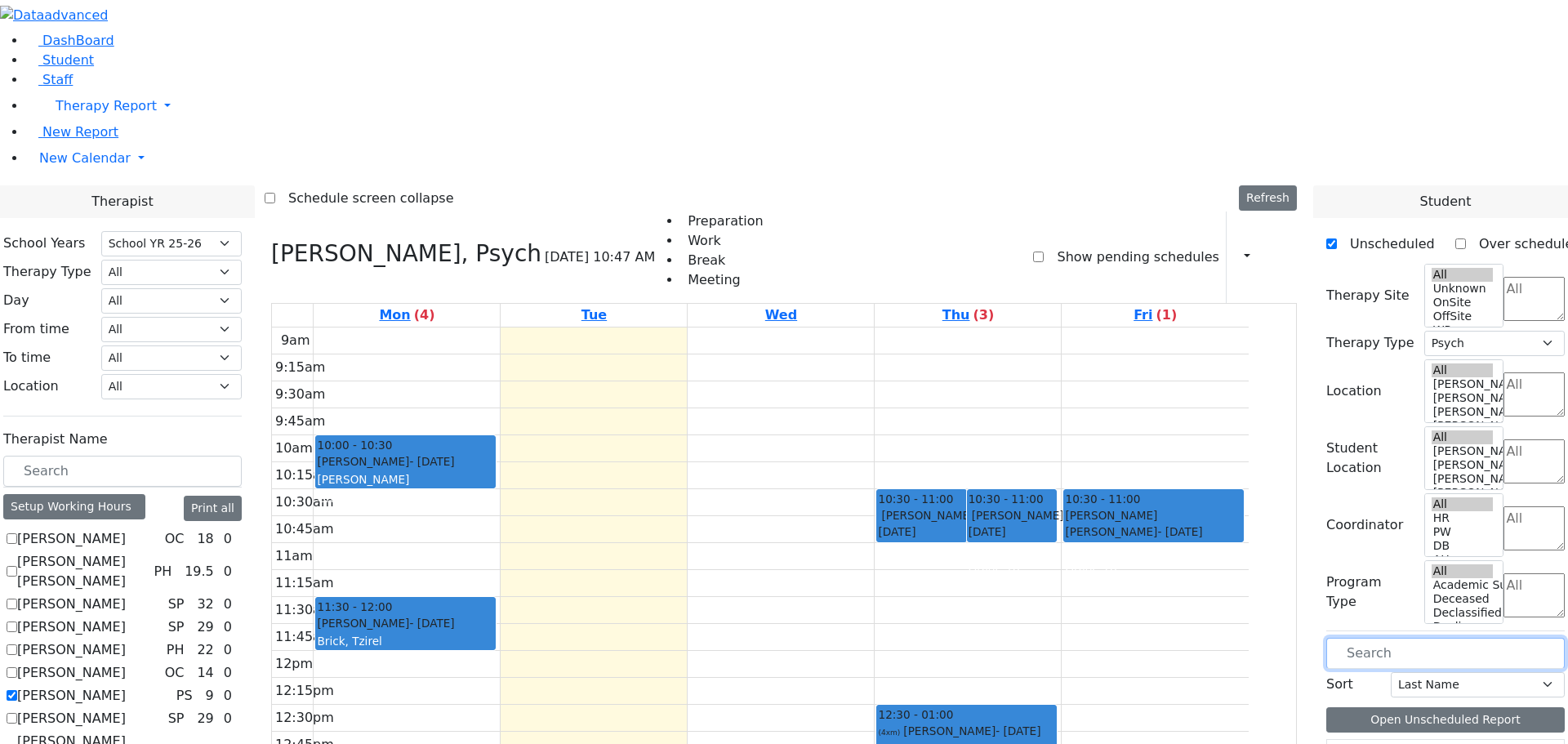
click at [1355, 638] on input "text" at bounding box center [1445, 653] width 239 height 31
click at [1370, 638] on input "text" at bounding box center [1445, 653] width 239 height 31
type input "ru"
click at [1333, 743] on icon at bounding box center [1333, 756] width 0 height 0
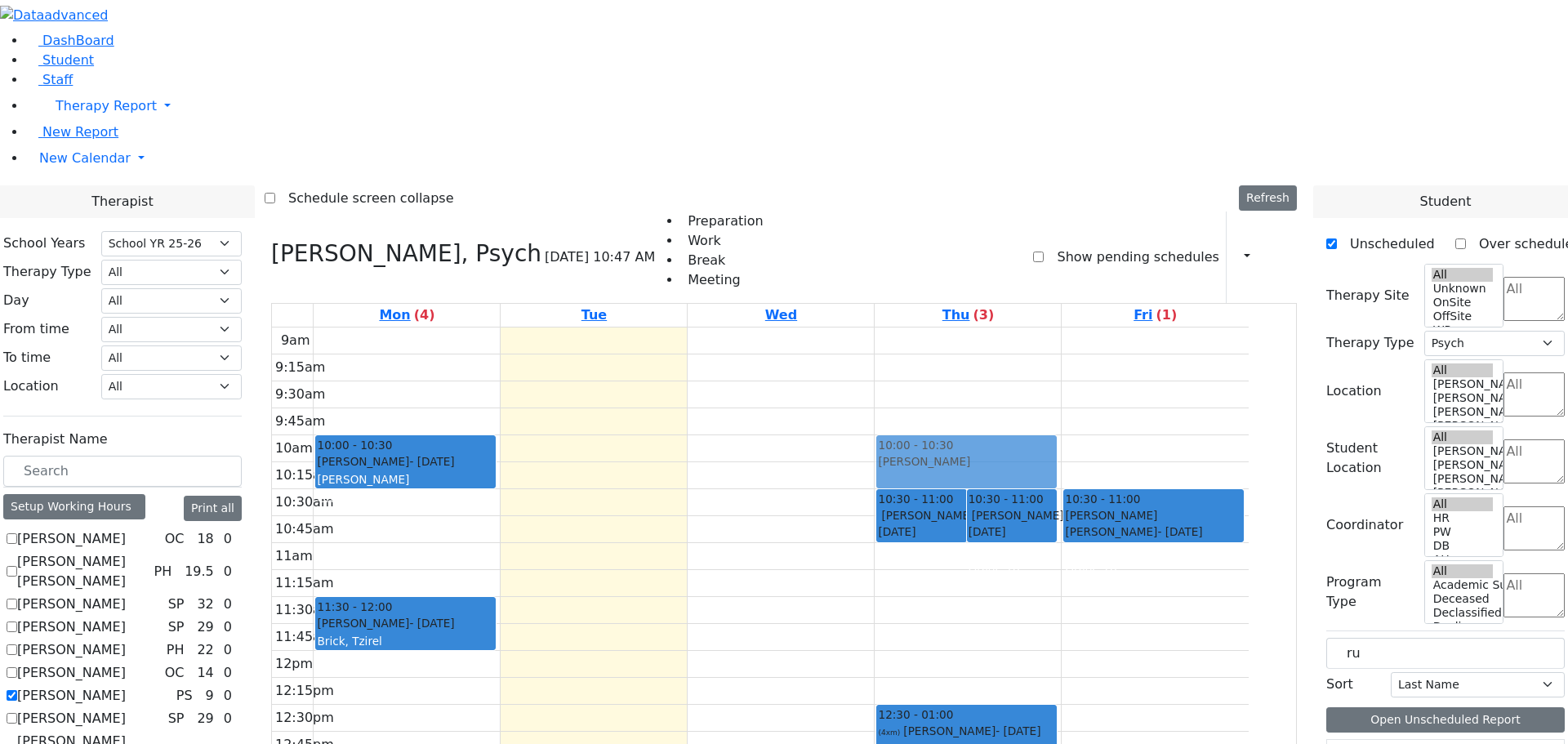
drag, startPoint x: 1381, startPoint y: 415, endPoint x: 974, endPoint y: 213, distance: 454.4
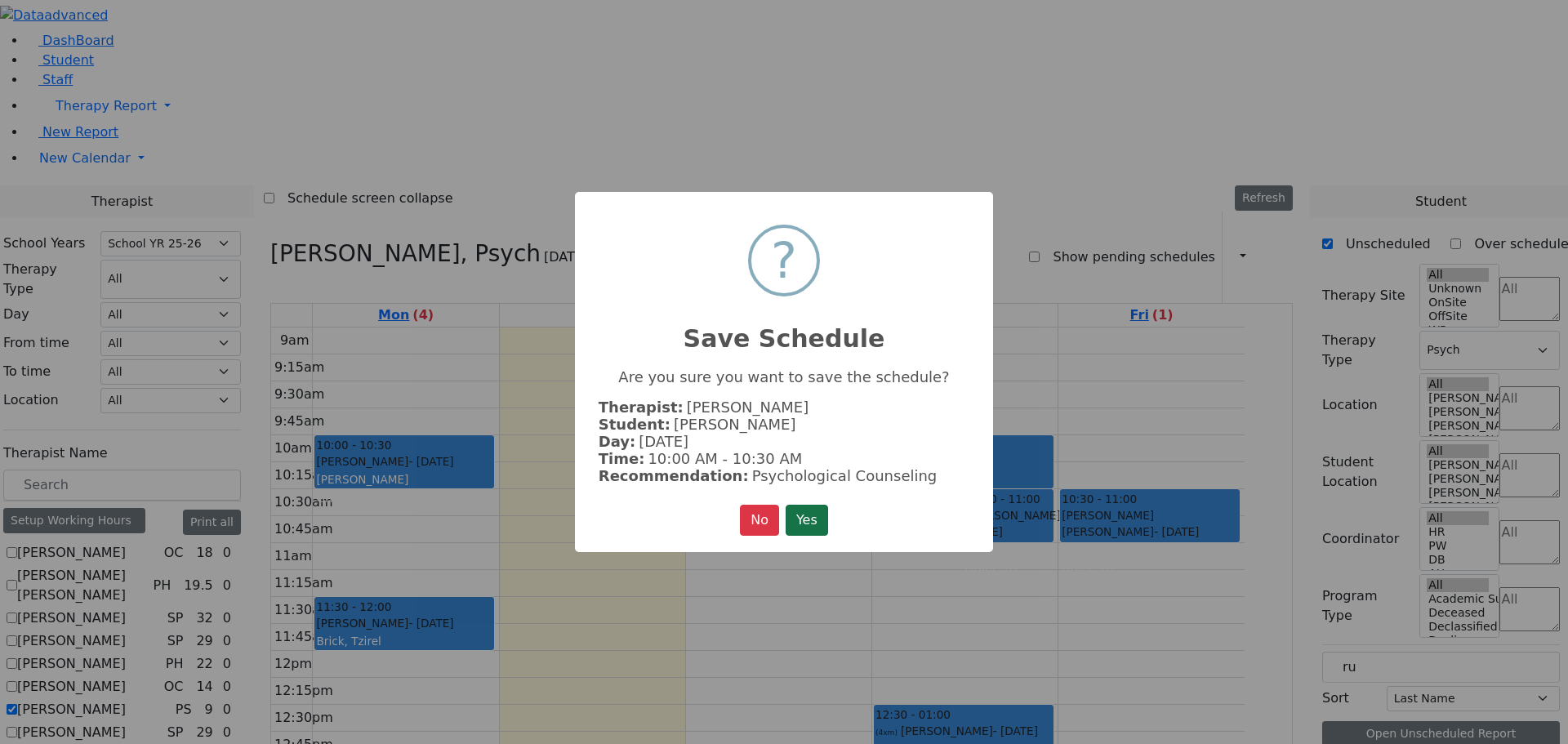
click at [814, 518] on button "Yes" at bounding box center [807, 520] width 43 height 31
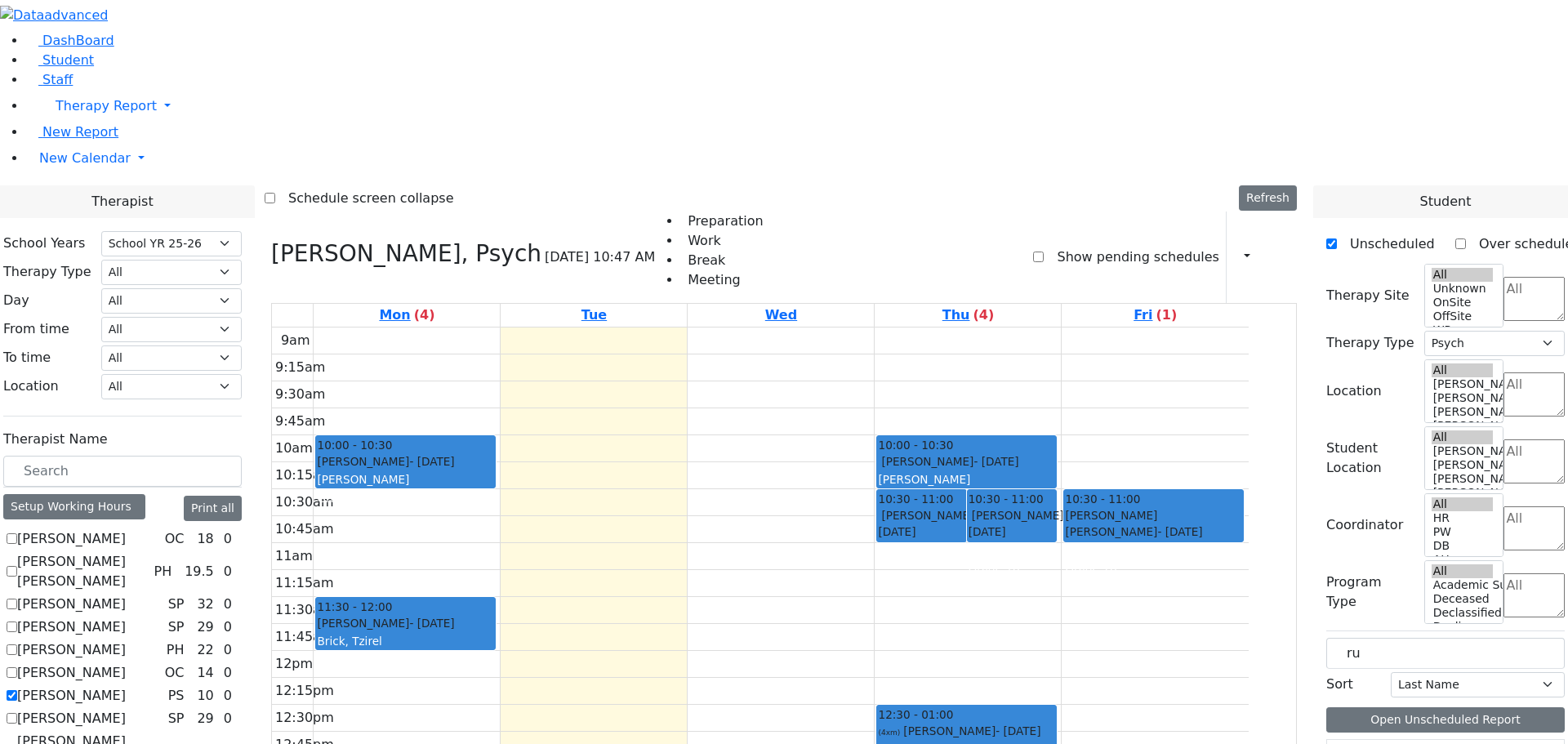
click at [68, 686] on label "[PERSON_NAME]" at bounding box center [72, 695] width 109 height 20
click at [17, 690] on input "[PERSON_NAME]" at bounding box center [12, 695] width 11 height 11
checkbox input "false"
select select
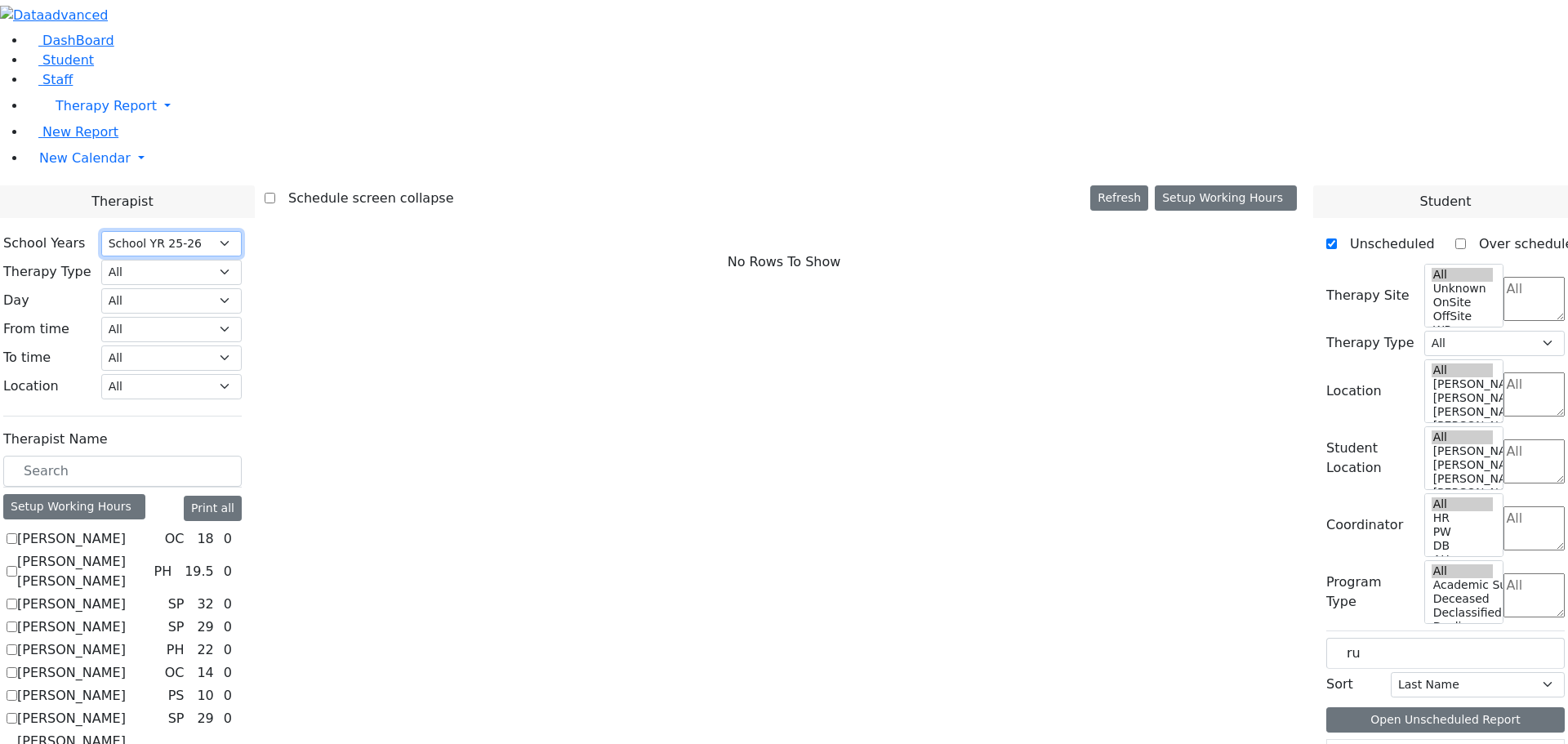
click at [242, 231] on select "Select School YR Summer YR 25 School YR 25-26 Summer YR 25 School YR 24-25 Summ…" at bounding box center [171, 244] width 141 height 26
select select "210"
click at [153, 231] on select "Select School YR Summer YR 25 School YR 25-26 Summer YR 25 School YR 24-25 Summ…" at bounding box center [171, 244] width 141 height 26
click at [112, 456] on input "text" at bounding box center [123, 472] width 239 height 31
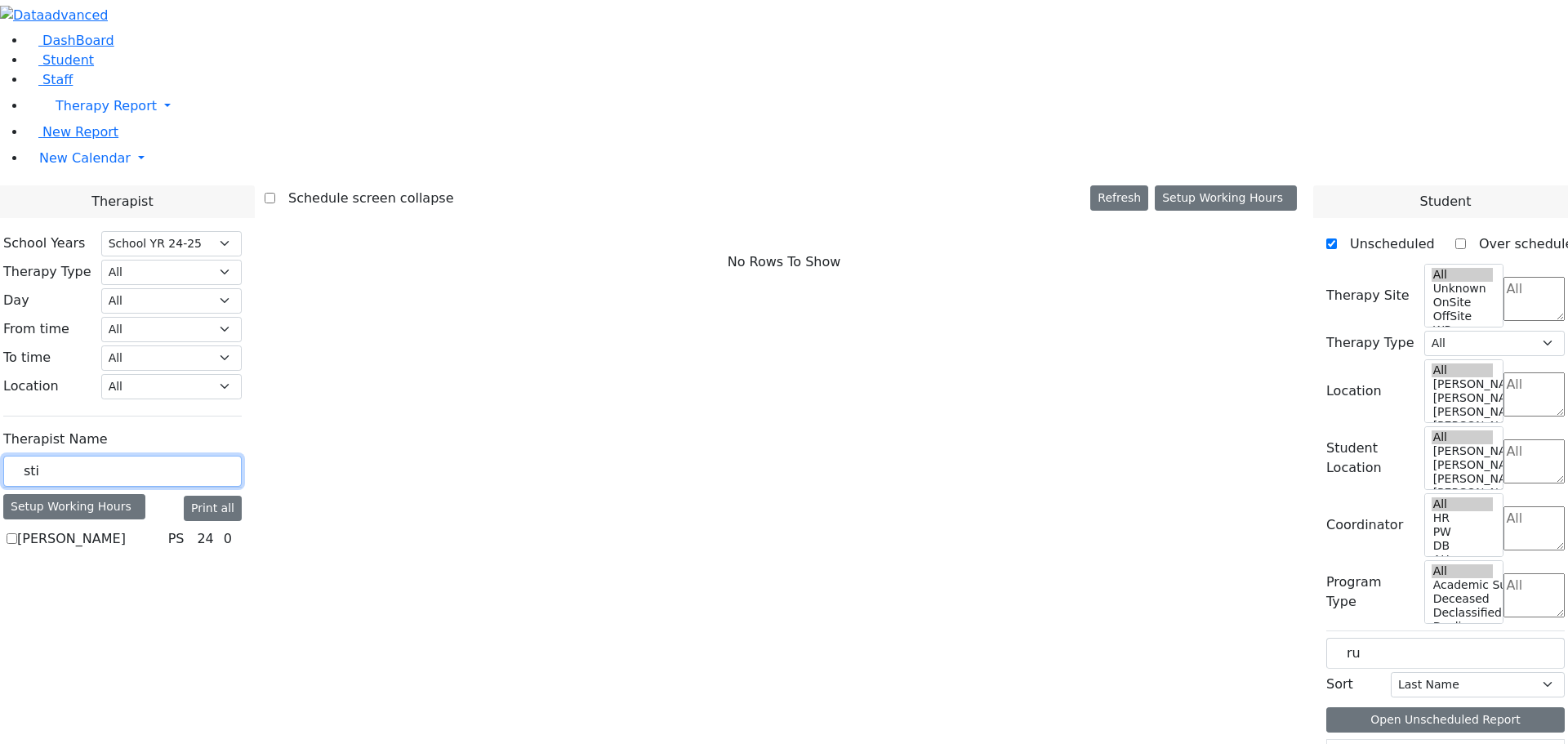
type input "sti"
click at [67, 529] on label "[PERSON_NAME]" at bounding box center [72, 539] width 109 height 20
click at [17, 533] on input "[PERSON_NAME]" at bounding box center [12, 538] width 11 height 11
checkbox input "true"
select select "6"
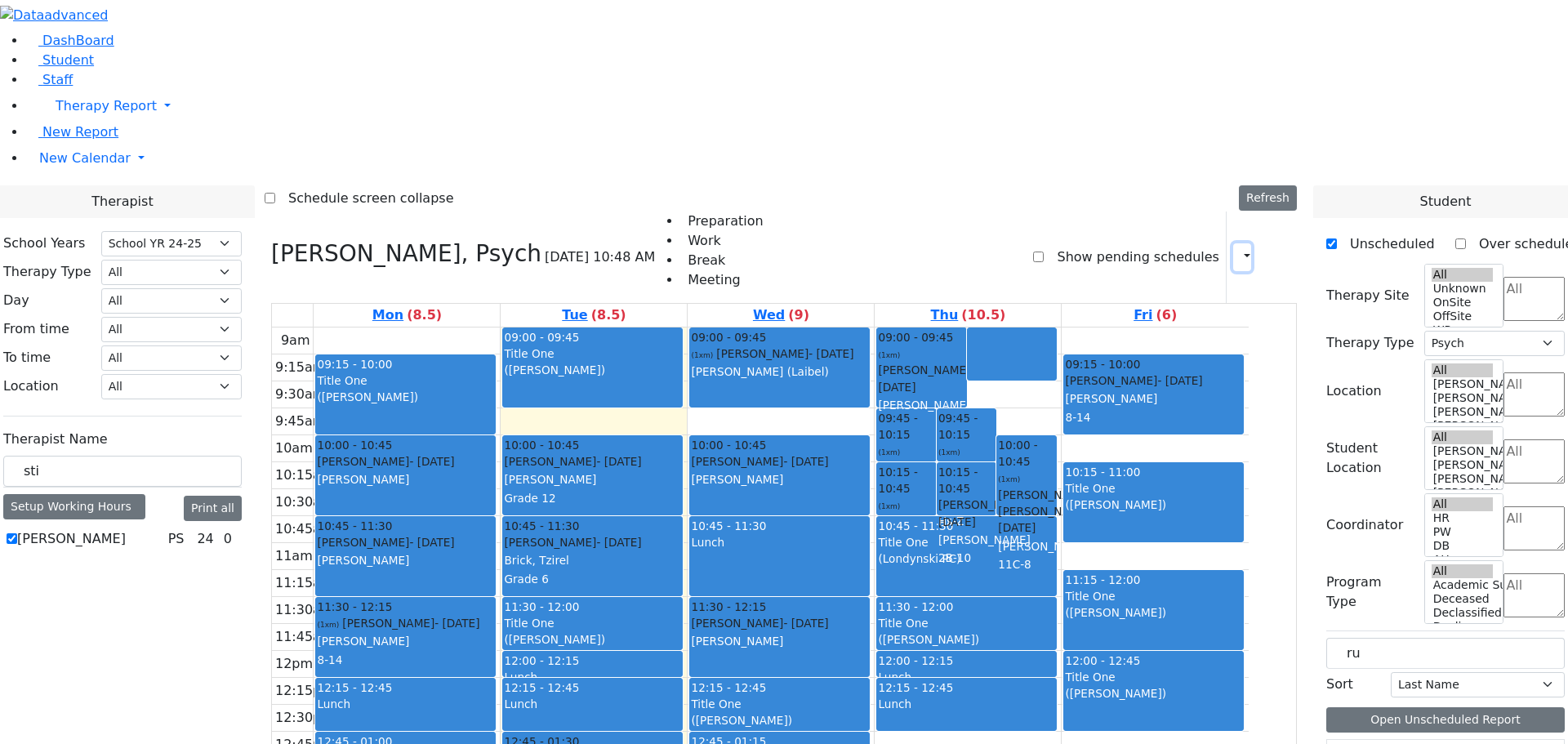
click at [1237, 249] on icon "button" at bounding box center [1237, 257] width 0 height 16
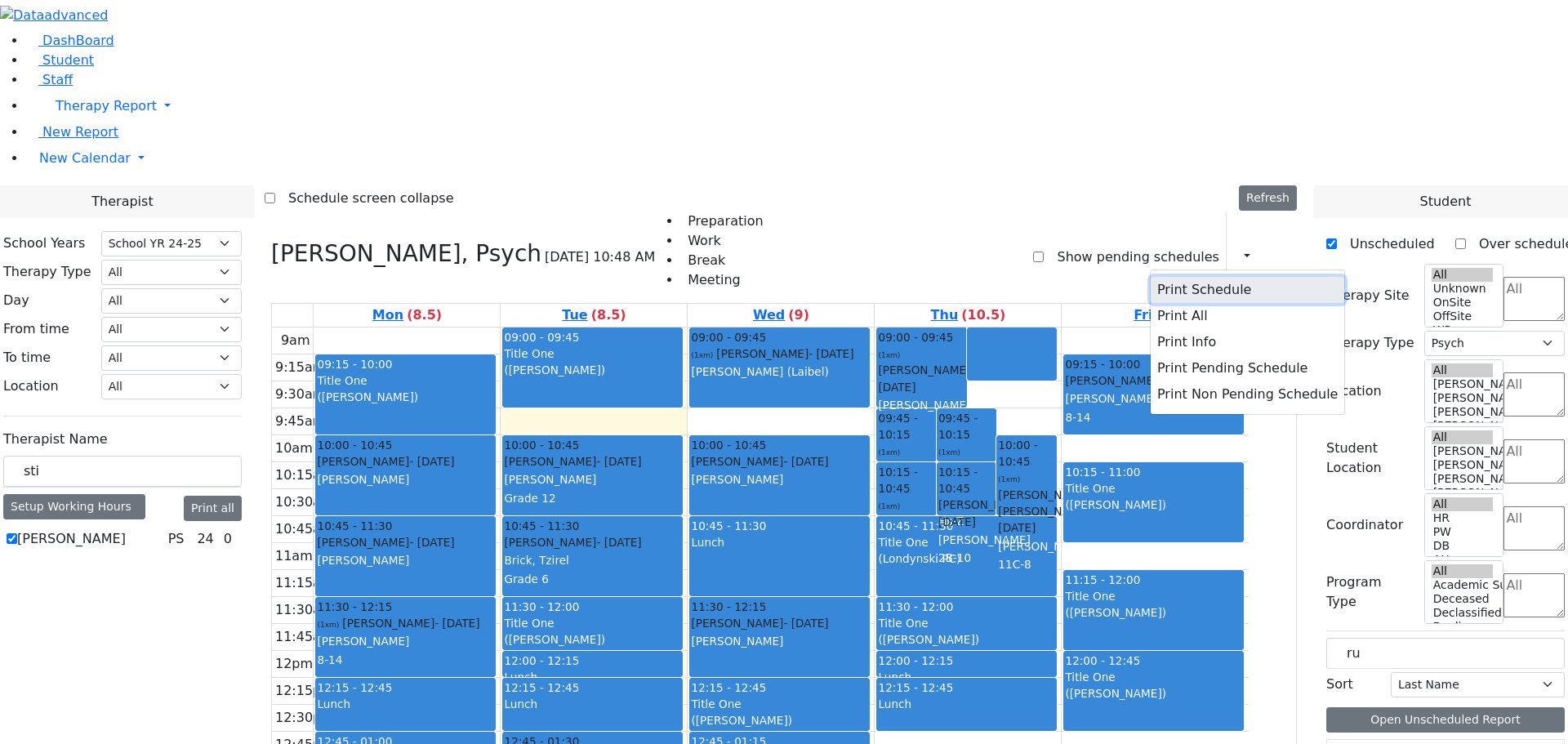
click at [1151, 277] on button "Print Schedule" at bounding box center [1247, 290] width 193 height 26
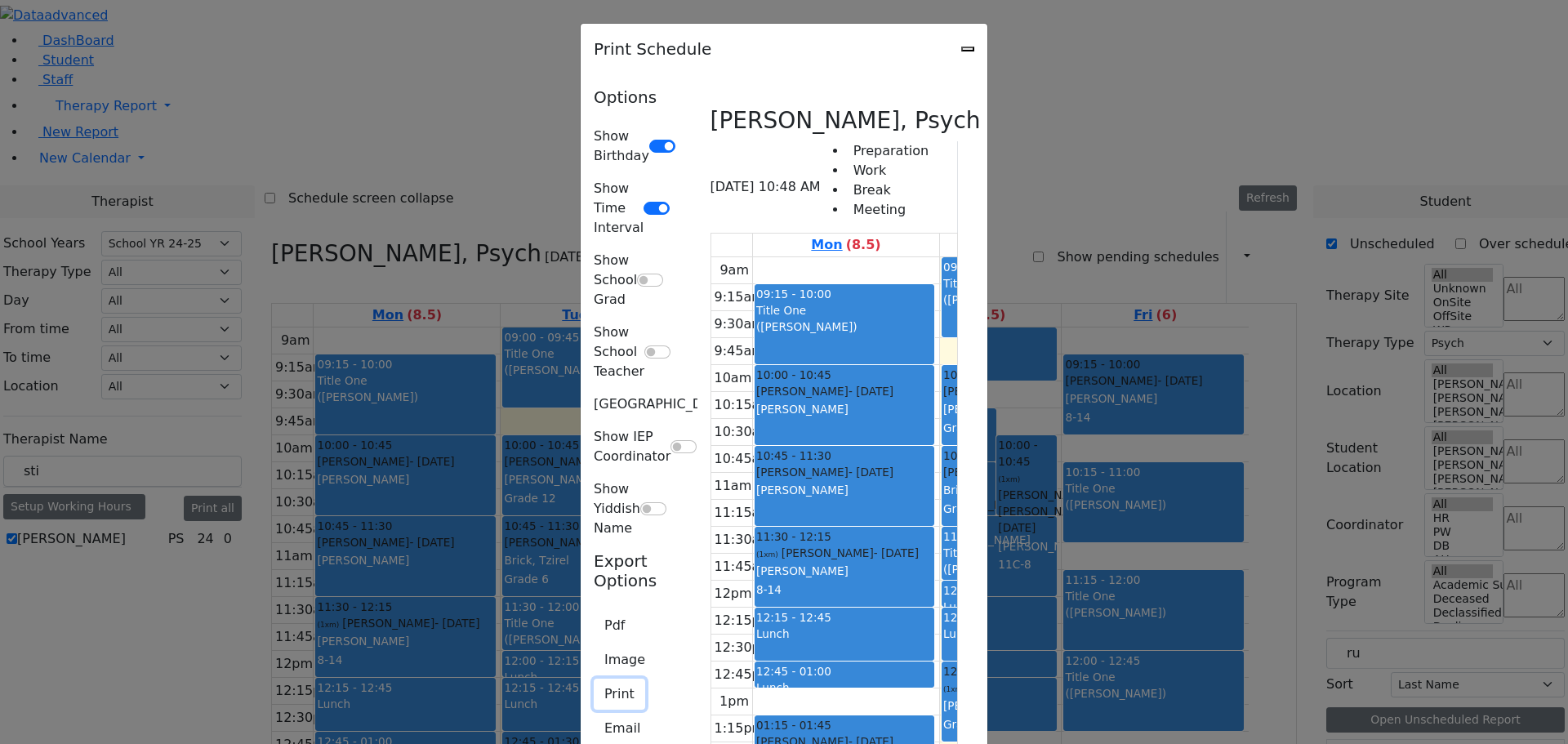
click at [593, 678] on button "Print" at bounding box center [619, 694] width 51 height 31
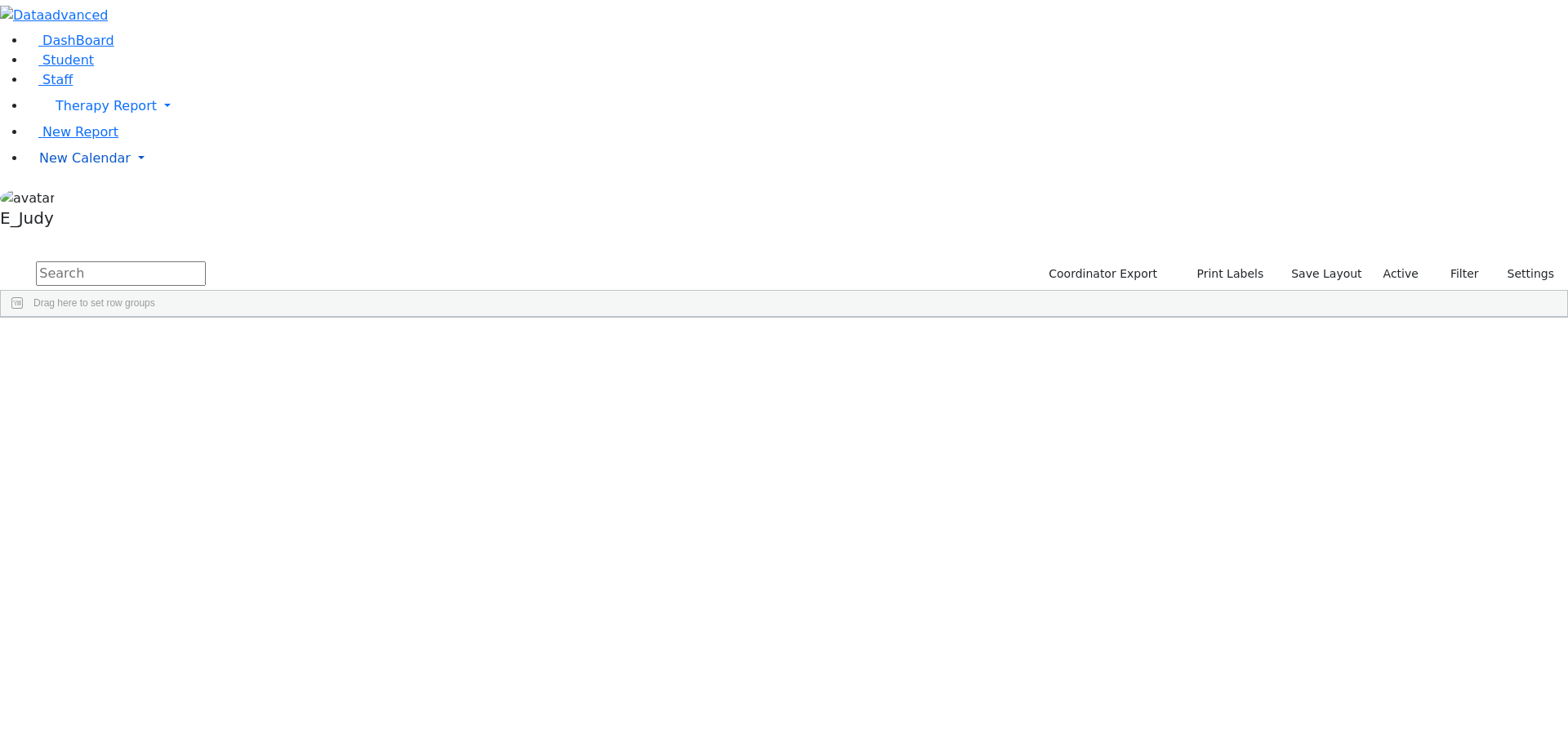
click at [154, 123] on link "New Calendar" at bounding box center [797, 106] width 1542 height 33
click at [94, 198] on span "Calendar" at bounding box center [64, 190] width 58 height 16
click at [156, 123] on link "New Calendar" at bounding box center [797, 106] width 1542 height 33
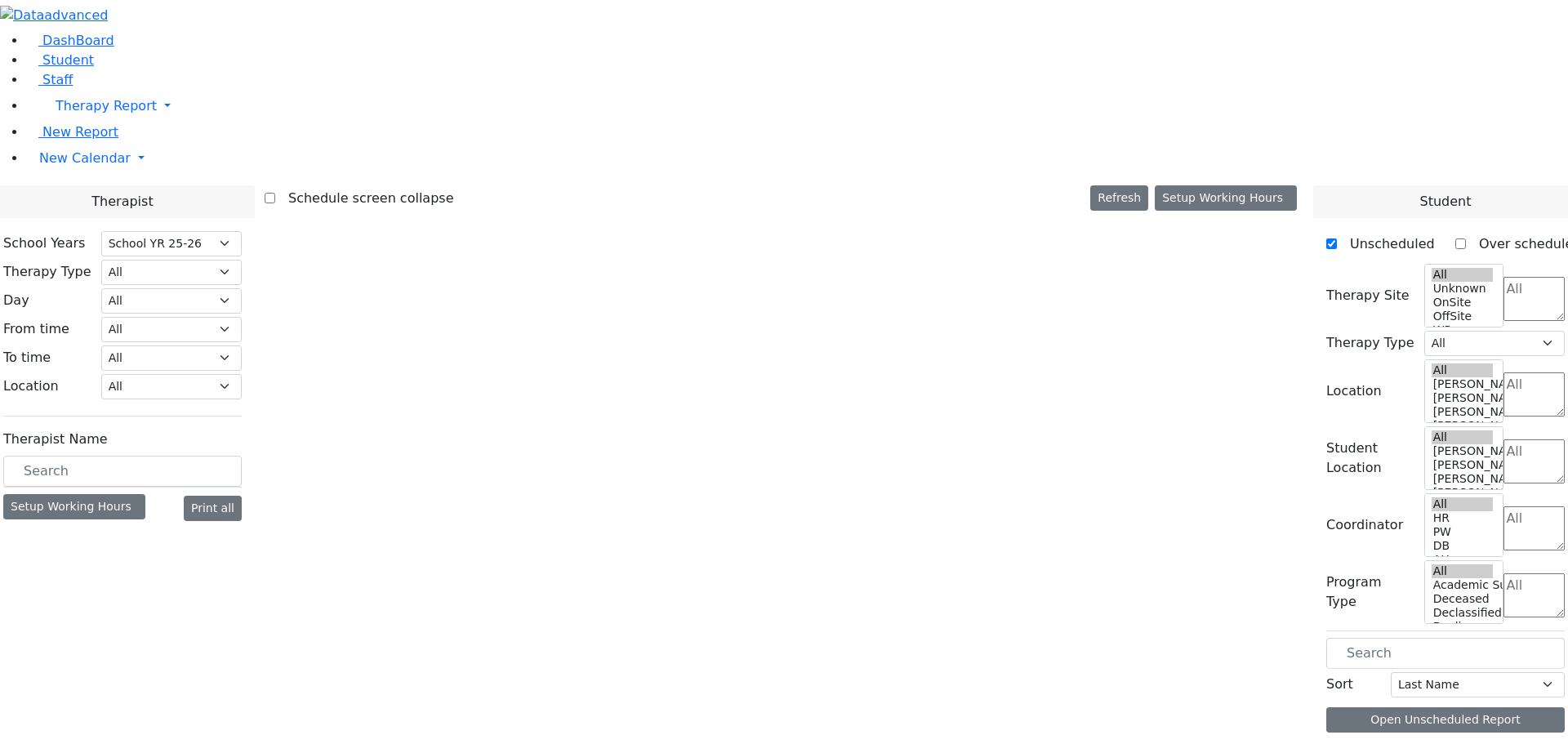
select select "212"
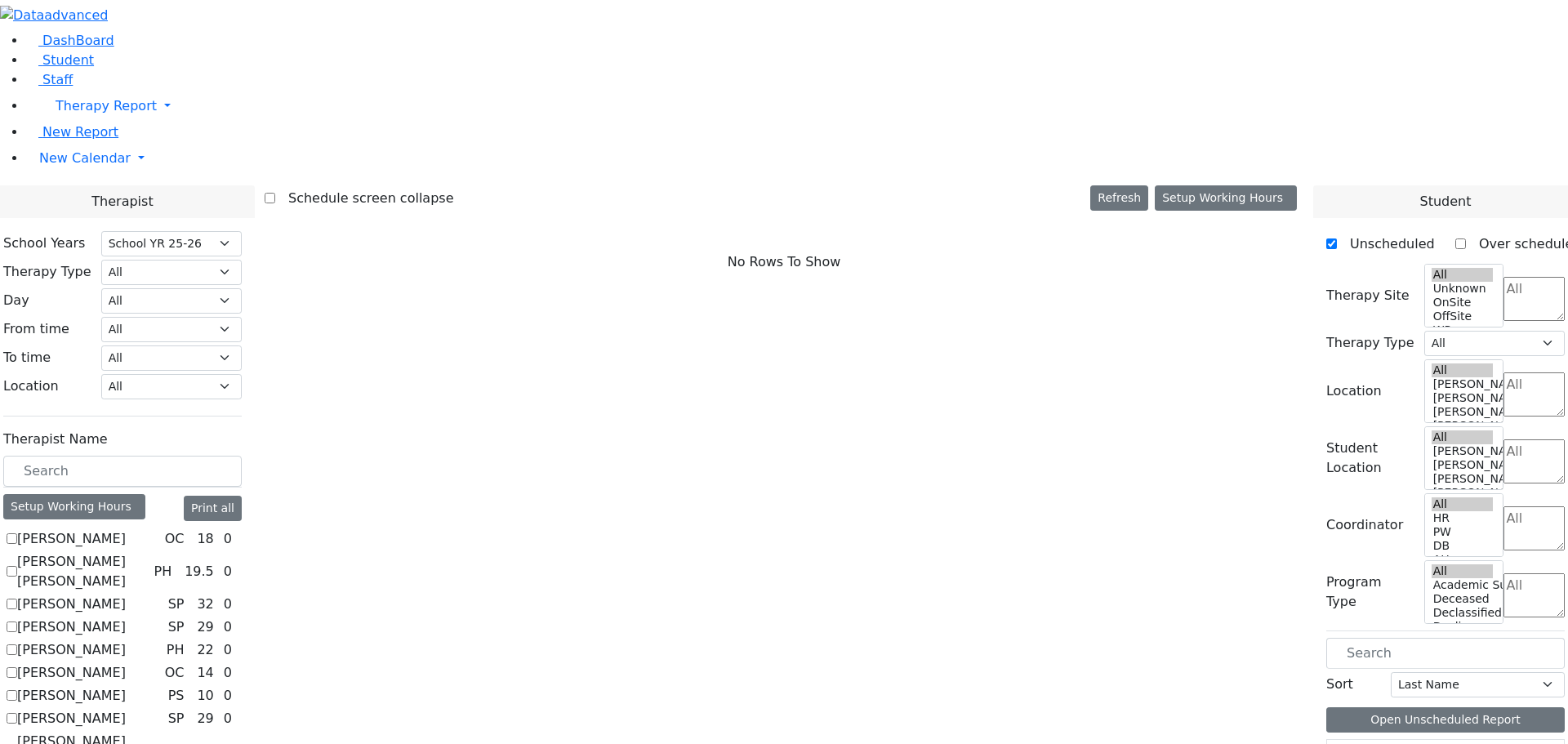
scroll to position [490, 0]
checkbox input "true"
select select "3"
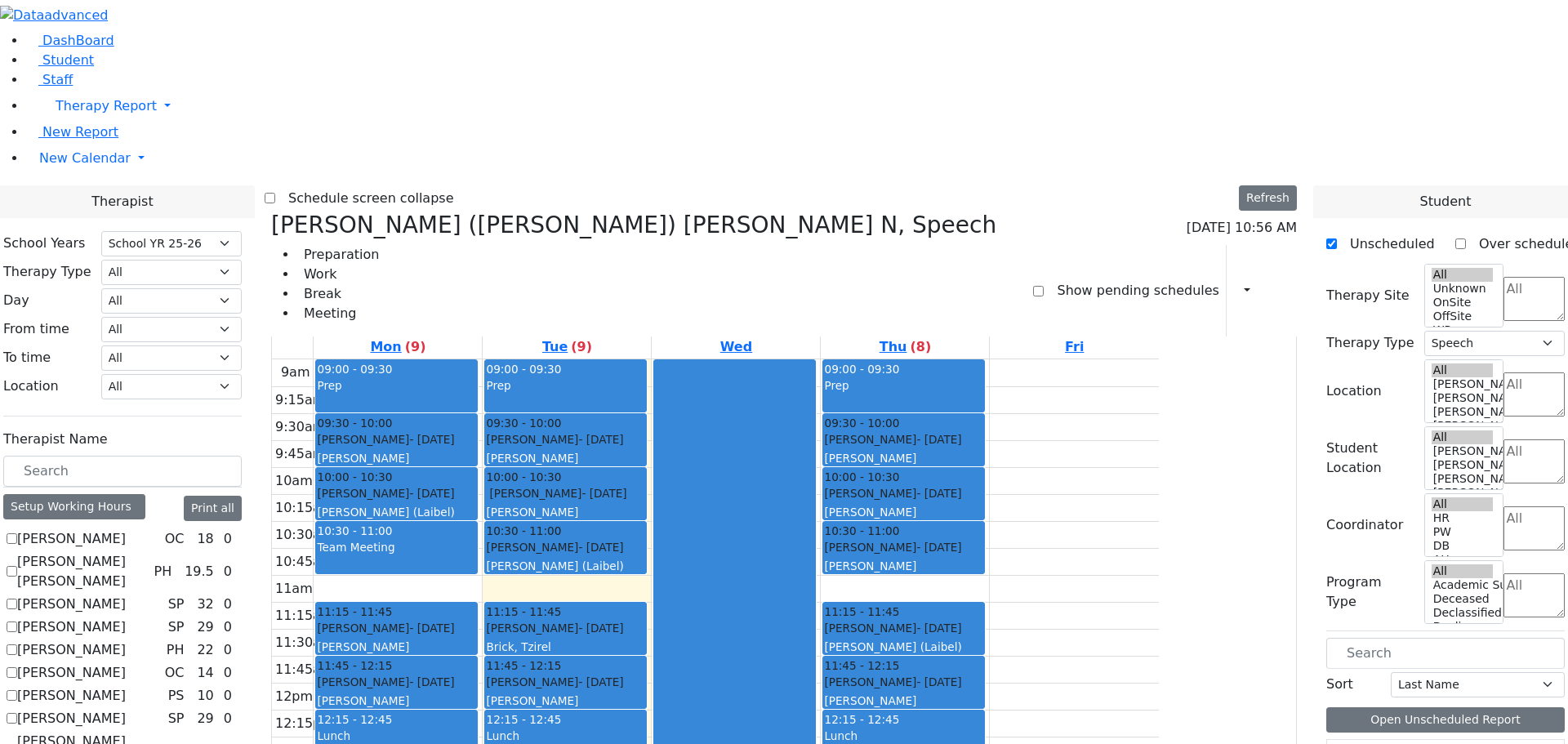
scroll to position [3, 0]
